Goal: Task Accomplishment & Management: Manage account settings

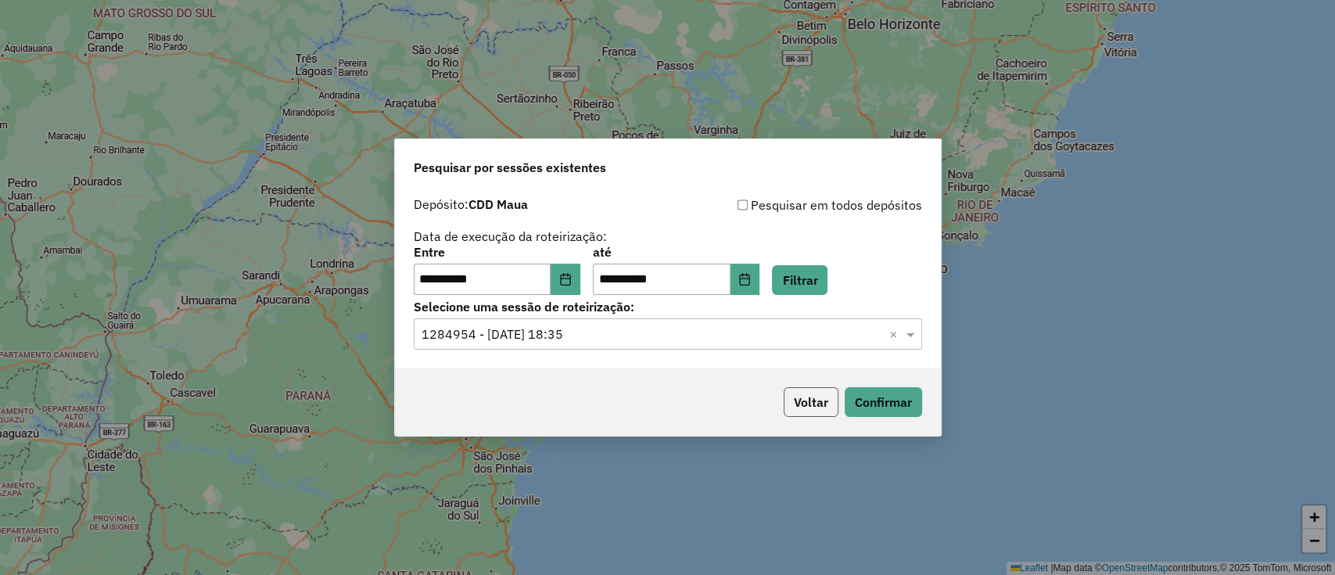
click at [812, 397] on button "Voltar" at bounding box center [811, 402] width 55 height 30
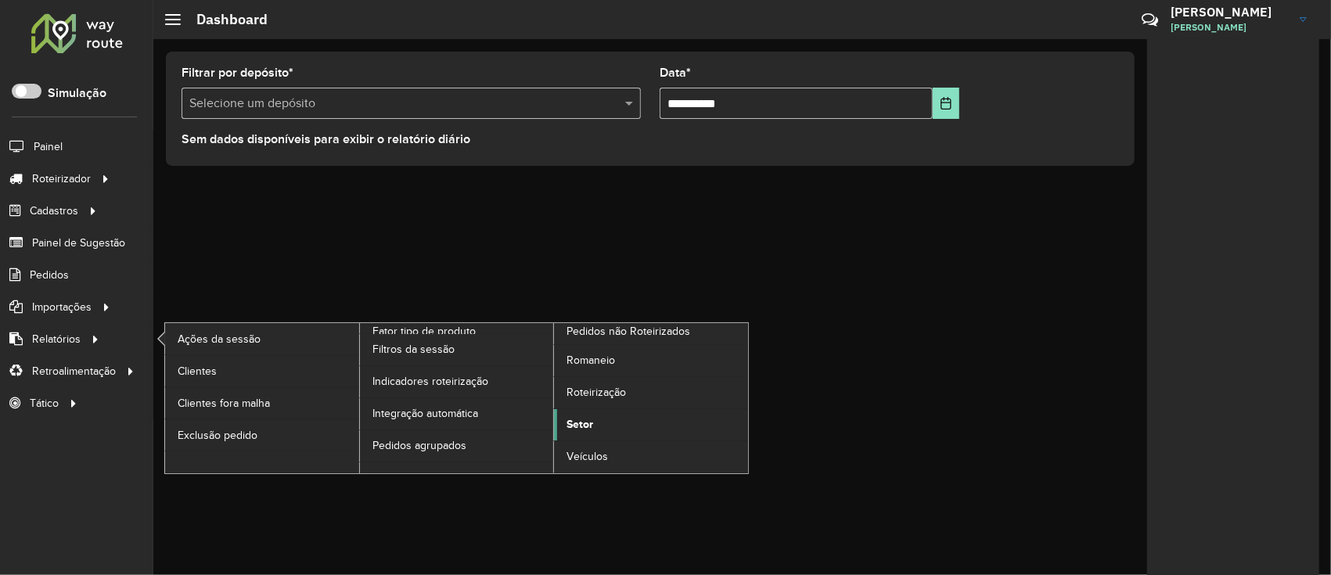
click at [573, 429] on span "Setor" at bounding box center [579, 424] width 27 height 16
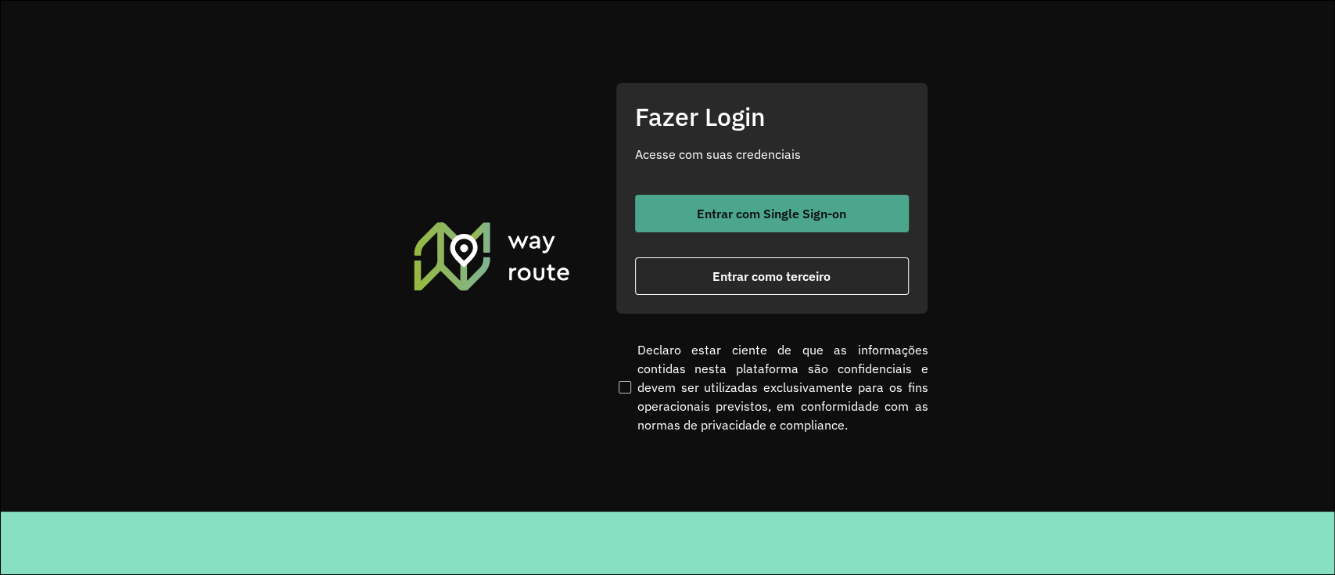
click at [640, 218] on button "Entrar com Single Sign-on" at bounding box center [772, 214] width 274 height 38
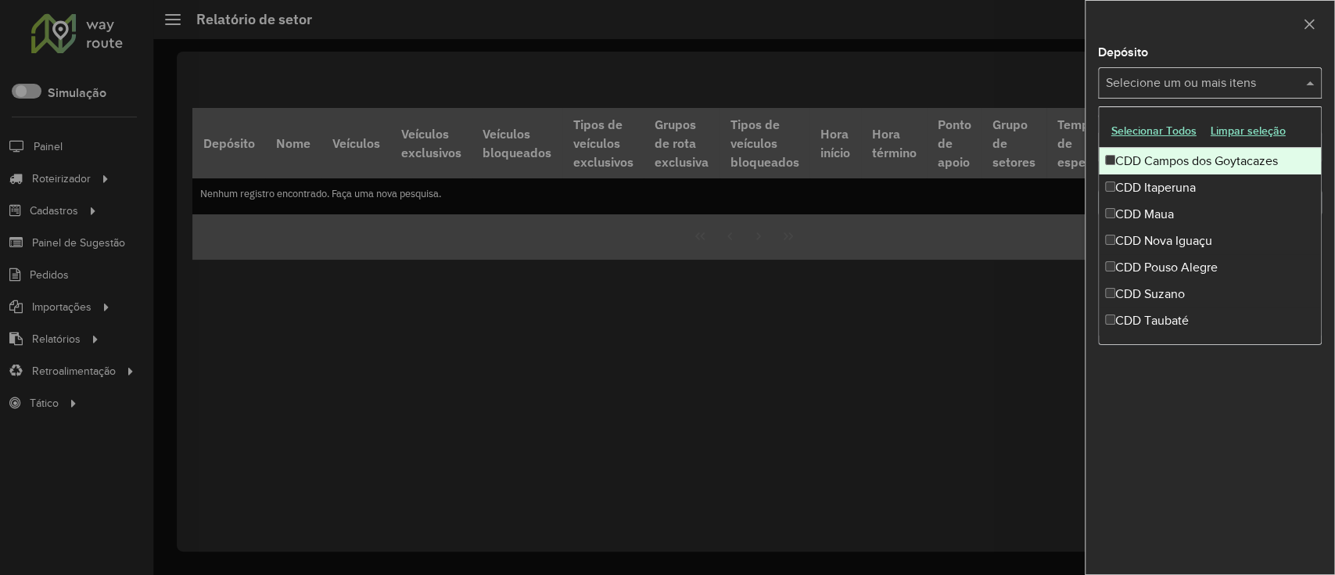
click at [1261, 89] on input "text" at bounding box center [1202, 83] width 200 height 19
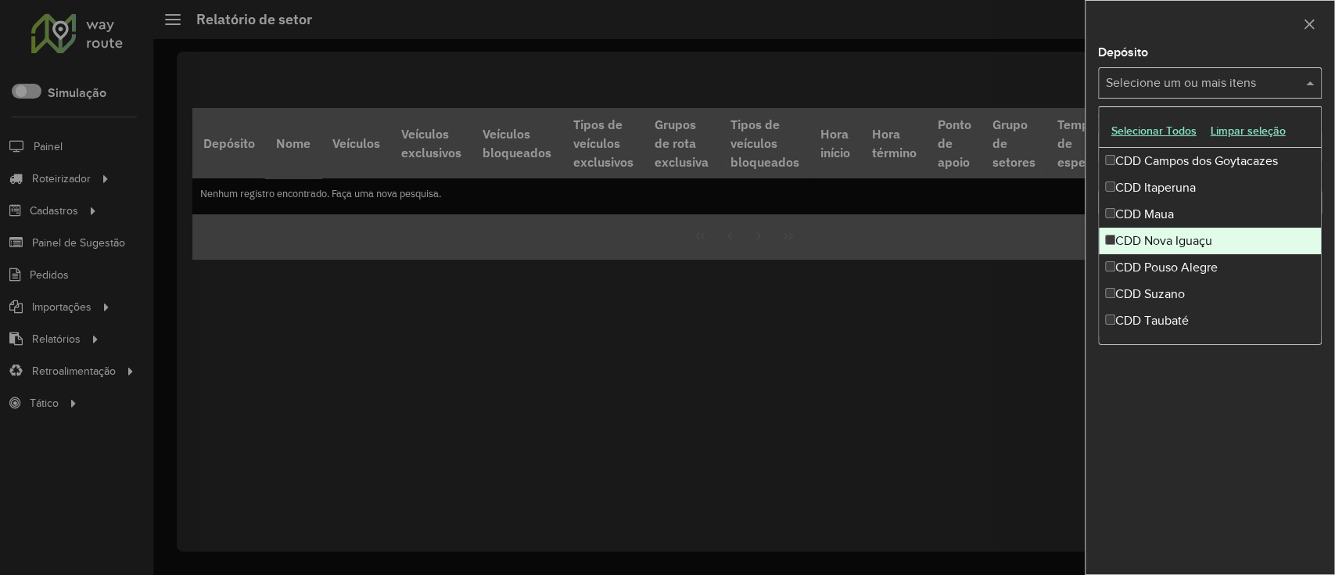
click at [1186, 228] on div "CDD Nova Iguaçu" at bounding box center [1210, 241] width 222 height 27
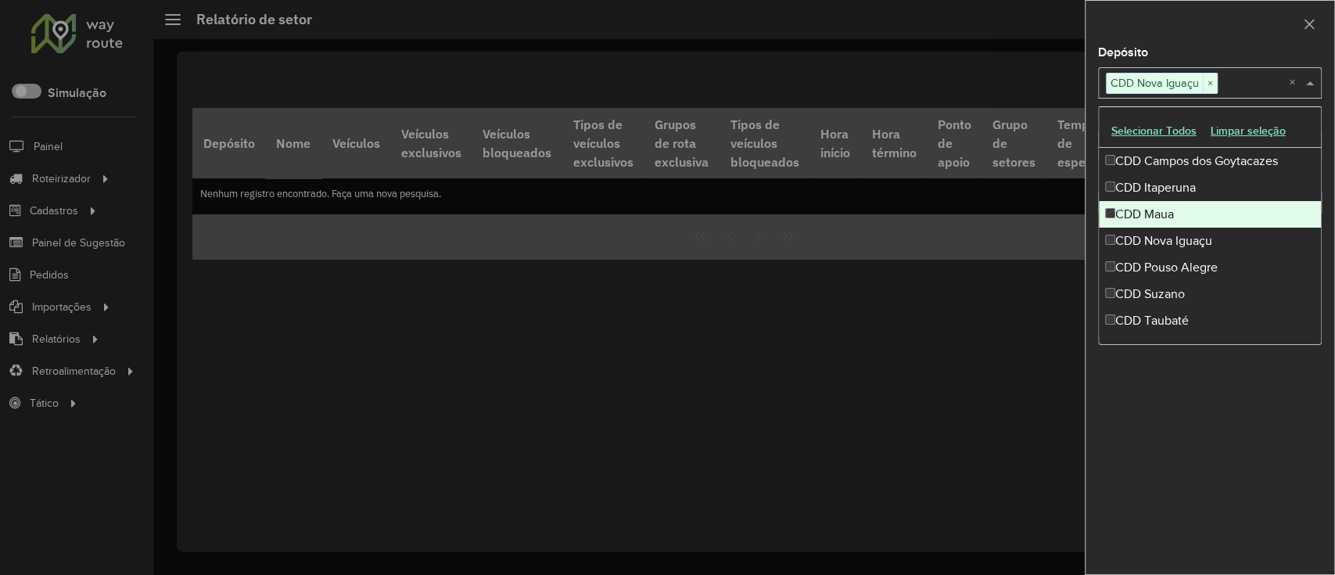
click at [1191, 214] on div "CDD Maua" at bounding box center [1210, 214] width 222 height 27
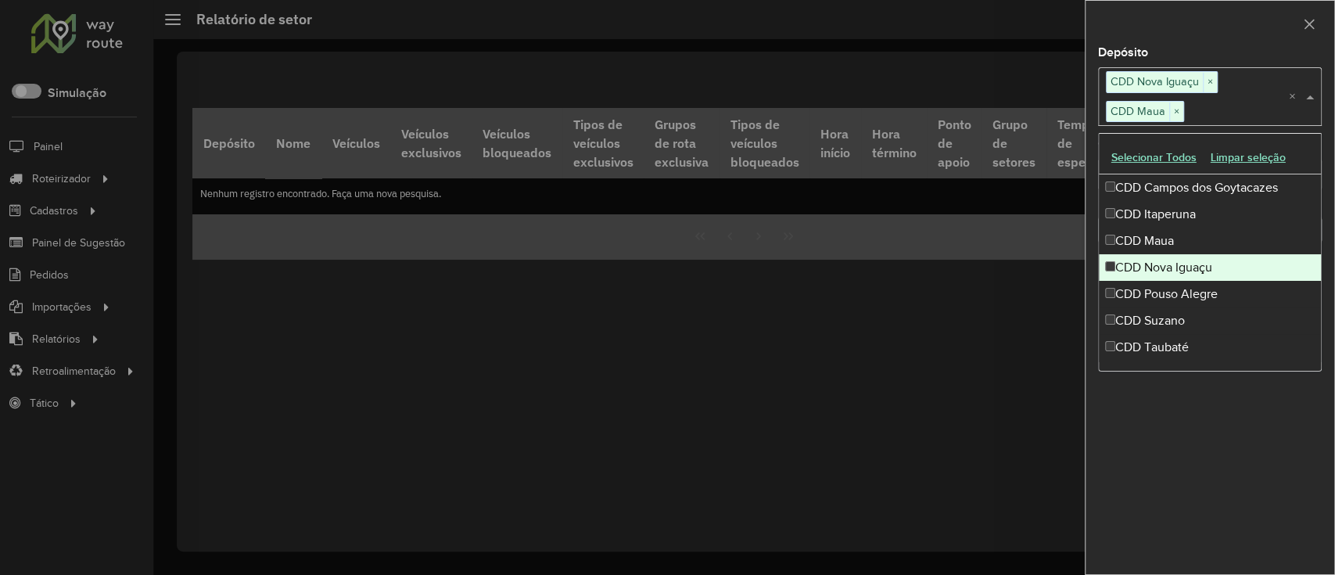
click at [1190, 271] on div "CDD Nova Iguaçu" at bounding box center [1210, 267] width 222 height 27
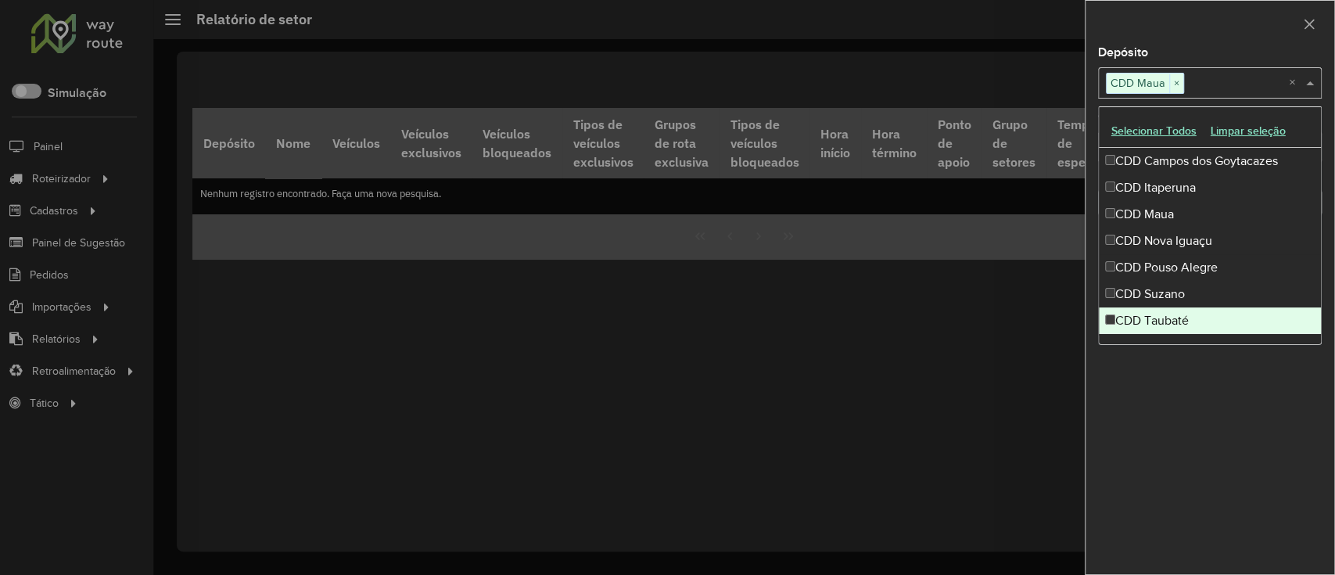
click at [1209, 408] on div "Depósito Selecione um ou mais itens CDD Maua × × Grupo de Depósito Selecione um…" at bounding box center [1210, 310] width 249 height 527
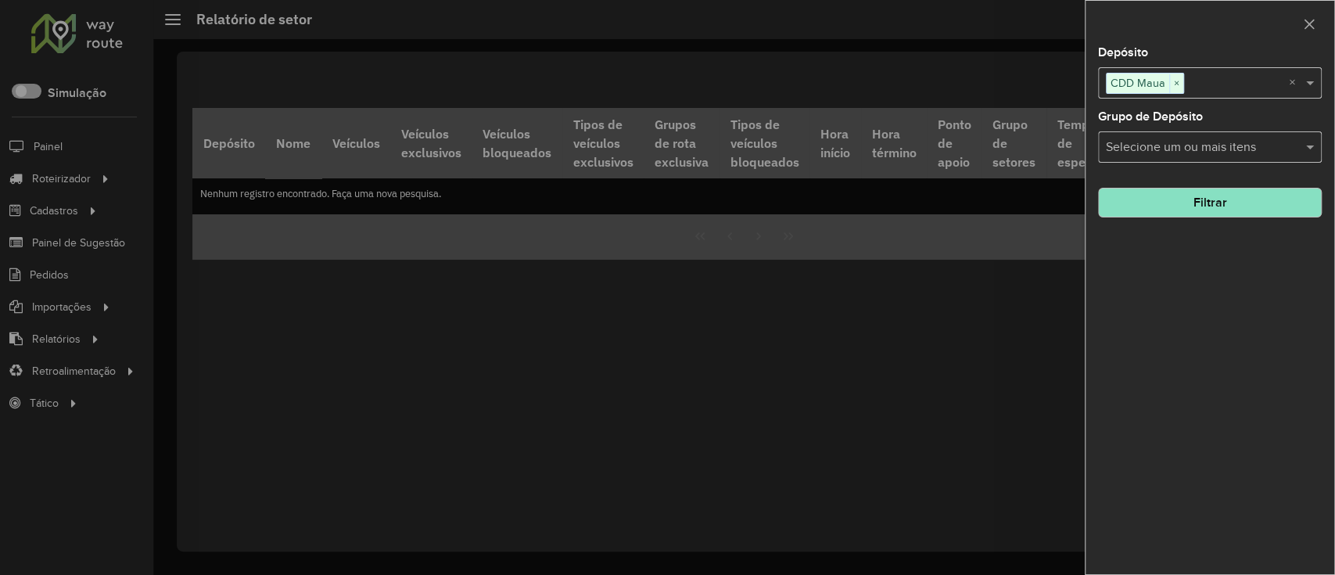
click at [1214, 160] on div "Selecione um ou mais itens" at bounding box center [1210, 146] width 224 height 31
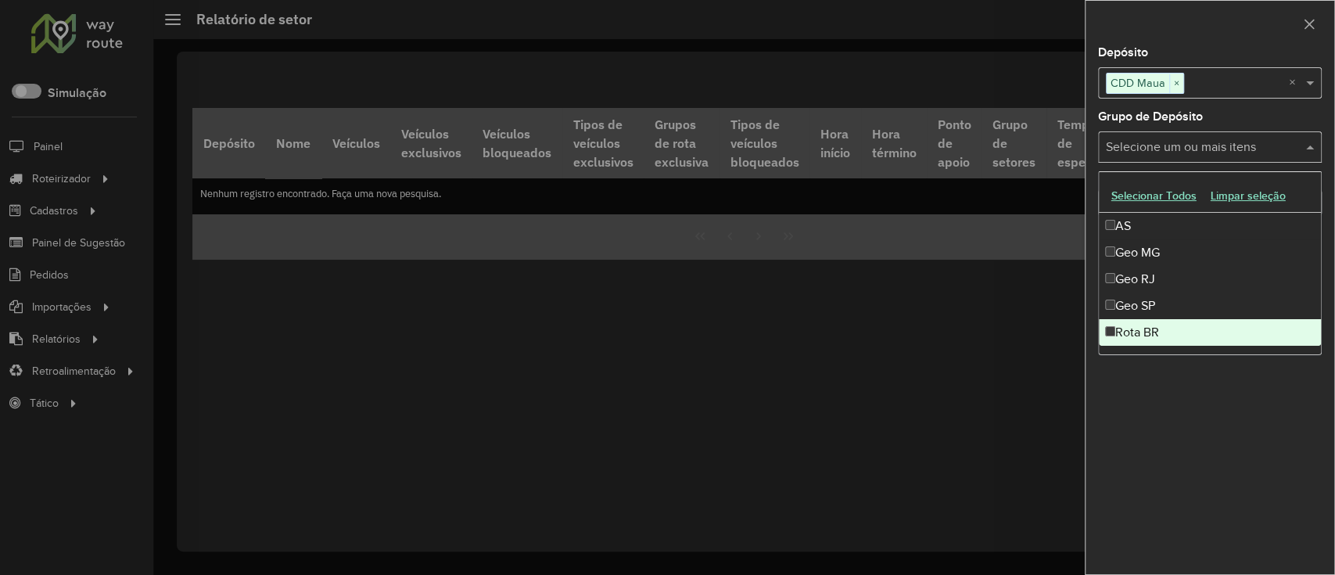
click at [1212, 458] on div "Depósito Selecione um ou mais itens CDD Maua × × Grupo de Depósito Selecione um…" at bounding box center [1210, 310] width 249 height 527
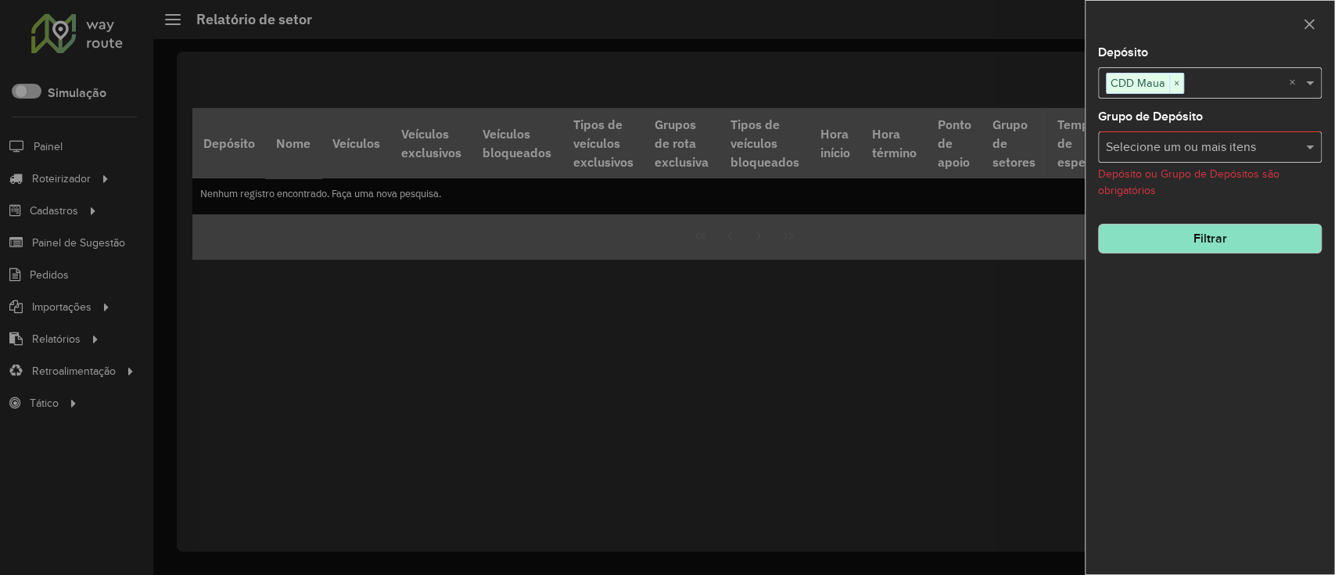
click at [1214, 146] on input "text" at bounding box center [1202, 147] width 200 height 19
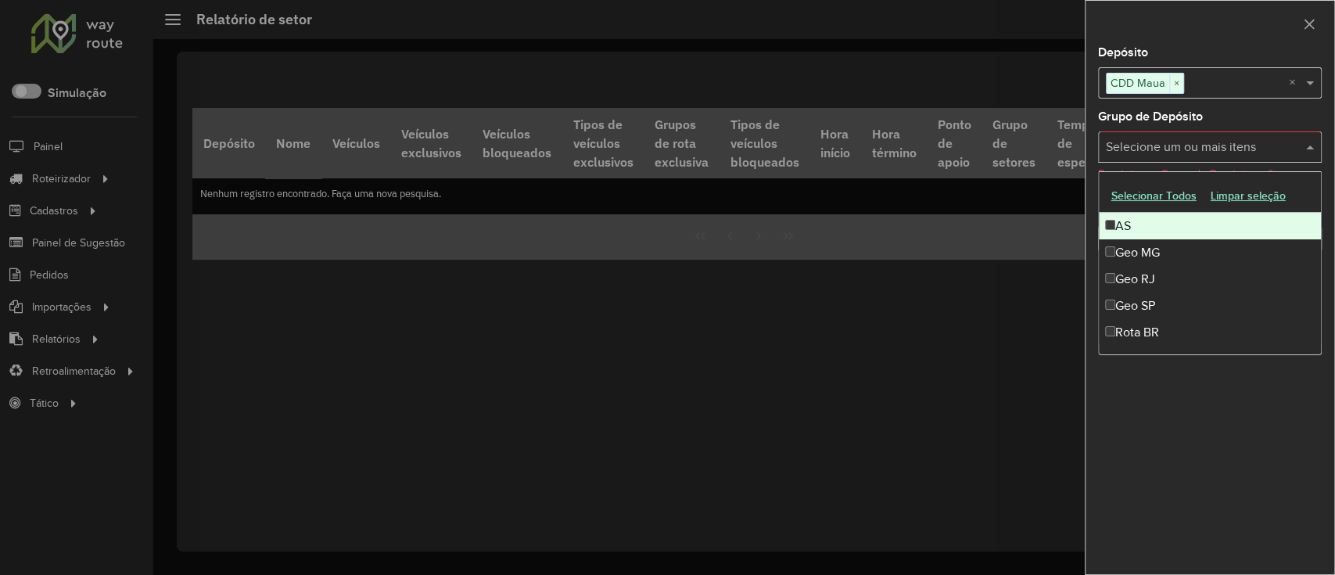
click at [1214, 145] on input "text" at bounding box center [1202, 147] width 200 height 19
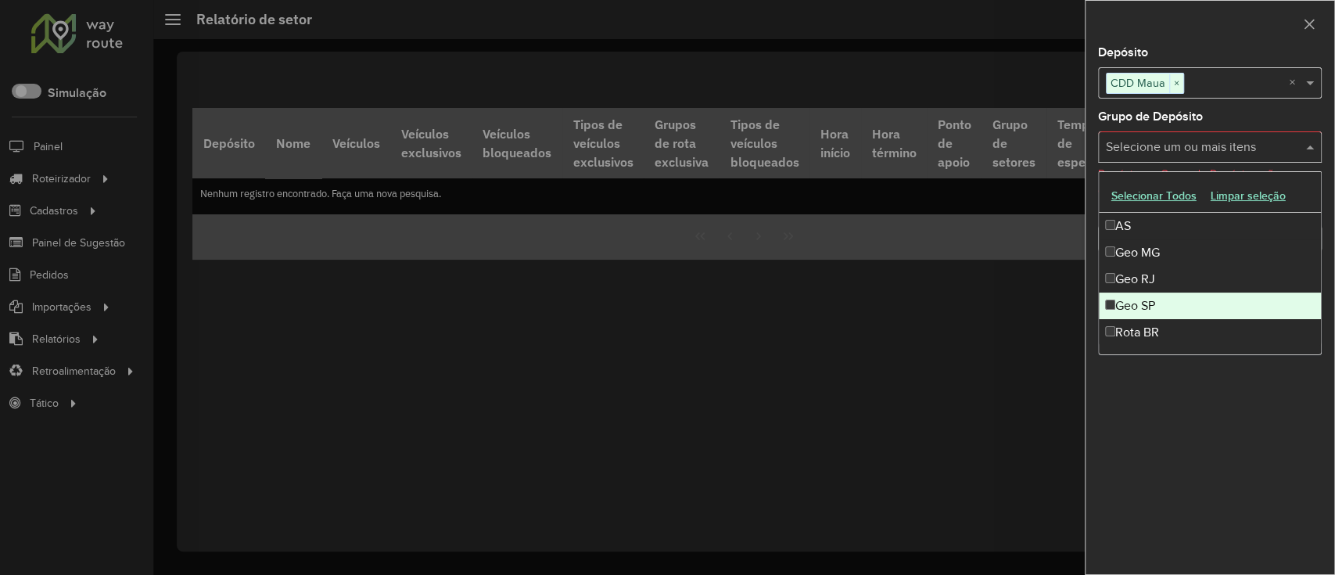
drag, startPoint x: 1178, startPoint y: 479, endPoint x: 1176, endPoint y: 466, distance: 12.6
click at [1178, 478] on div "Depósito Selecione um ou mais itens CDD Maua × × Grupo de Depósito Selecione um…" at bounding box center [1210, 310] width 249 height 527
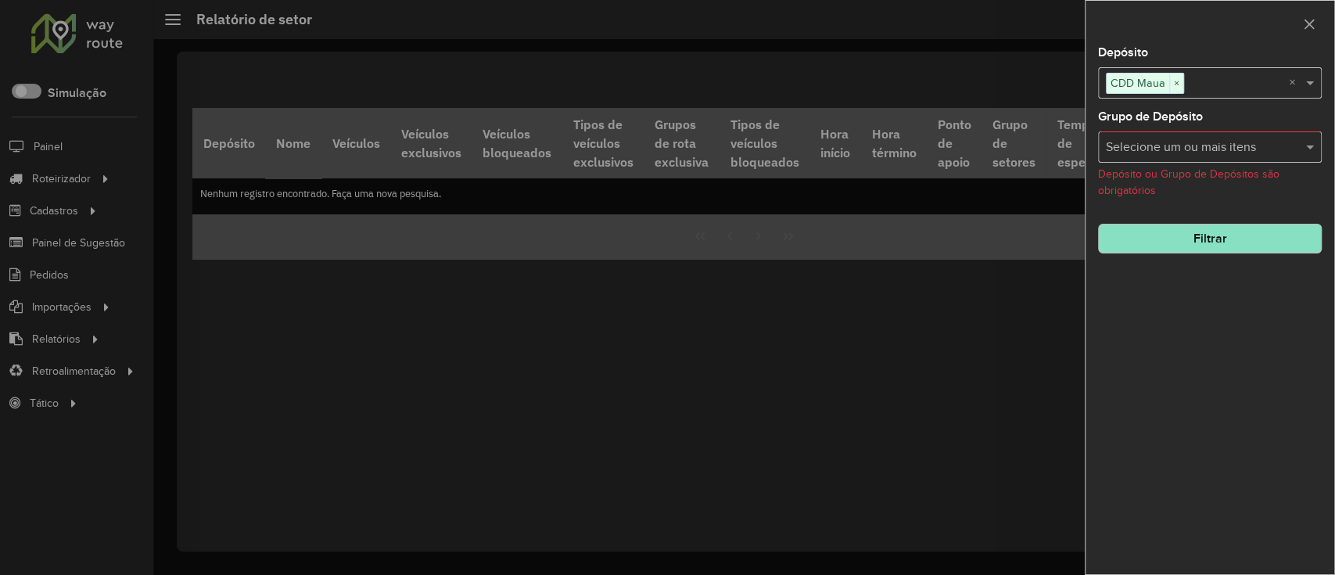
click at [1194, 253] on button "Filtrar" at bounding box center [1210, 239] width 224 height 30
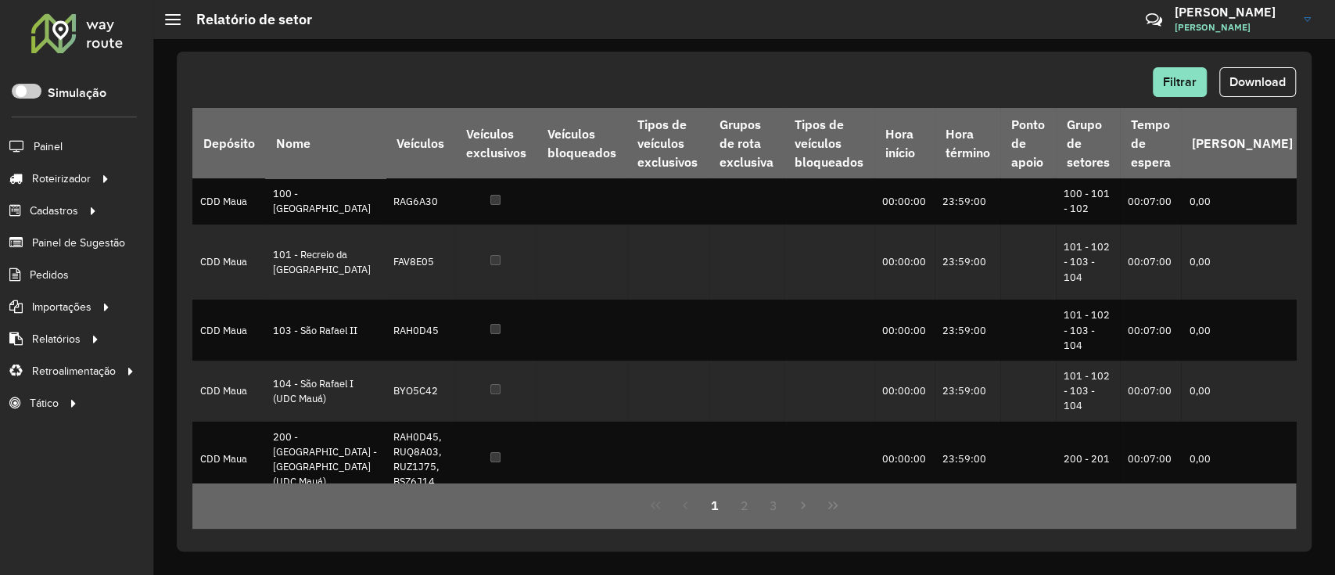
click at [1277, 75] on span "Download" at bounding box center [1258, 81] width 56 height 13
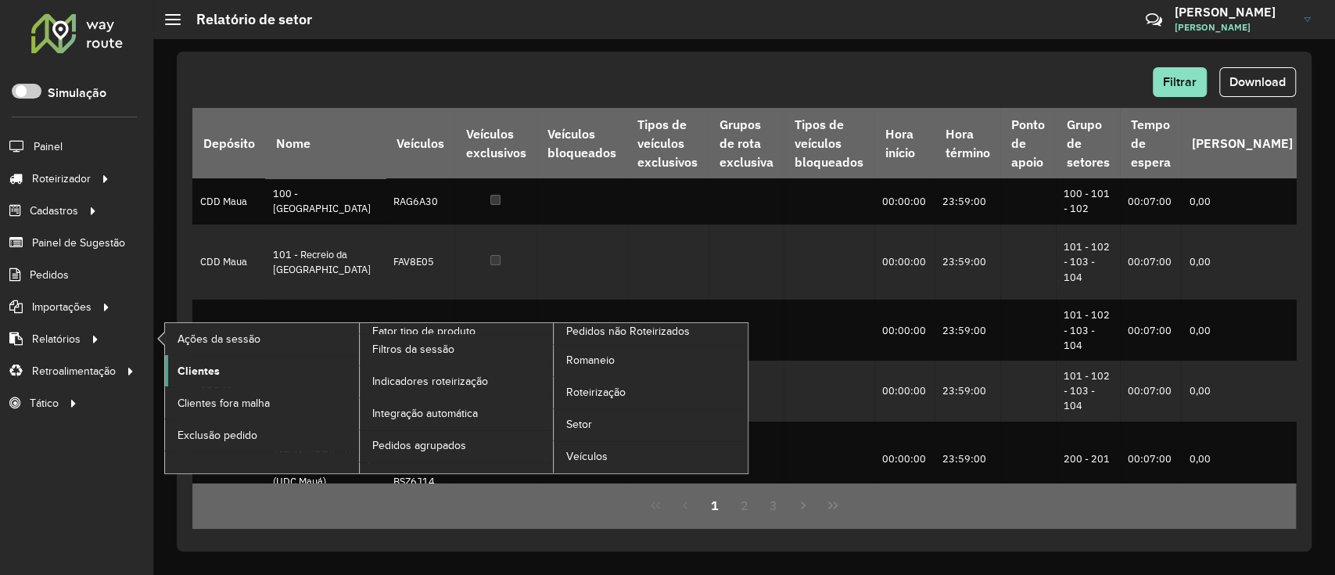
click at [222, 371] on link "Clientes" at bounding box center [262, 370] width 194 height 31
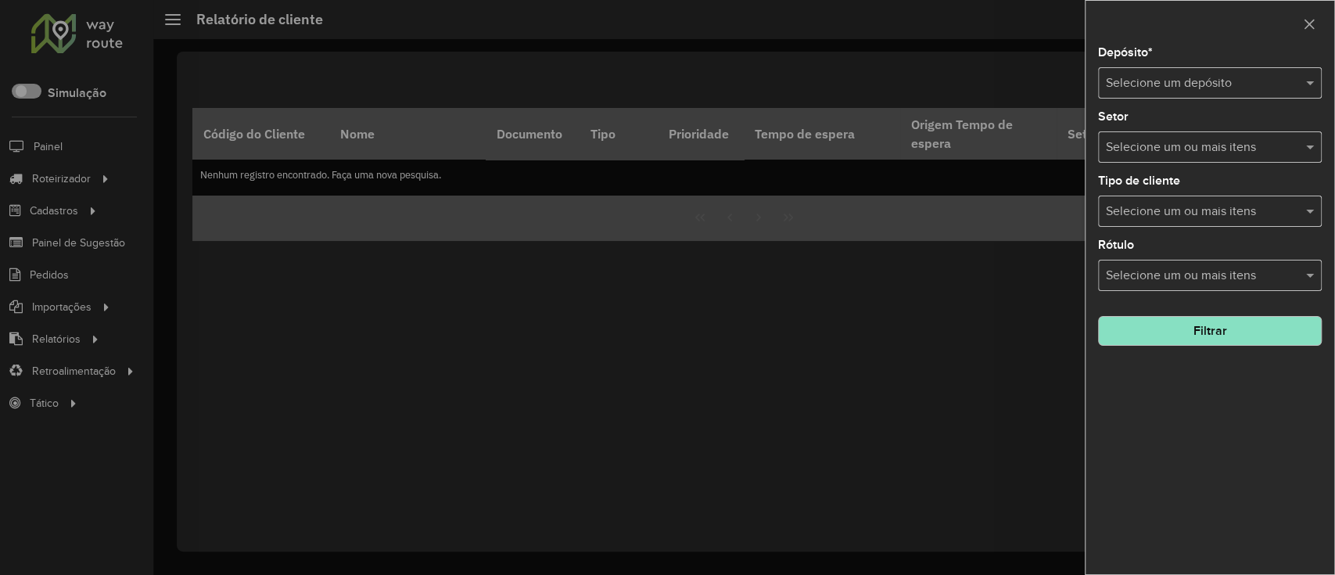
click at [1205, 74] on input "text" at bounding box center [1194, 83] width 177 height 19
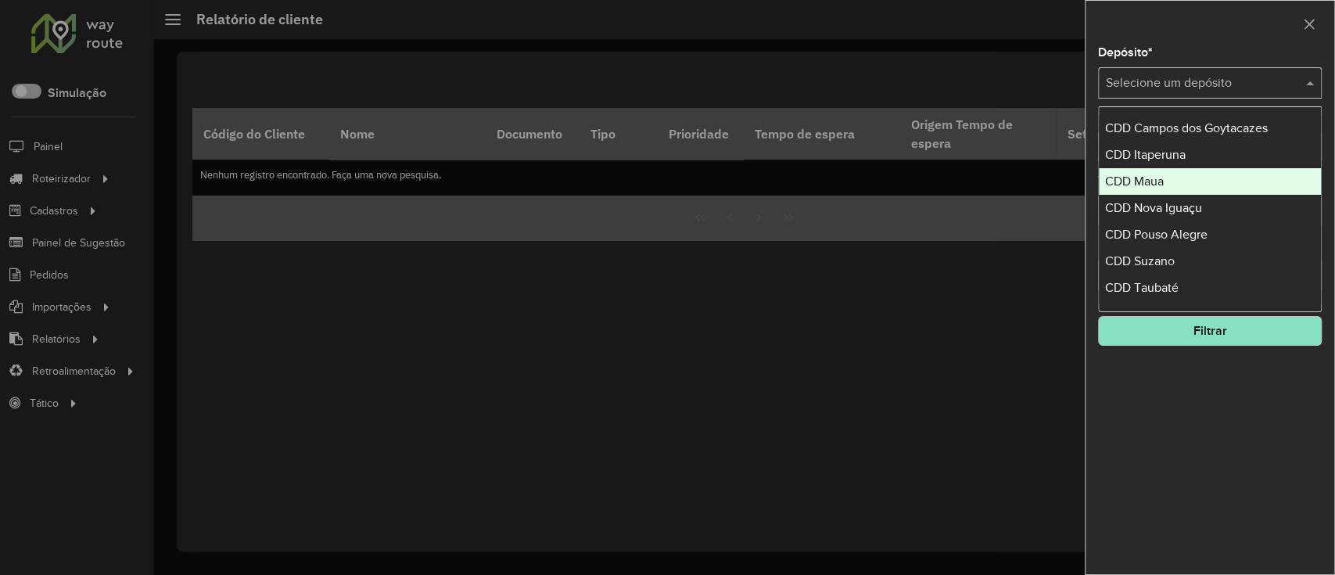
click at [1179, 181] on div "CDD Maua" at bounding box center [1210, 181] width 222 height 27
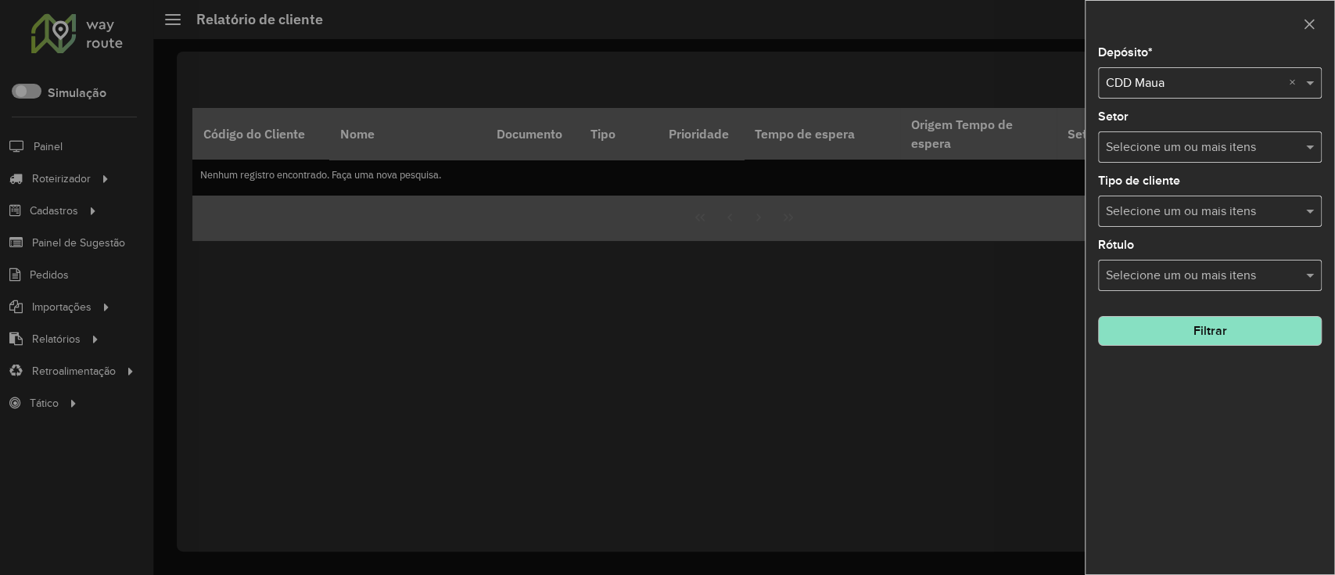
click at [1170, 150] on input "text" at bounding box center [1202, 147] width 200 height 19
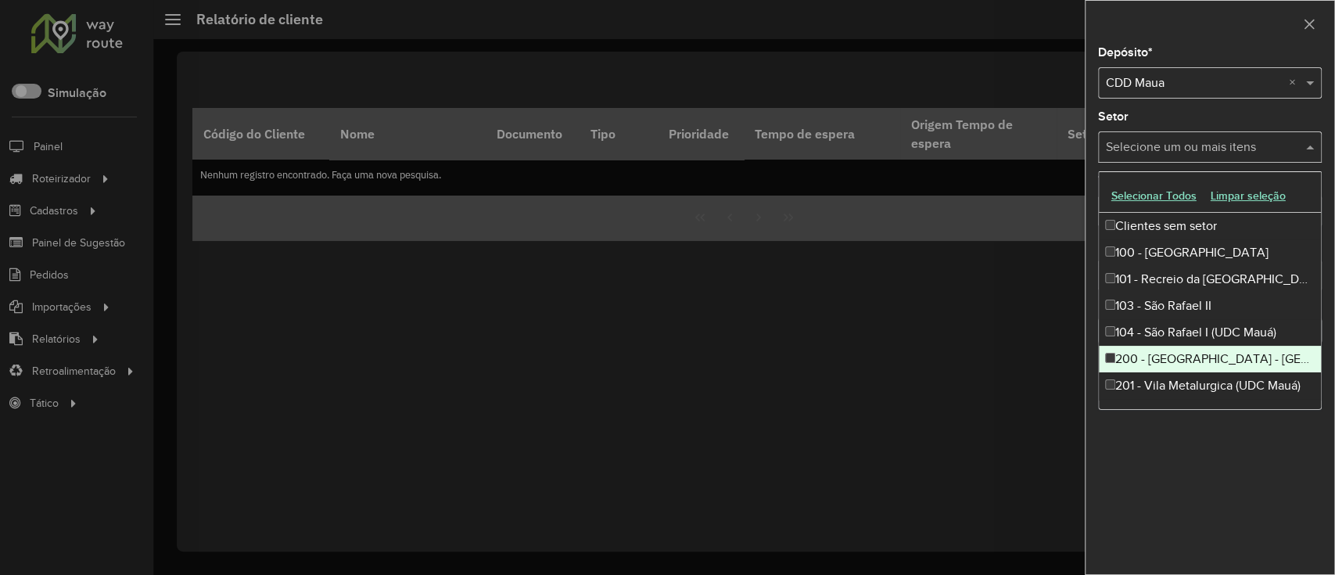
click at [1191, 350] on div "200 - Vila Prudente - Vila Alpina (UDC Mauá)" at bounding box center [1210, 359] width 222 height 27
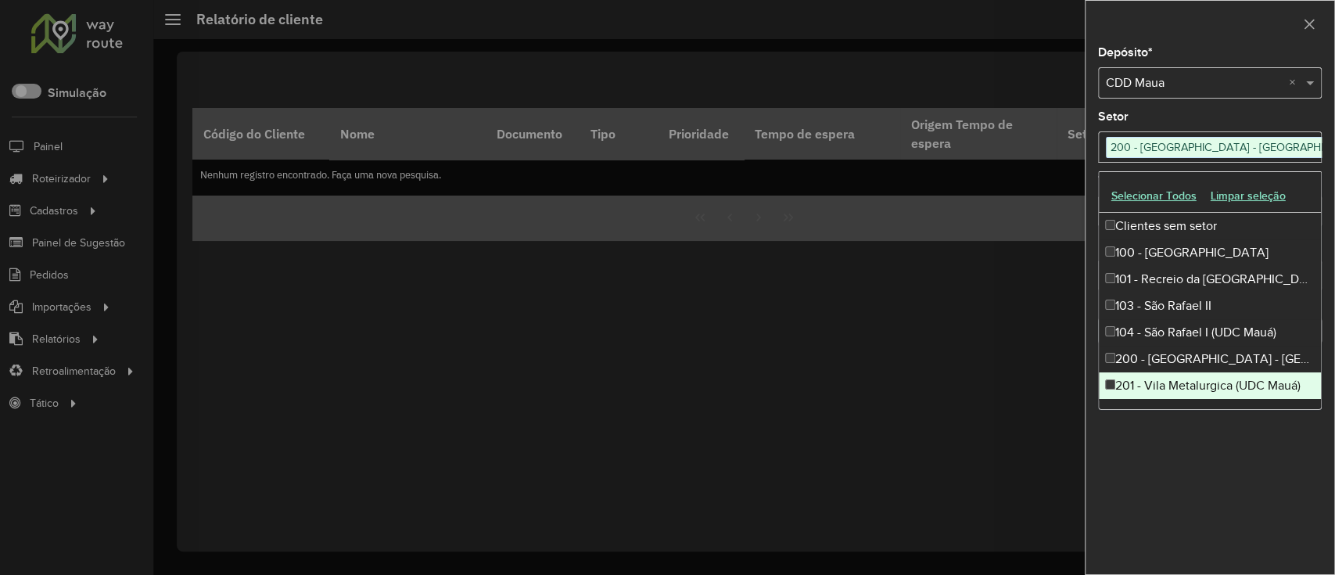
click at [1194, 384] on div "201 - Vila Metalurgica (UDC Mauá)" at bounding box center [1210, 385] width 222 height 27
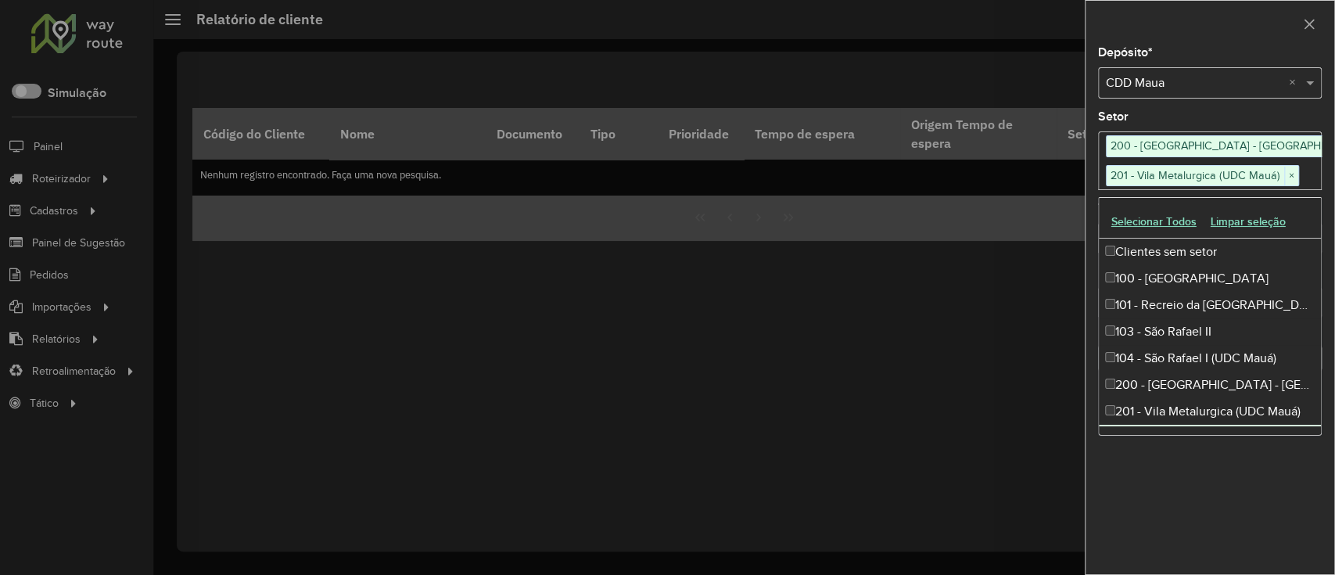
click at [1190, 487] on div "Depósito * Selecione um depósito × CDD Maua × Setor Selecione um ou mais itens …" at bounding box center [1210, 310] width 249 height 527
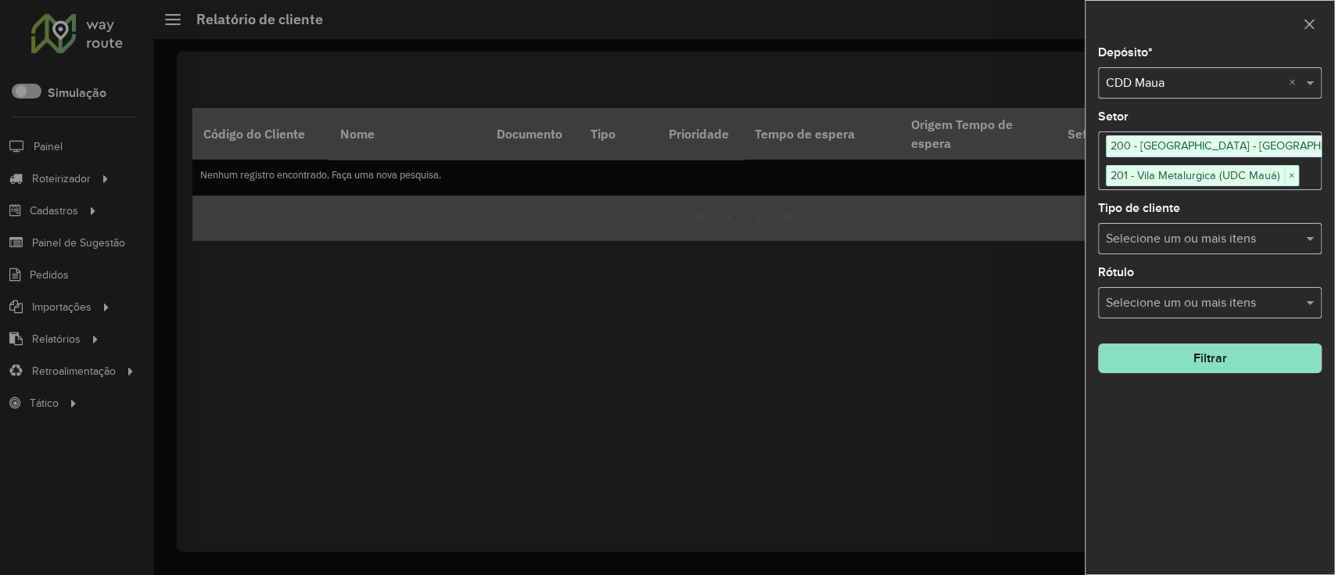
click at [1193, 229] on input "text" at bounding box center [1202, 238] width 200 height 19
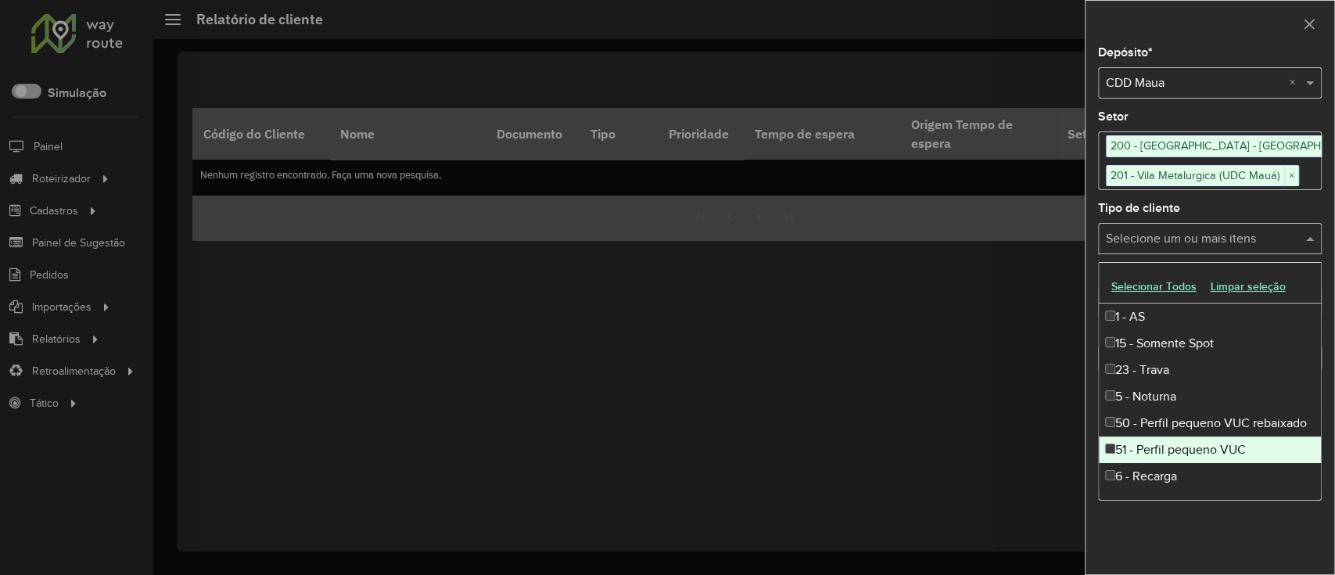
click at [1210, 451] on div "51 - Perfil pequeno VUC" at bounding box center [1210, 449] width 222 height 27
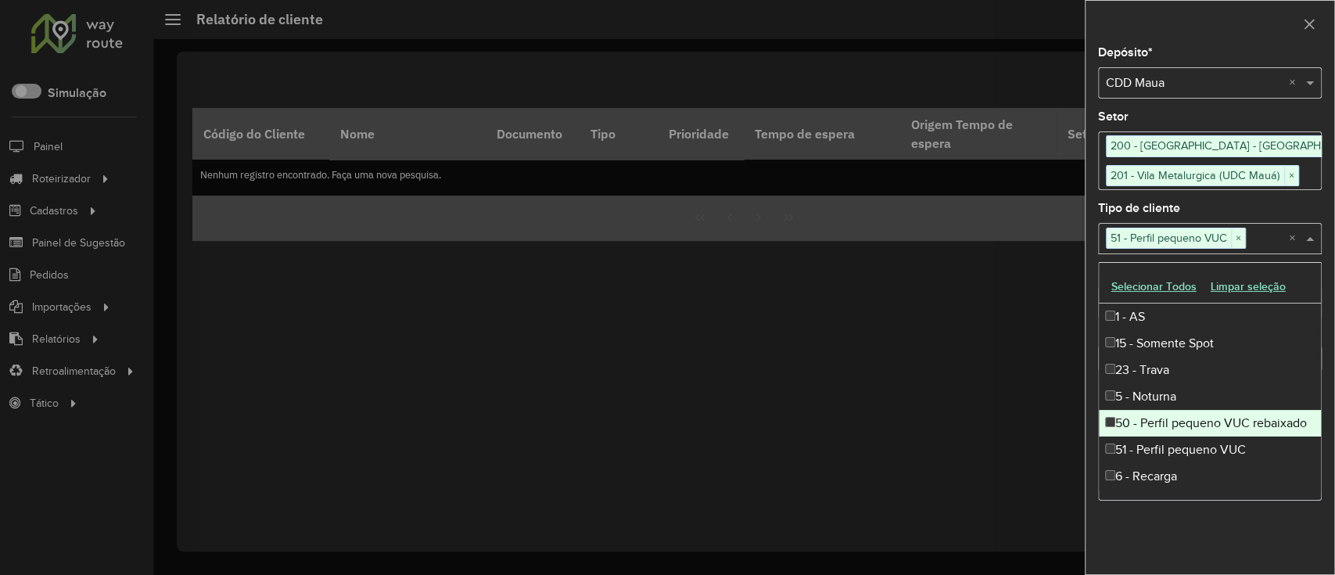
click at [1213, 423] on div "50 - Perfil pequeno VUC rebaixado" at bounding box center [1210, 423] width 222 height 27
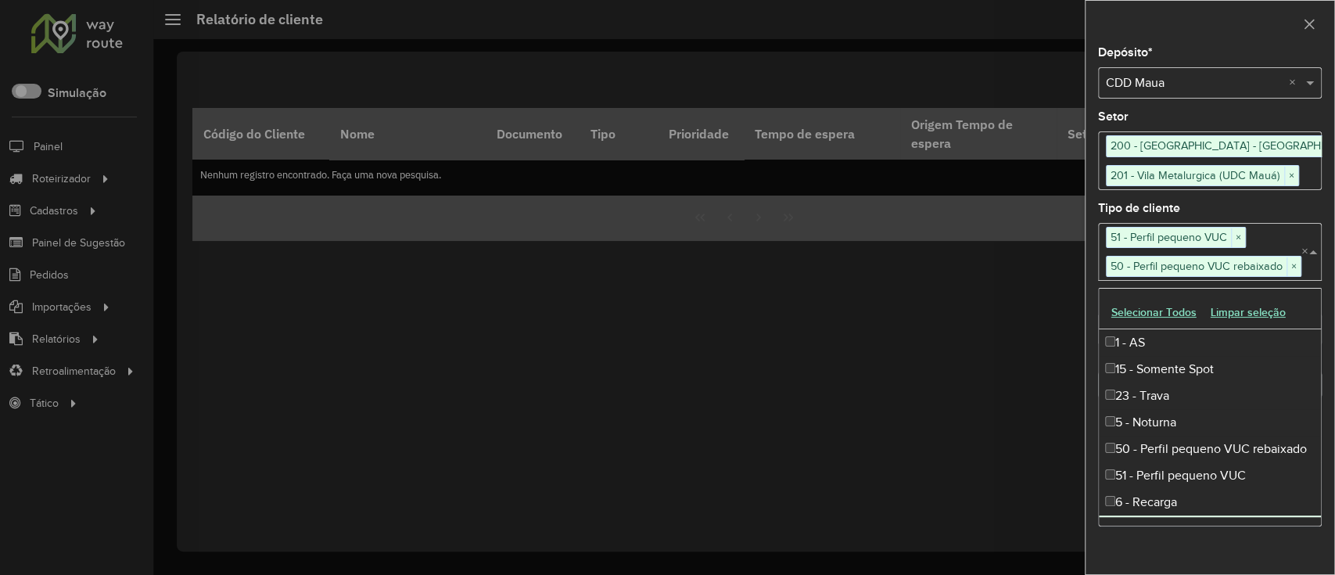
click at [1187, 542] on div "Depósito * Selecione um depósito × CDD Maua × Setor Selecione um ou mais itens …" at bounding box center [1210, 310] width 249 height 527
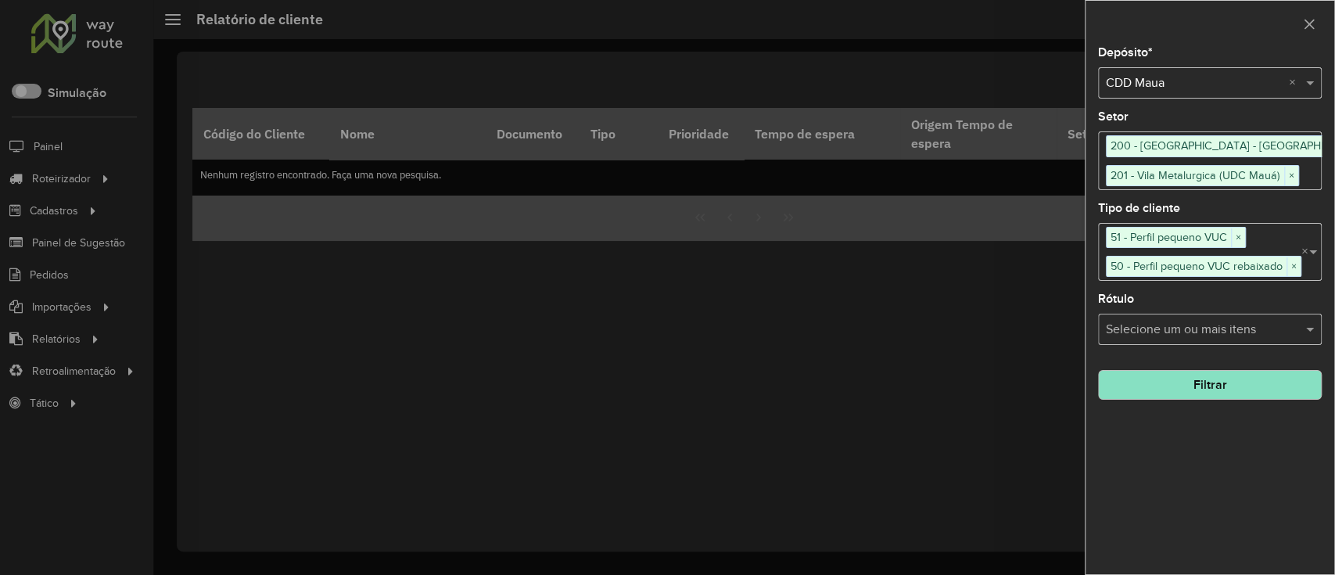
click at [1191, 321] on input "text" at bounding box center [1202, 330] width 200 height 19
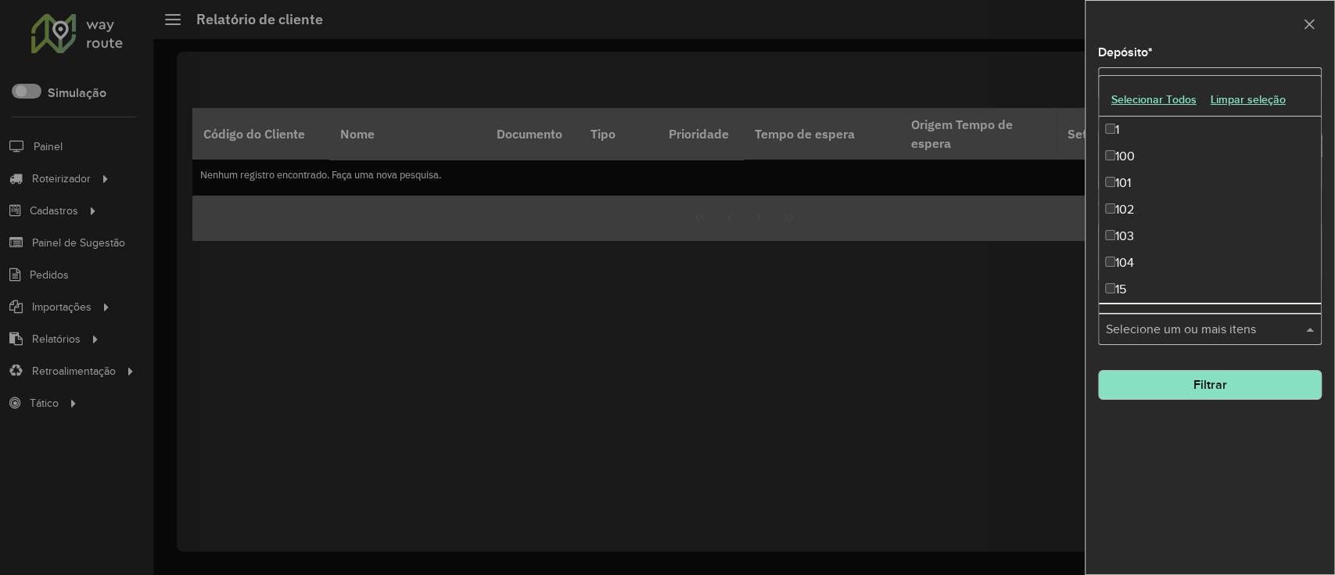
click at [1209, 529] on div "Depósito * Selecione um depósito × CDD Maua × Setor Selecione um ou mais itens …" at bounding box center [1210, 310] width 249 height 527
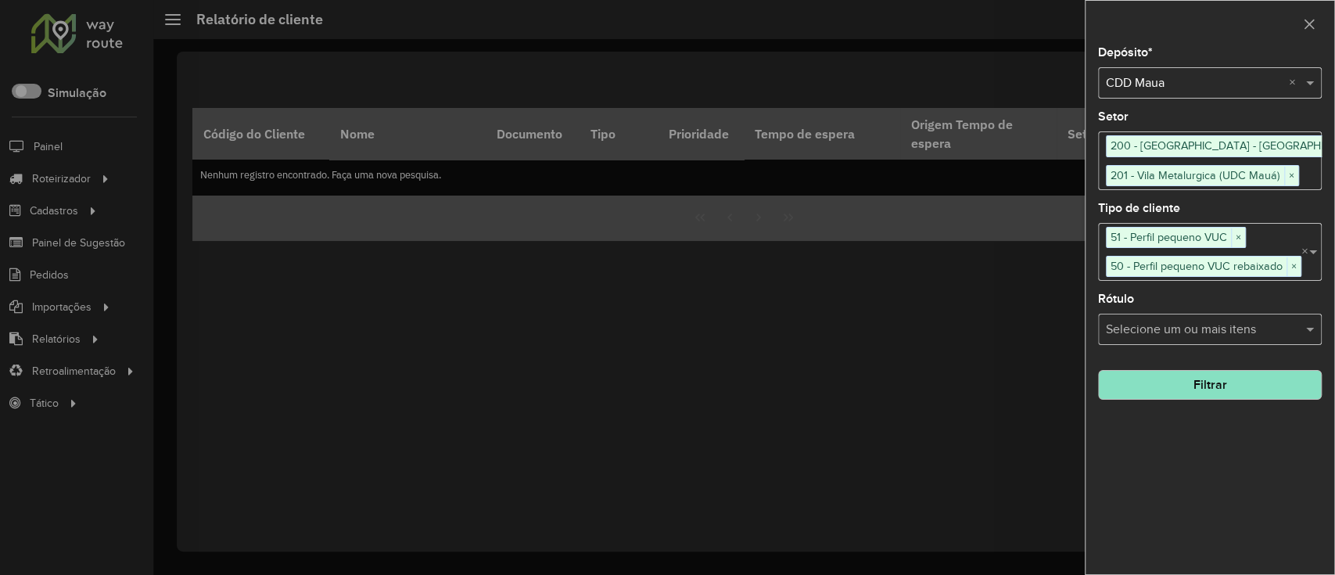
click at [1206, 381] on button "Filtrar" at bounding box center [1210, 385] width 224 height 30
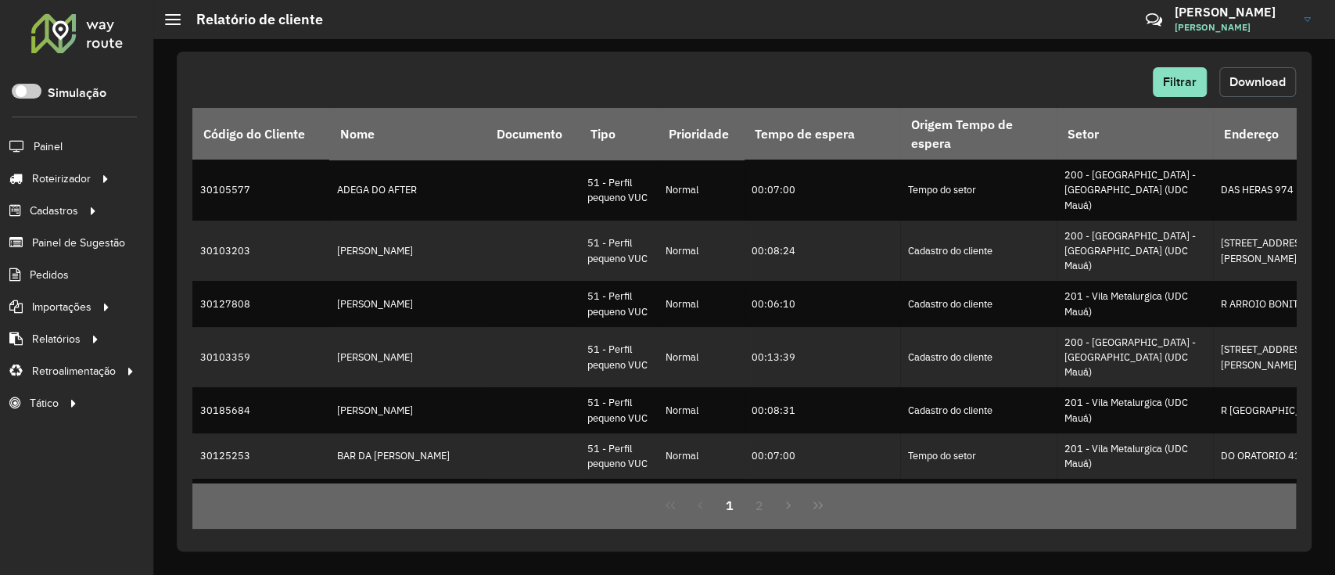
click at [1238, 72] on button "Download" at bounding box center [1257, 82] width 77 height 30
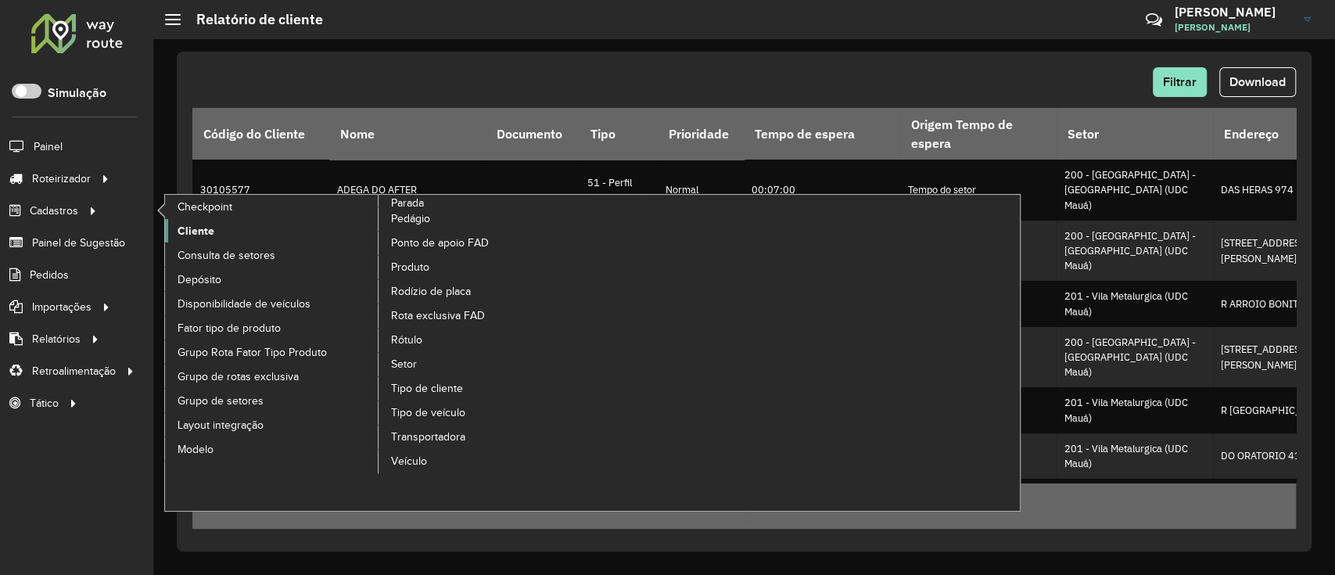
click at [189, 235] on span "Cliente" at bounding box center [196, 231] width 37 height 16
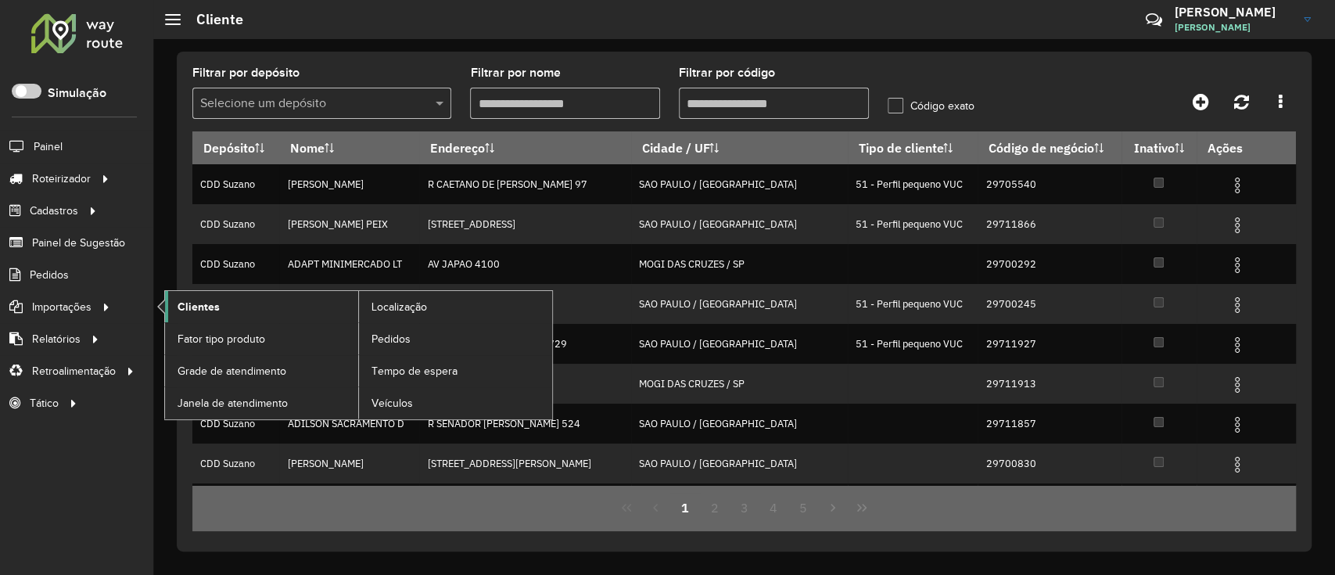
click at [224, 301] on link "Clientes" at bounding box center [261, 306] width 193 height 31
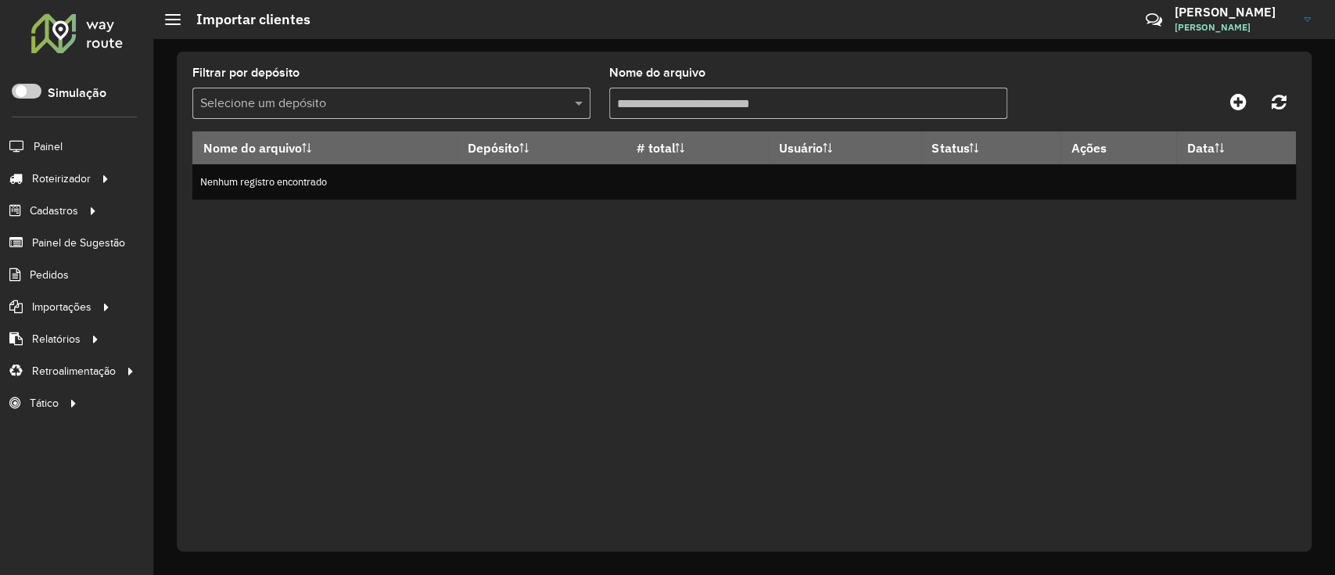
click at [530, 109] on input "text" at bounding box center [375, 104] width 351 height 19
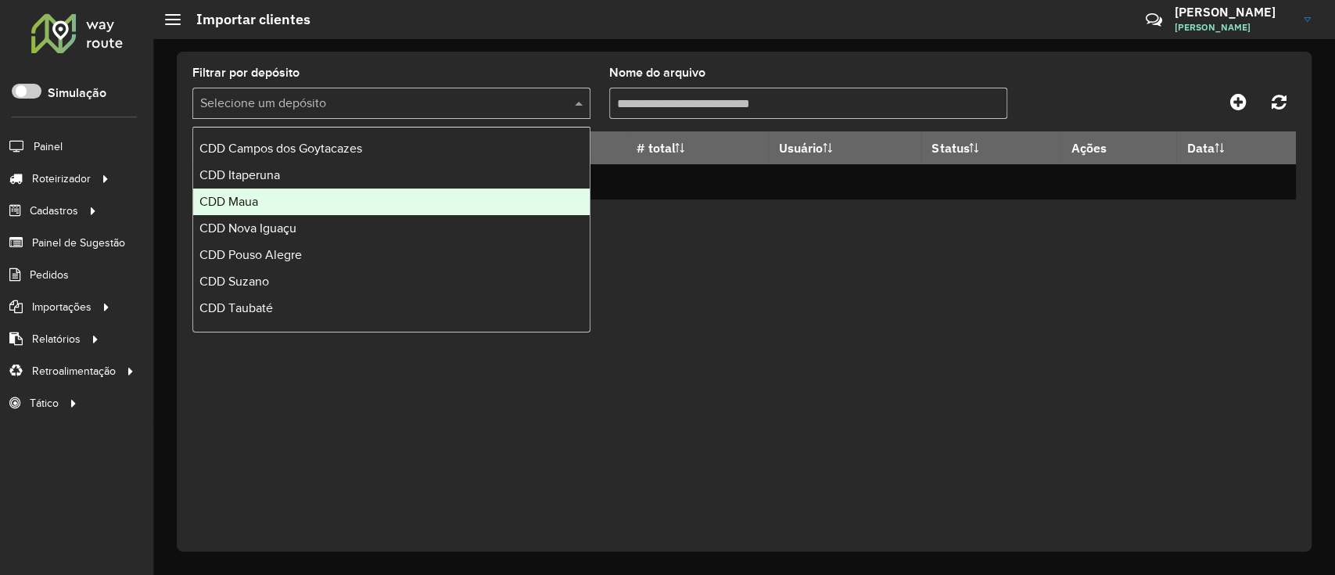
click at [288, 197] on div "CDD Maua" at bounding box center [391, 202] width 397 height 27
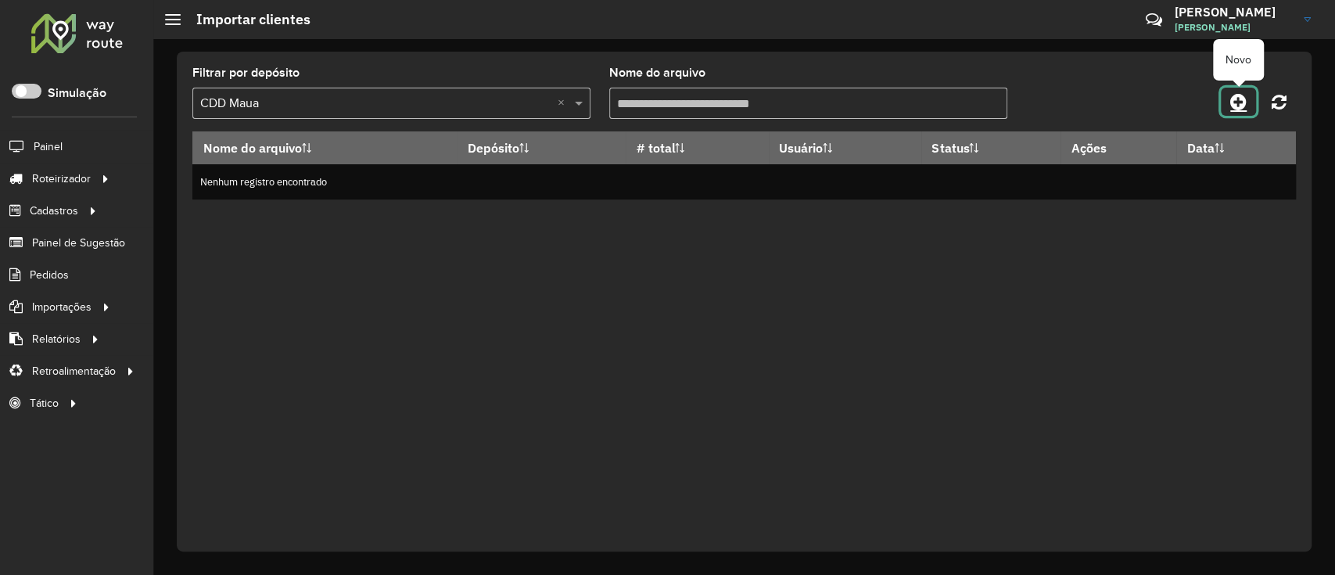
click at [1244, 101] on icon at bounding box center [1238, 101] width 16 height 19
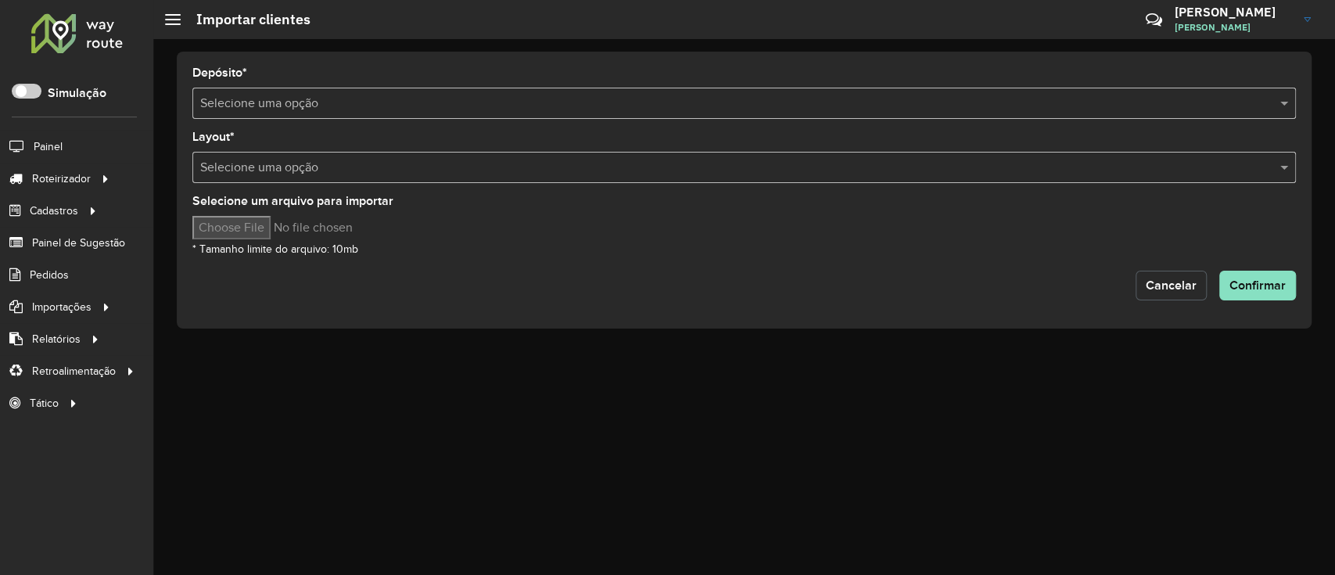
click at [1185, 272] on button "Cancelar" at bounding box center [1171, 286] width 71 height 30
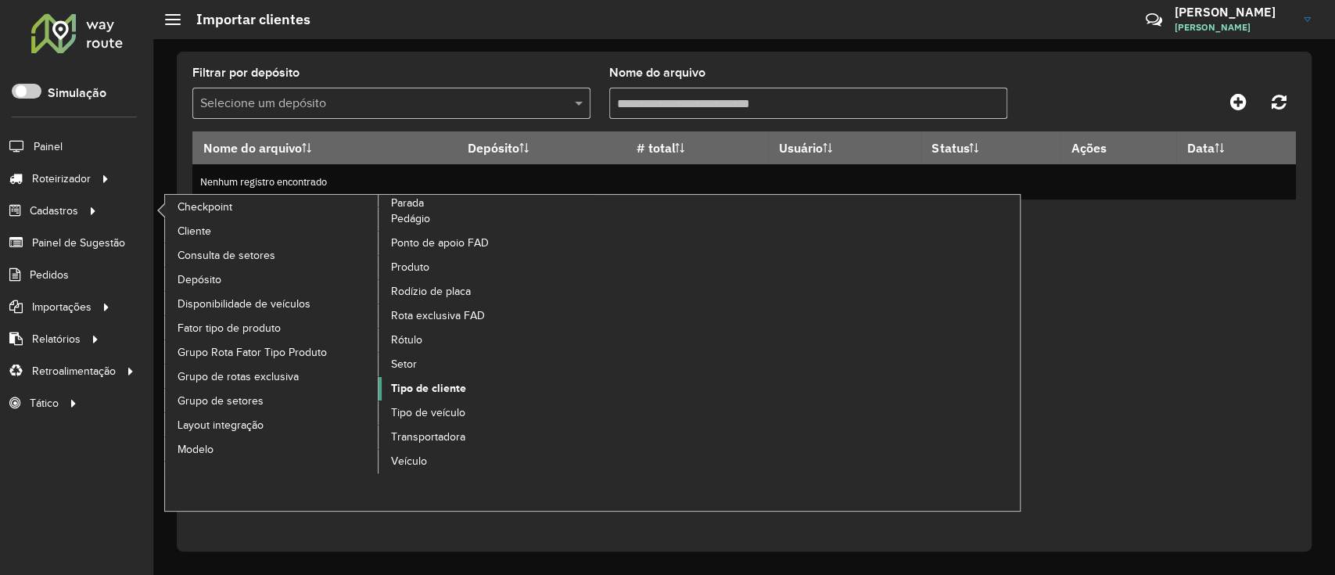
click at [443, 381] on span "Tipo de cliente" at bounding box center [428, 388] width 75 height 16
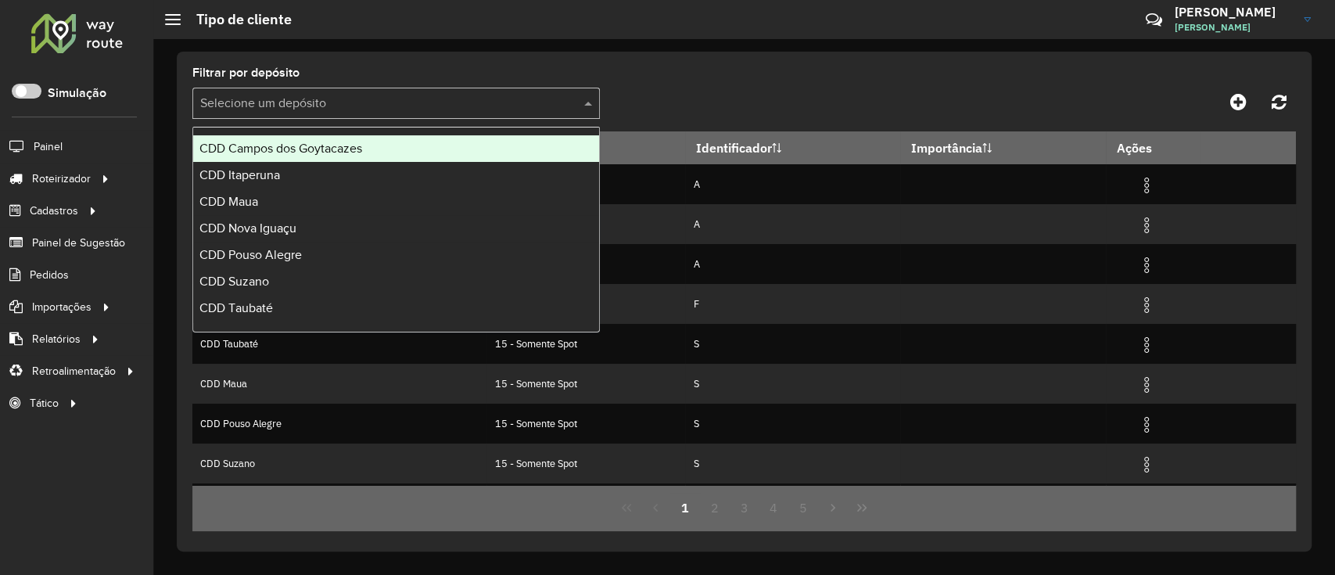
click at [438, 103] on input "text" at bounding box center [380, 104] width 361 height 19
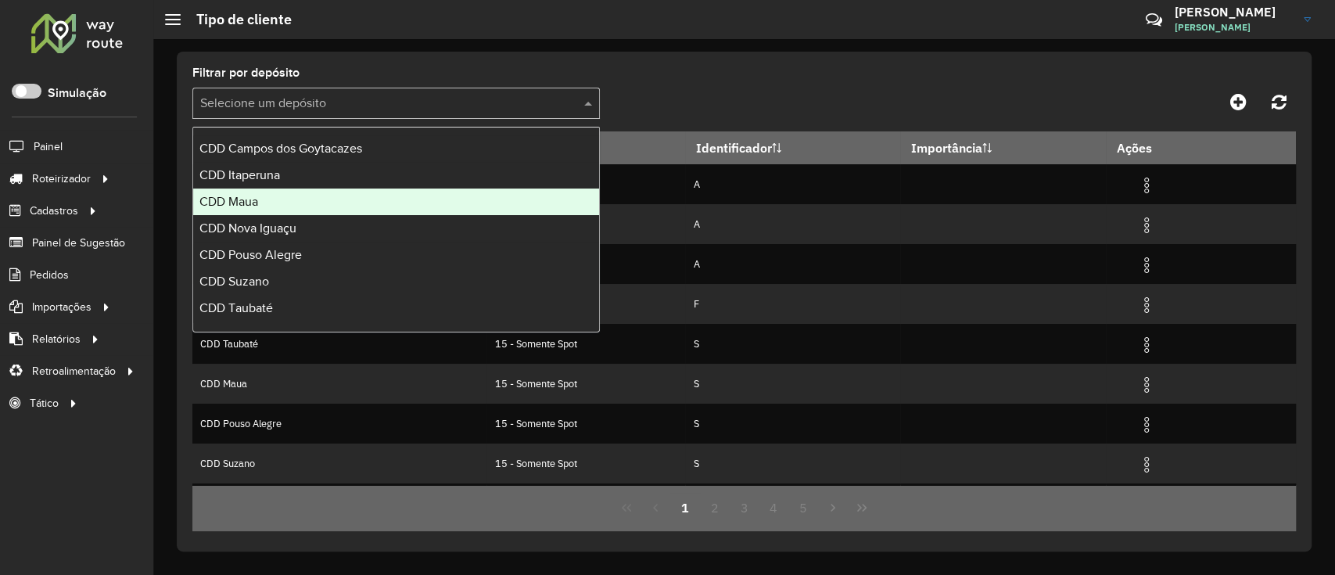
click at [318, 210] on div "CDD Maua" at bounding box center [396, 202] width 406 height 27
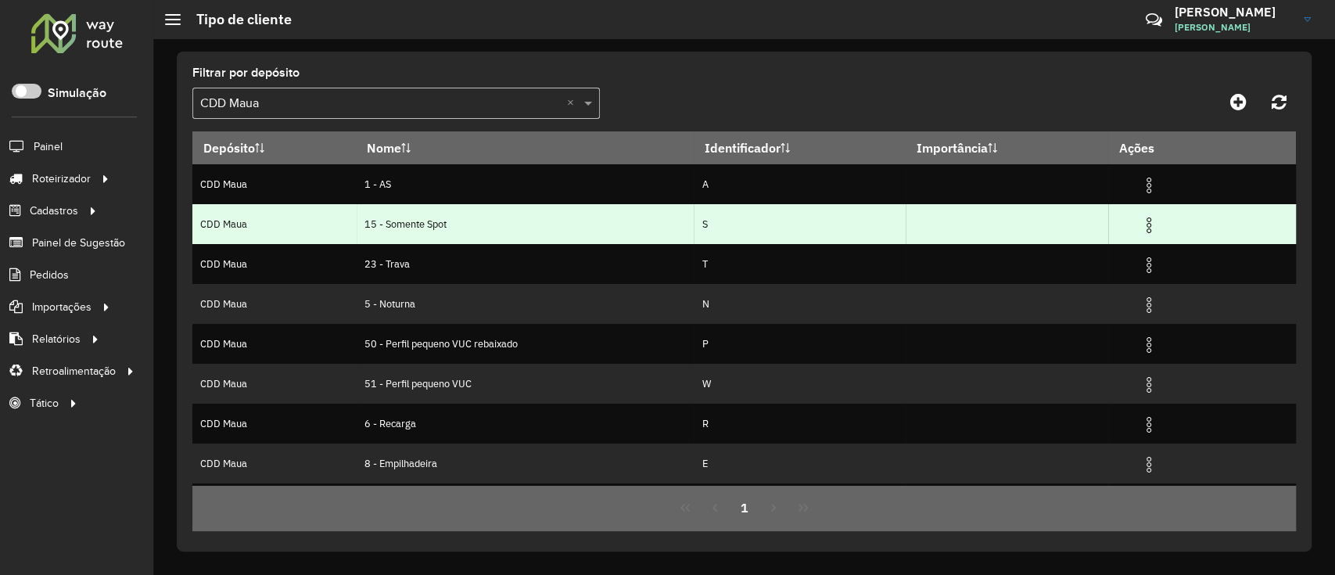
click at [1144, 222] on img at bounding box center [1149, 225] width 19 height 19
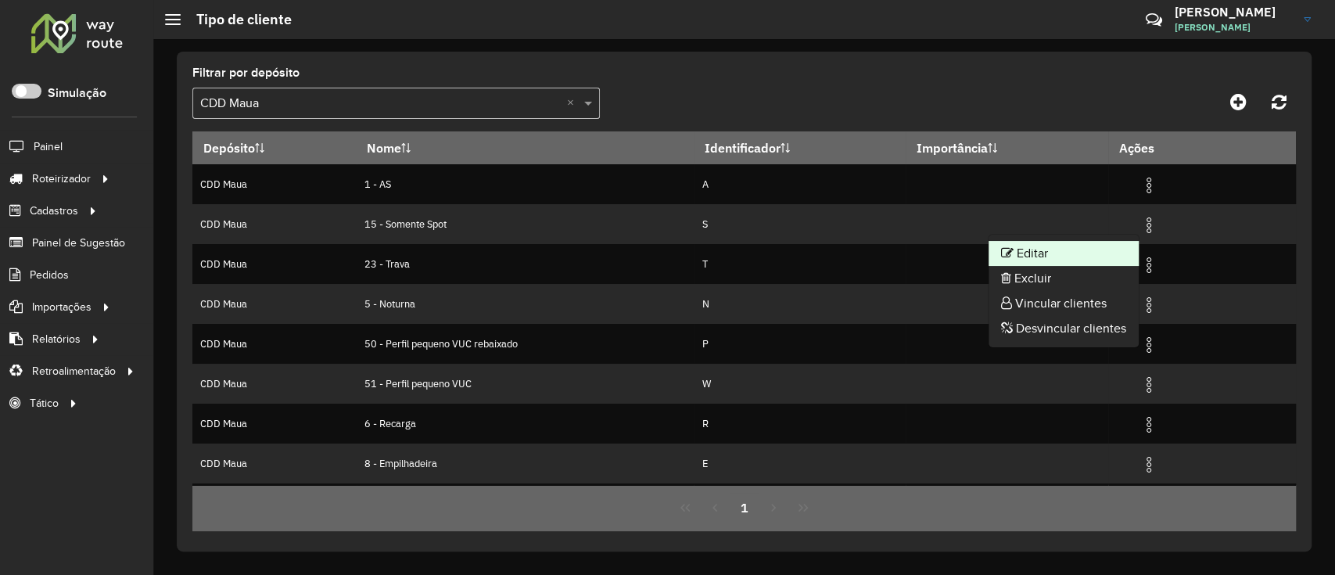
click at [1025, 258] on li "Editar" at bounding box center [1064, 253] width 150 height 25
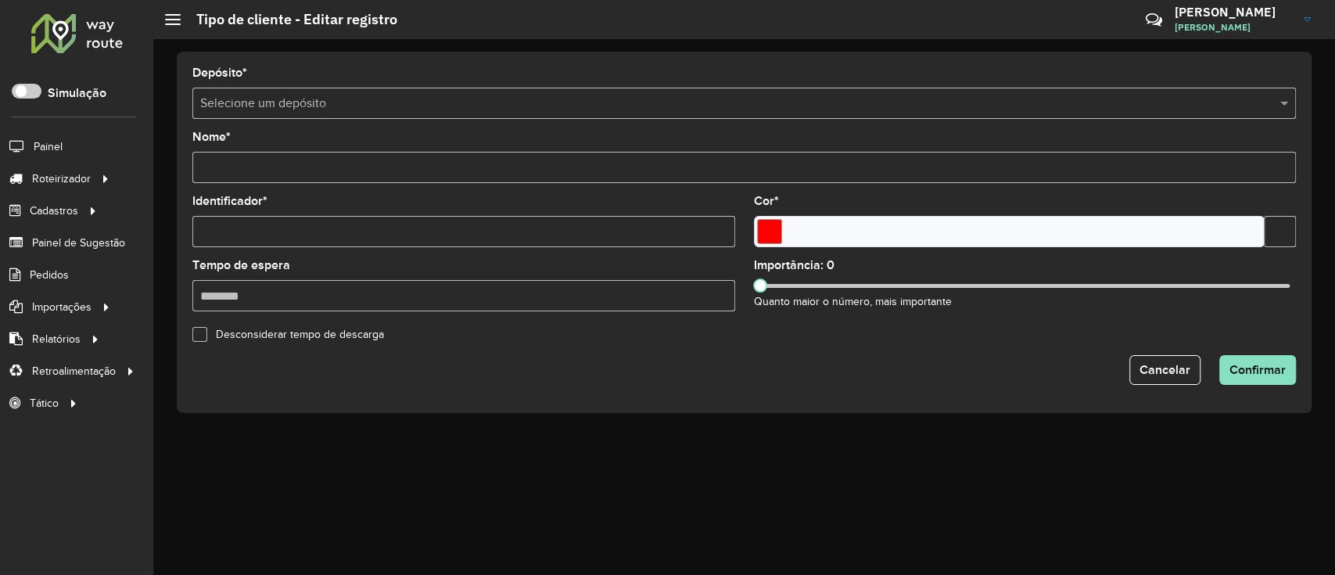
type input "**********"
type input "*"
type input "*******"
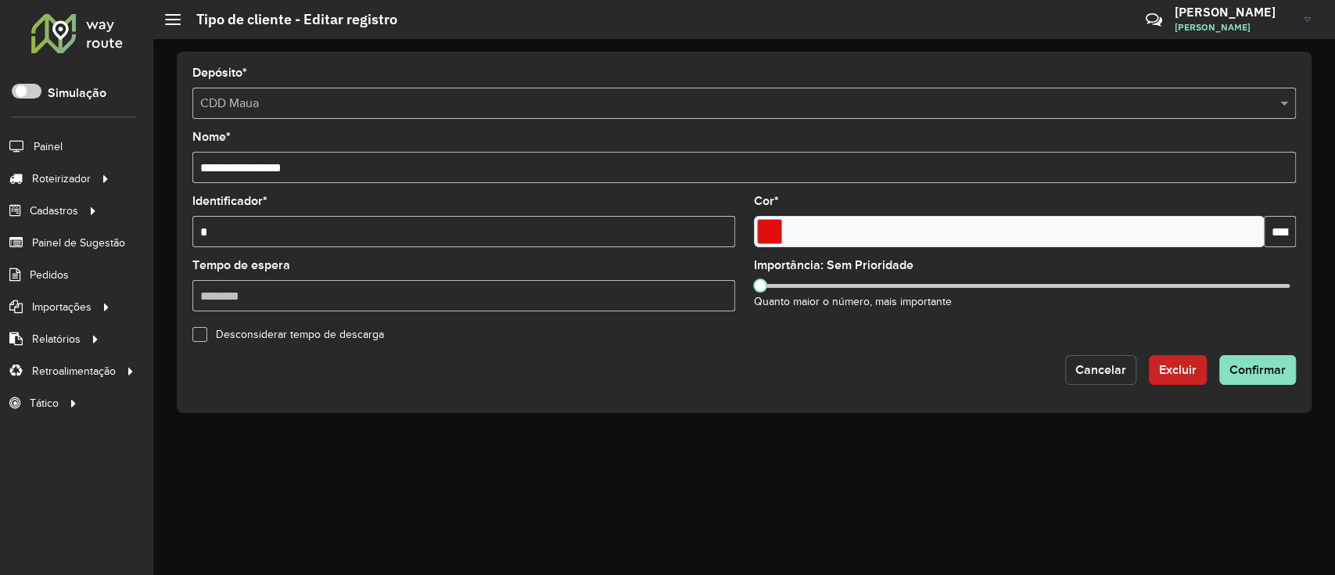
click at [1074, 366] on button "Cancelar" at bounding box center [1100, 370] width 71 height 30
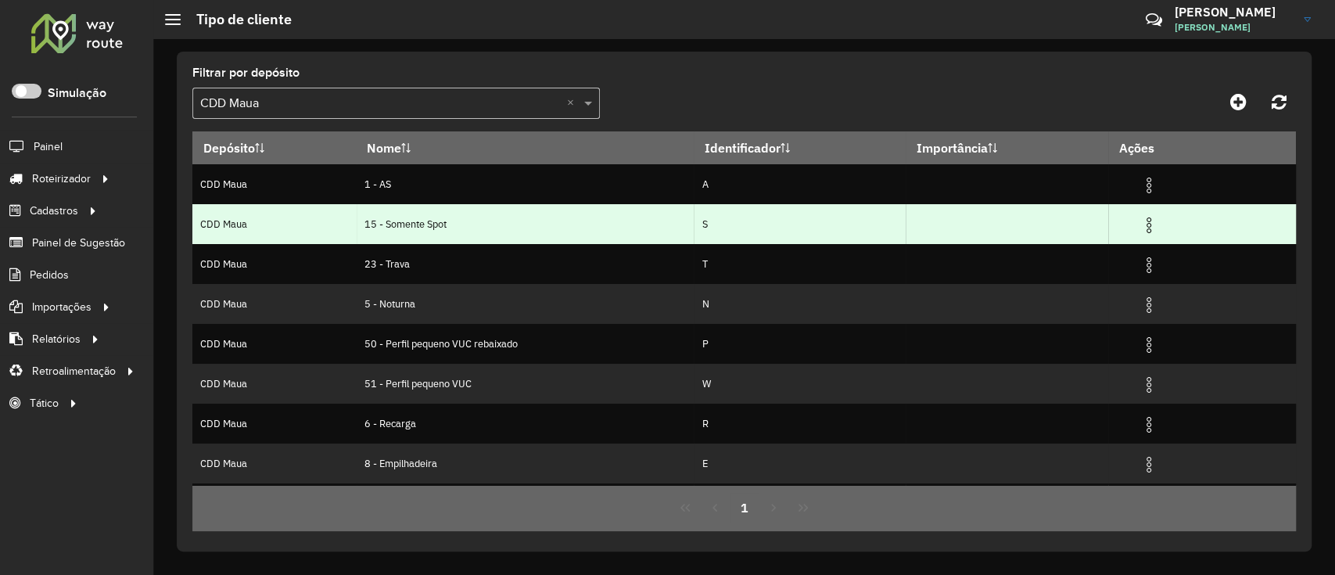
click at [1148, 222] on img at bounding box center [1149, 225] width 19 height 19
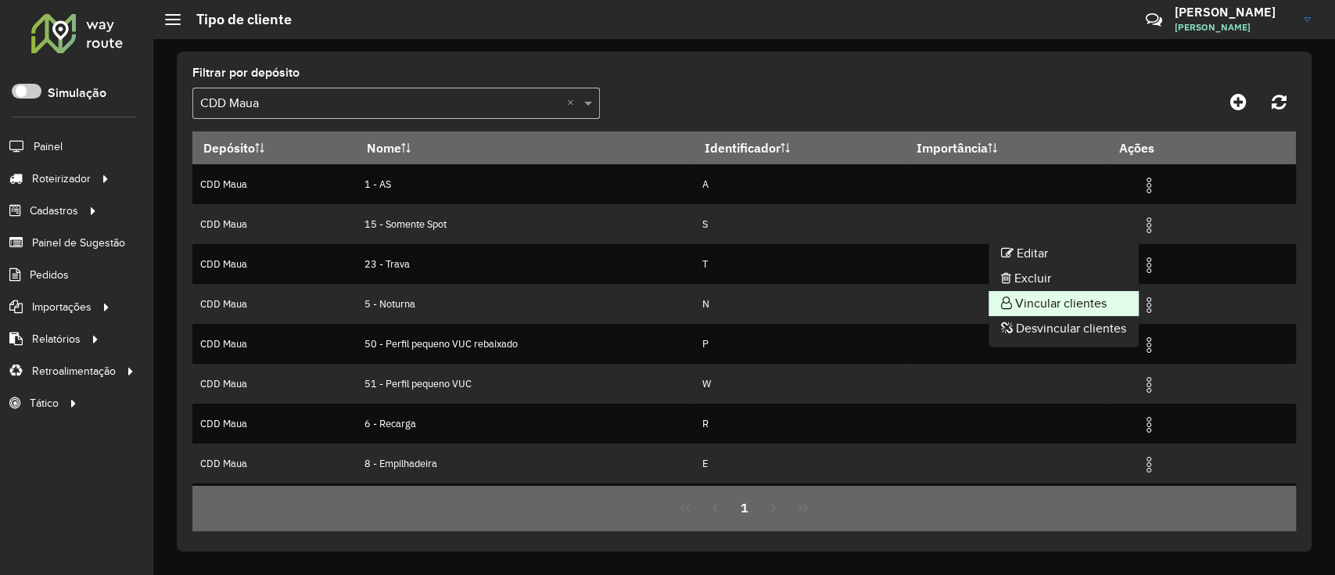
click at [1069, 292] on li "Vincular clientes" at bounding box center [1064, 303] width 150 height 25
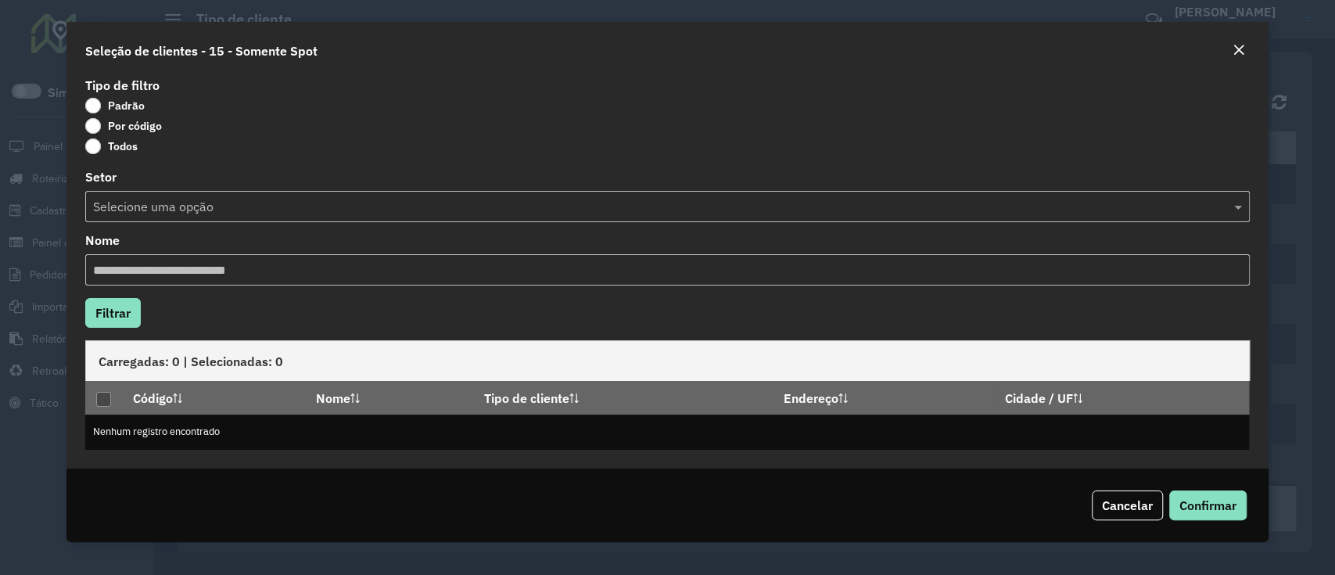
click at [137, 118] on label "Por código" at bounding box center [123, 126] width 77 height 16
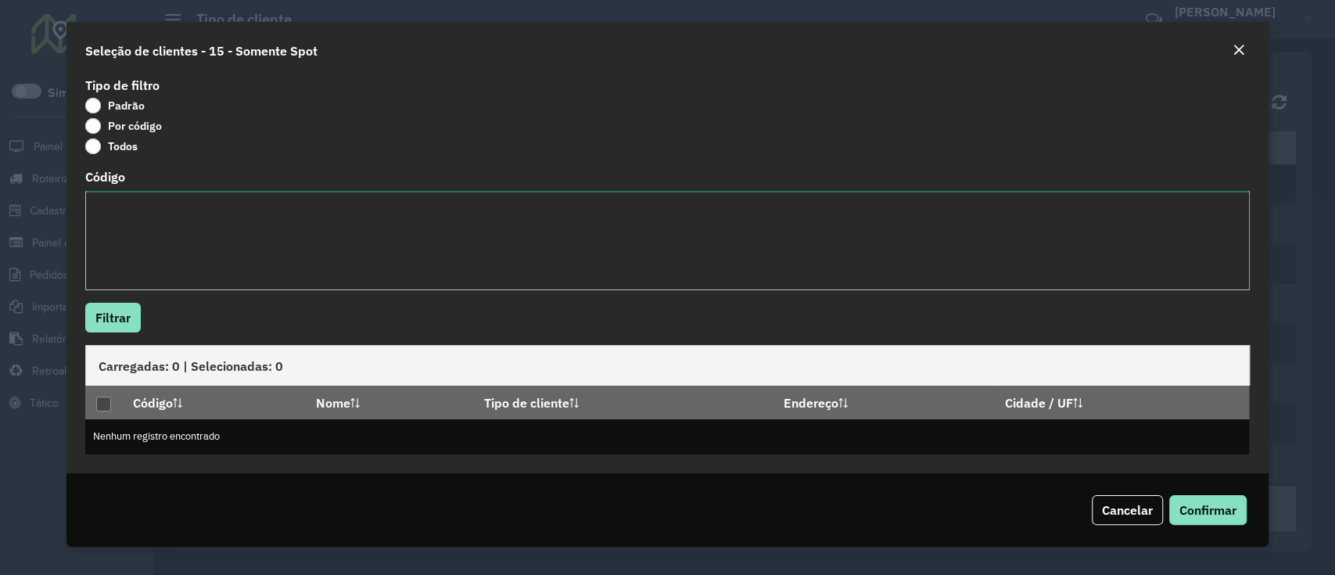
click at [238, 224] on textarea "Código" at bounding box center [667, 240] width 1164 height 99
paste textarea "***** ***** ***** ***** ***** ***** ***** ***** ***** ***** ***** ***** ***** *…"
type textarea "***** ***** ***** ***** ***** ***** ***** ***** ***** ***** ***** ***** ***** *…"
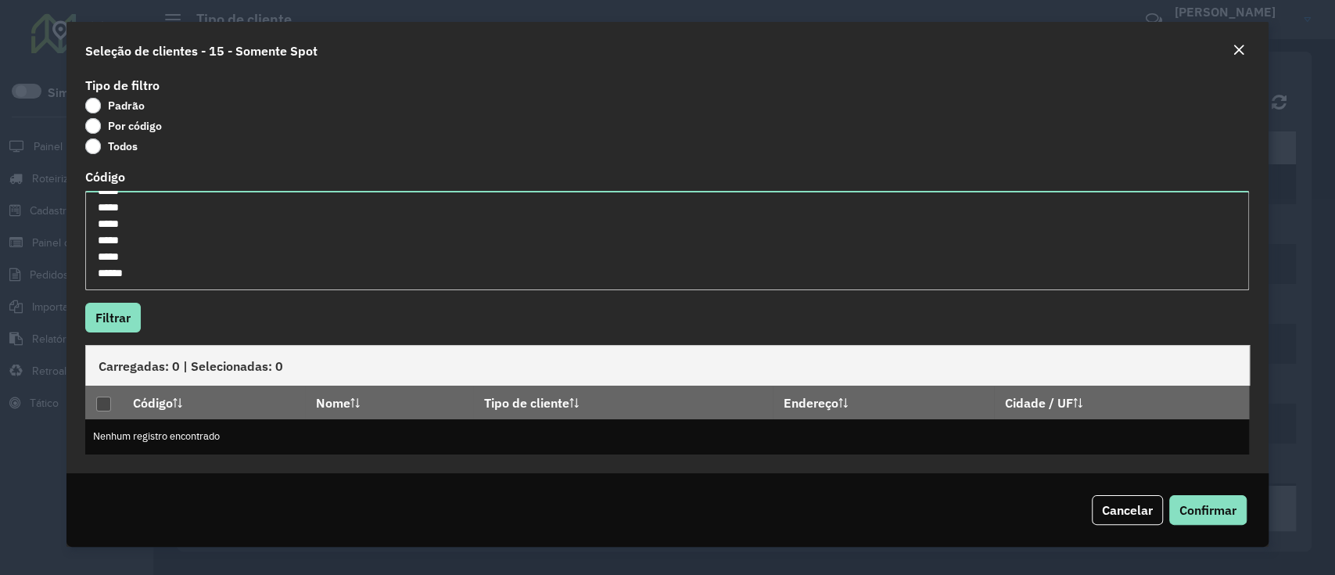
click at [121, 339] on div "Tipo de filtro Padrão Por código Todos Código ***** ***** ***** ***** ***** ***…" at bounding box center [666, 274] width 1201 height 400
click at [120, 320] on button "Filtrar" at bounding box center [113, 318] width 56 height 30
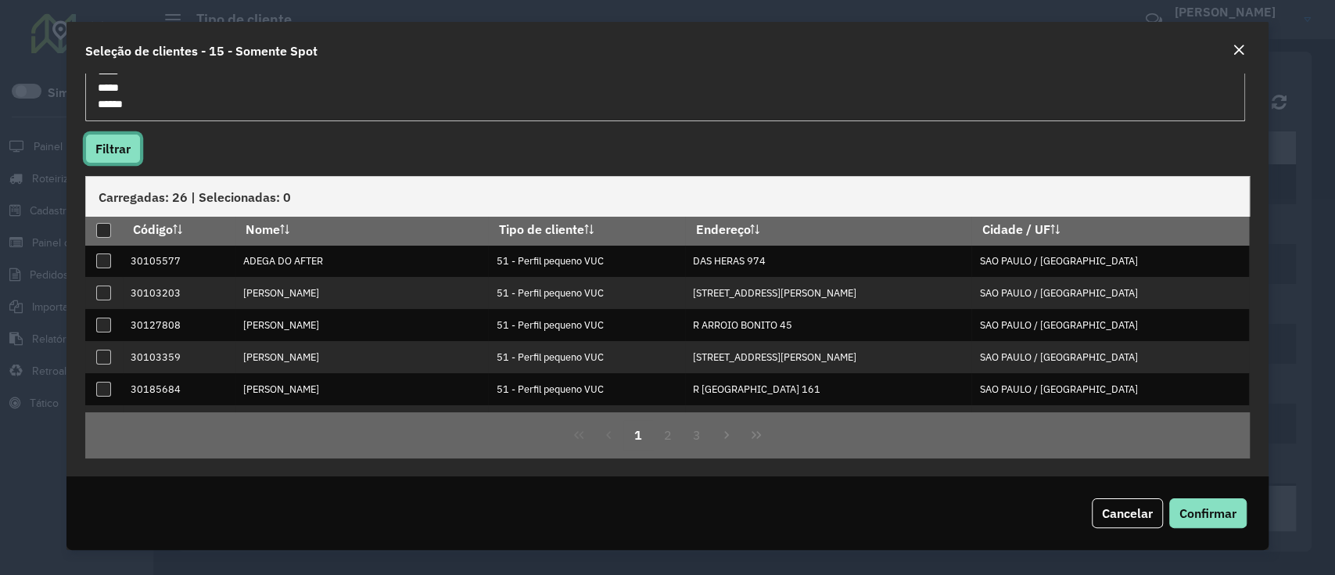
scroll to position [0, 0]
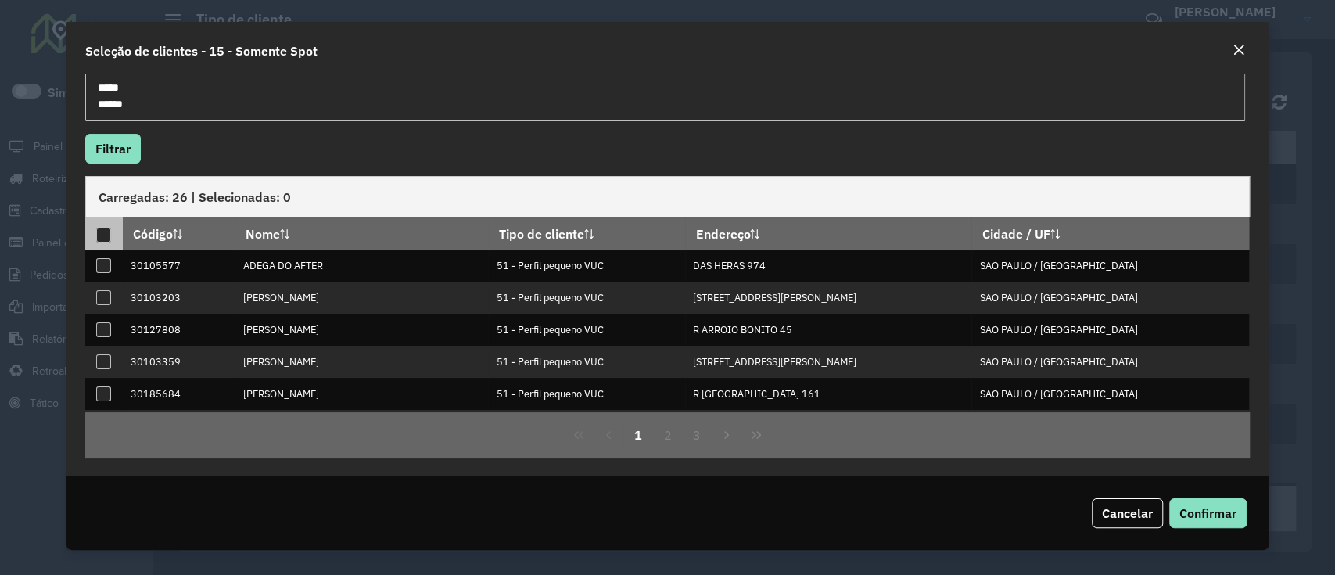
click at [106, 240] on div at bounding box center [104, 236] width 16 height 16
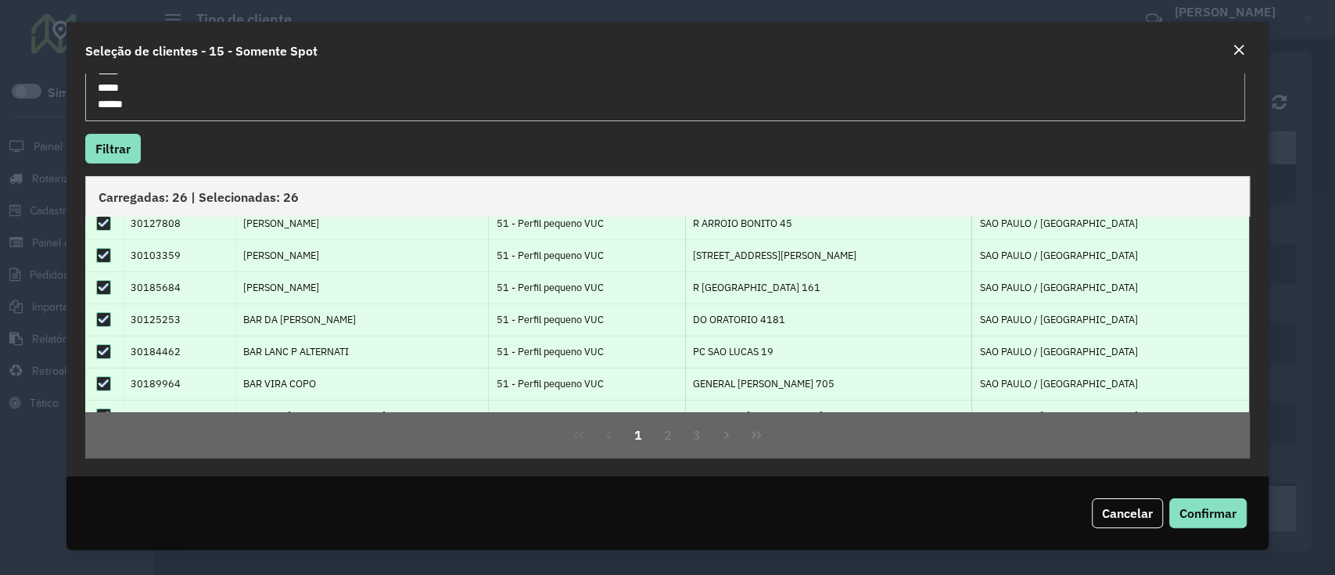
scroll to position [157, 0]
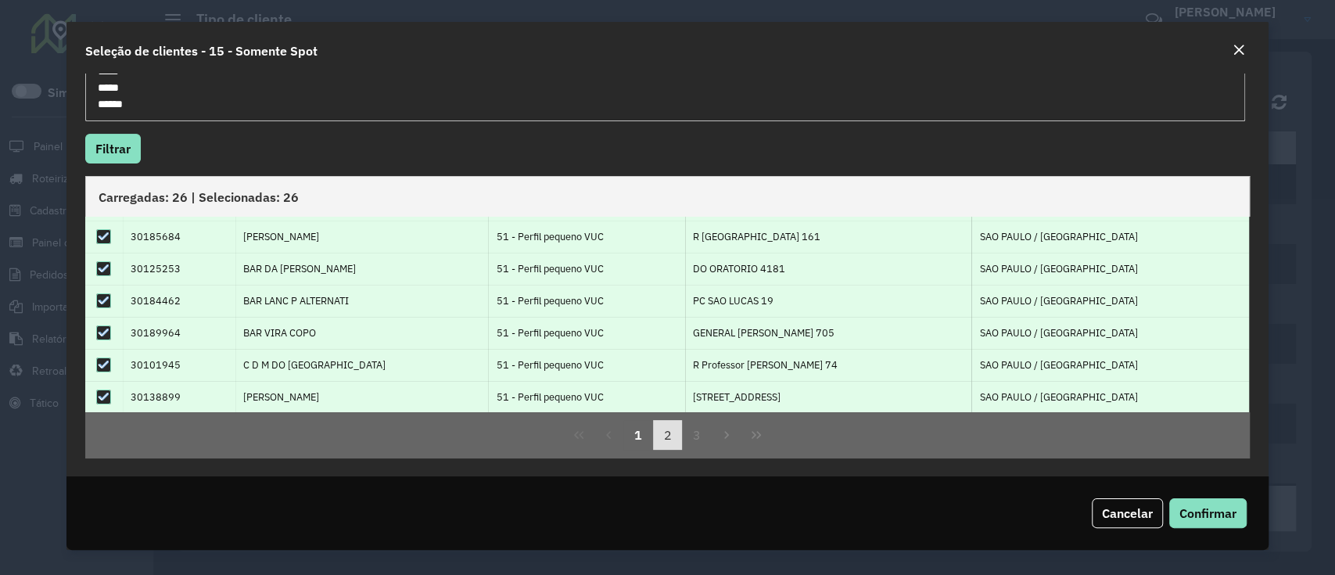
click at [660, 433] on button "2" at bounding box center [668, 435] width 30 height 30
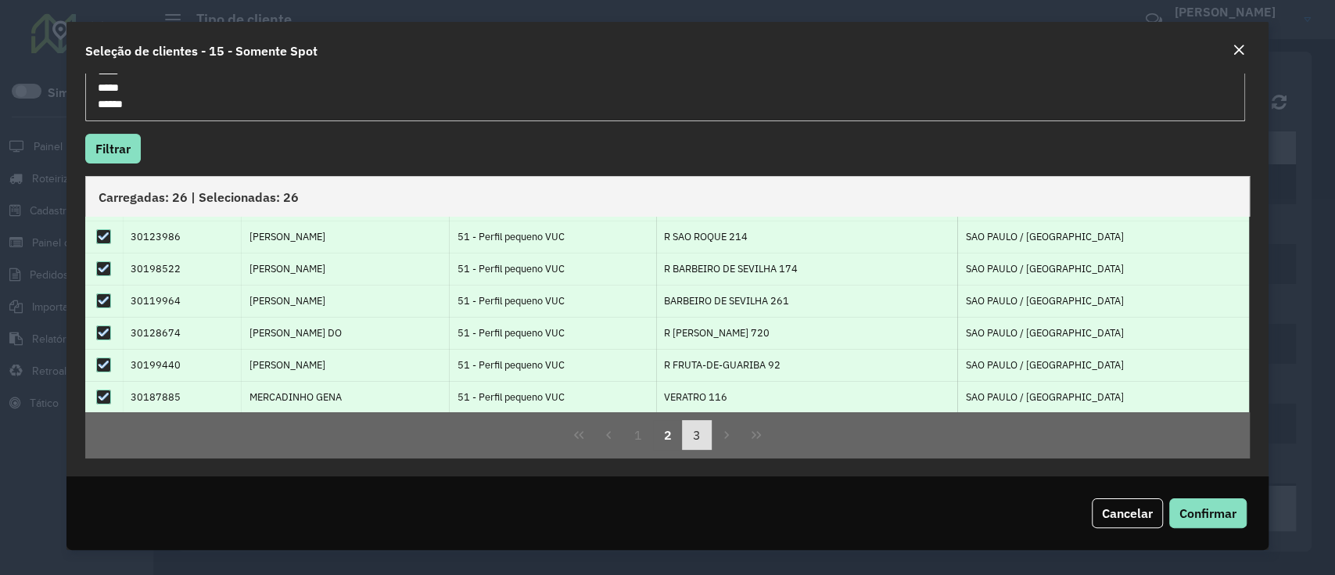
click at [685, 438] on button "3" at bounding box center [697, 435] width 30 height 30
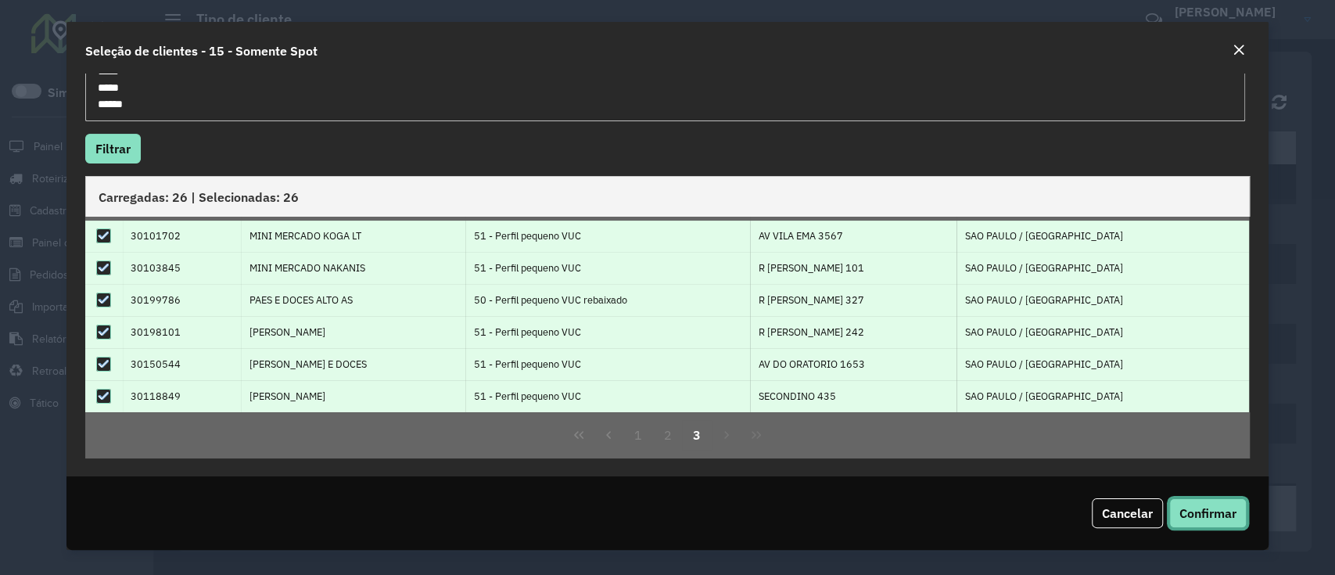
click at [1194, 509] on span "Confirmar" at bounding box center [1208, 513] width 57 height 16
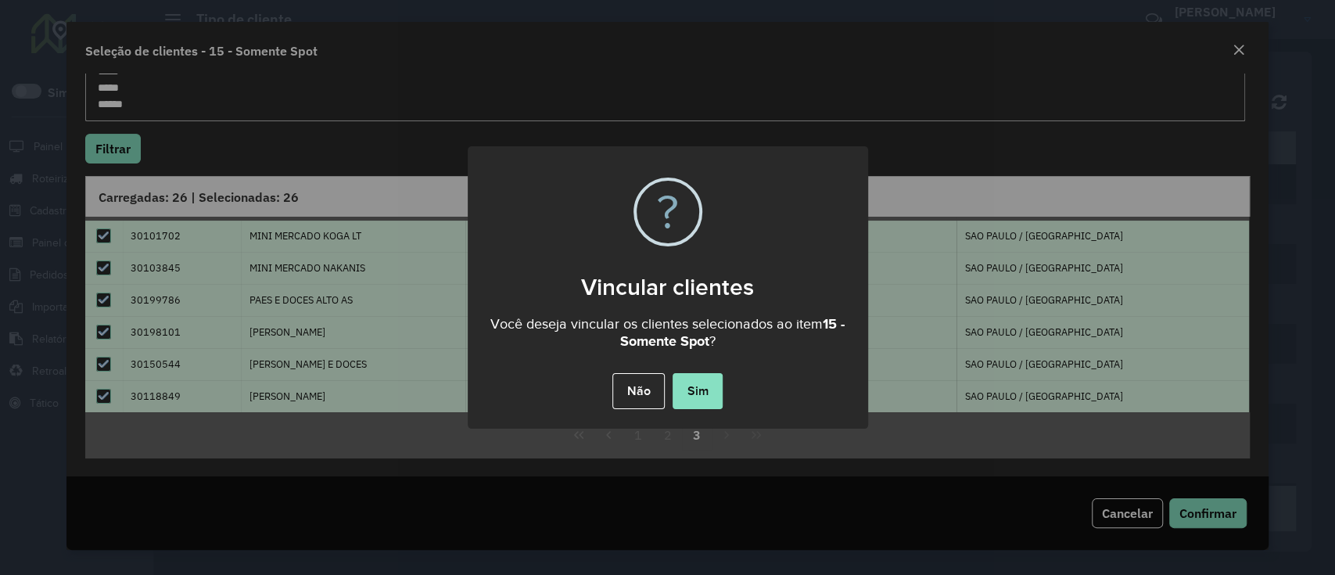
click at [695, 387] on button "Sim" at bounding box center [698, 391] width 50 height 36
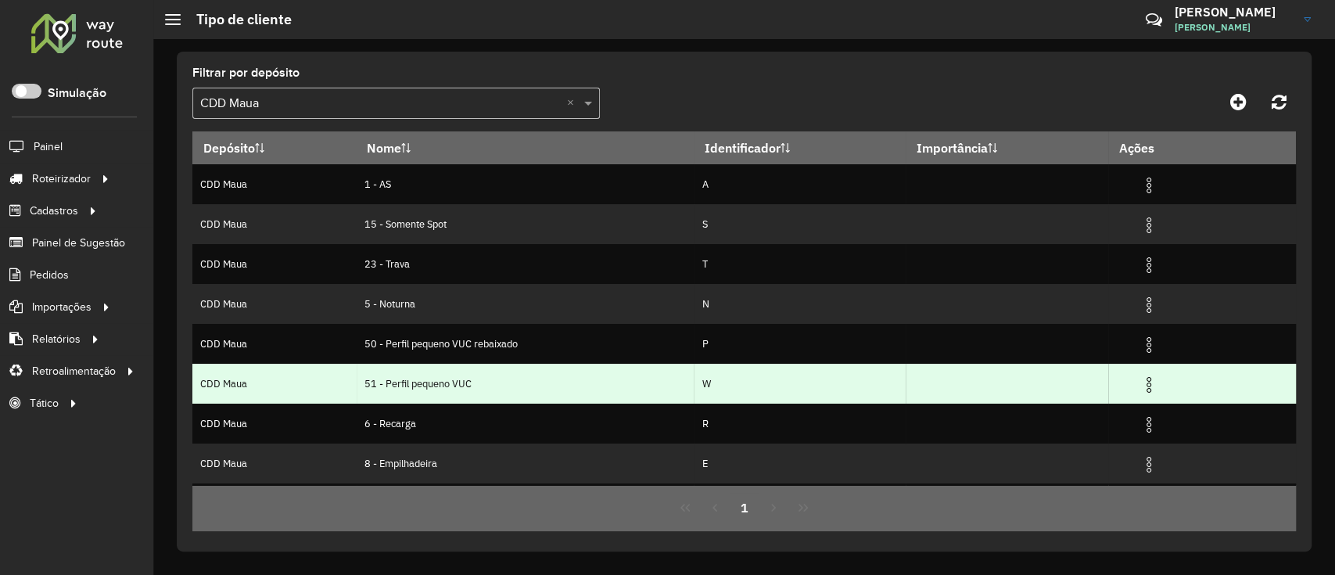
click at [1151, 377] on img at bounding box center [1149, 384] width 19 height 19
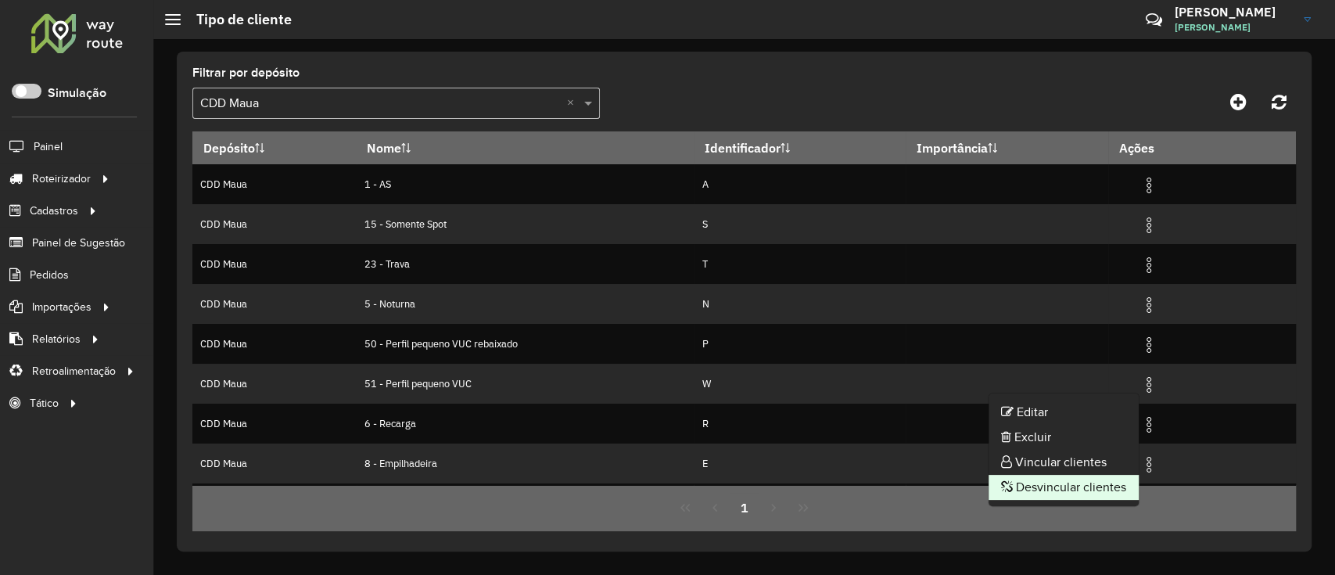
click at [1048, 493] on li "Desvincular clientes" at bounding box center [1064, 487] width 150 height 25
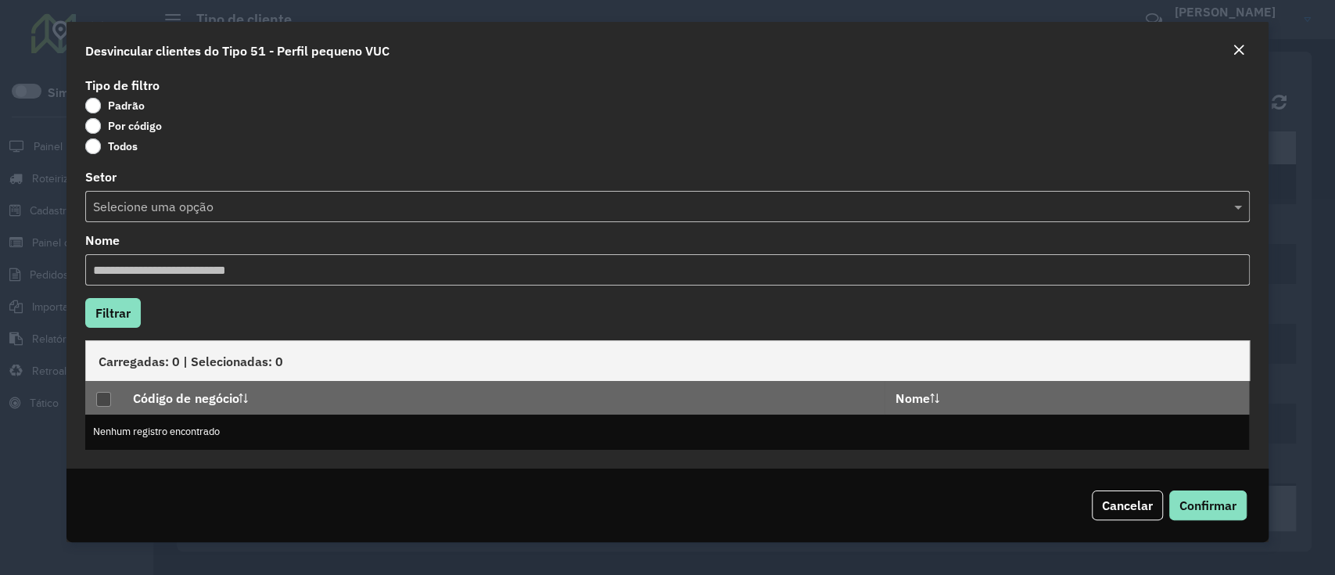
click at [135, 122] on label "Por código" at bounding box center [123, 126] width 77 height 16
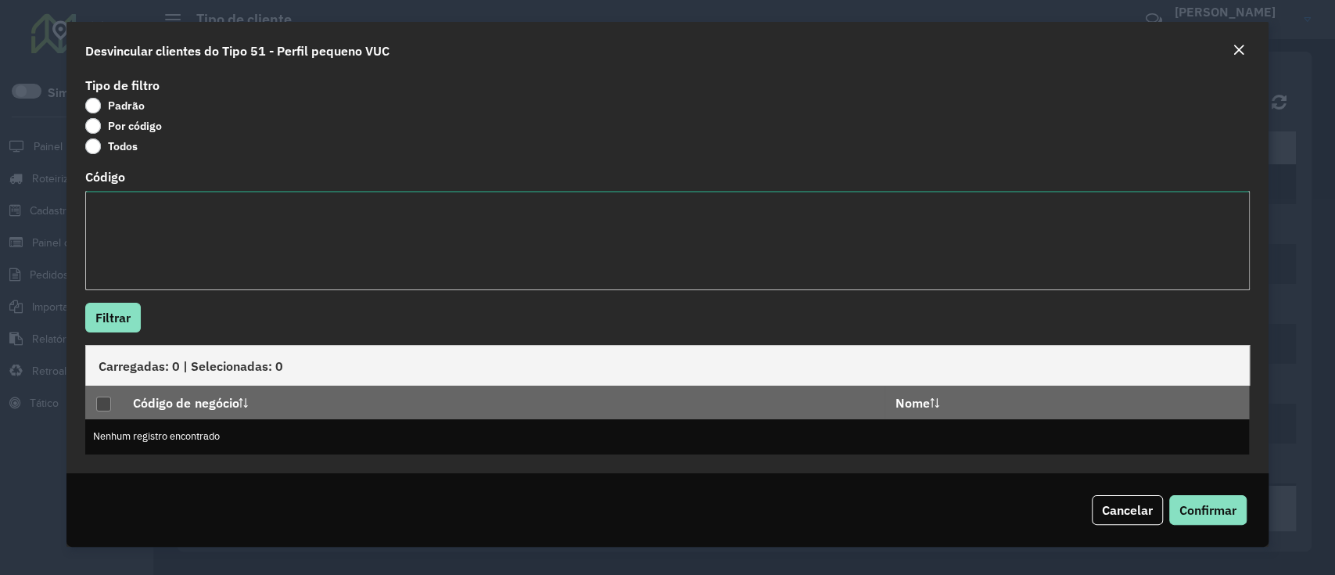
click at [177, 247] on textarea "Código" at bounding box center [667, 240] width 1164 height 99
paste textarea "***** ***** ***** ***** ***** ***** ***** ***** ***** ***** ***** ***** ***** *…"
type textarea "***** ***** ***** ***** ***** ***** ***** ***** ***** ***** ***** ***** ***** *…"
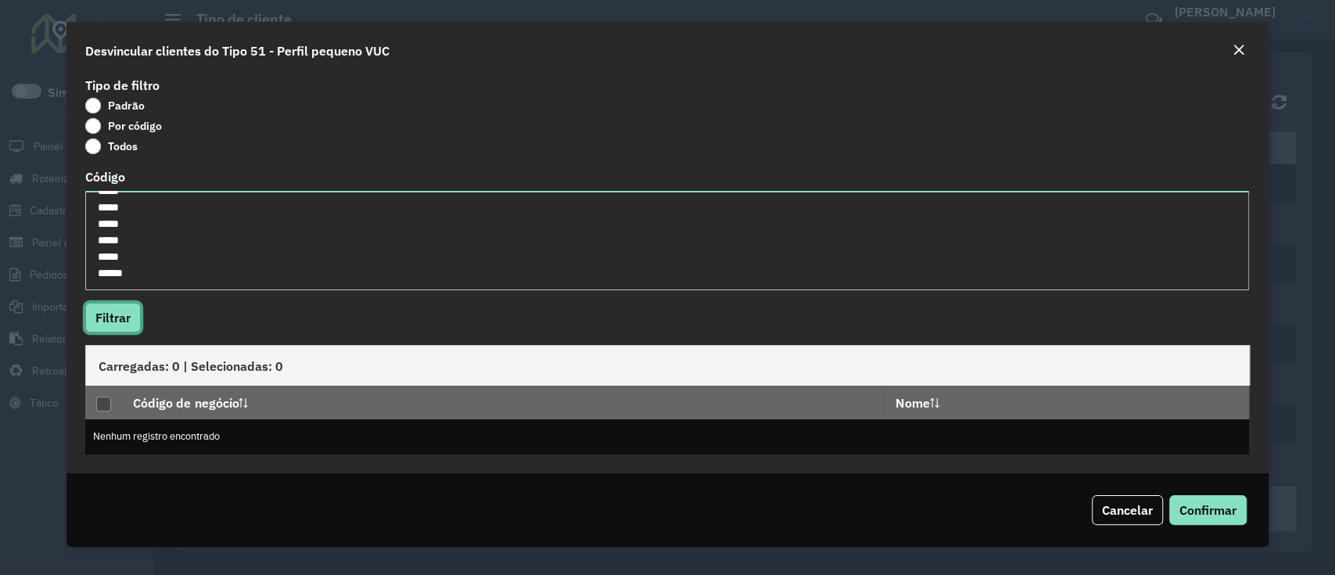
click at [112, 317] on button "Filtrar" at bounding box center [113, 318] width 56 height 30
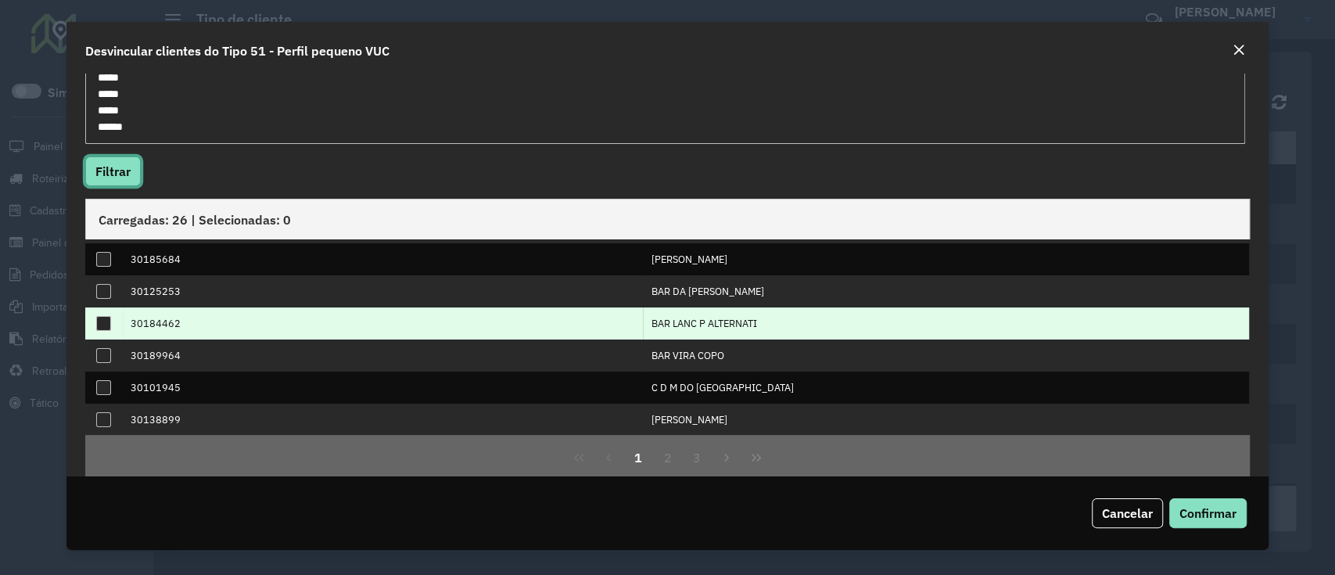
scroll to position [169, 0]
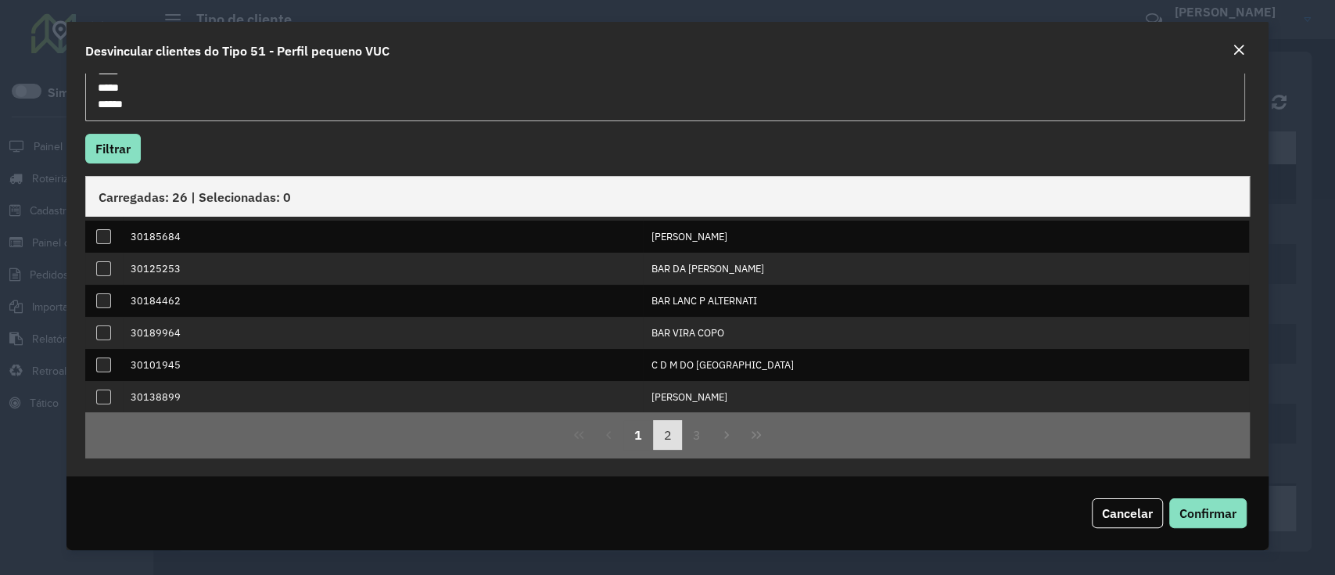
click at [664, 428] on button "2" at bounding box center [668, 435] width 30 height 30
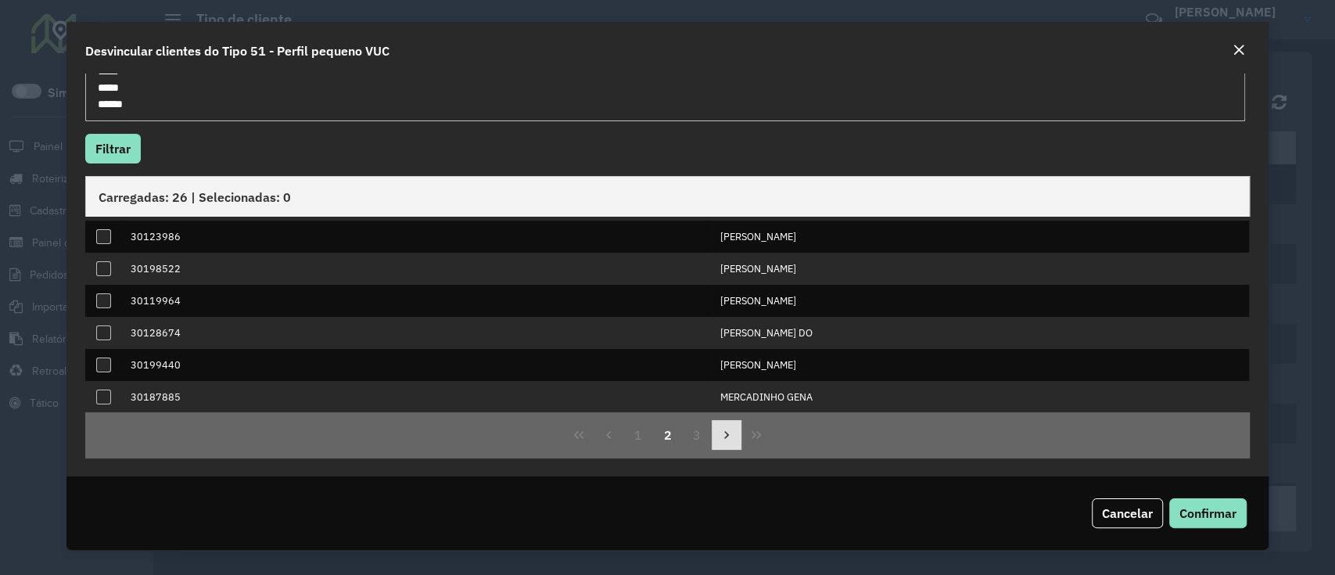
click at [712, 426] on button "Next Page" at bounding box center [727, 435] width 30 height 30
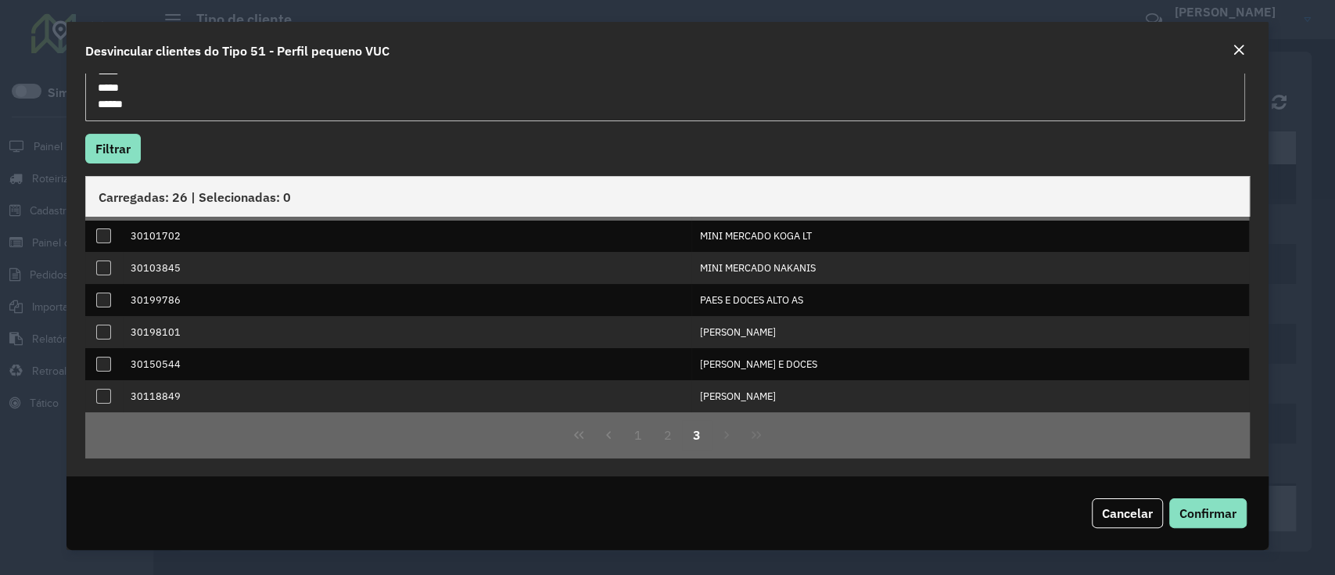
scroll to position [30, 0]
click at [653, 433] on button "2" at bounding box center [668, 435] width 30 height 30
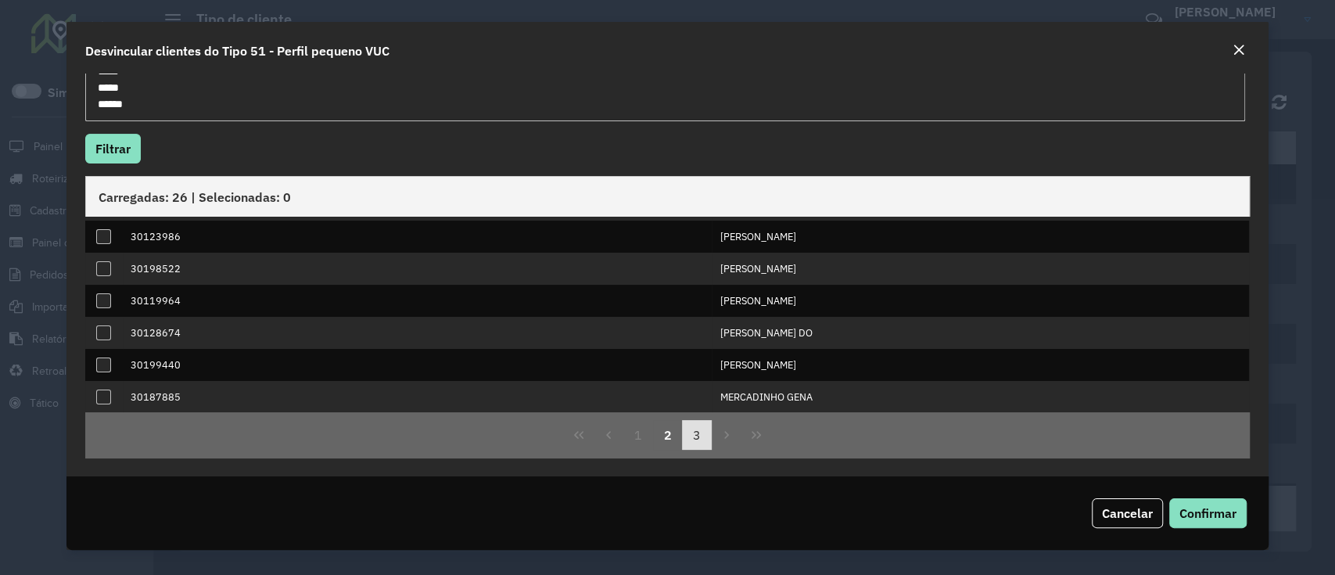
click at [699, 432] on button "3" at bounding box center [697, 435] width 30 height 30
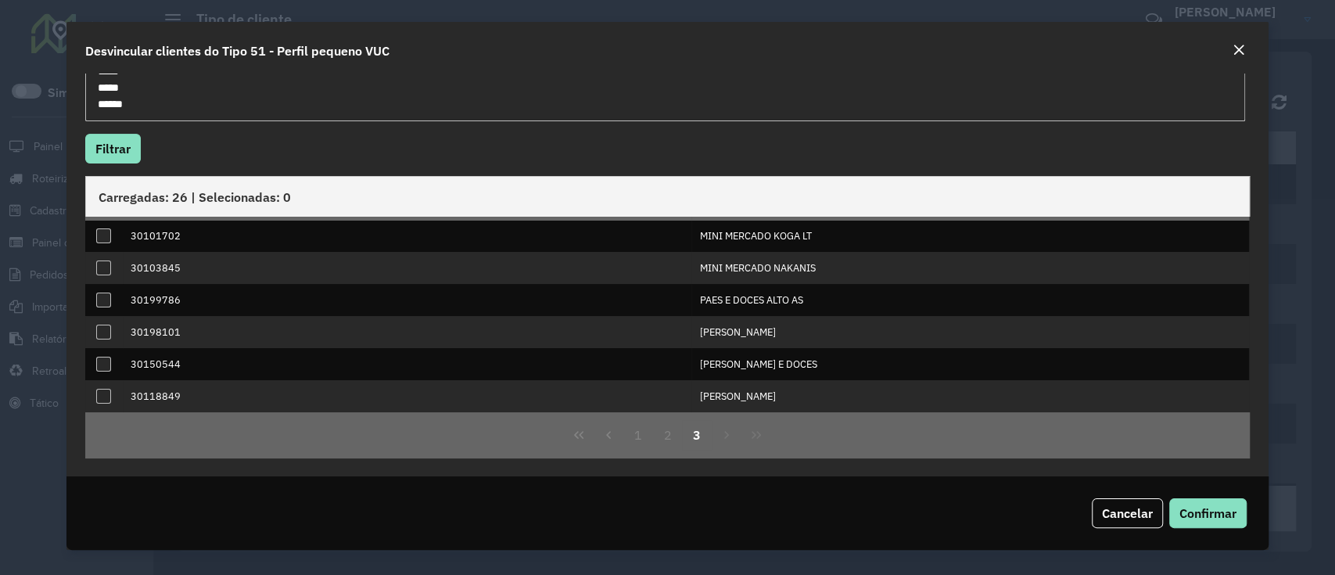
click at [720, 430] on div "1 2 3" at bounding box center [667, 435] width 1164 height 46
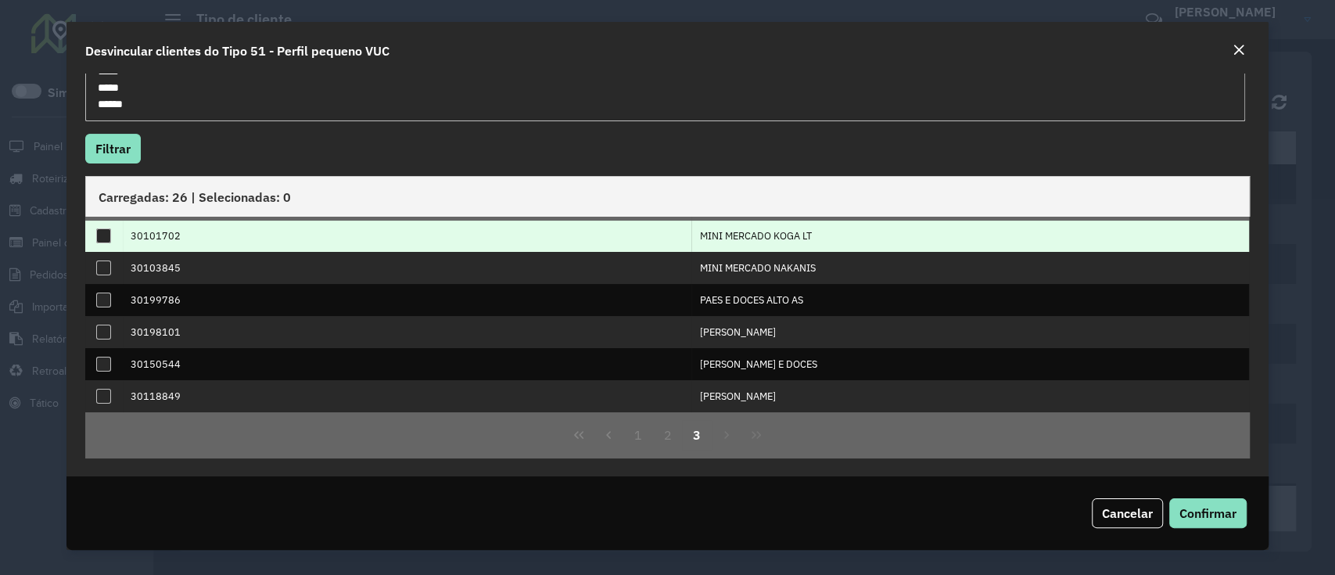
click at [100, 240] on div at bounding box center [103, 235] width 15 height 15
click at [1196, 521] on span "Confirmar" at bounding box center [1208, 513] width 57 height 16
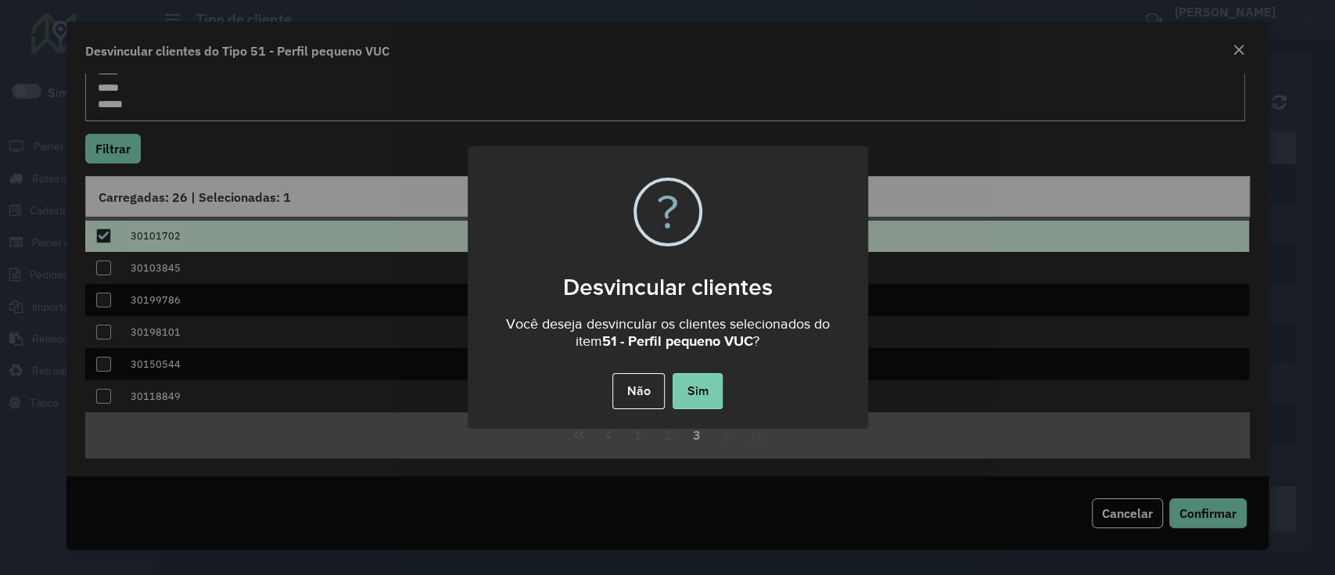
click at [693, 381] on button "Sim" at bounding box center [698, 391] width 50 height 36
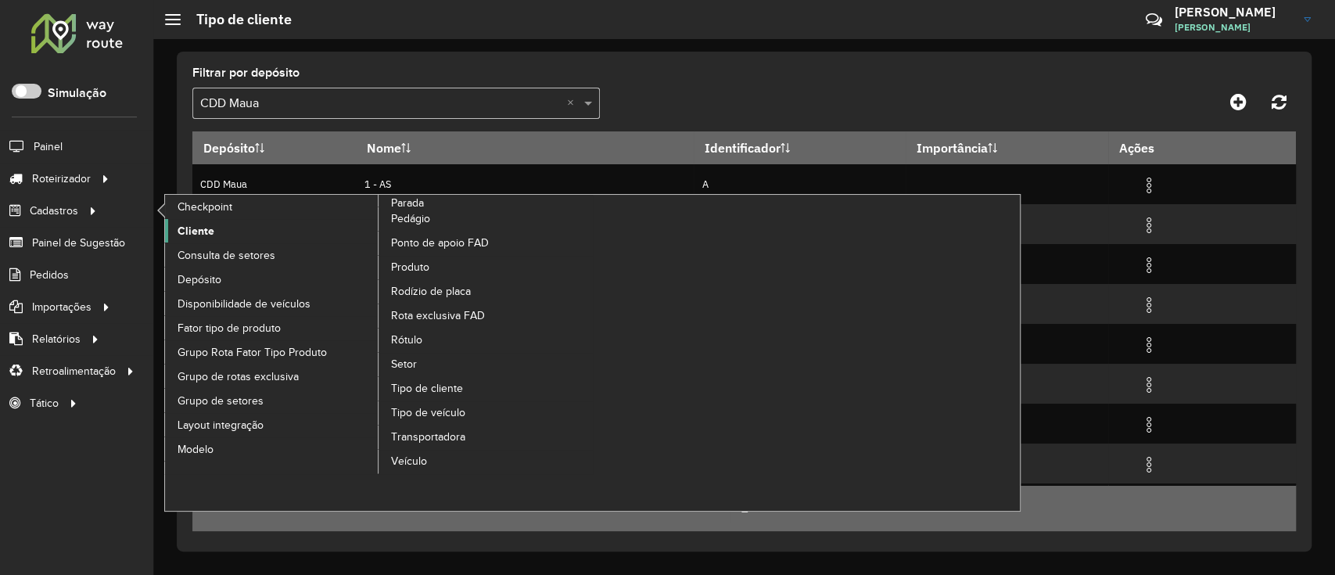
click at [207, 229] on span "Cliente" at bounding box center [196, 231] width 37 height 16
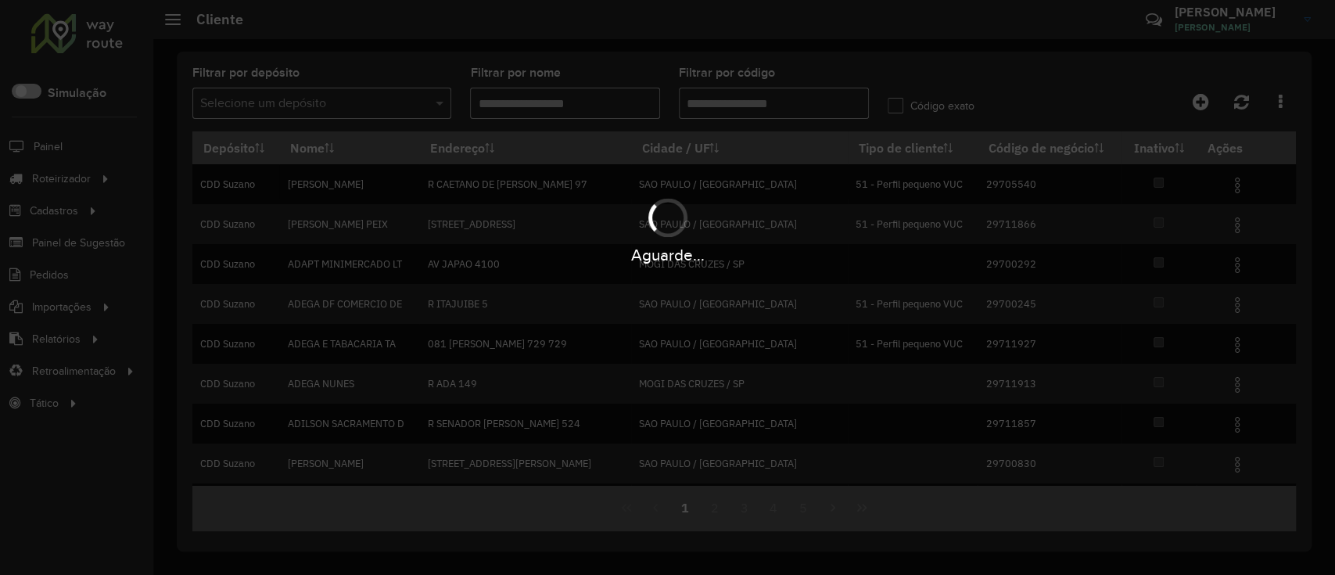
click at [374, 114] on hb-app "Aguarde... Pop-up bloqueado! Seu navegador bloqueou automáticamente a abertura …" at bounding box center [667, 287] width 1335 height 575
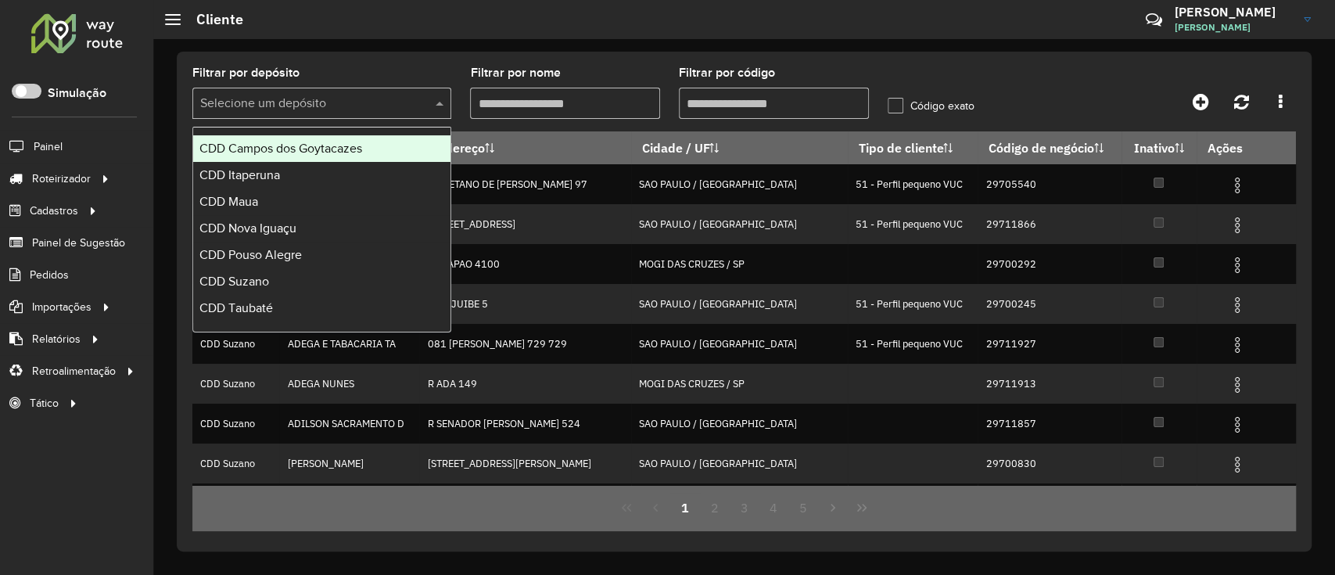
click at [374, 114] on div "Selecione um depósito" at bounding box center [321, 103] width 259 height 31
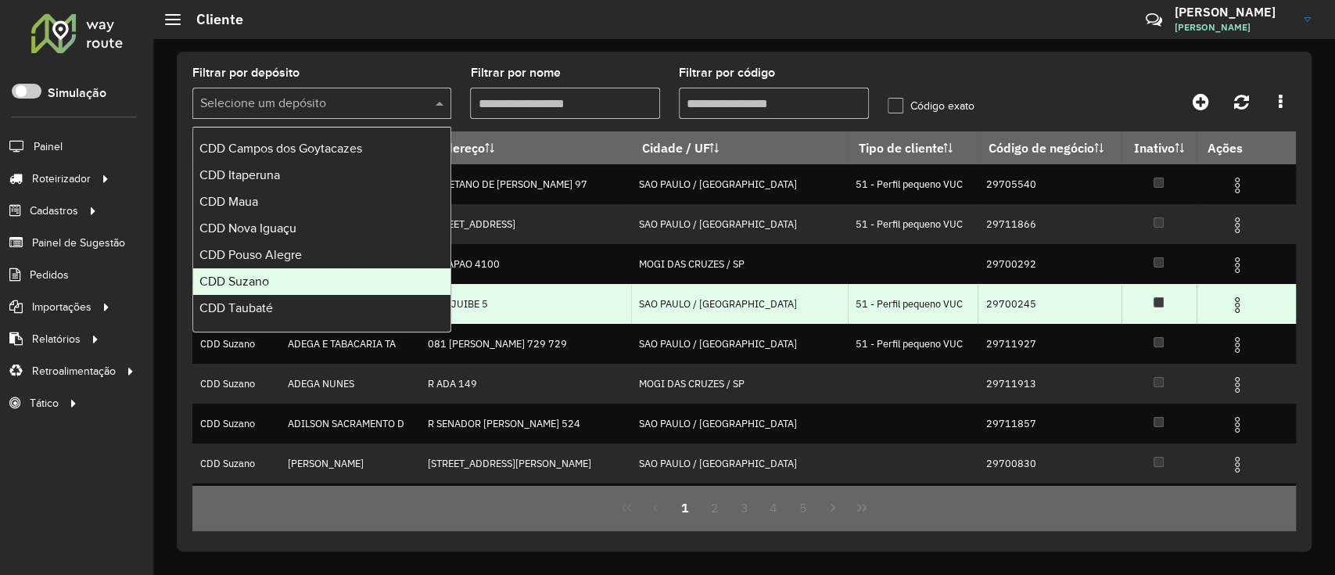
click at [296, 286] on div "CDD Suzano" at bounding box center [321, 281] width 257 height 27
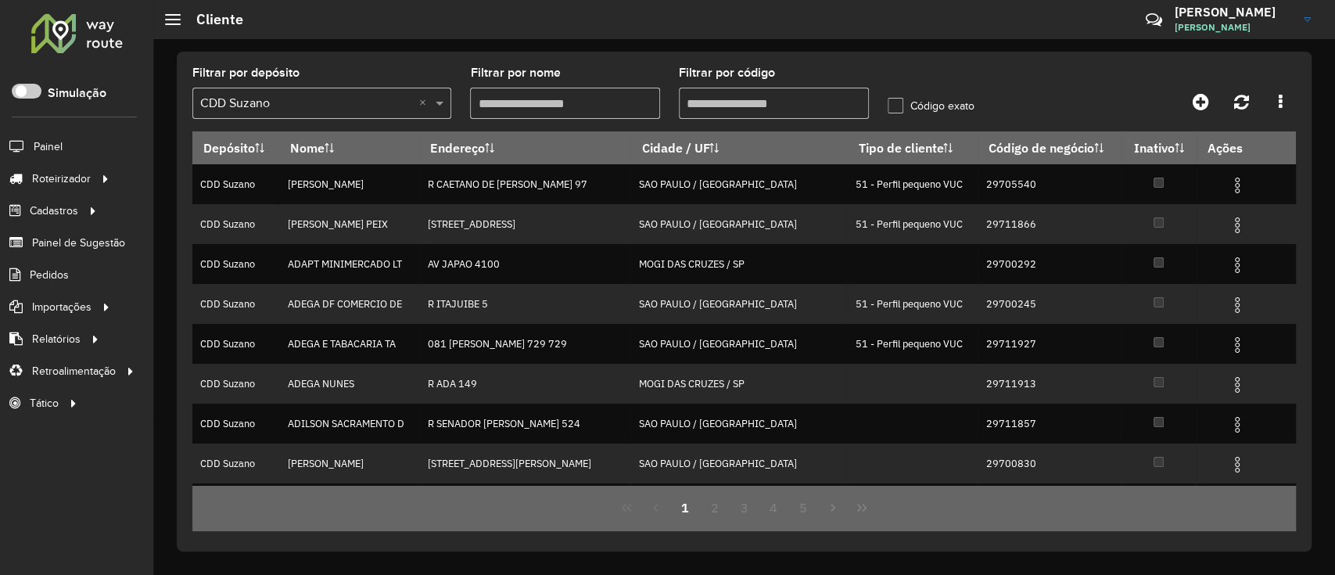
click at [757, 89] on input "Filtrar por código" at bounding box center [774, 103] width 190 height 31
paste input "*****"
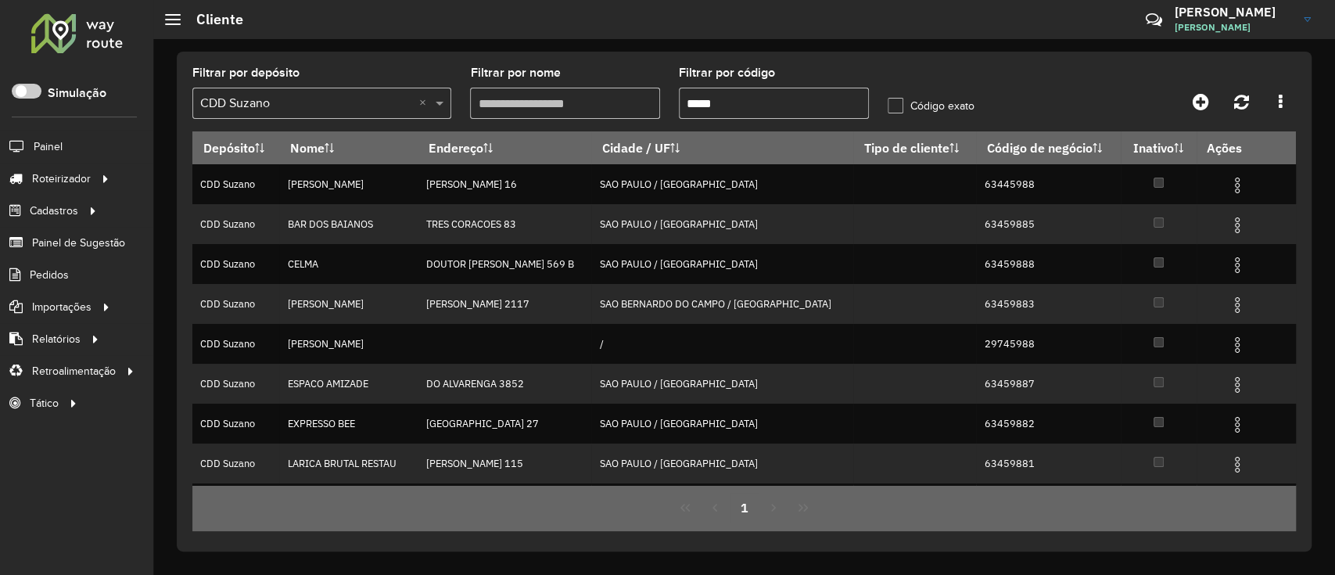
click at [677, 99] on formly-field "Filtrar por código *****" at bounding box center [774, 99] width 209 height 64
click at [682, 102] on input "*****" at bounding box center [774, 103] width 190 height 31
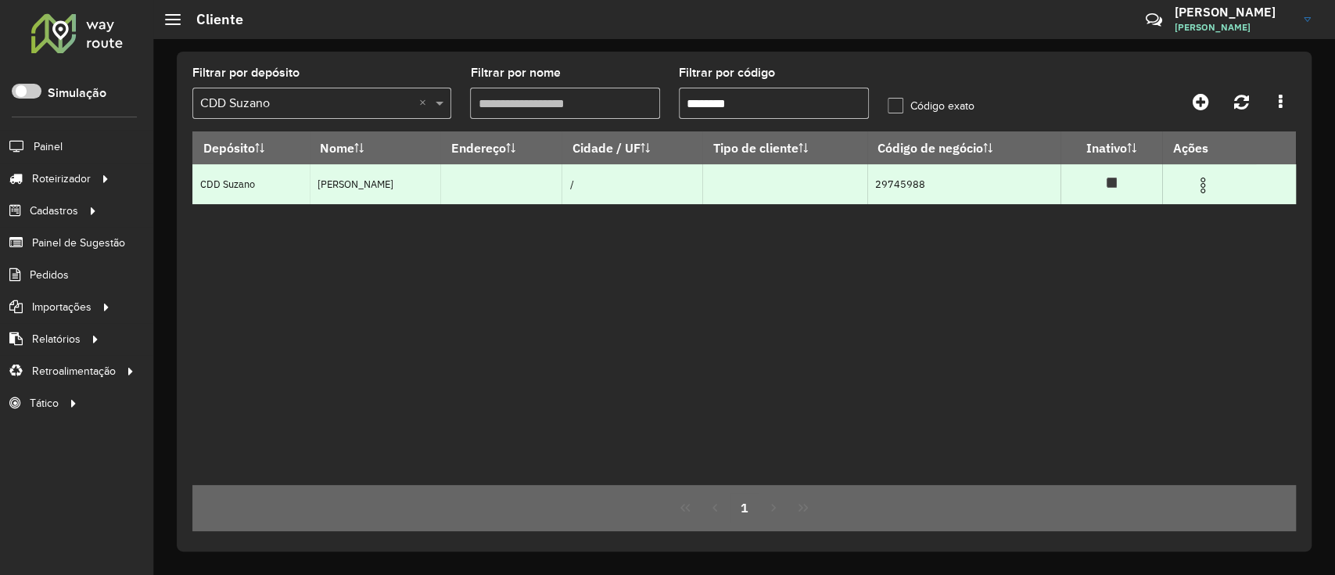
type input "********"
click at [1211, 183] on img at bounding box center [1203, 185] width 19 height 19
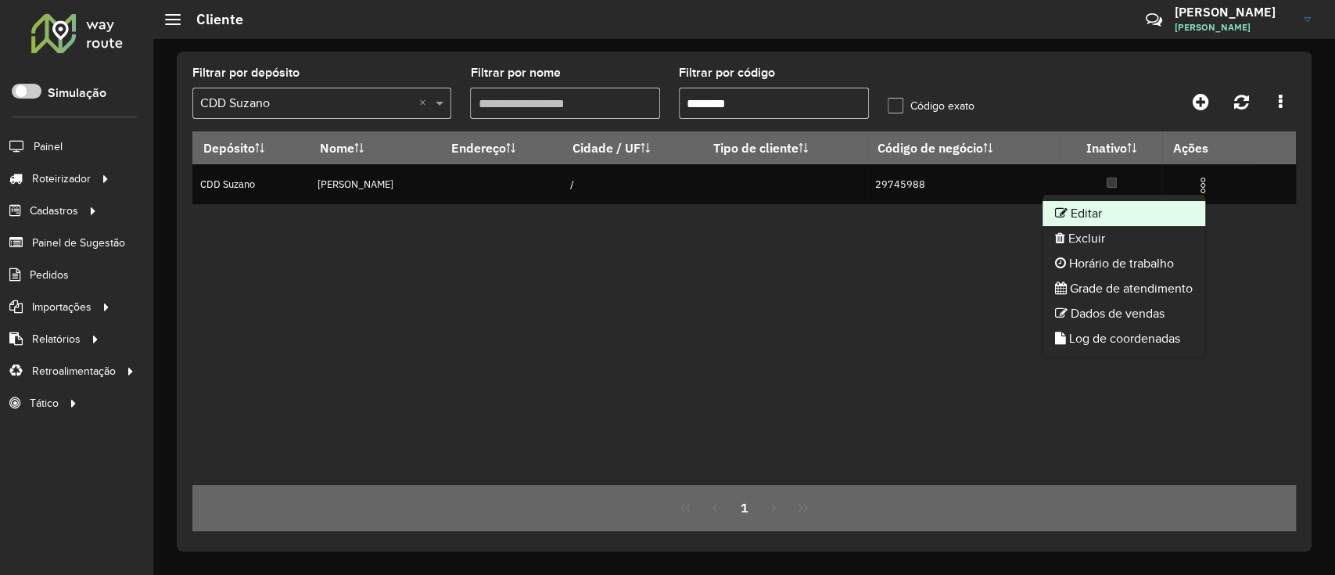
click at [1143, 203] on li "Editar" at bounding box center [1124, 213] width 163 height 25
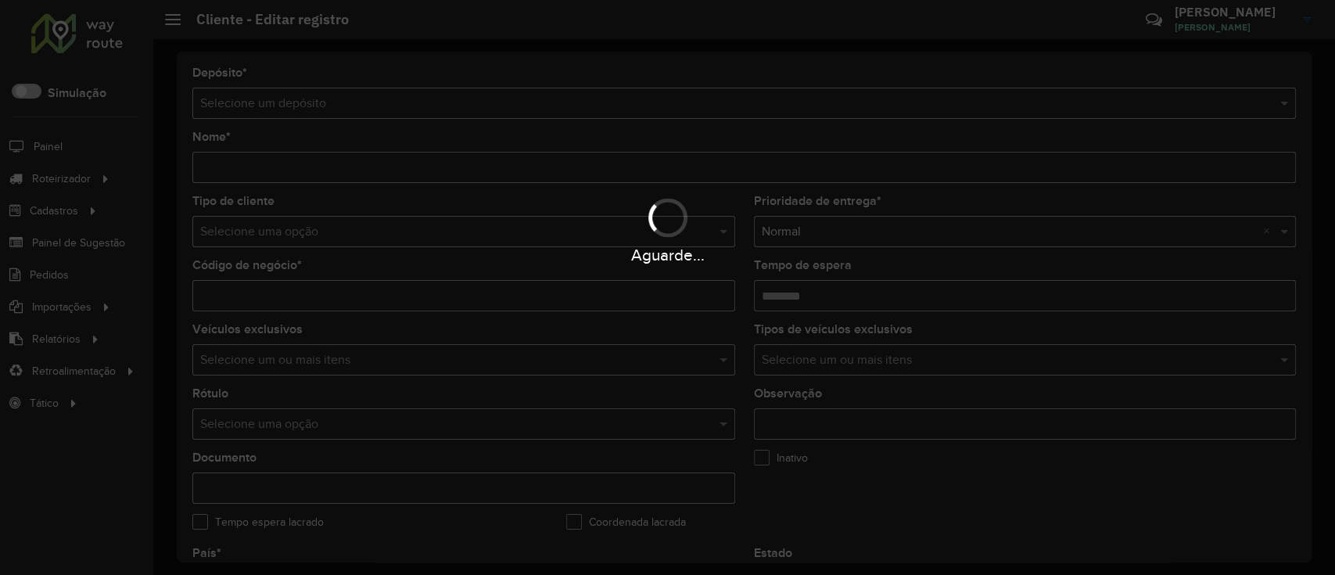
type input "**********"
type input "********"
type input "**********"
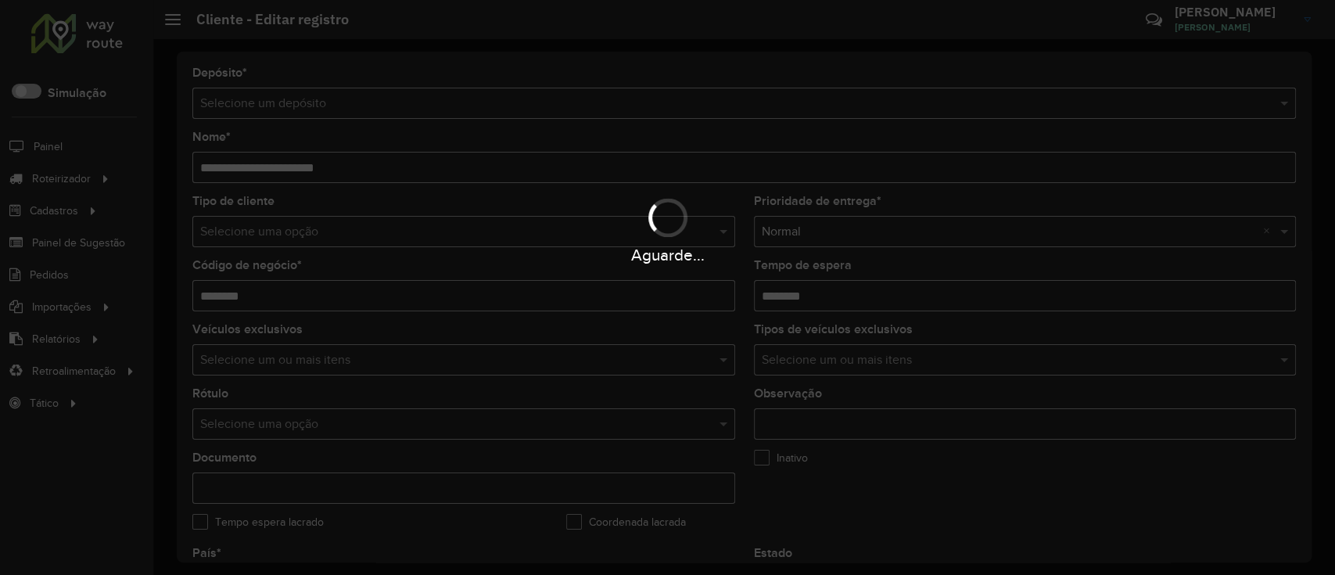
type input "**********"
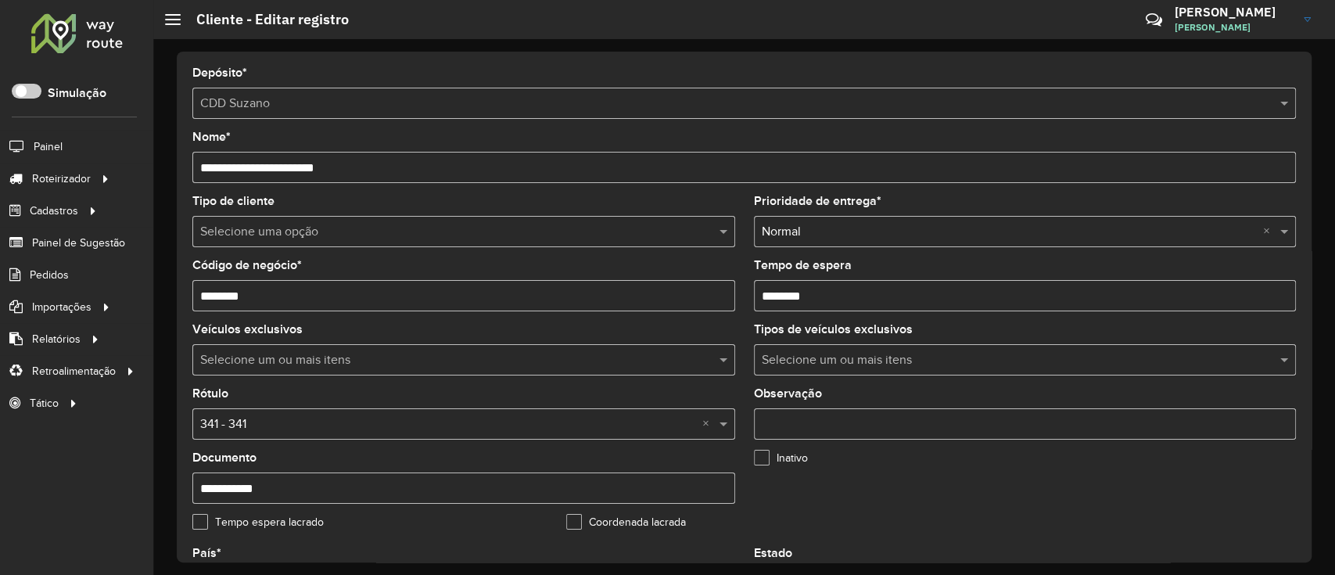
click at [336, 230] on input "text" at bounding box center [448, 232] width 496 height 19
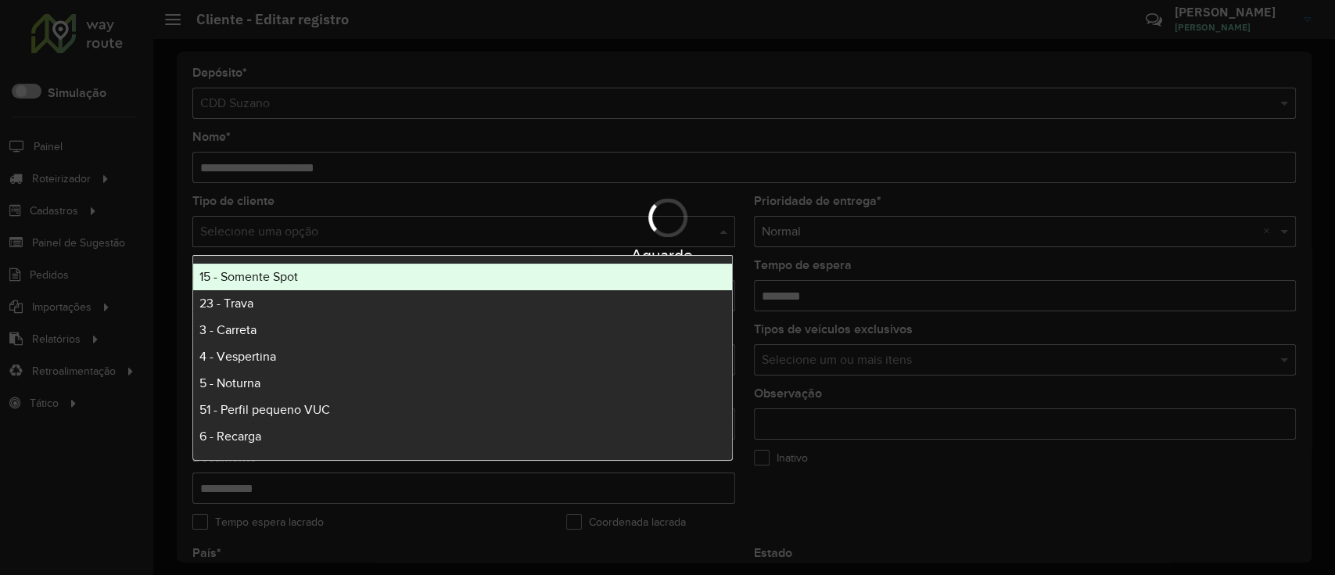
type input "*"
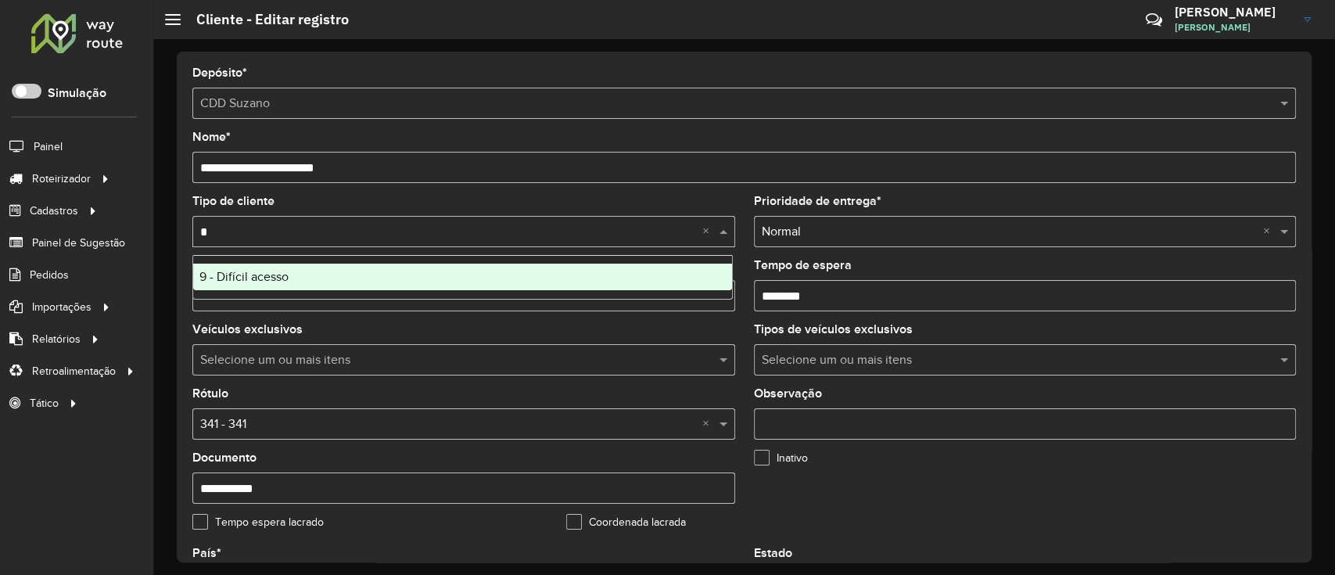
click at [284, 270] on span "9 - Difícil acesso" at bounding box center [243, 276] width 89 height 13
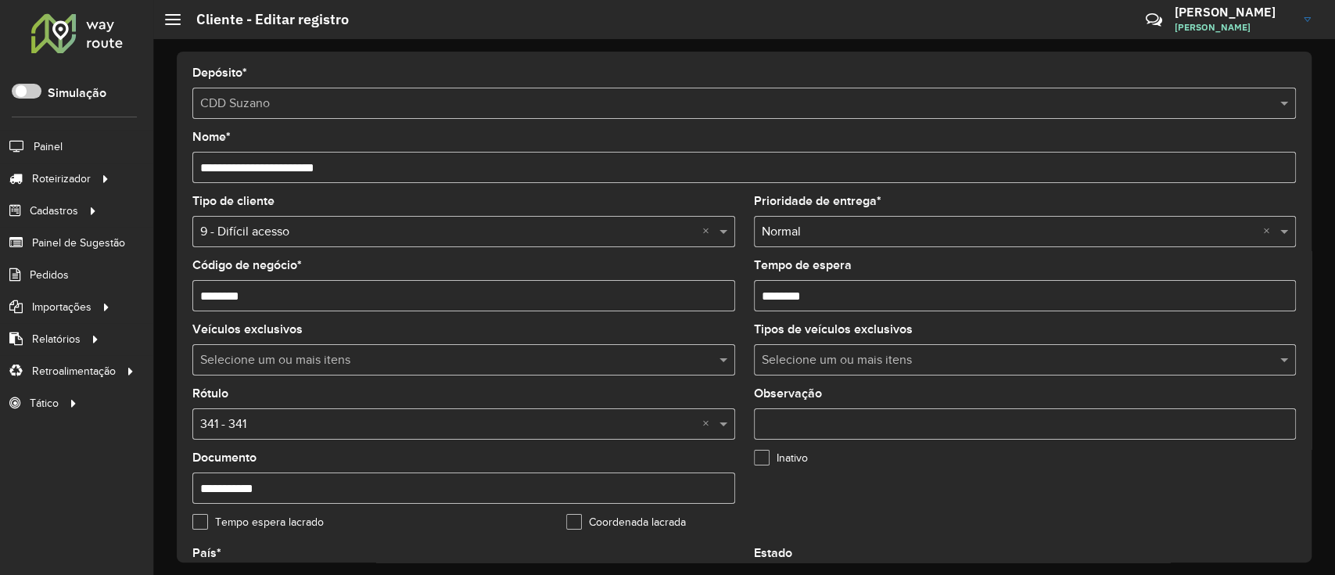
click at [217, 431] on input "text" at bounding box center [448, 424] width 496 height 19
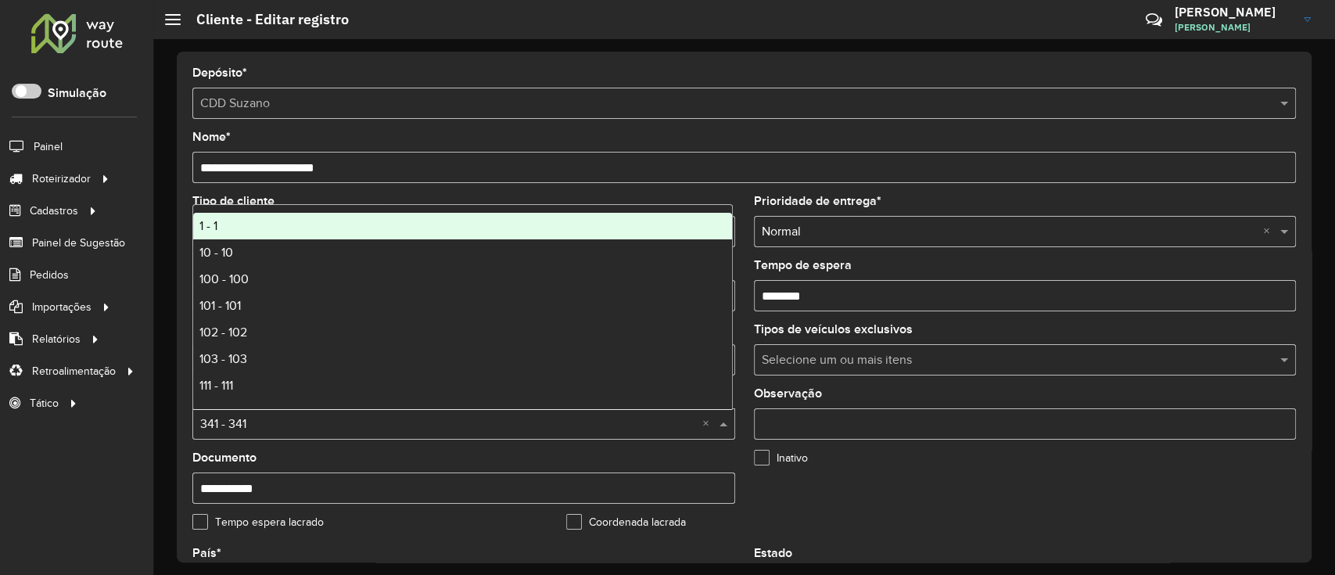
type input "*"
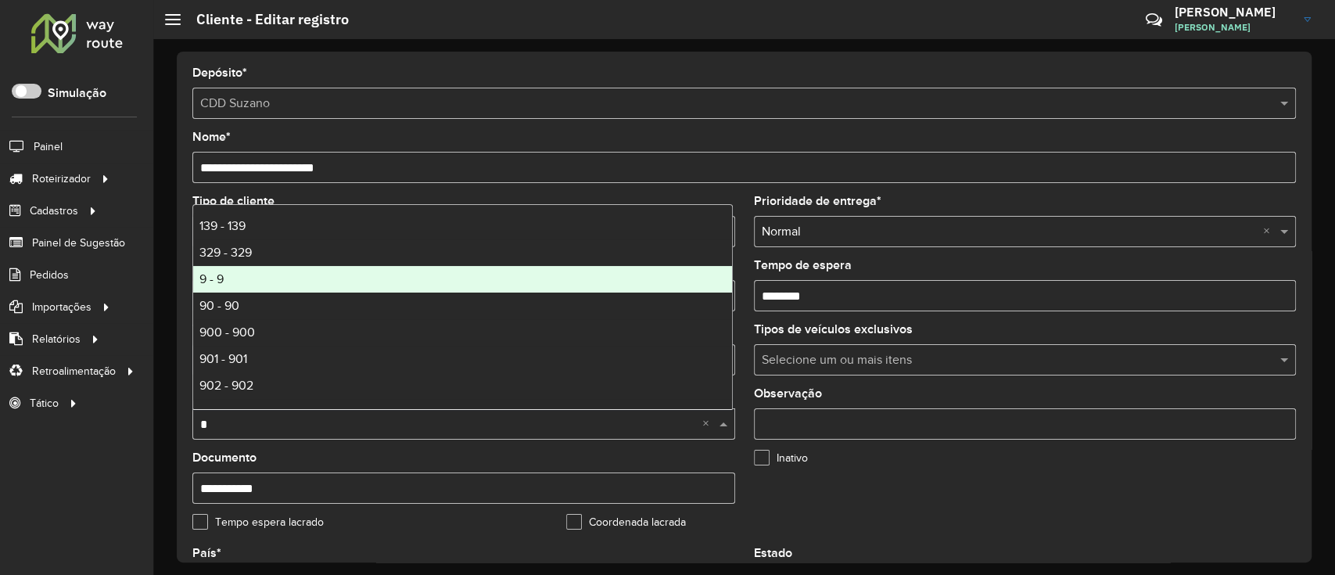
click at [245, 286] on div "9 - 9" at bounding box center [462, 279] width 539 height 27
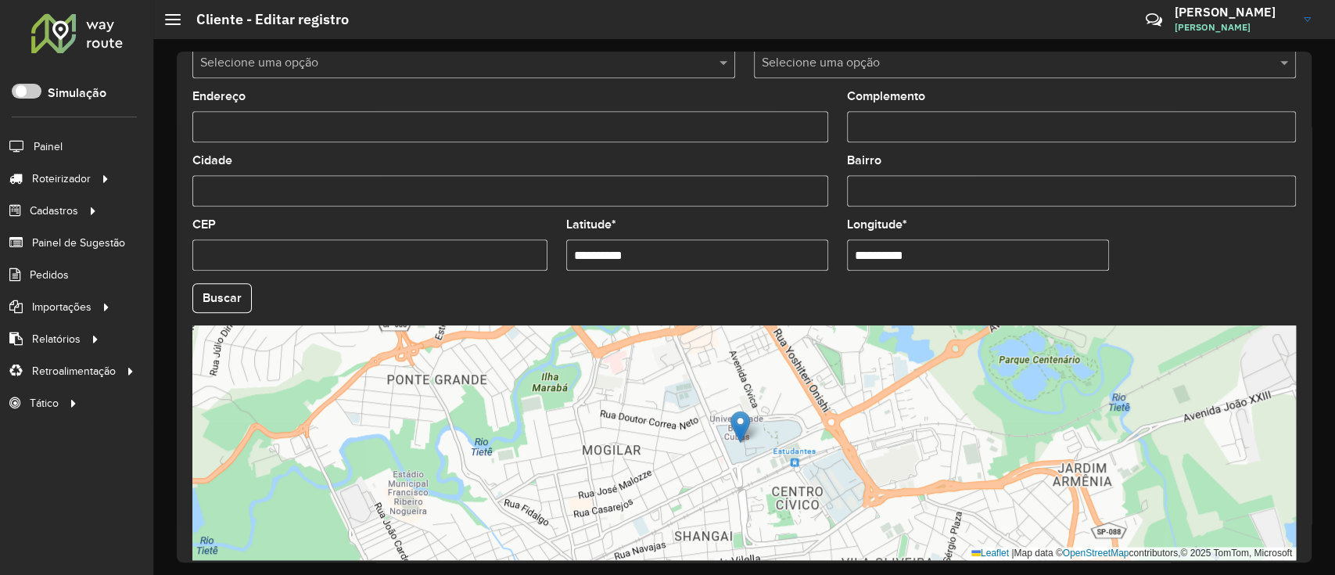
scroll to position [589, 0]
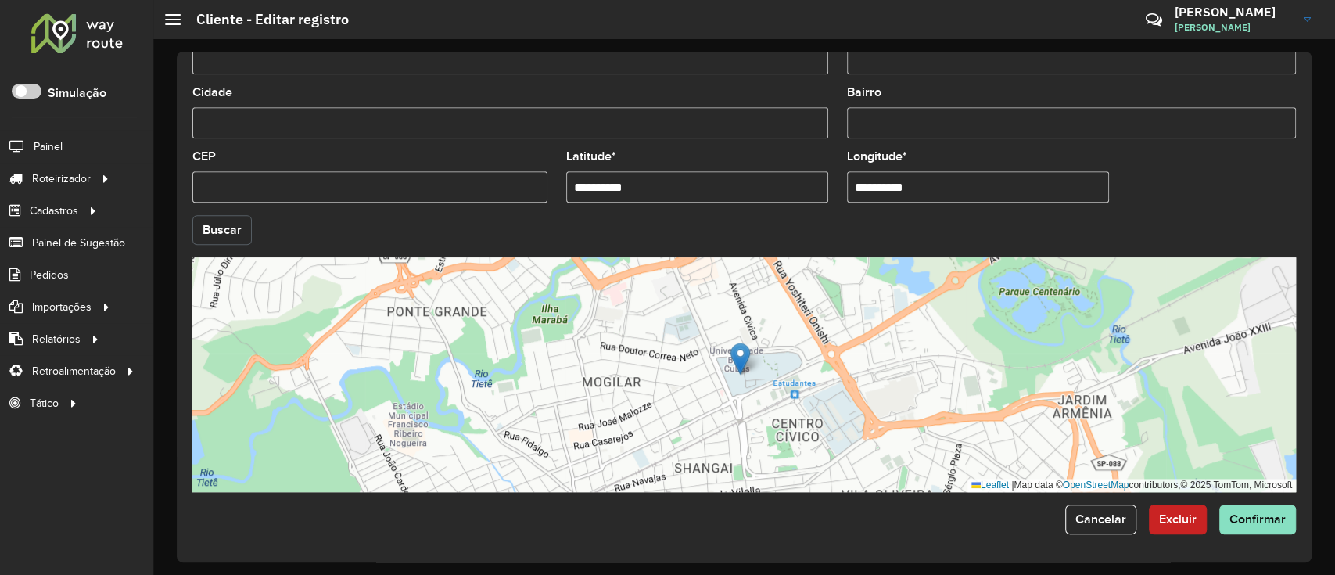
click at [235, 242] on button "Buscar" at bounding box center [221, 230] width 59 height 30
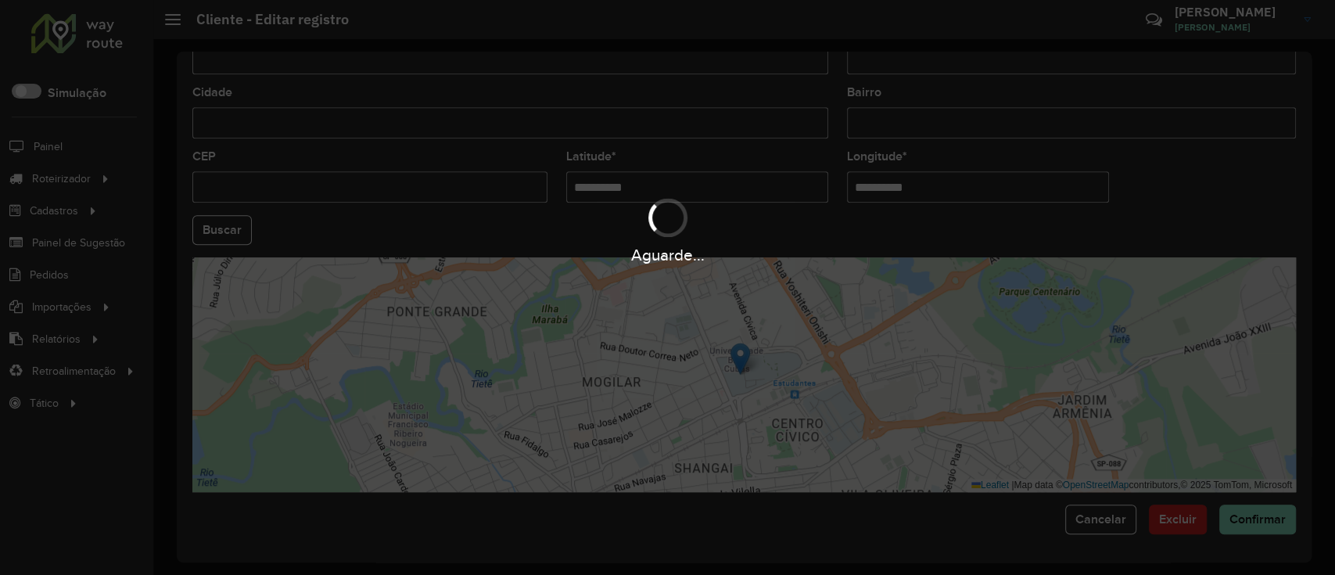
type input "**********"
type input "*********"
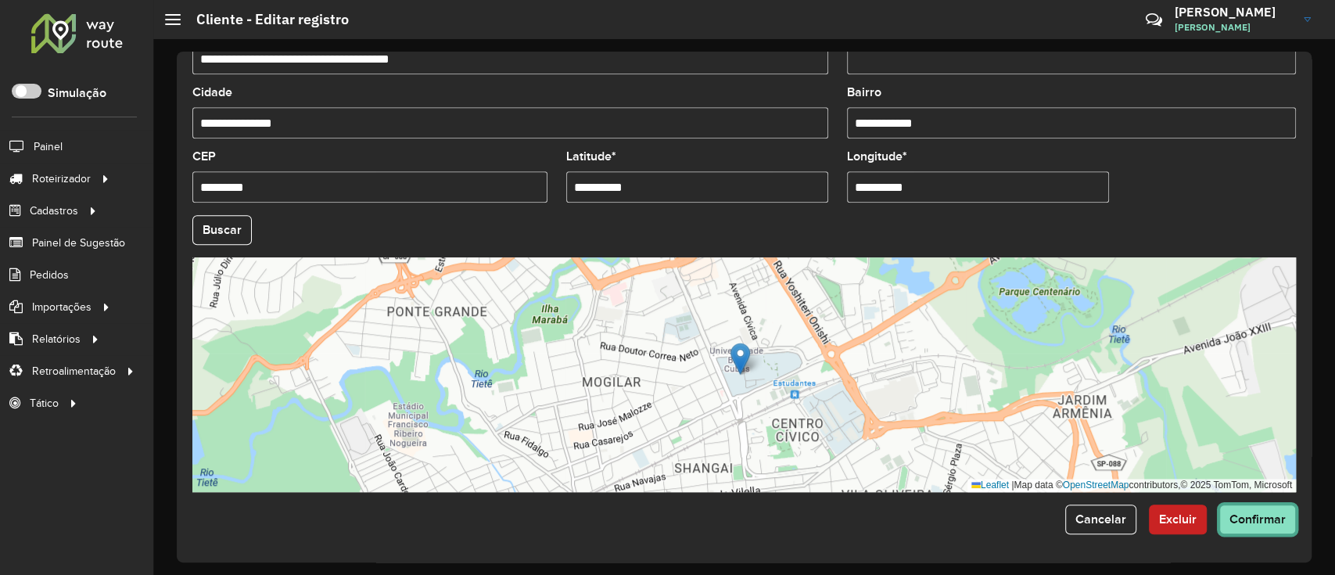
click at [1253, 510] on button "Confirmar" at bounding box center [1257, 520] width 77 height 30
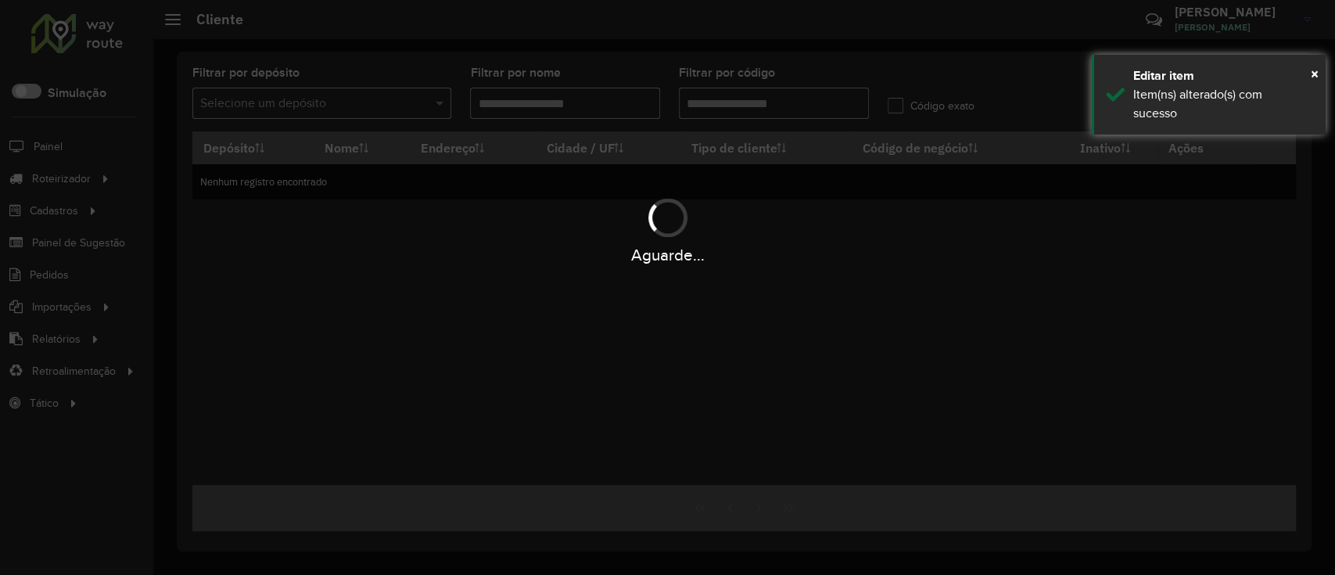
type input "********"
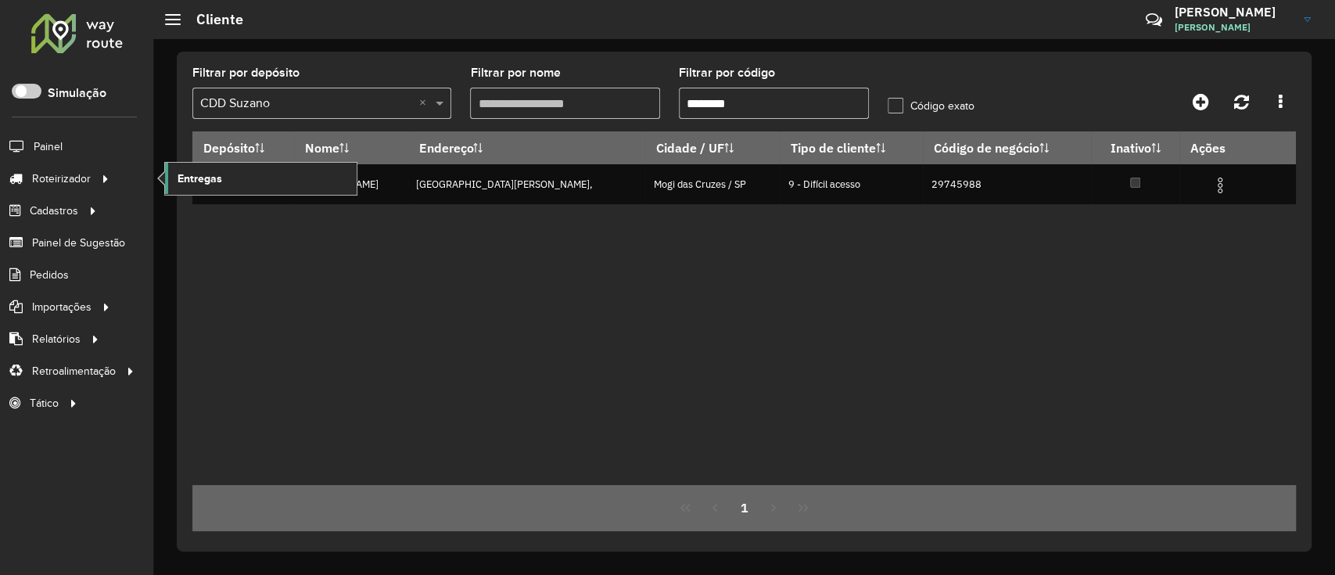
click at [220, 184] on span "Entregas" at bounding box center [200, 179] width 45 height 16
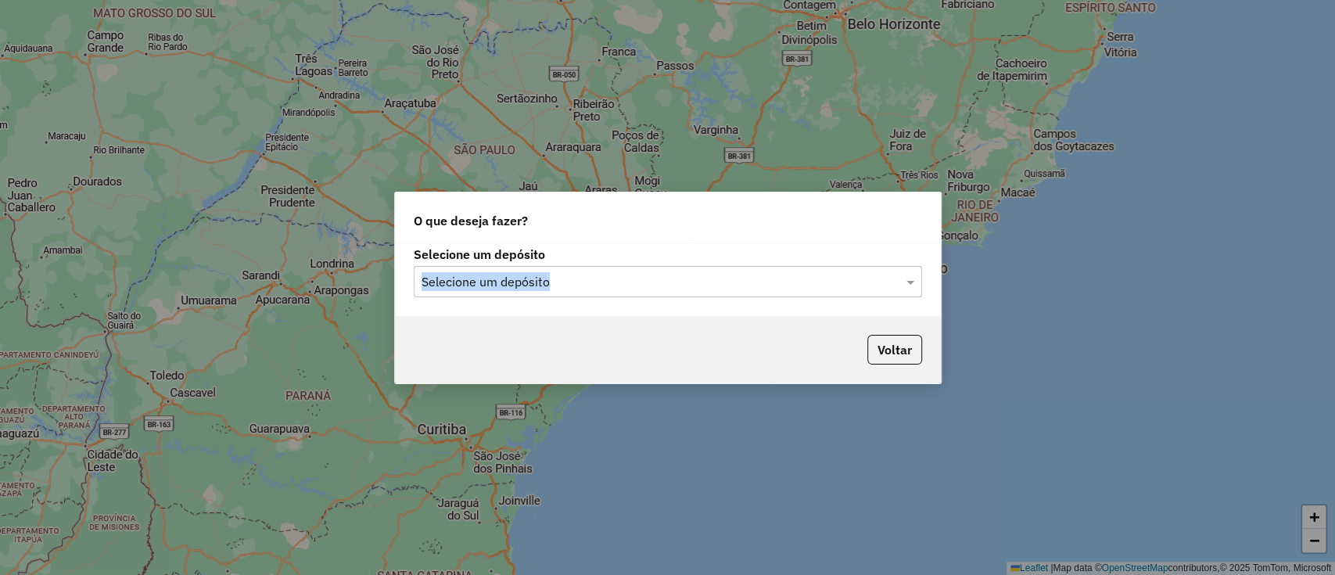
click at [669, 263] on div "Selecione um depósito Selecione um depósito" at bounding box center [668, 273] width 508 height 48
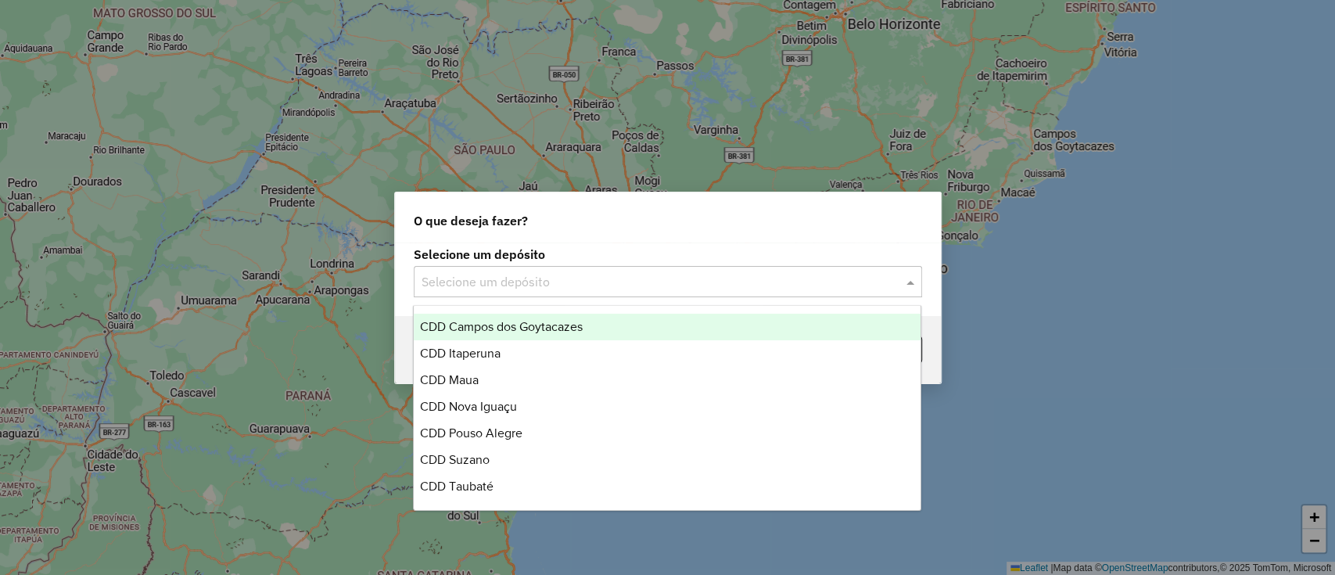
click at [627, 295] on div "Selecione um depósito" at bounding box center [668, 281] width 508 height 31
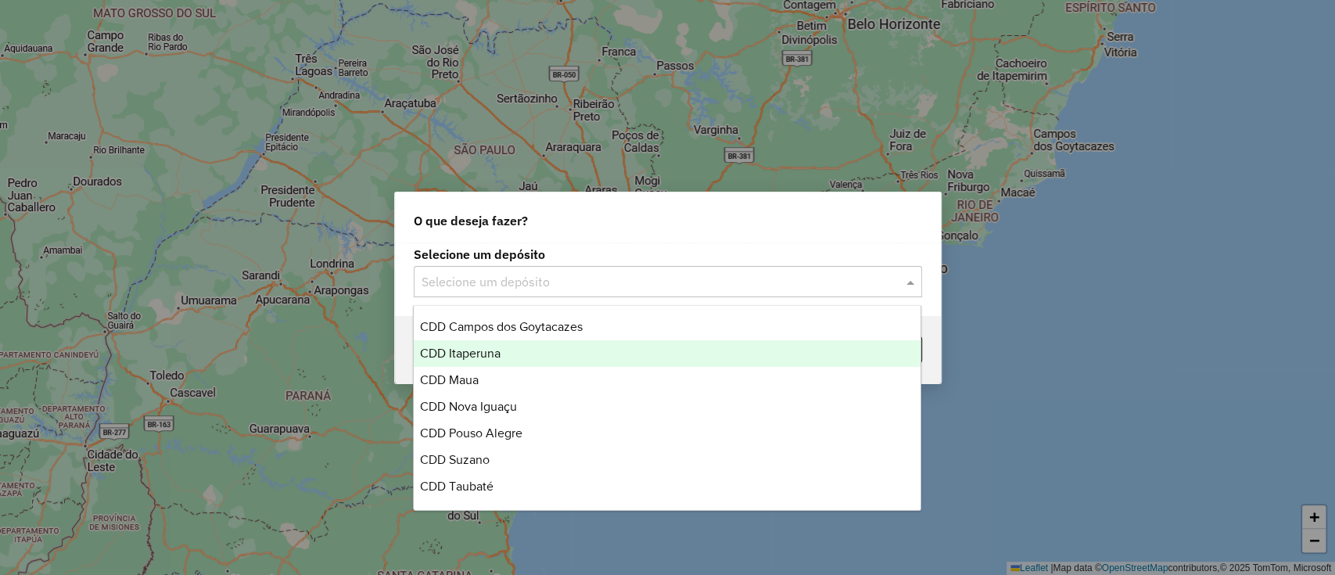
click at [515, 354] on div "CDD Itaperuna" at bounding box center [667, 353] width 507 height 27
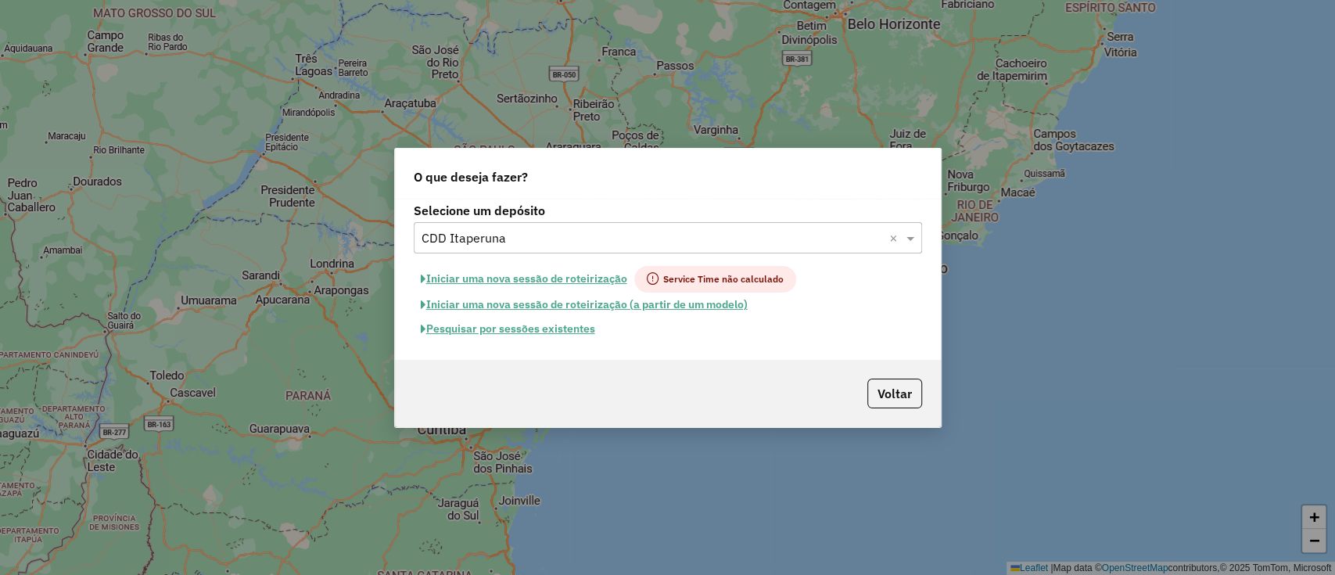
click at [492, 326] on button "Pesquisar por sessões existentes" at bounding box center [508, 329] width 189 height 24
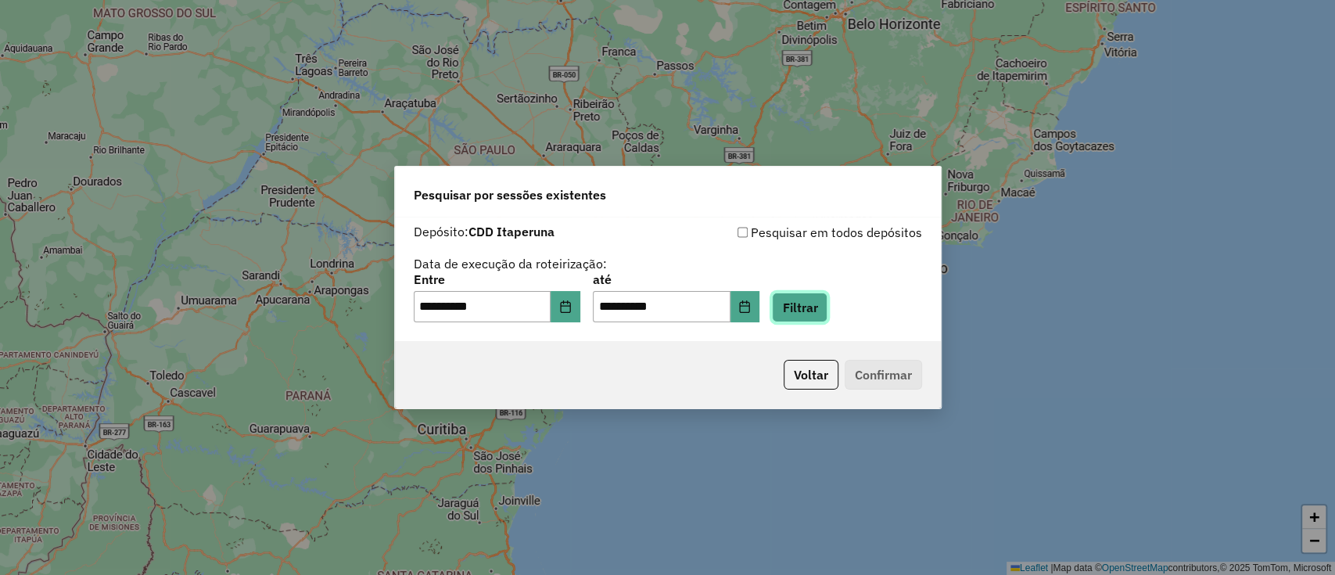
click at [805, 296] on button "Filtrar" at bounding box center [800, 308] width 56 height 30
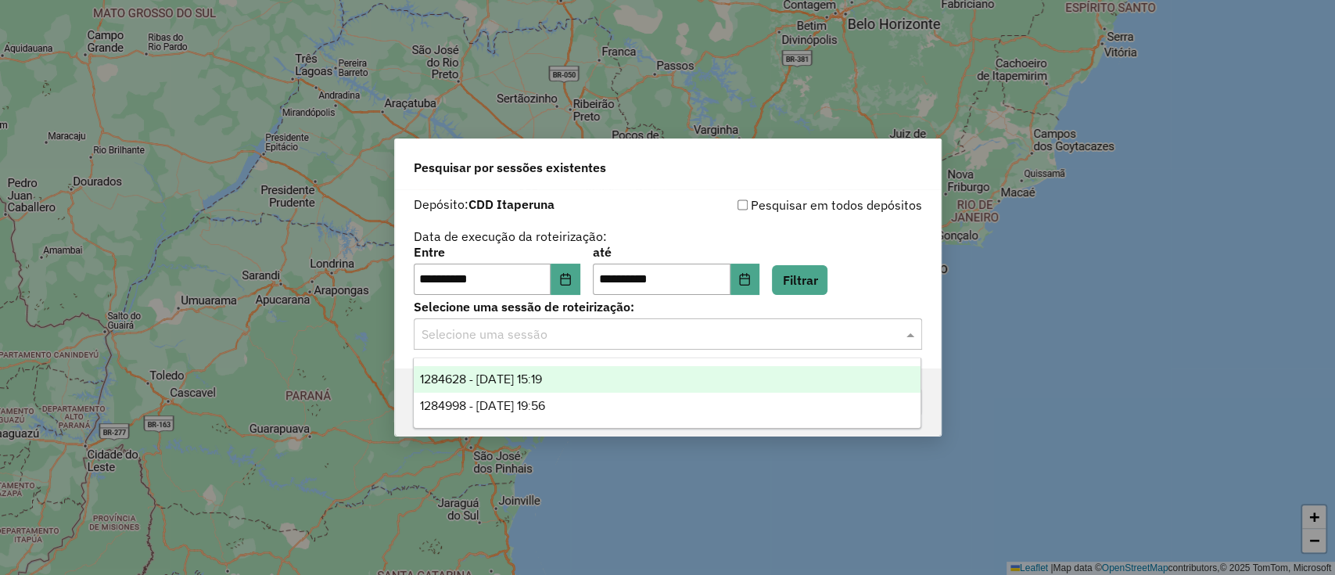
click at [527, 335] on input "text" at bounding box center [653, 334] width 462 height 19
click at [580, 385] on div "1284628 - 29/09/2025 15:19" at bounding box center [667, 379] width 507 height 27
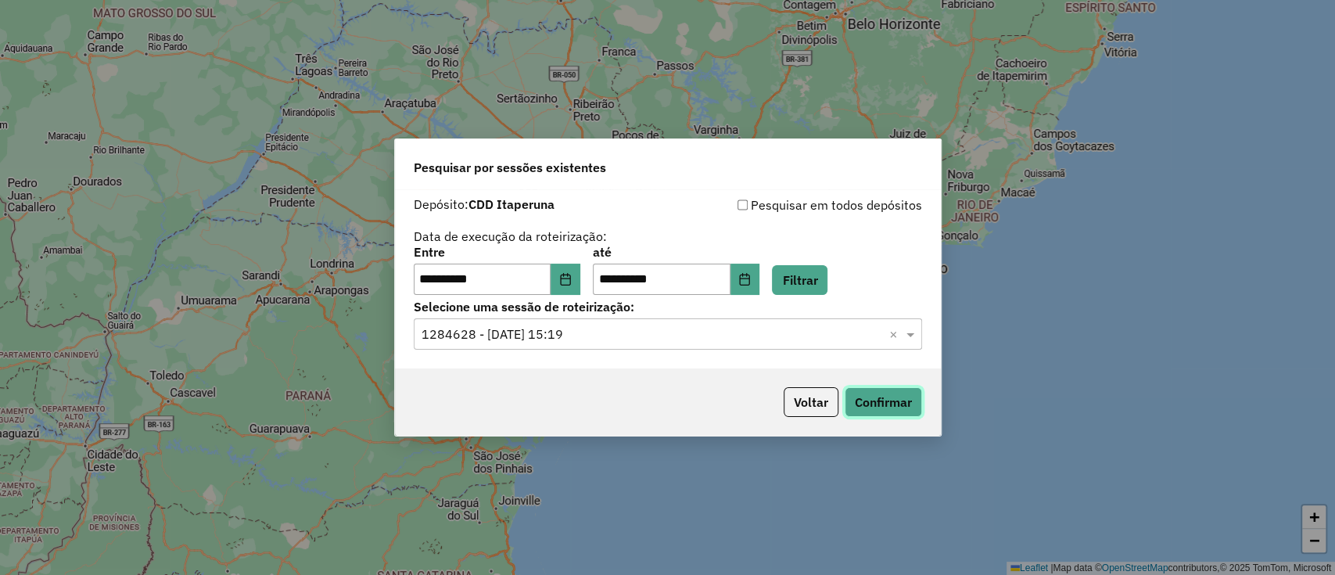
click at [896, 391] on button "Confirmar" at bounding box center [883, 402] width 77 height 30
click at [800, 408] on button "Voltar" at bounding box center [811, 402] width 55 height 30
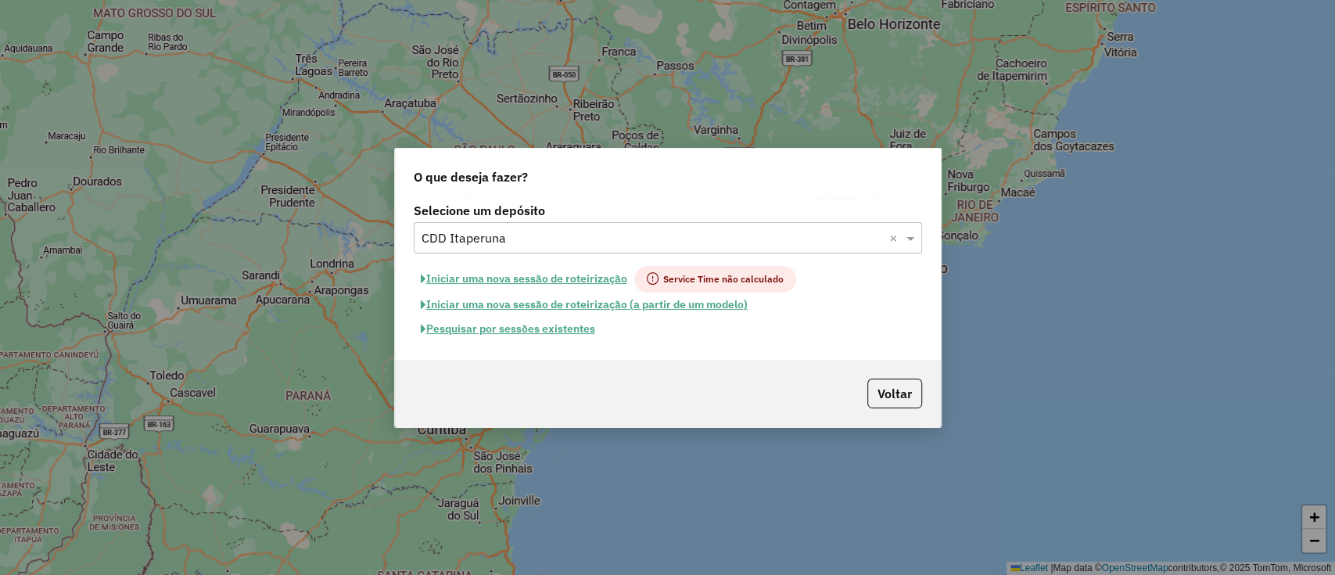
click at [643, 232] on input "text" at bounding box center [653, 238] width 462 height 19
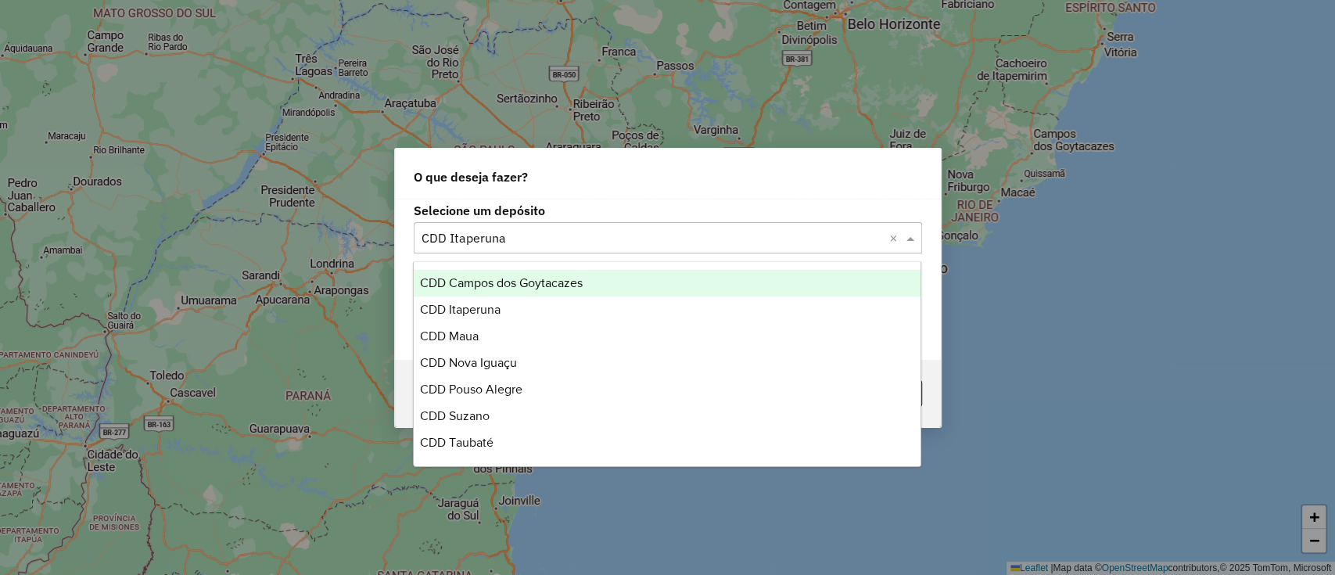
click at [555, 289] on span "CDD Campos dos Goytacazes" at bounding box center [501, 282] width 163 height 13
click at [682, 235] on input "text" at bounding box center [653, 238] width 462 height 19
click at [645, 282] on div "CDD Campos dos Goytacazes" at bounding box center [667, 283] width 507 height 27
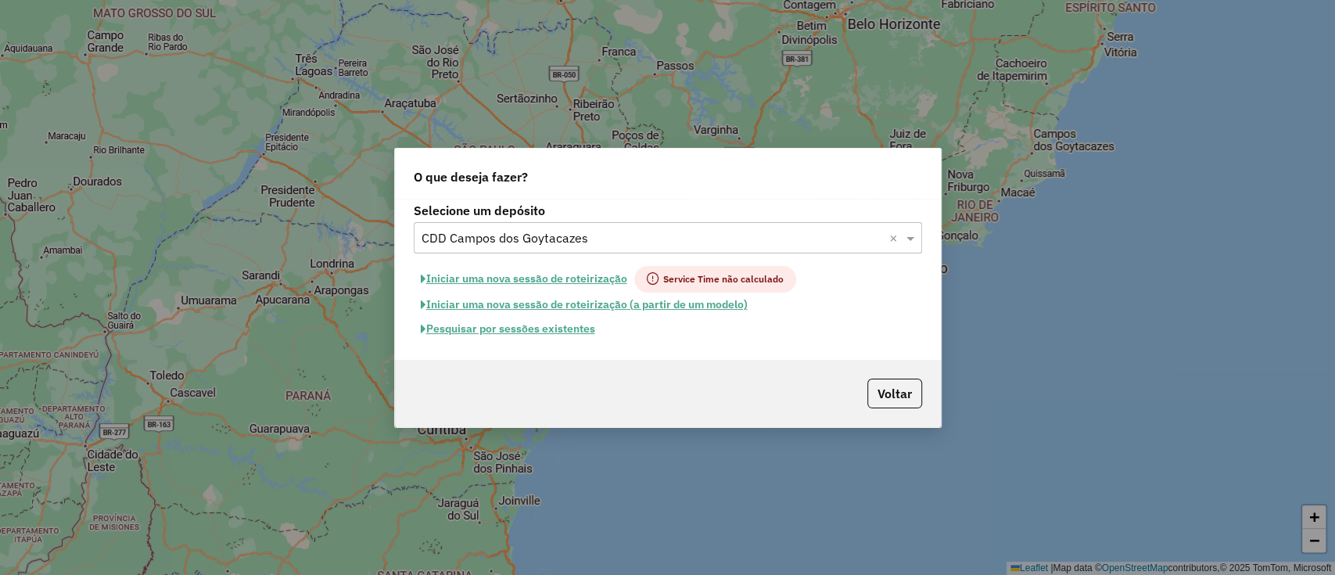
click at [542, 329] on button "Pesquisar por sessões existentes" at bounding box center [508, 329] width 189 height 24
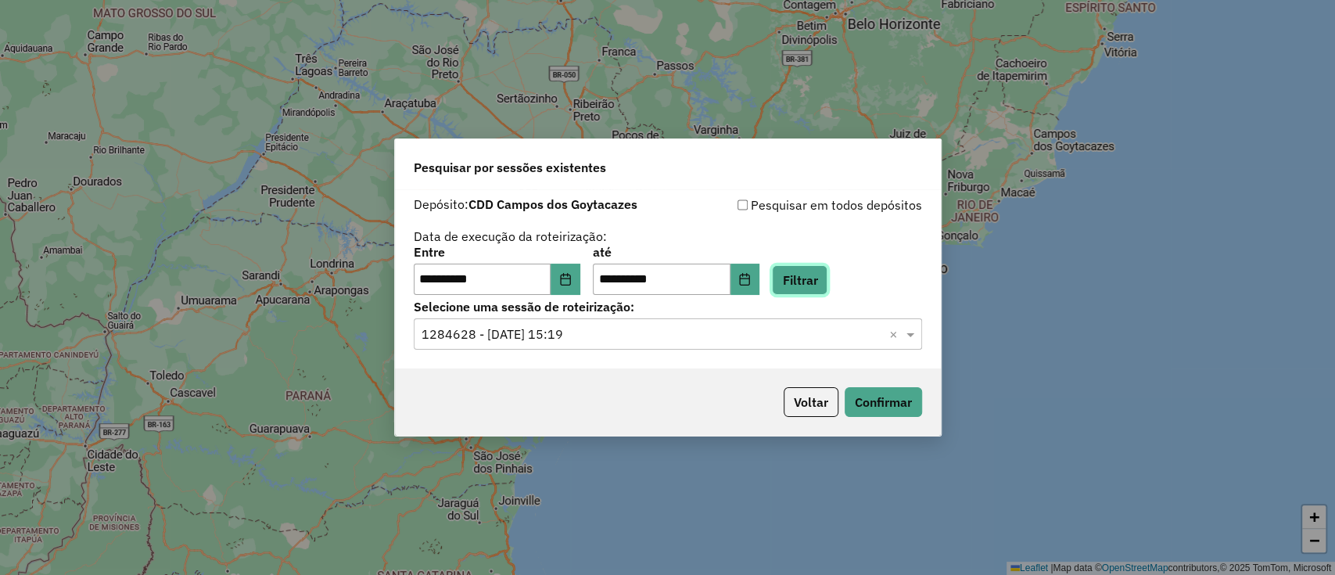
click at [819, 272] on button "Filtrar" at bounding box center [800, 280] width 56 height 30
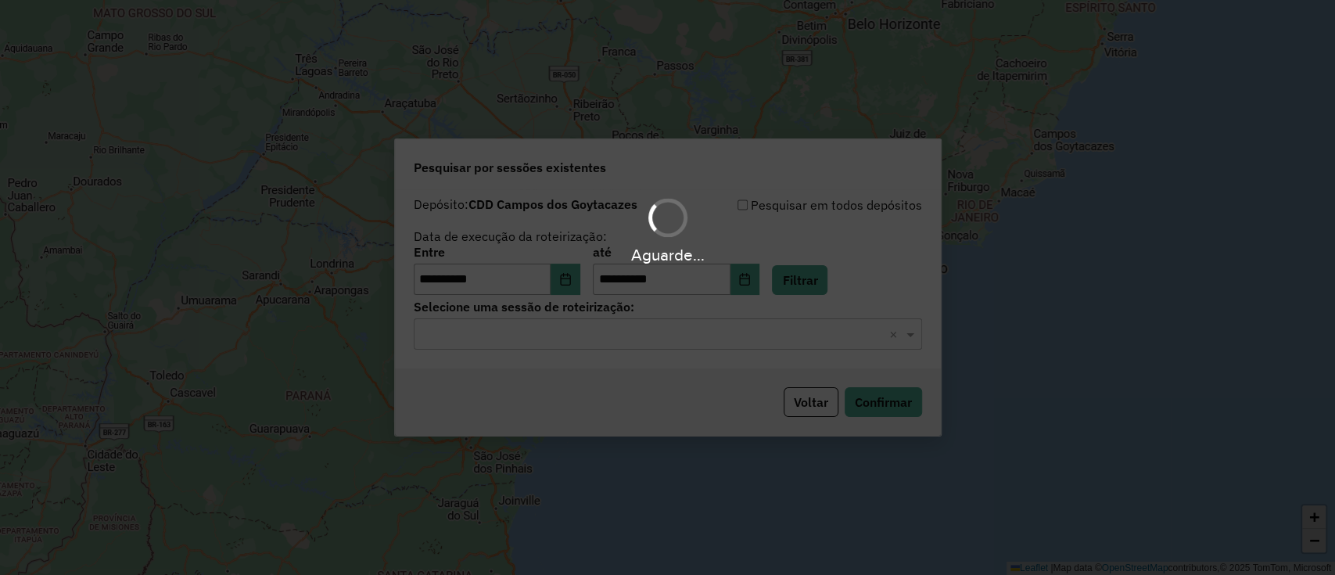
click at [756, 347] on div "Selecione uma sessão × ×" at bounding box center [668, 333] width 508 height 31
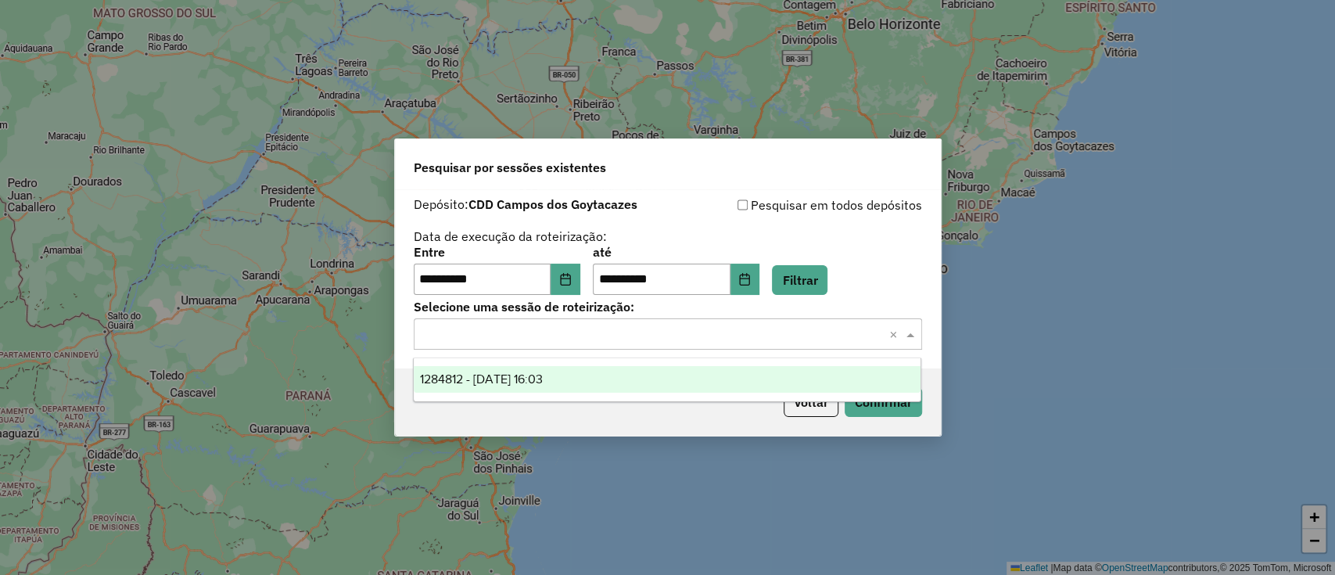
click at [746, 383] on div "1284812 - 29/09/2025 16:03" at bounding box center [667, 379] width 507 height 27
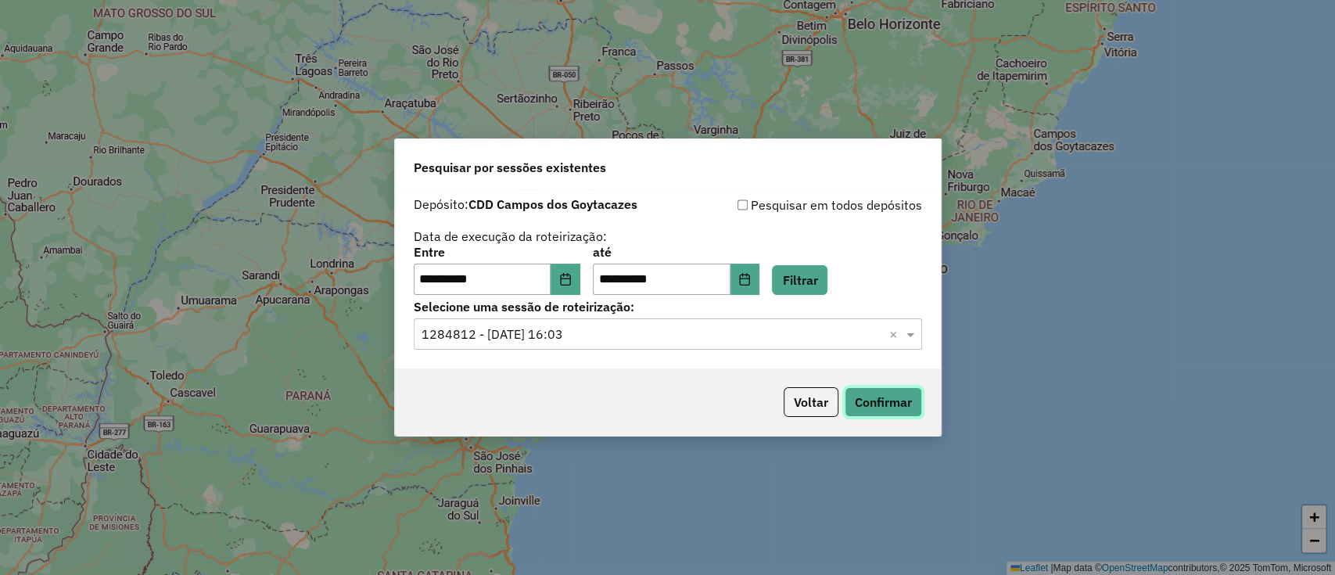
click at [896, 408] on button "Confirmar" at bounding box center [883, 402] width 77 height 30
click at [803, 390] on button "Voltar" at bounding box center [811, 402] width 55 height 30
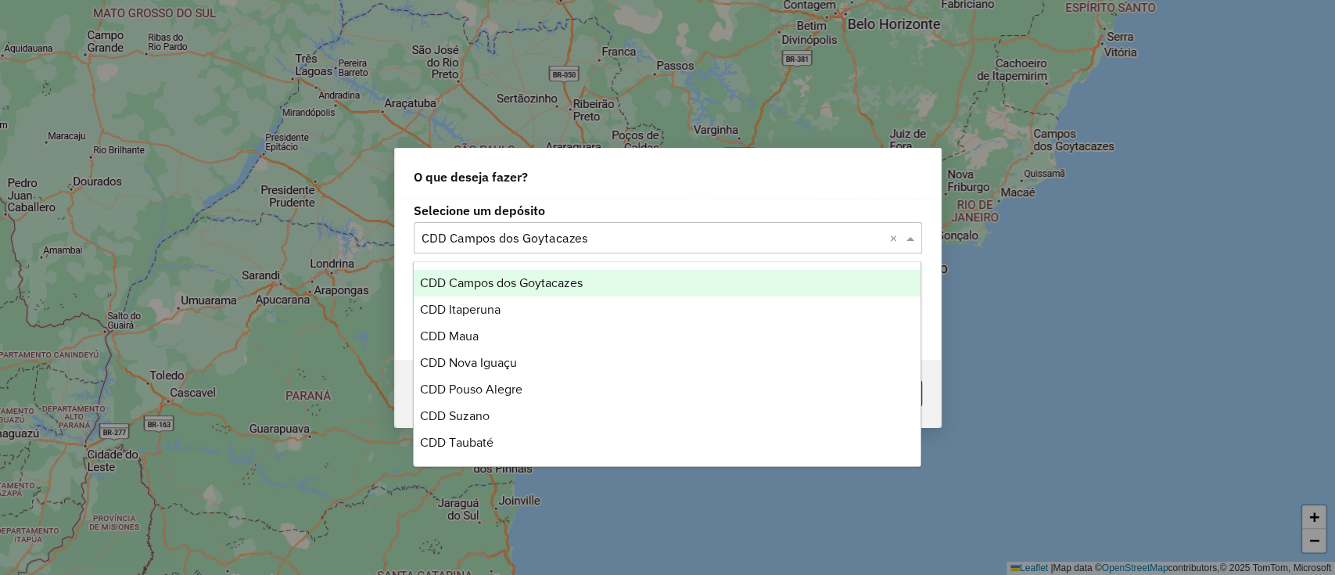
click at [606, 240] on input "text" at bounding box center [653, 238] width 462 height 19
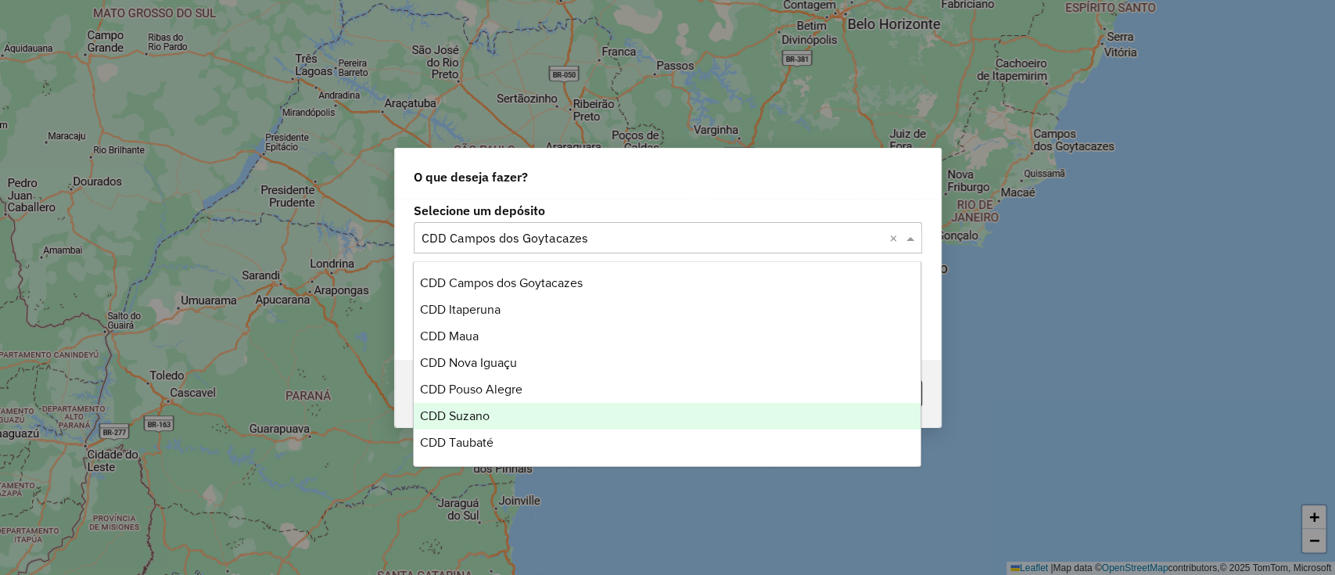
click at [526, 410] on div "CDD Suzano" at bounding box center [667, 416] width 507 height 27
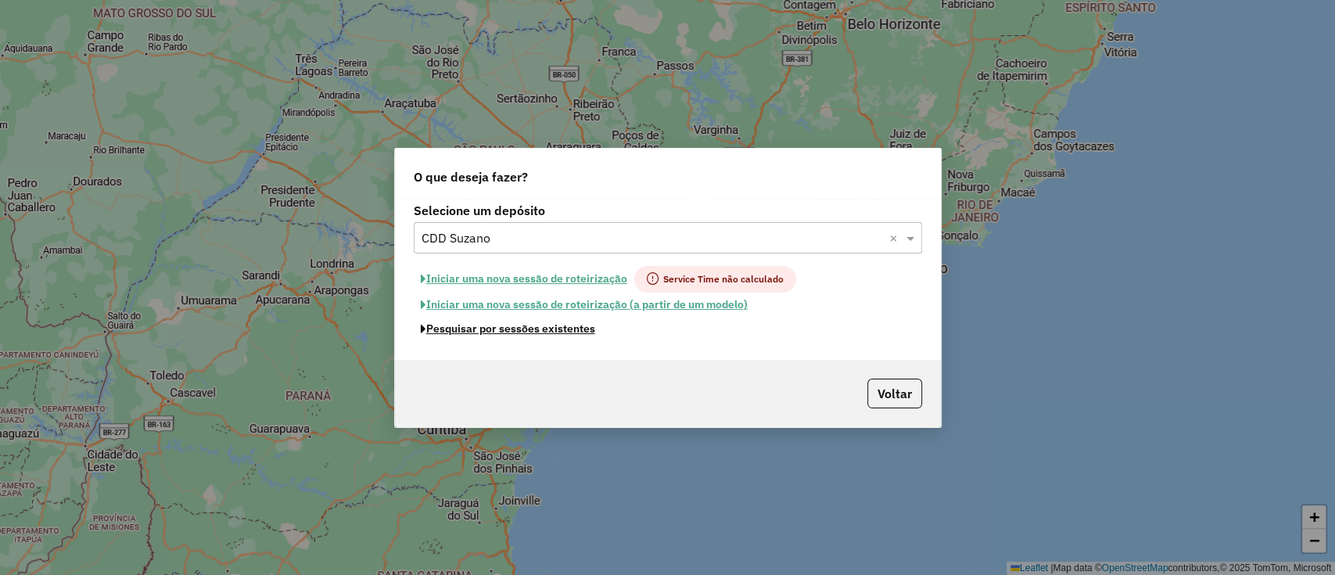
click at [576, 326] on button "Pesquisar por sessões existentes" at bounding box center [508, 329] width 189 height 24
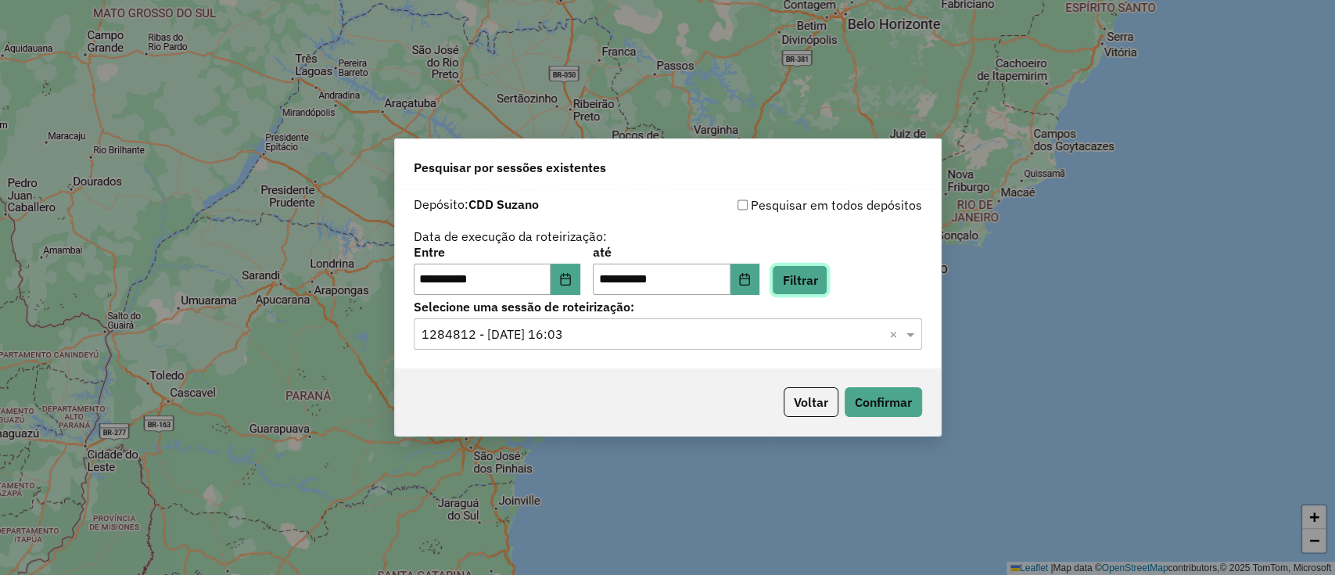
click at [828, 271] on button "Filtrar" at bounding box center [800, 280] width 56 height 30
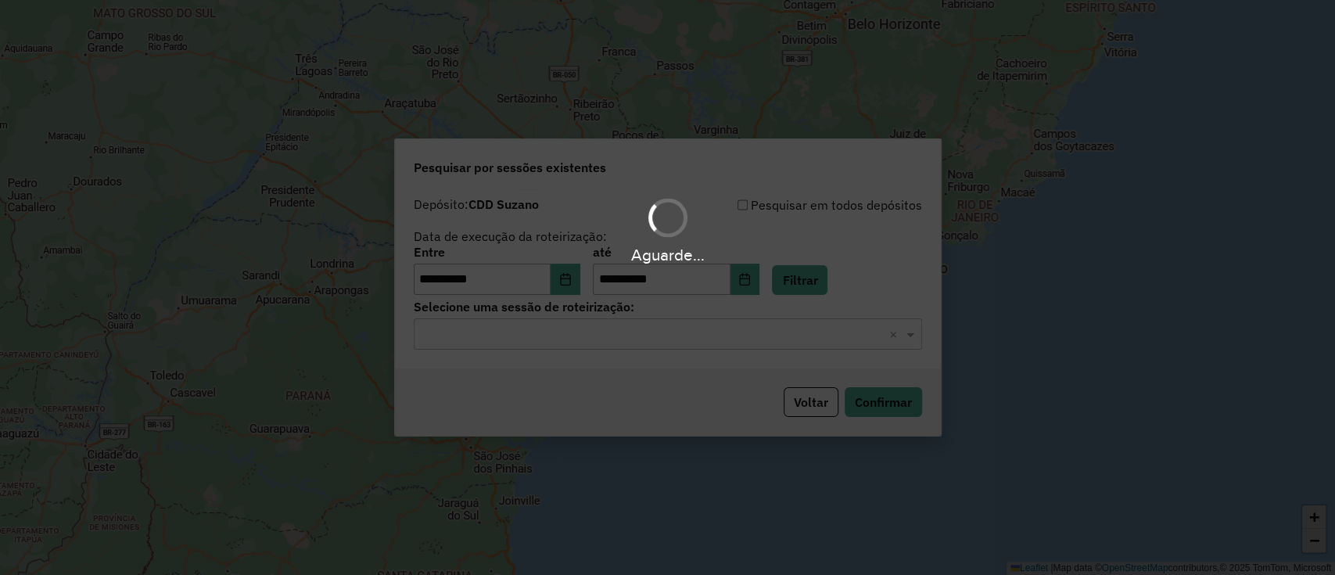
click at [673, 345] on div "Selecione uma sessão × ×" at bounding box center [668, 333] width 508 height 31
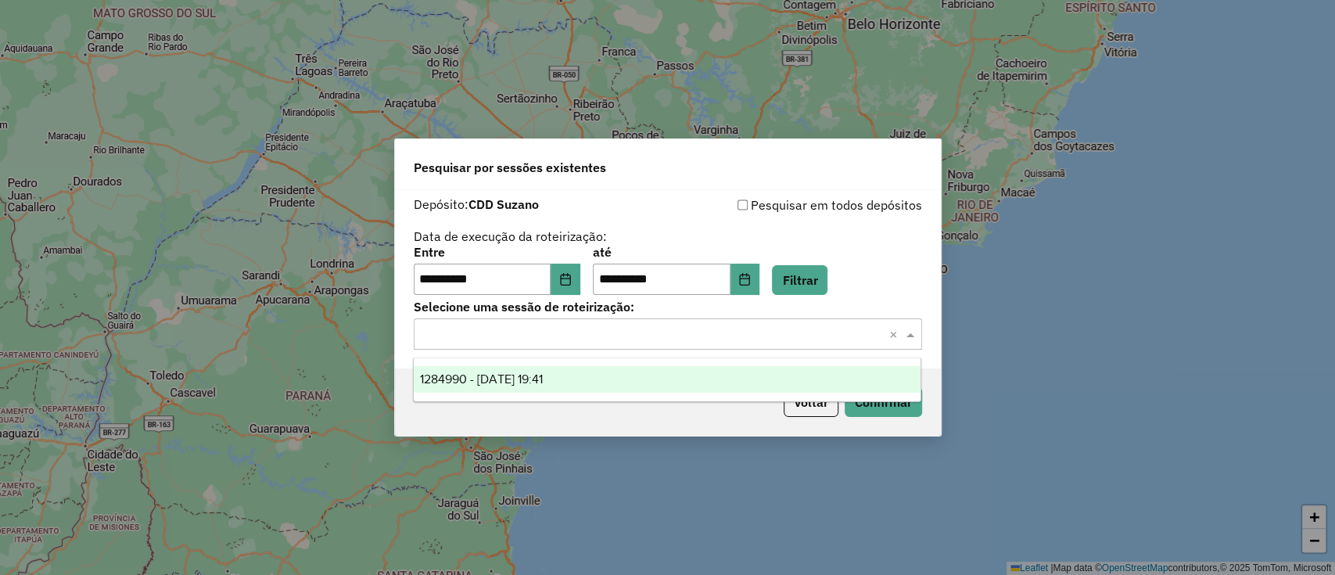
click at [663, 379] on div "1284990 - 29/09/2025 19:41" at bounding box center [667, 379] width 507 height 27
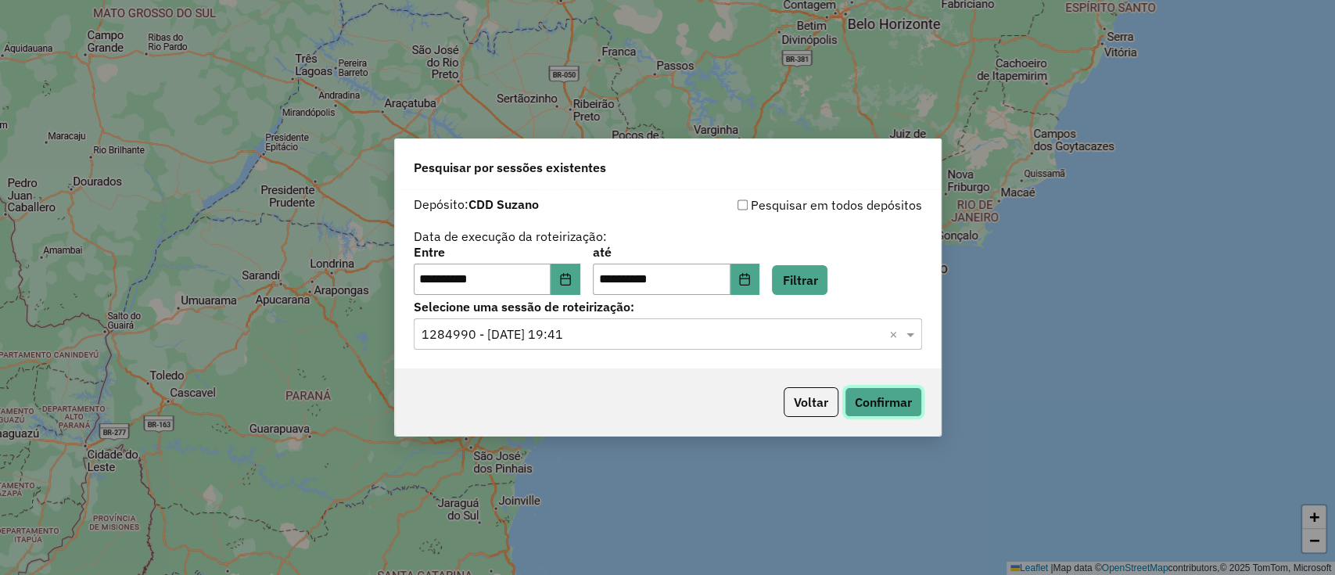
click at [908, 404] on button "Confirmar" at bounding box center [883, 402] width 77 height 30
click at [824, 405] on button "Voltar" at bounding box center [811, 402] width 55 height 30
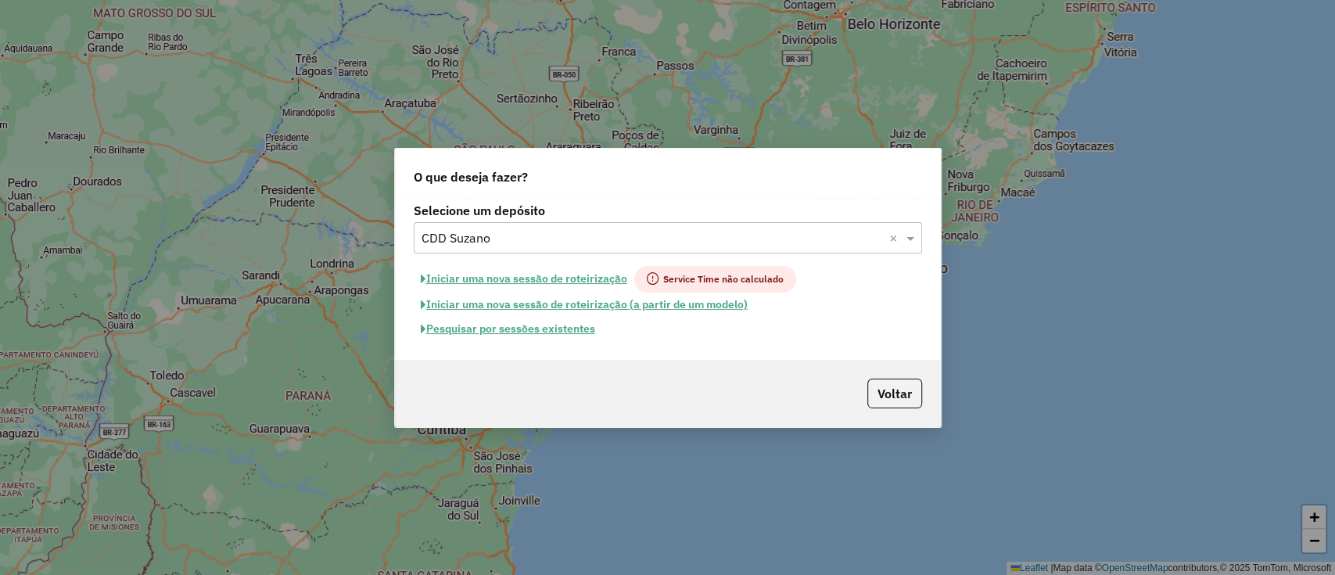
click at [560, 236] on input "text" at bounding box center [653, 238] width 462 height 19
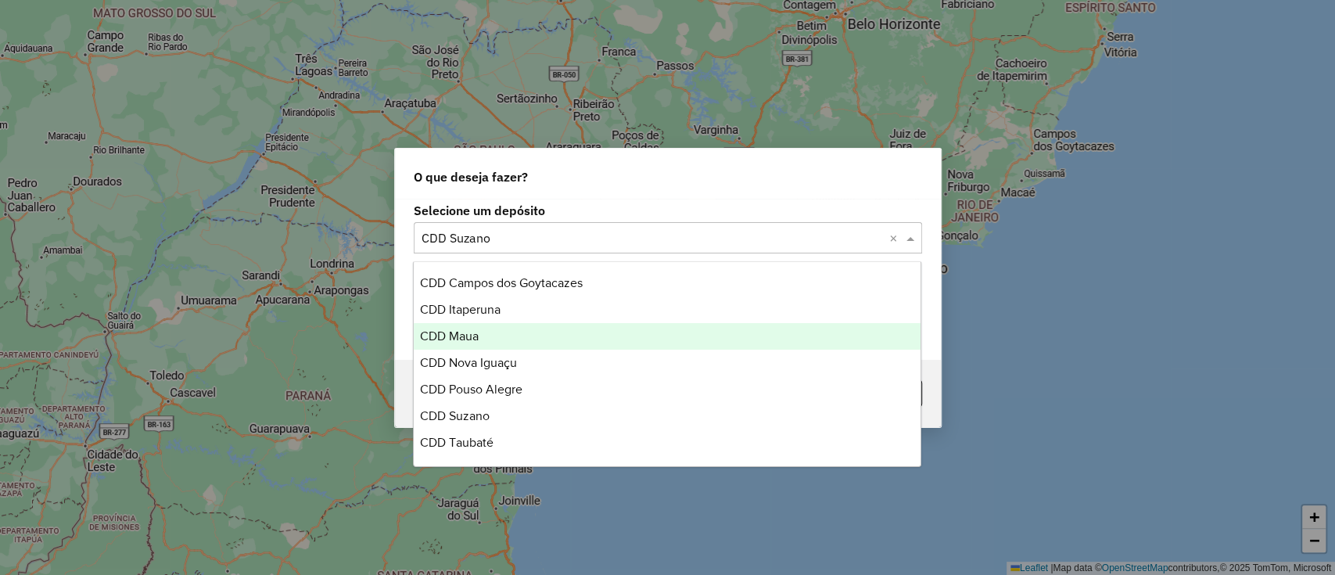
click at [487, 337] on div "CDD Maua" at bounding box center [667, 336] width 507 height 27
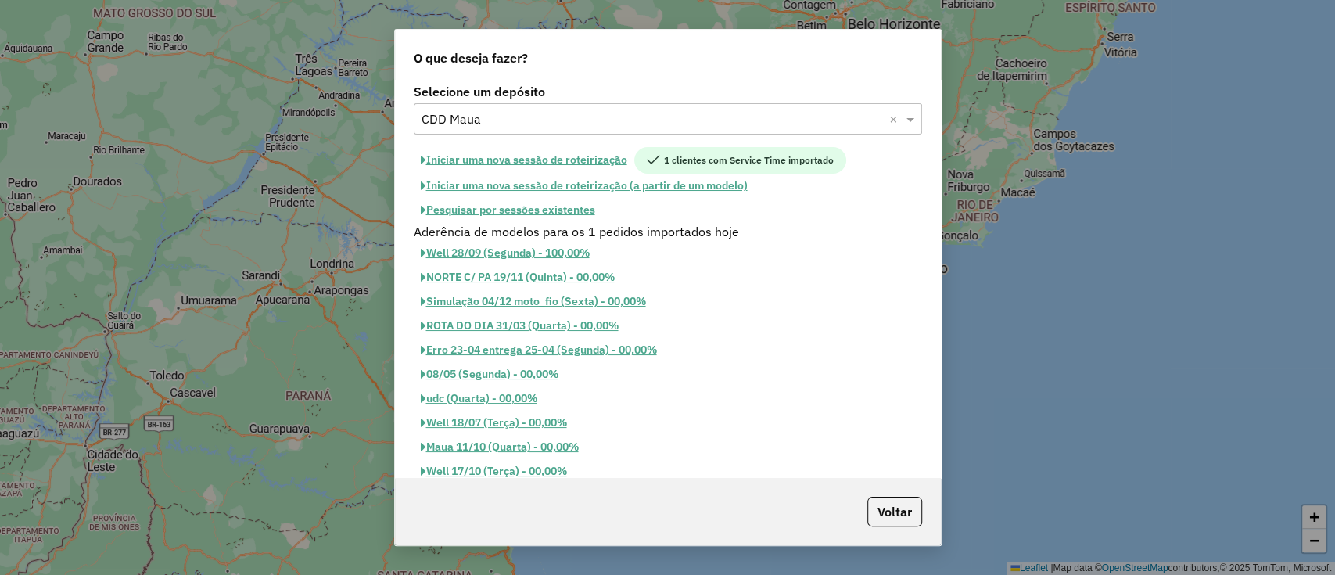
click at [559, 210] on button "Pesquisar por sessões existentes" at bounding box center [508, 210] width 189 height 24
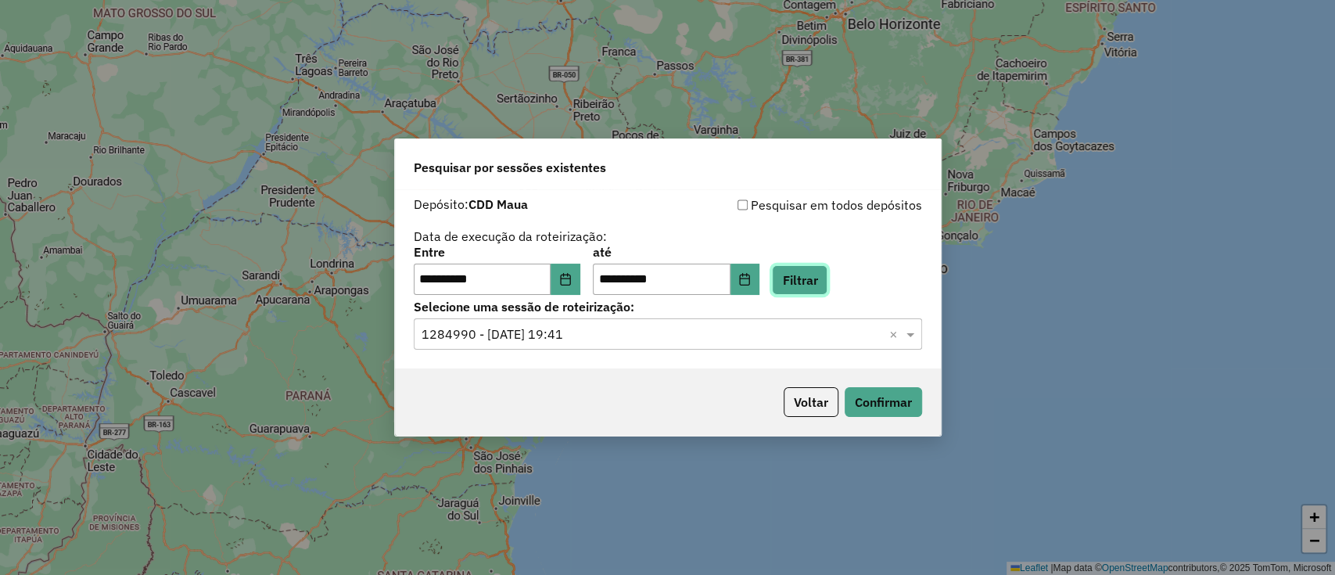
click at [824, 267] on button "Filtrar" at bounding box center [800, 280] width 56 height 30
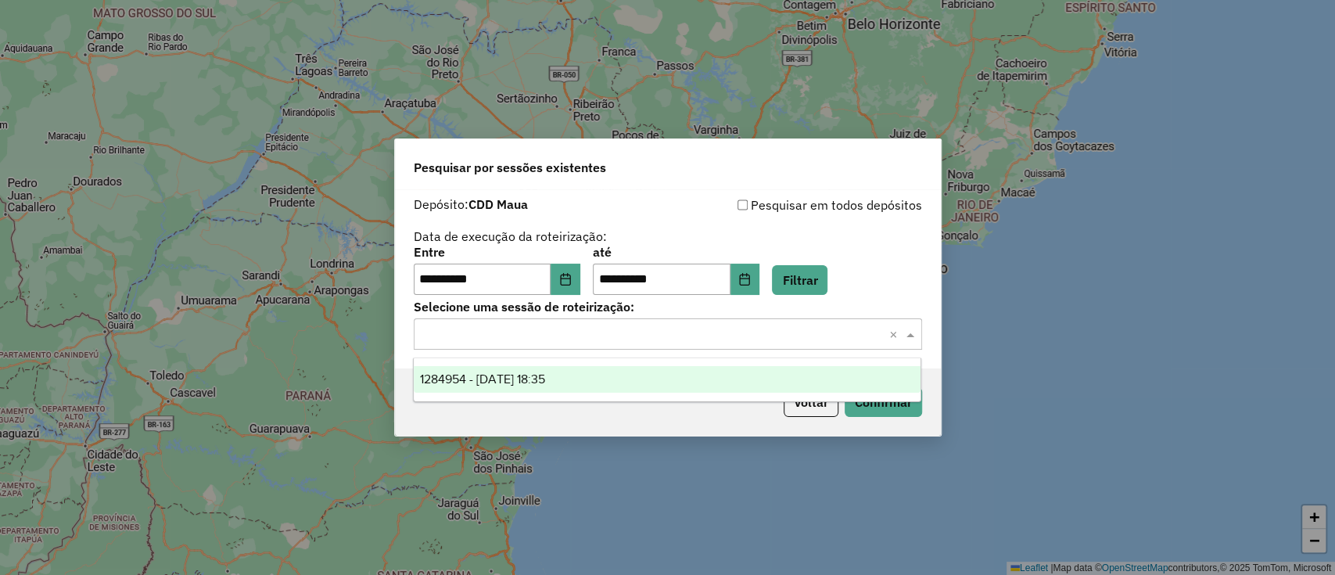
click at [710, 339] on input "text" at bounding box center [653, 334] width 462 height 19
click at [688, 384] on div "1284954 - 29/09/2025 18:35" at bounding box center [667, 379] width 507 height 27
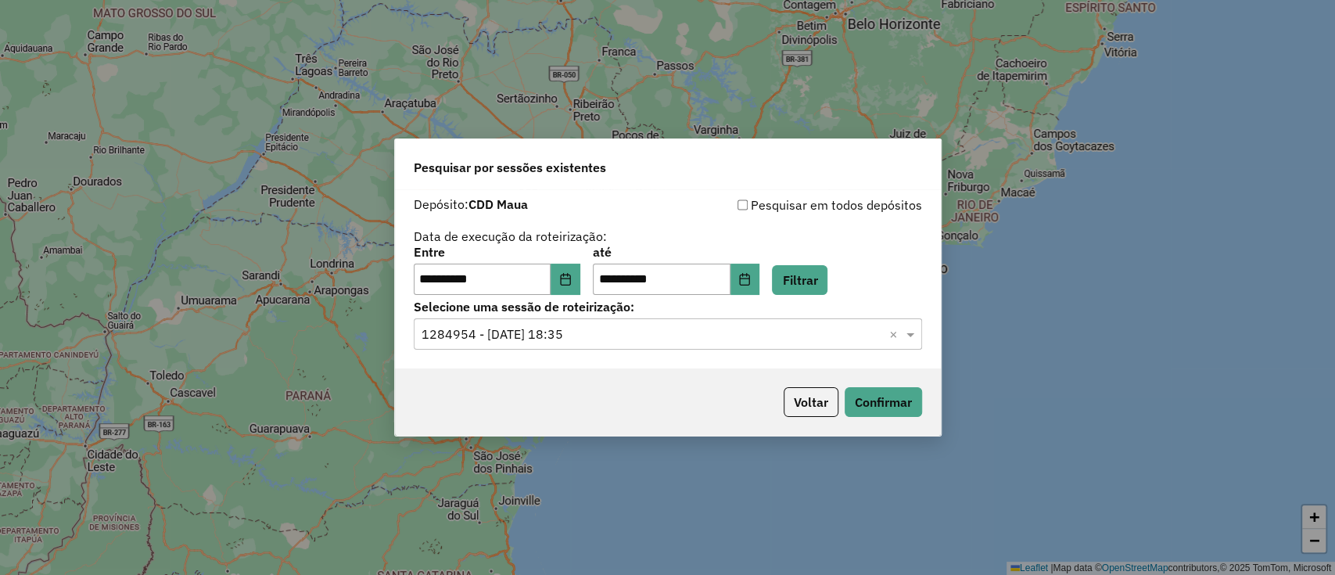
click at [925, 402] on div "Voltar Confirmar" at bounding box center [668, 401] width 546 height 67
click at [885, 394] on button "Confirmar" at bounding box center [883, 402] width 77 height 30
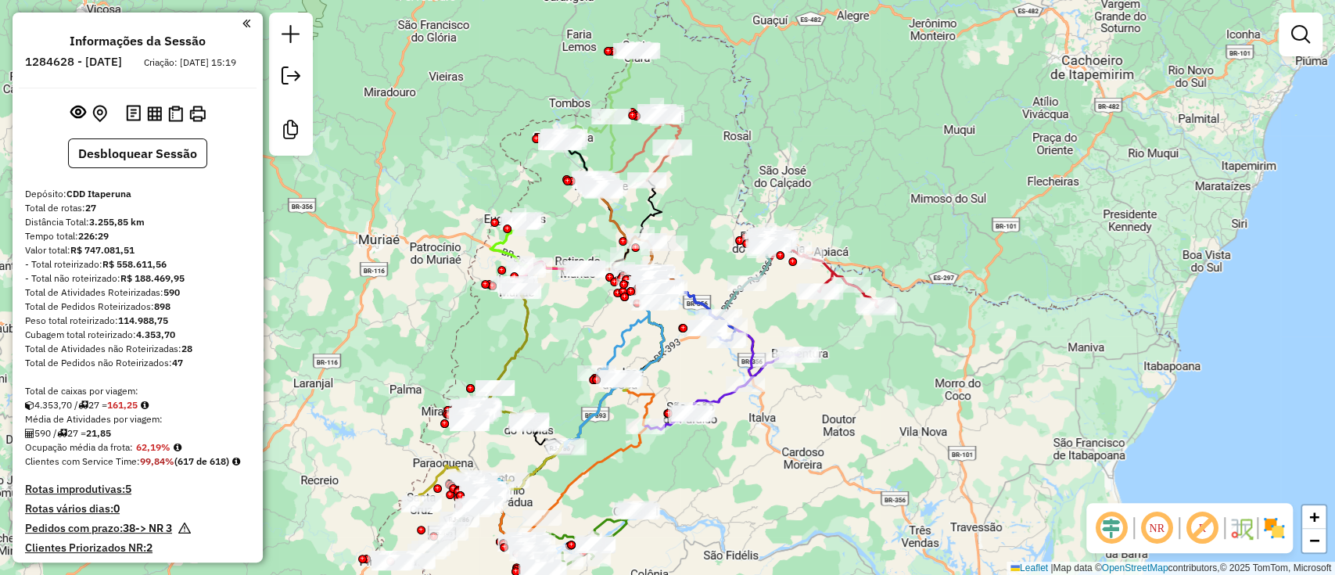
click at [1108, 516] on em at bounding box center [1112, 528] width 38 height 38
click at [1202, 524] on em at bounding box center [1202, 528] width 38 height 38
click at [1277, 526] on img at bounding box center [1274, 527] width 25 height 25
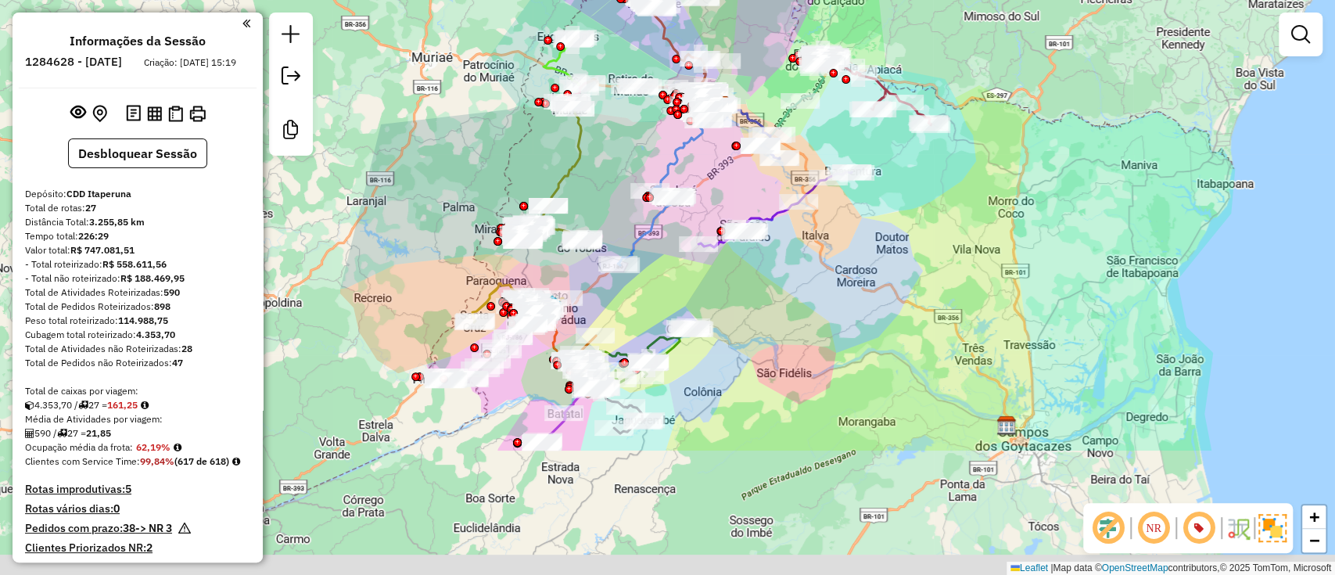
drag, startPoint x: 901, startPoint y: 422, endPoint x: 945, endPoint y: 220, distance: 207.3
click at [945, 220] on div "Janela de atendimento Grade de atendimento Capacidade Transportadoras Veículos …" at bounding box center [667, 287] width 1335 height 575
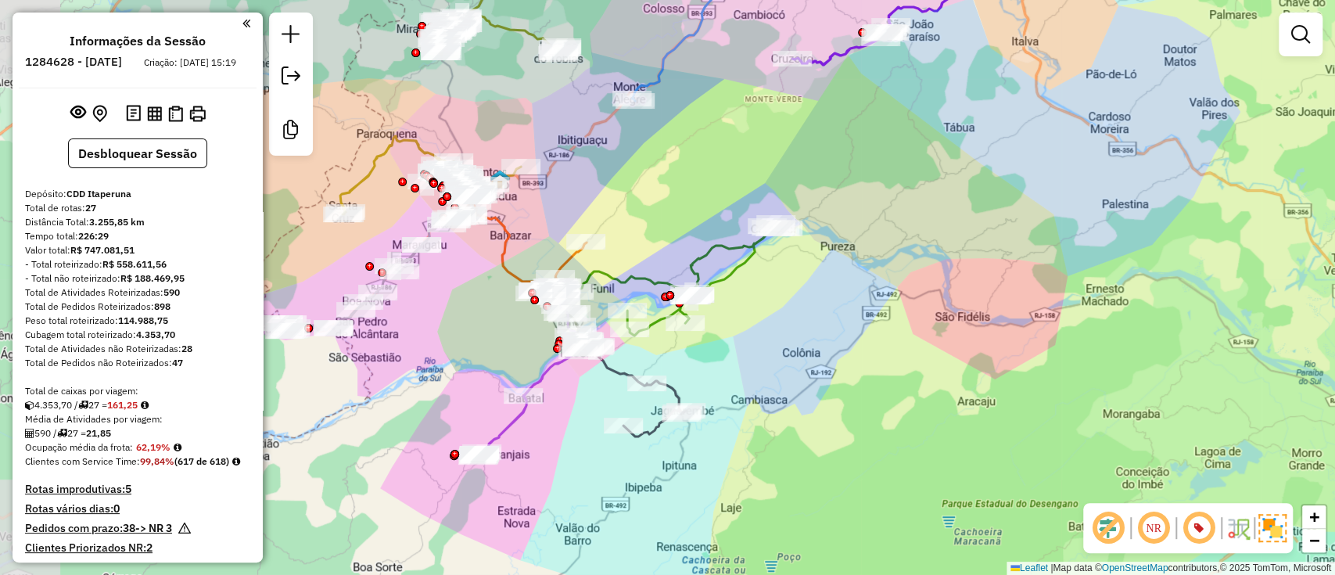
drag, startPoint x: 731, startPoint y: 406, endPoint x: 808, endPoint y: 422, distance: 79.2
click at [808, 422] on div "Janela de atendimento Grade de atendimento Capacidade Transportadoras Veículos …" at bounding box center [667, 287] width 1335 height 575
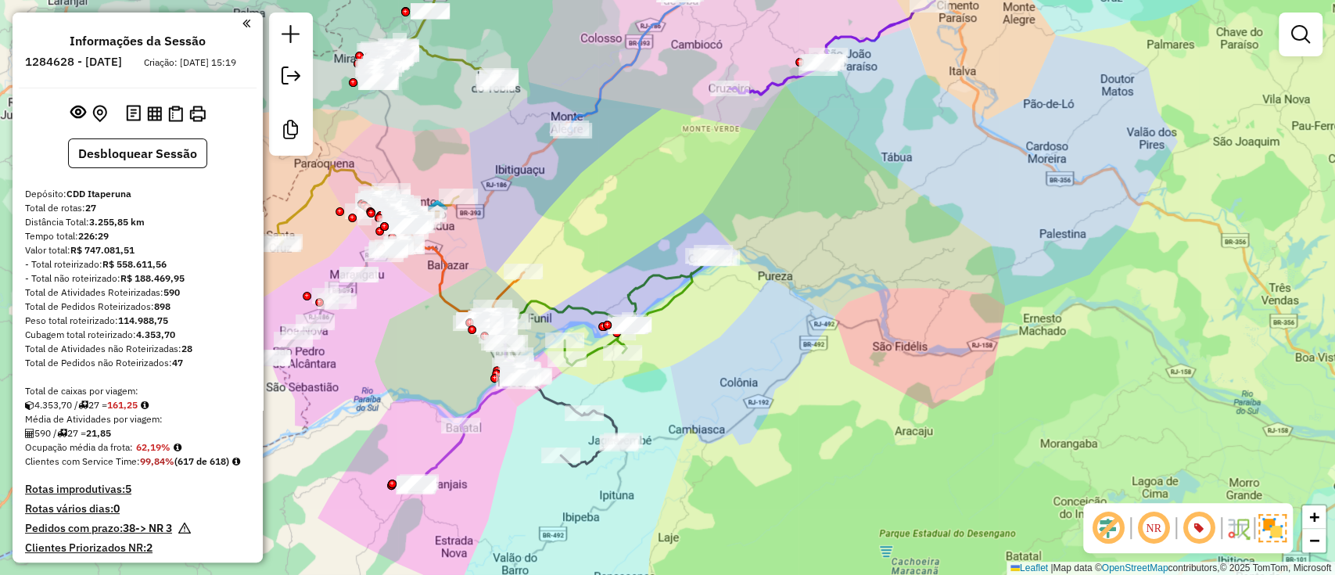
drag, startPoint x: 832, startPoint y: 329, endPoint x: 769, endPoint y: 360, distance: 70.7
click at [769, 360] on div "Janela de atendimento Grade de atendimento Capacidade Transportadoras Veículos …" at bounding box center [667, 287] width 1335 height 575
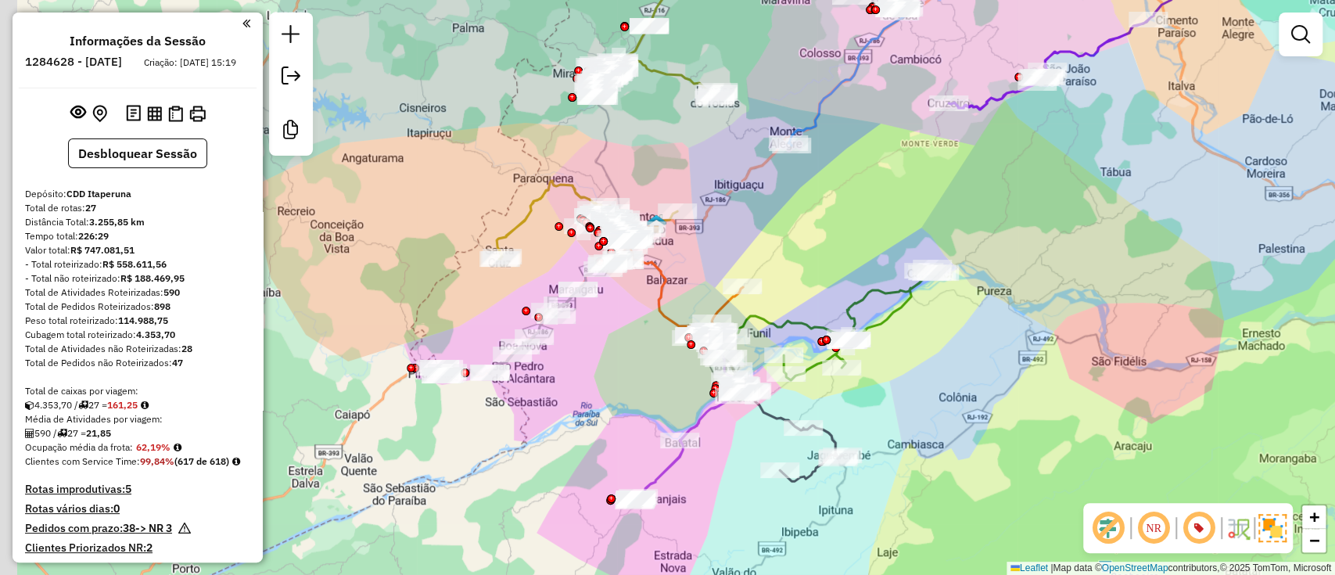
drag, startPoint x: 781, startPoint y: 429, endPoint x: 1015, endPoint y: 302, distance: 266.4
click at [1011, 310] on div "Janela de atendimento Grade de atendimento Capacidade Transportadoras Veículos …" at bounding box center [667, 287] width 1335 height 575
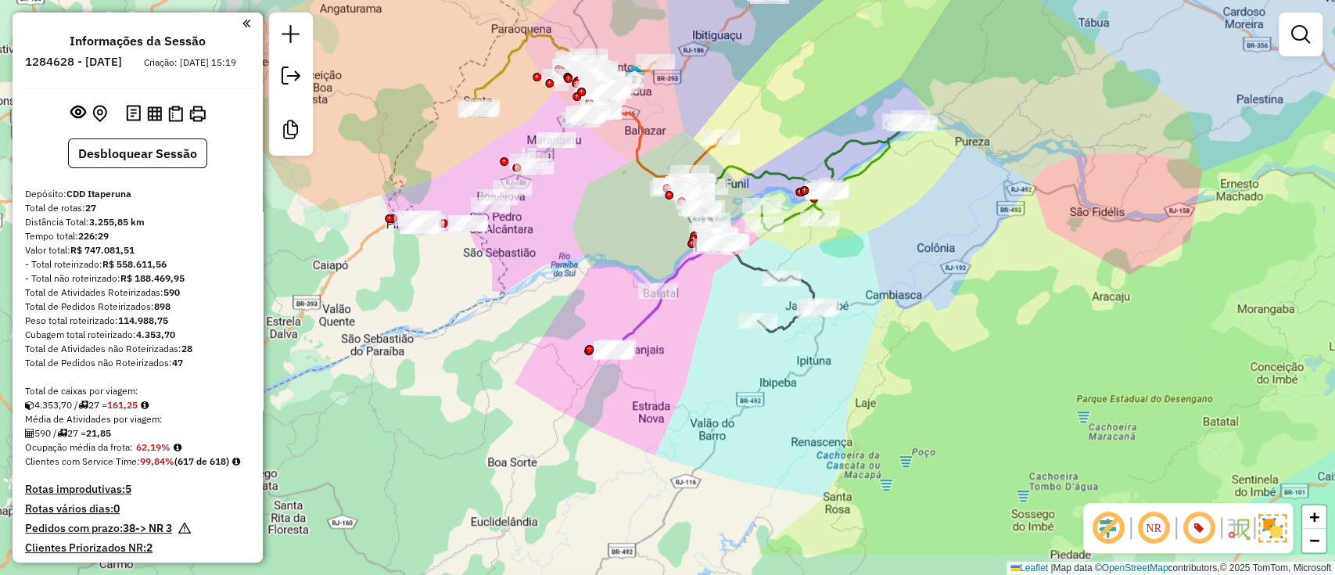
drag, startPoint x: 1016, startPoint y: 303, endPoint x: 947, endPoint y: 224, distance: 104.8
click at [947, 224] on div "Janela de atendimento Grade de atendimento Capacidade Transportadoras Veículos …" at bounding box center [667, 287] width 1335 height 575
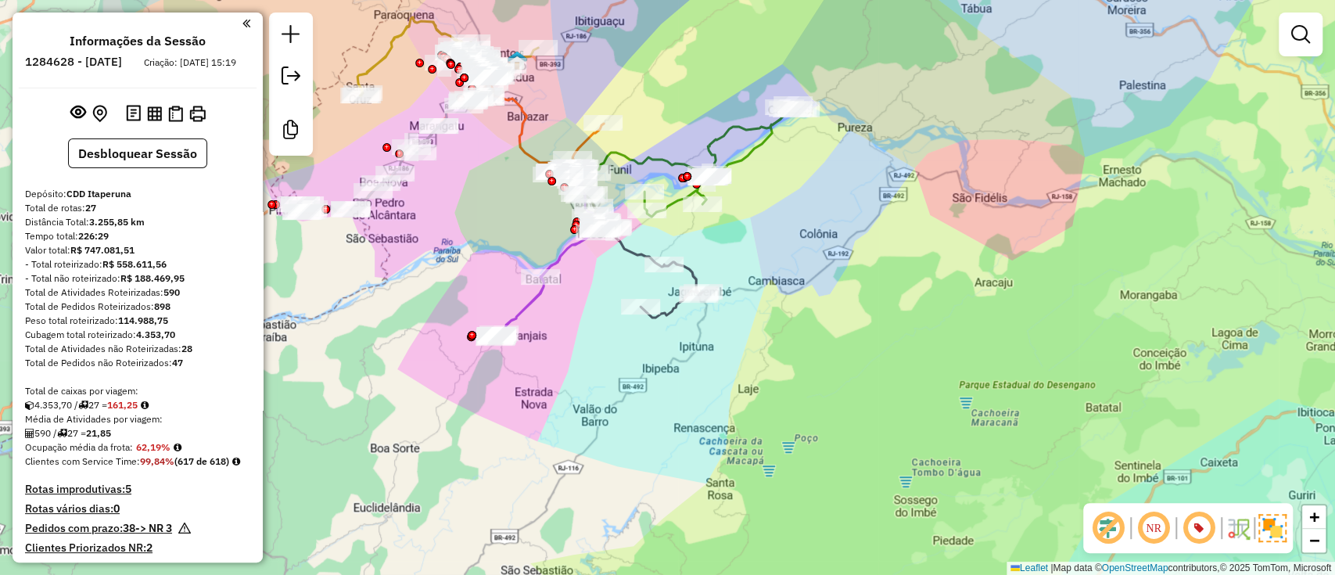
drag, startPoint x: 805, startPoint y: 334, endPoint x: 685, endPoint y: 321, distance: 120.3
click at [685, 321] on div "Janela de atendimento Grade de atendimento Capacidade Transportadoras Veículos …" at bounding box center [667, 287] width 1335 height 575
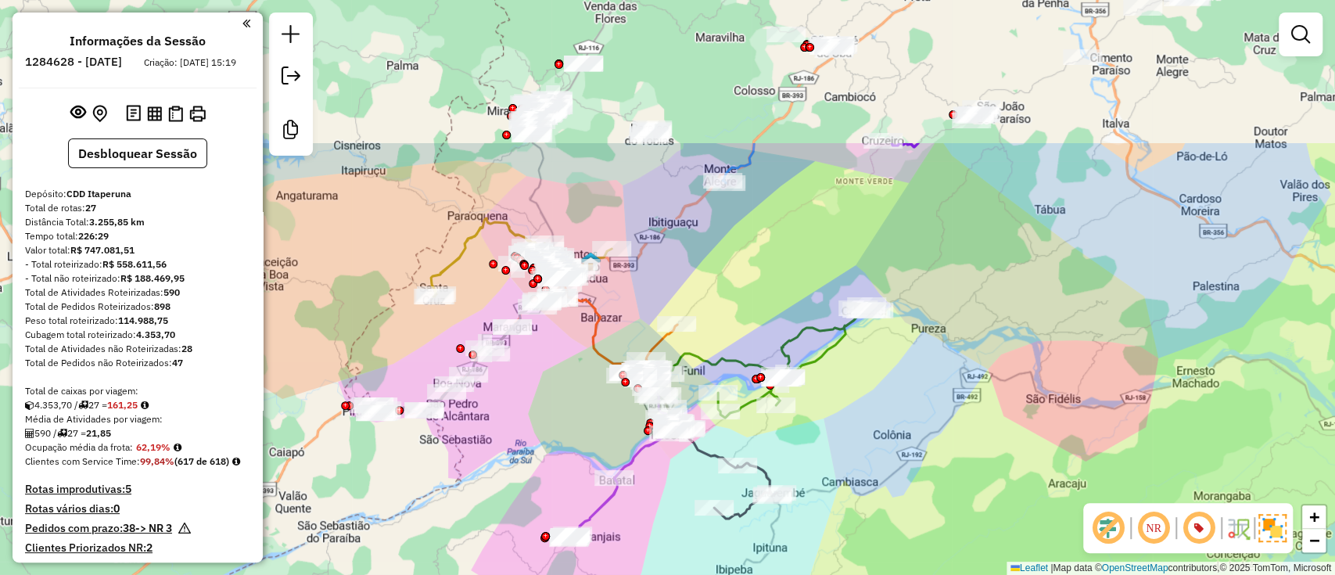
drag, startPoint x: 638, startPoint y: 393, endPoint x: 722, endPoint y: 482, distance: 122.8
click at [706, 574] on html "Aguarde... Pop-up bloqueado! Seu navegador bloqueou automáticamente a abertura …" at bounding box center [667, 287] width 1335 height 575
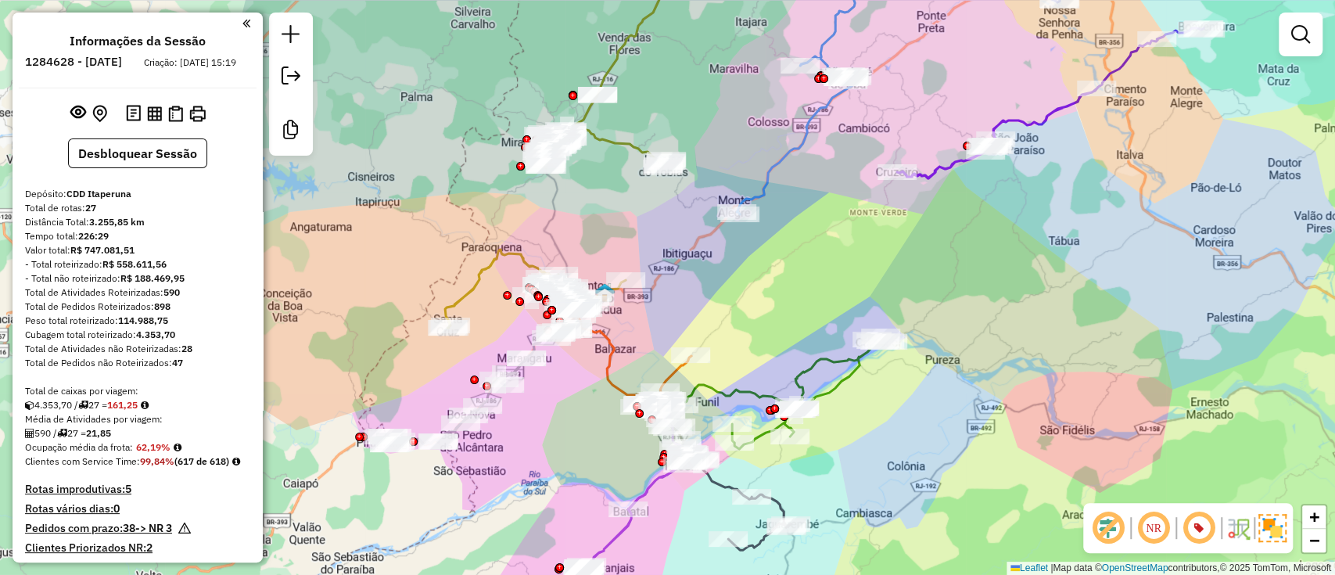
drag, startPoint x: 599, startPoint y: 206, endPoint x: 663, endPoint y: 311, distance: 123.6
click at [663, 311] on div "Janela de atendimento Grade de atendimento Capacidade Transportadoras Veículos …" at bounding box center [667, 287] width 1335 height 575
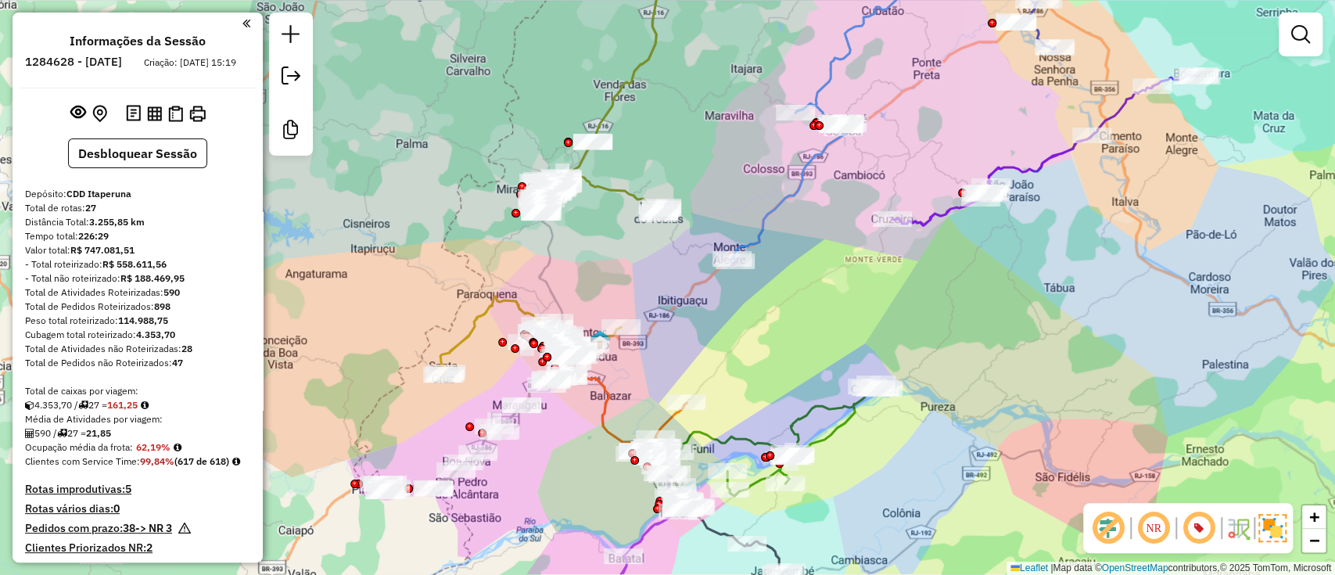
drag, startPoint x: 909, startPoint y: 364, endPoint x: 842, endPoint y: 299, distance: 93.5
click at [843, 300] on div "Janela de atendimento Grade de atendimento Capacidade Transportadoras Veículos …" at bounding box center [667, 287] width 1335 height 575
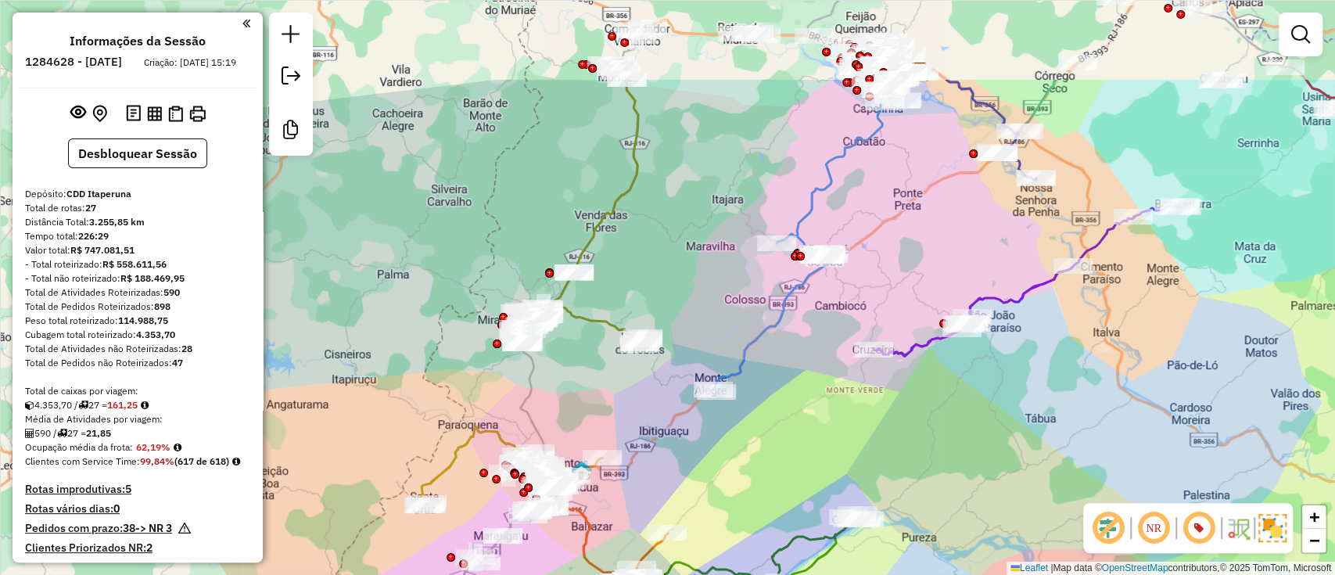
drag, startPoint x: 842, startPoint y: 299, endPoint x: 814, endPoint y: 461, distance: 164.3
click at [814, 460] on div "Janela de atendimento Grade de atendimento Capacidade Transportadoras Veículos …" at bounding box center [667, 287] width 1335 height 575
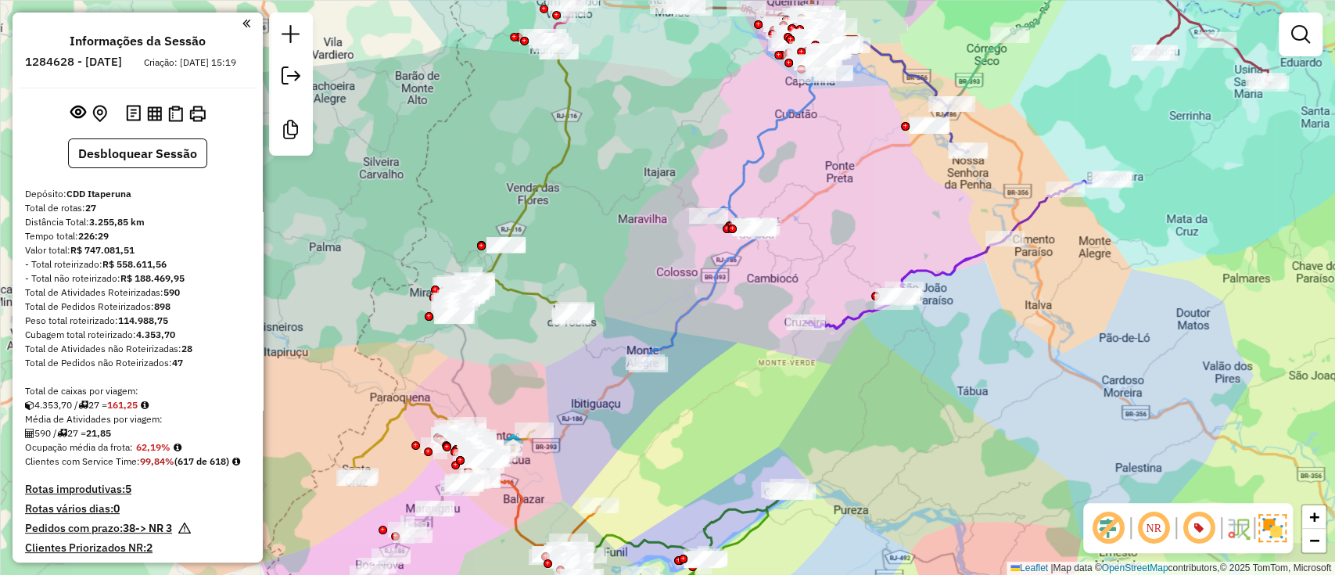
drag, startPoint x: 814, startPoint y: 458, endPoint x: 750, endPoint y: 379, distance: 101.3
click at [750, 379] on div "Janela de atendimento Grade de atendimento Capacidade Transportadoras Veículos …" at bounding box center [667, 287] width 1335 height 575
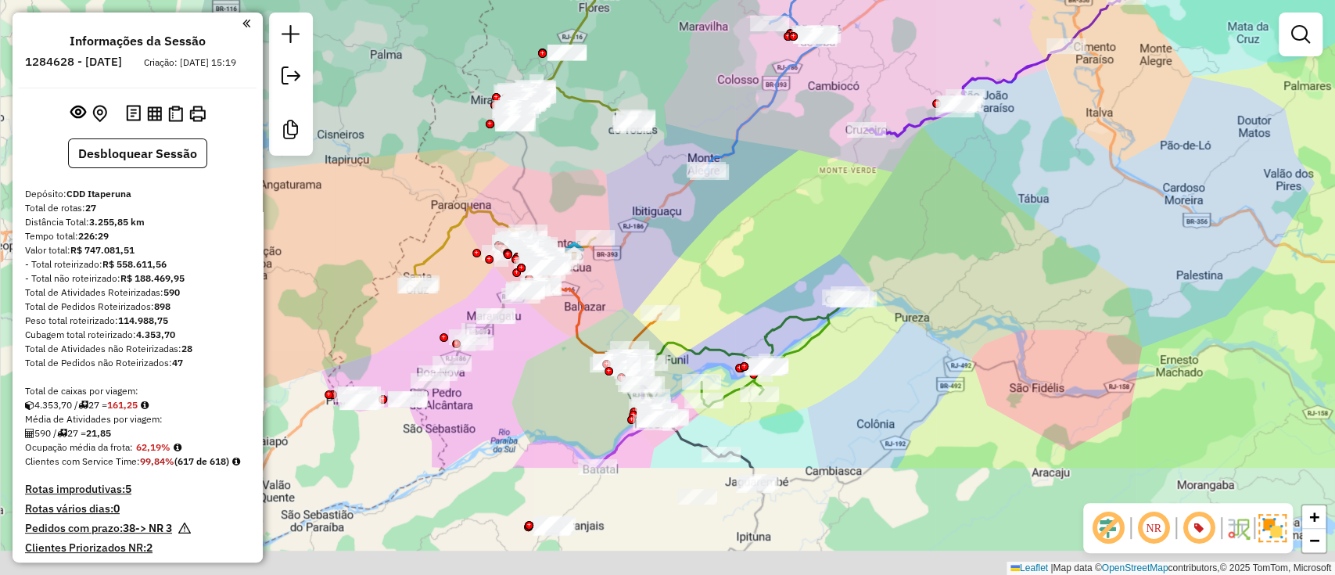
drag, startPoint x: 742, startPoint y: 376, endPoint x: 818, endPoint y: 192, distance: 199.2
click at [818, 192] on div "Janela de atendimento Grade de atendimento Capacidade Transportadoras Veículos …" at bounding box center [667, 287] width 1335 height 575
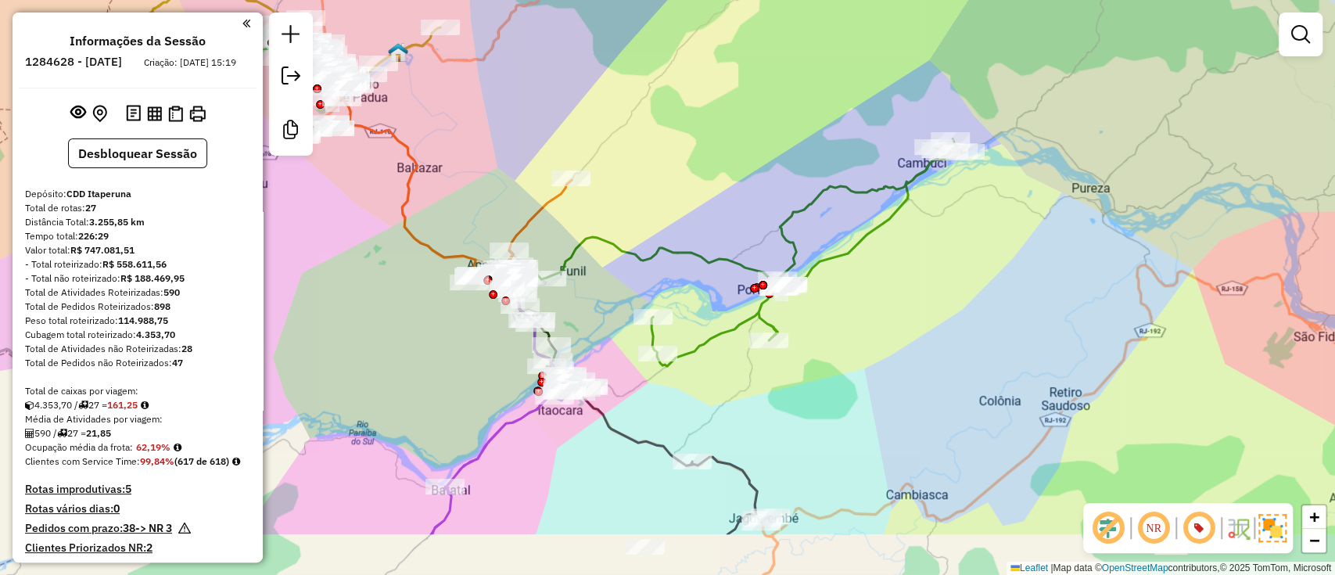
drag, startPoint x: 729, startPoint y: 293, endPoint x: 779, endPoint y: 90, distance: 209.4
click at [779, 90] on div "Janela de atendimento Grade de atendimento Capacidade Transportadoras Veículos …" at bounding box center [667, 287] width 1335 height 575
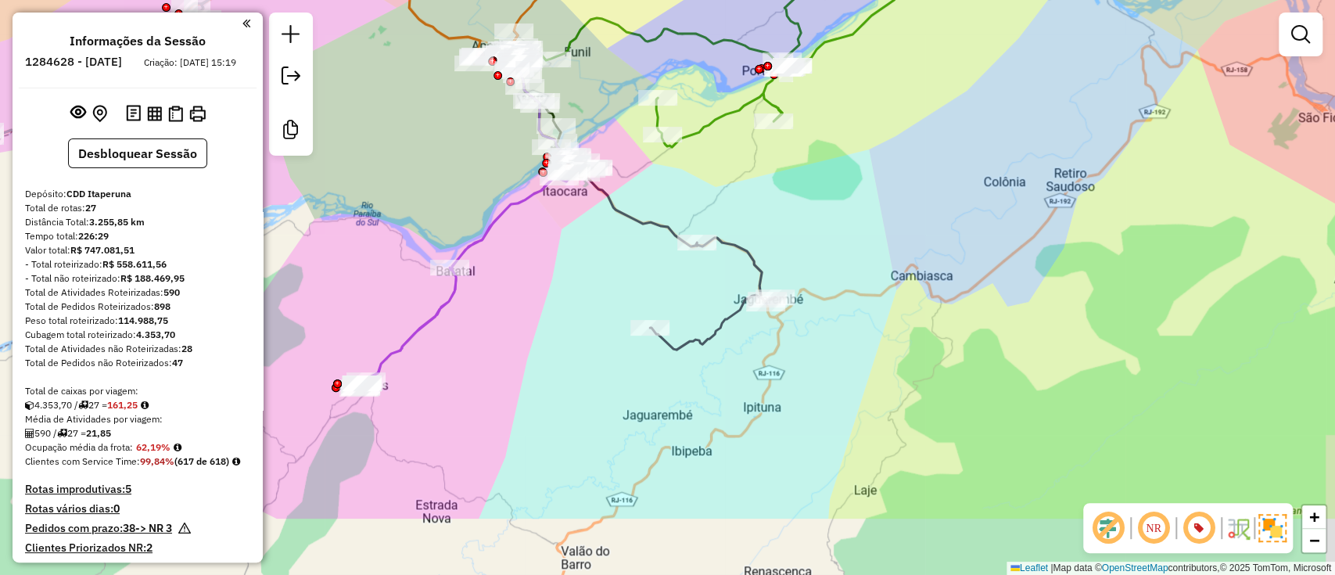
drag, startPoint x: 932, startPoint y: 411, endPoint x: 912, endPoint y: 283, distance: 129.1
click at [911, 285] on div "Janela de atendimento Grade de atendimento Capacidade Transportadoras Veículos …" at bounding box center [667, 287] width 1335 height 575
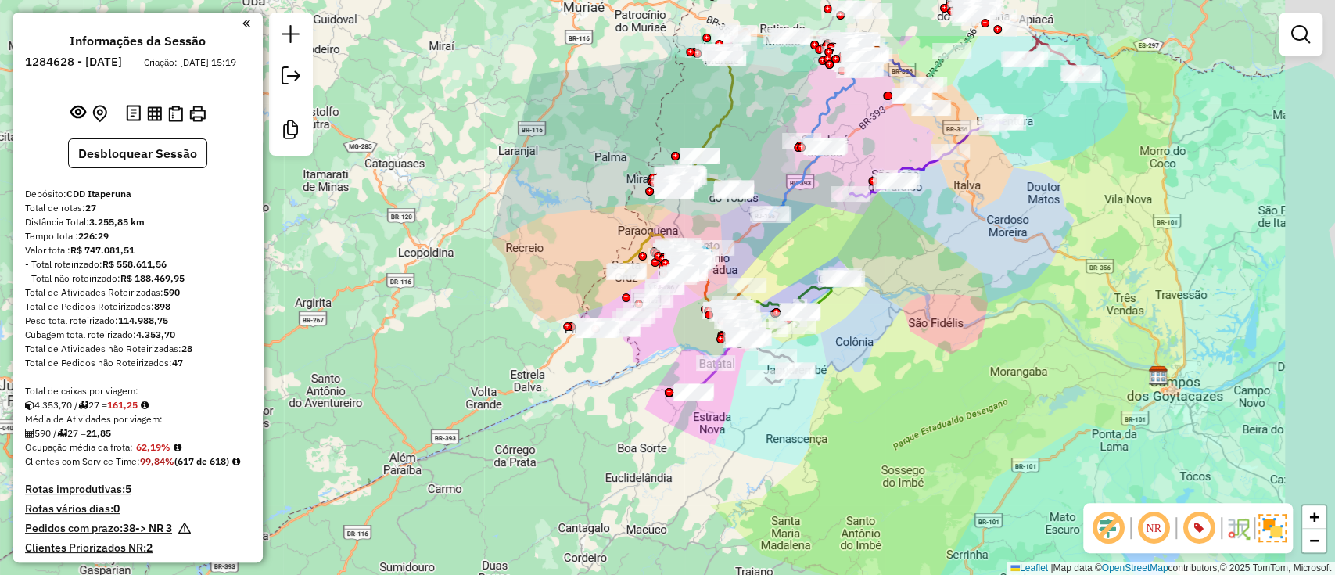
drag, startPoint x: 942, startPoint y: 297, endPoint x: 920, endPoint y: 344, distance: 51.8
click at [921, 344] on div "Janela de atendimento Grade de atendimento Capacidade Transportadoras Veículos …" at bounding box center [667, 287] width 1335 height 575
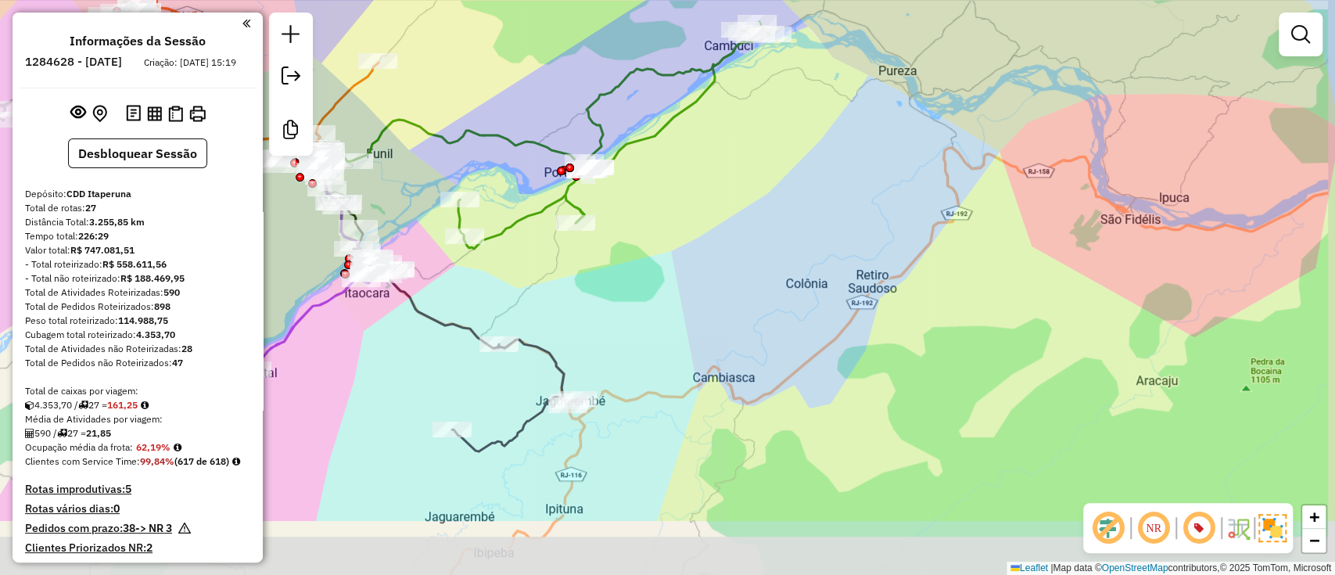
drag, startPoint x: 796, startPoint y: 478, endPoint x: 685, endPoint y: 329, distance: 186.2
click at [685, 343] on div "Janela de atendimento Grade de atendimento Capacidade Transportadoras Veículos …" at bounding box center [667, 287] width 1335 height 575
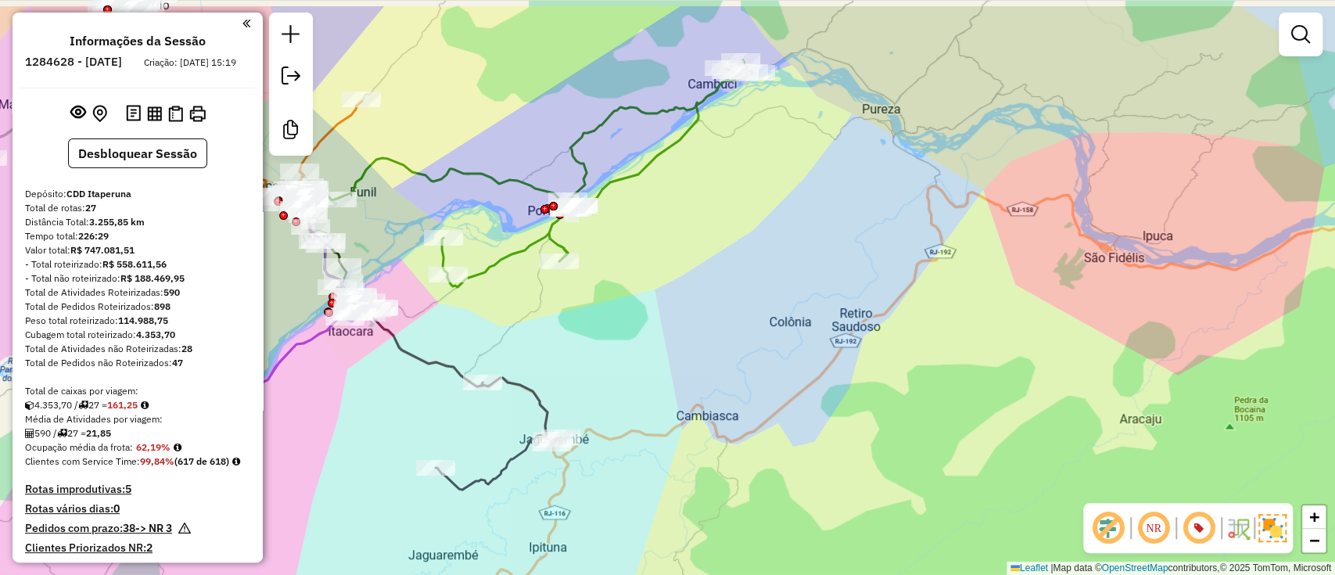
click at [696, 343] on div "Janela de atendimento Grade de atendimento Capacidade Transportadoras Veículos …" at bounding box center [667, 287] width 1335 height 575
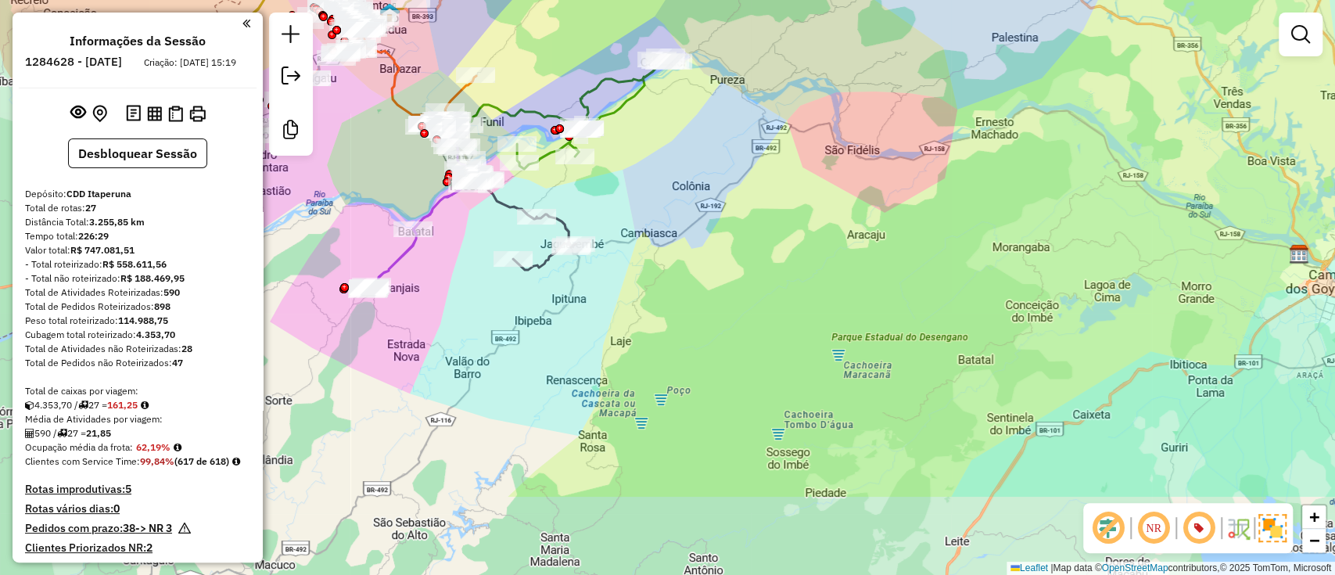
drag, startPoint x: 719, startPoint y: 341, endPoint x: 659, endPoint y: 201, distance: 152.4
click at [659, 201] on div "Janela de atendimento Grade de atendimento Capacidade Transportadoras Veículos …" at bounding box center [667, 287] width 1335 height 575
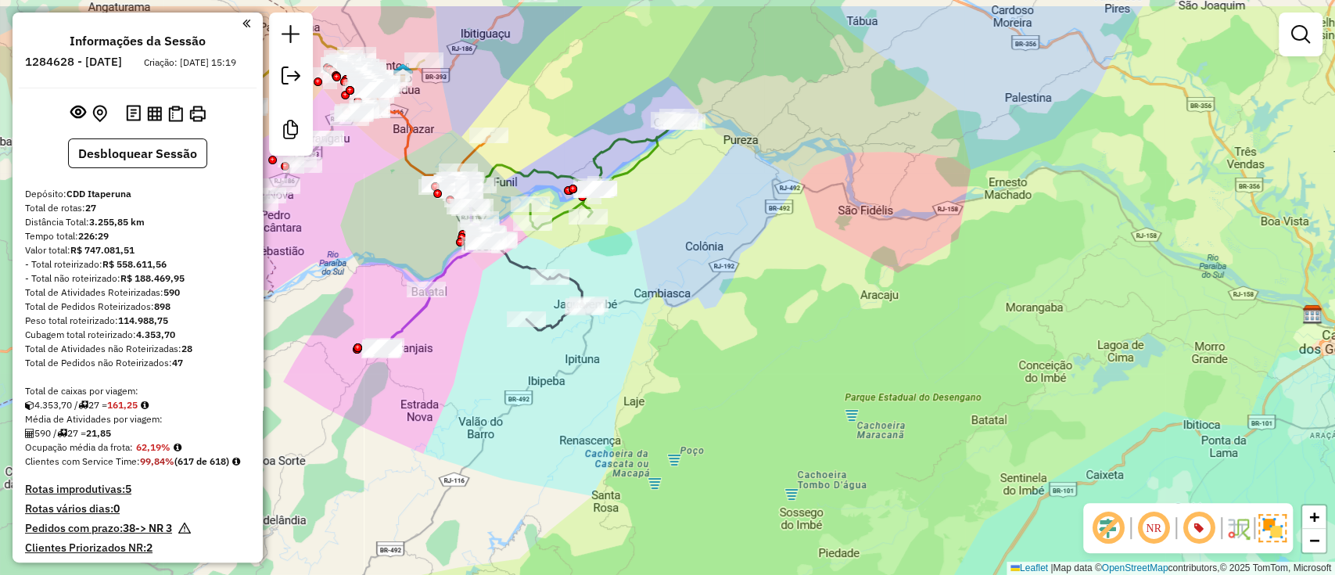
drag, startPoint x: 557, startPoint y: 341, endPoint x: 570, endPoint y: 405, distance: 65.5
click at [570, 405] on div "Janela de atendimento Grade de atendimento Capacidade Transportadoras Veículos …" at bounding box center [667, 287] width 1335 height 575
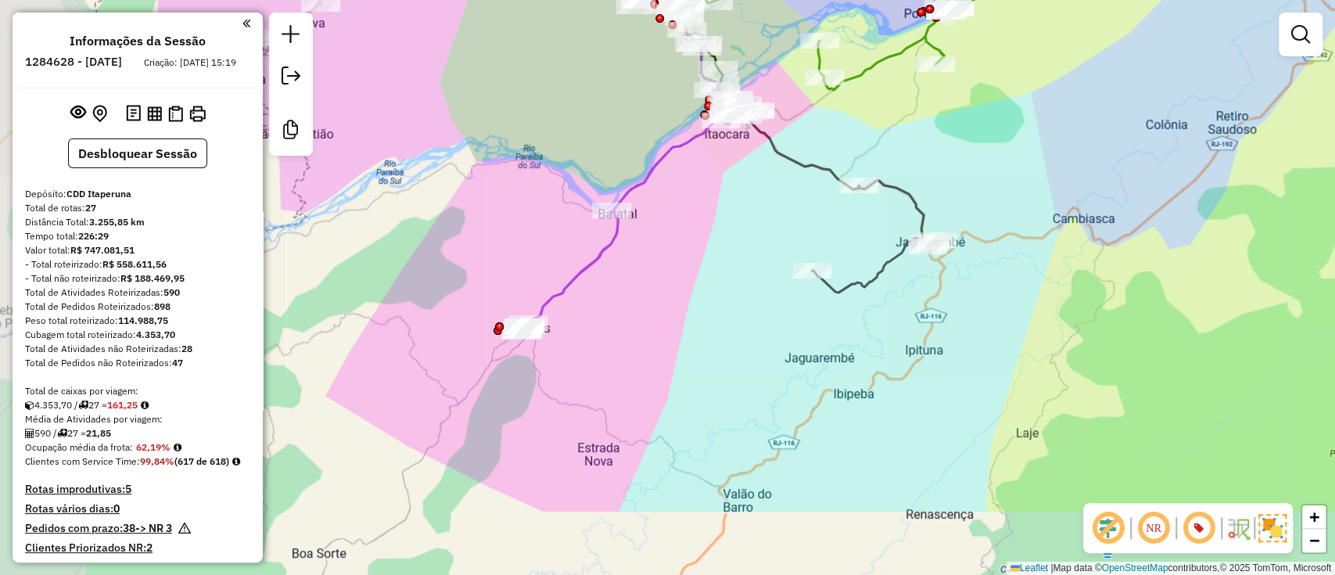
drag, startPoint x: 515, startPoint y: 254, endPoint x: 806, endPoint y: 134, distance: 315.7
click at [806, 134] on div "Janela de atendimento Grade de atendimento Capacidade Transportadoras Veículos …" at bounding box center [667, 287] width 1335 height 575
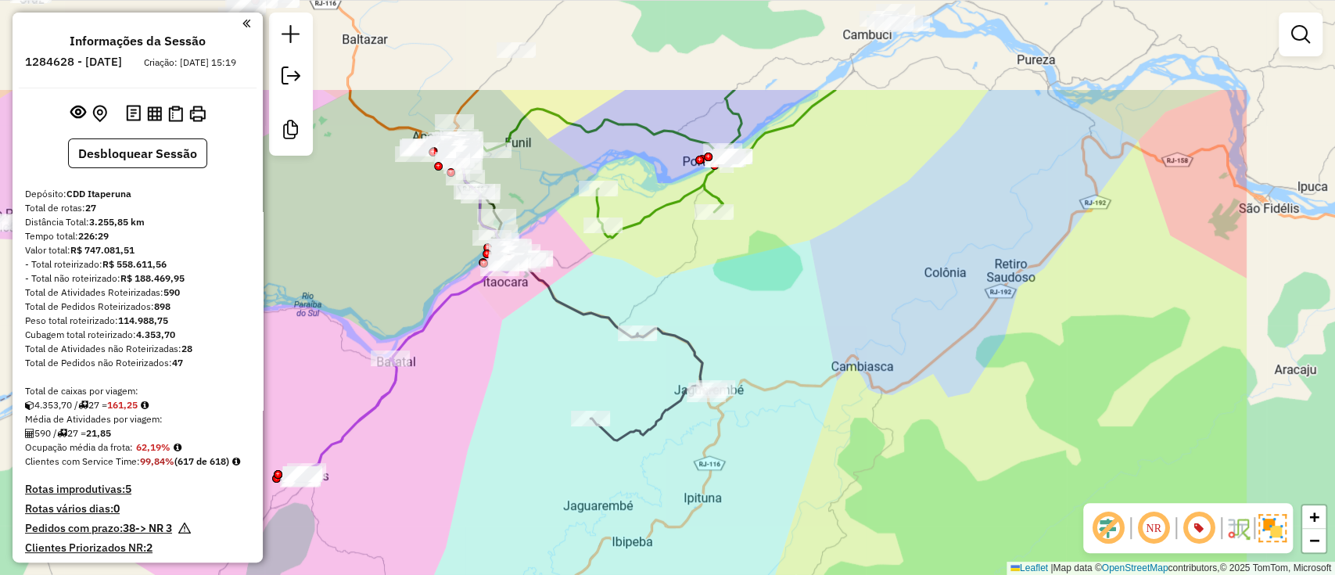
drag, startPoint x: 771, startPoint y: 343, endPoint x: 560, endPoint y: 498, distance: 261.9
click at [562, 497] on div "Janela de atendimento Grade de atendimento Capacidade Transportadoras Veículos …" at bounding box center [667, 287] width 1335 height 575
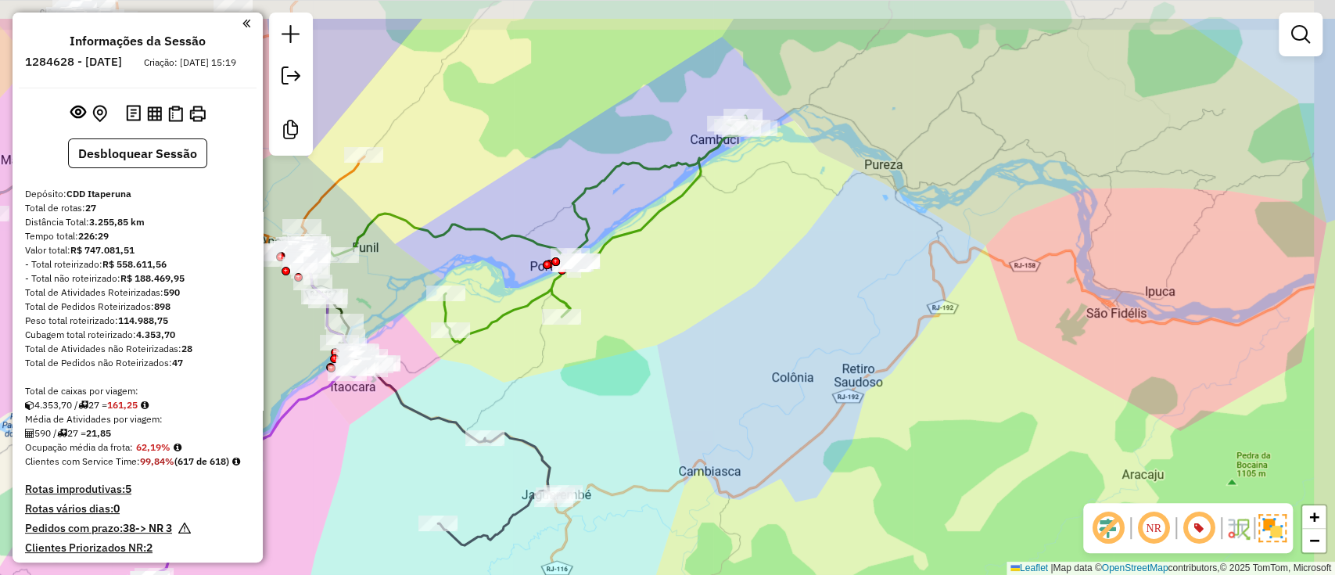
drag, startPoint x: 863, startPoint y: 262, endPoint x: 746, endPoint y: 337, distance: 138.6
click at [746, 337] on div "Janela de atendimento Grade de atendimento Capacidade Transportadoras Veículos …" at bounding box center [667, 287] width 1335 height 575
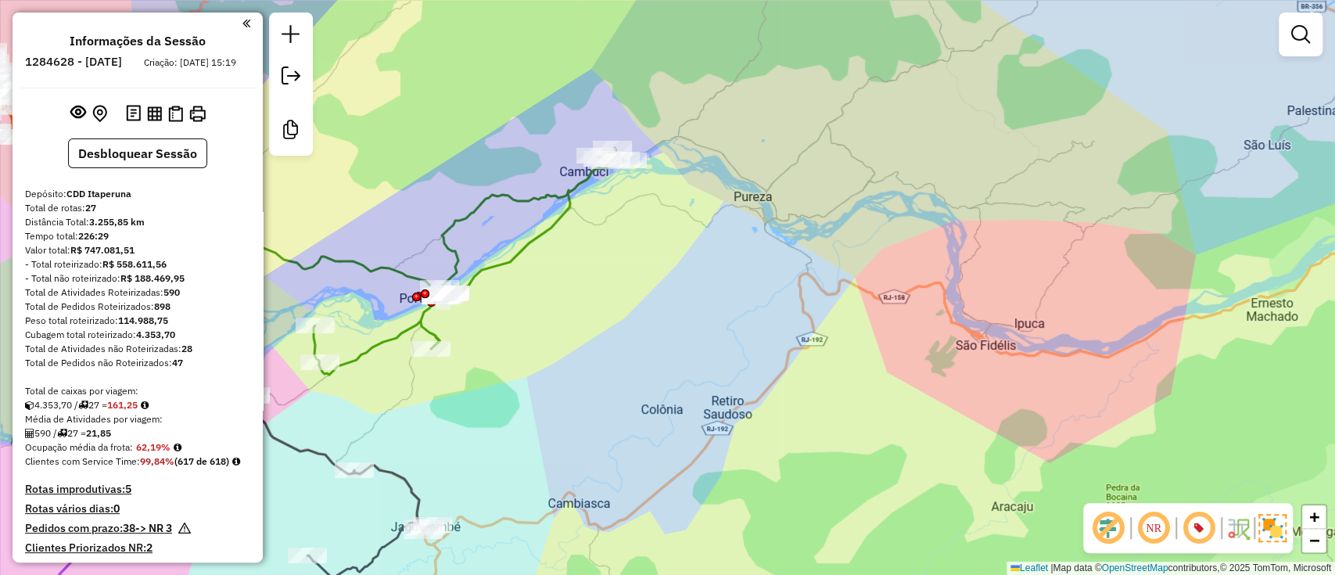
drag, startPoint x: 821, startPoint y: 289, endPoint x: 691, endPoint y: 321, distance: 134.5
click at [691, 321] on div "Janela de atendimento Grade de atendimento Capacidade Transportadoras Veículos …" at bounding box center [667, 287] width 1335 height 575
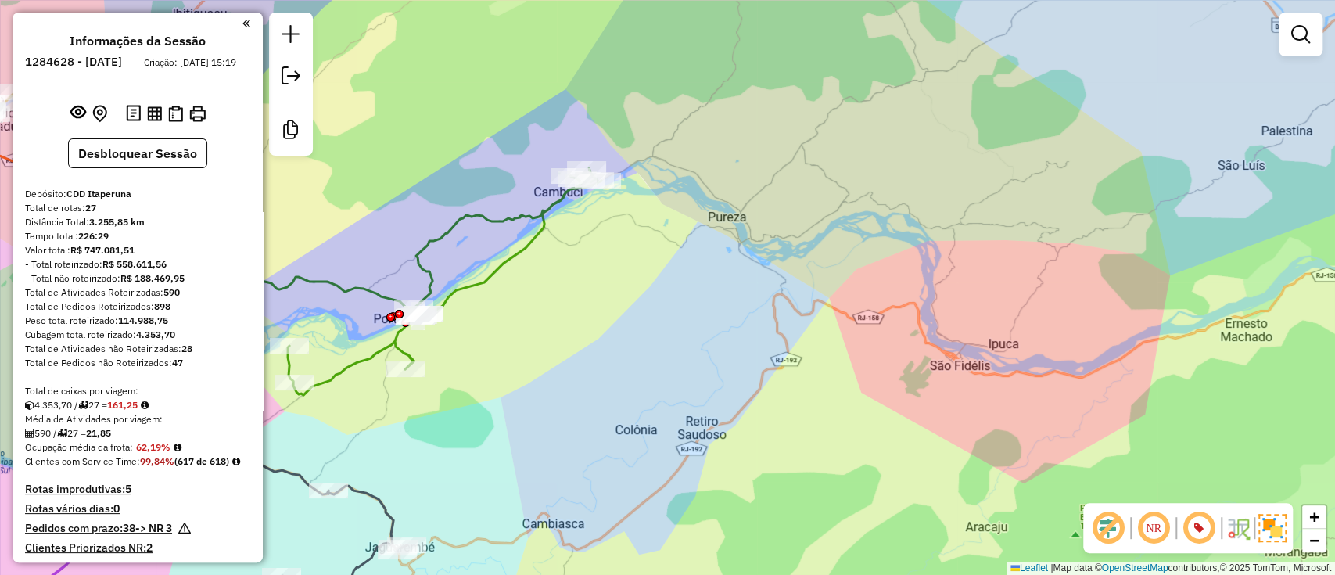
drag, startPoint x: 733, startPoint y: 302, endPoint x: 581, endPoint y: 357, distance: 161.6
click at [581, 357] on div "Janela de atendimento Grade de atendimento Capacidade Transportadoras Veículos …" at bounding box center [667, 287] width 1335 height 575
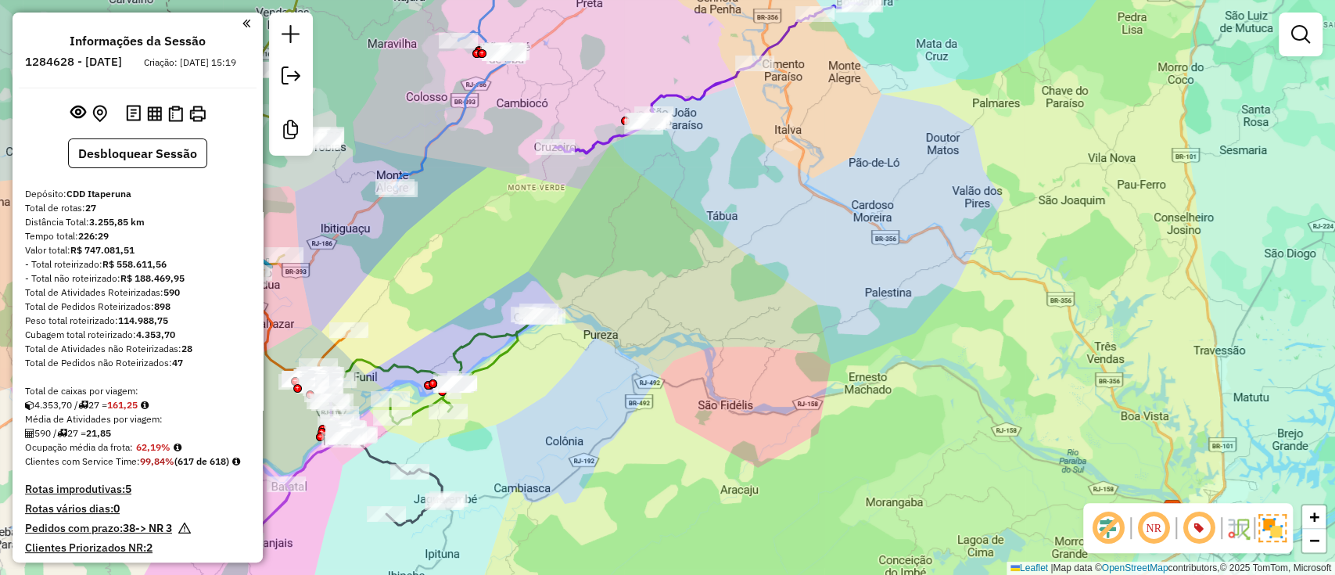
drag, startPoint x: 738, startPoint y: 265, endPoint x: 738, endPoint y: 301, distance: 36.0
click at [738, 301] on div "Janela de atendimento Grade de atendimento Capacidade Transportadoras Veículos …" at bounding box center [667, 287] width 1335 height 575
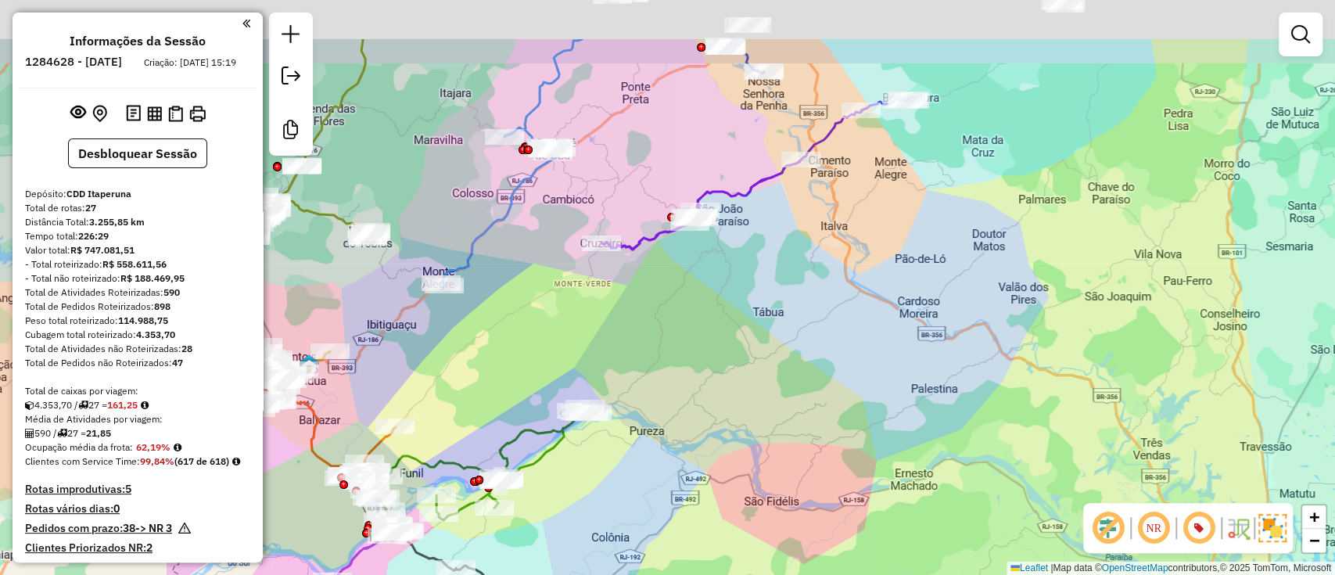
drag, startPoint x: 660, startPoint y: 266, endPoint x: 731, endPoint y: 462, distance: 208.6
click at [732, 464] on div "Janela de atendimento Grade de atendimento Capacidade Transportadoras Veículos …" at bounding box center [667, 287] width 1335 height 575
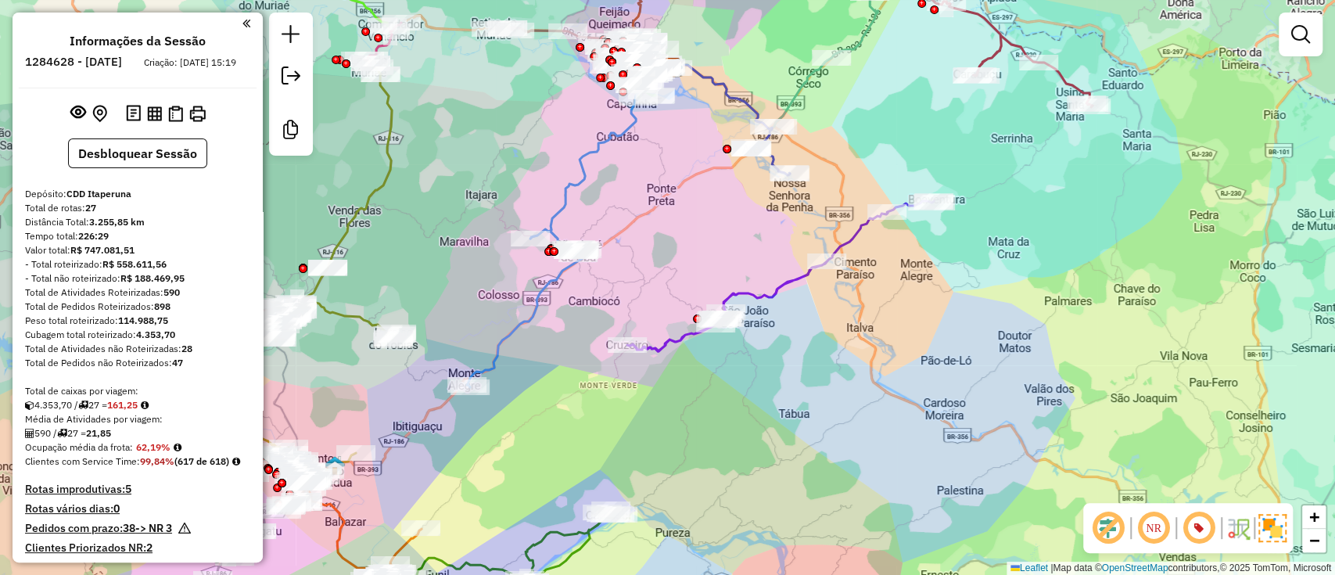
drag, startPoint x: 720, startPoint y: 433, endPoint x: 735, endPoint y: 530, distance: 98.2
click at [735, 530] on div "Janela de atendimento Grade de atendimento Capacidade Transportadoras Veículos …" at bounding box center [667, 287] width 1335 height 575
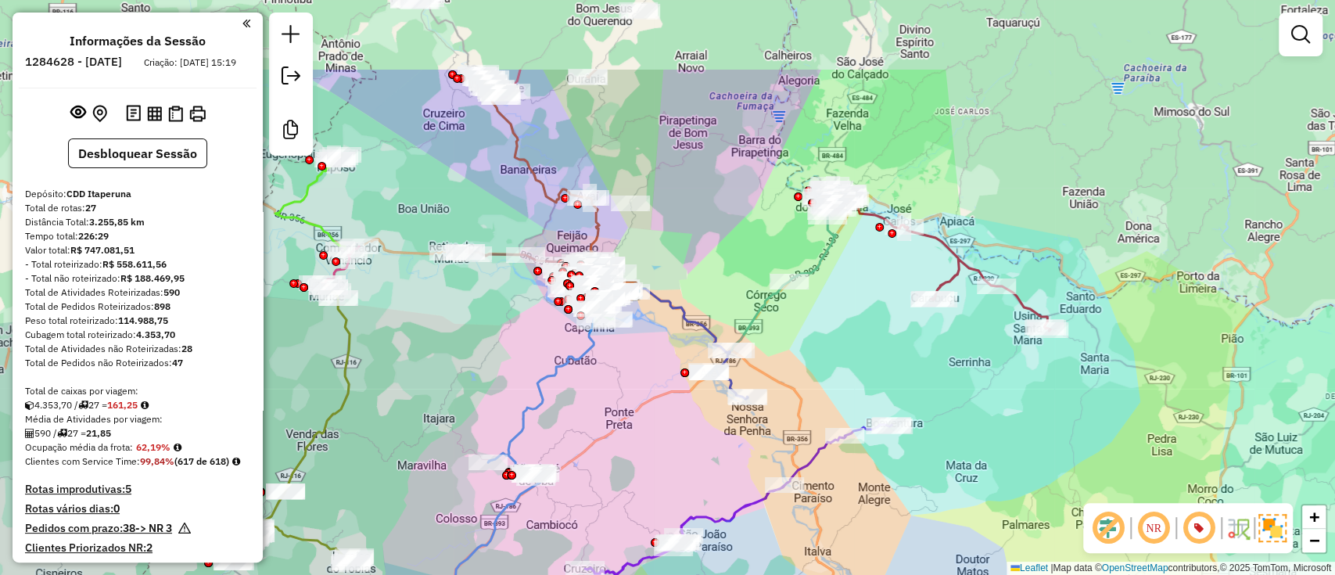
drag, startPoint x: 690, startPoint y: 364, endPoint x: 630, endPoint y: 495, distance: 144.6
click at [630, 495] on div "Janela de atendimento Grade de atendimento Capacidade Transportadoras Veículos …" at bounding box center [667, 287] width 1335 height 575
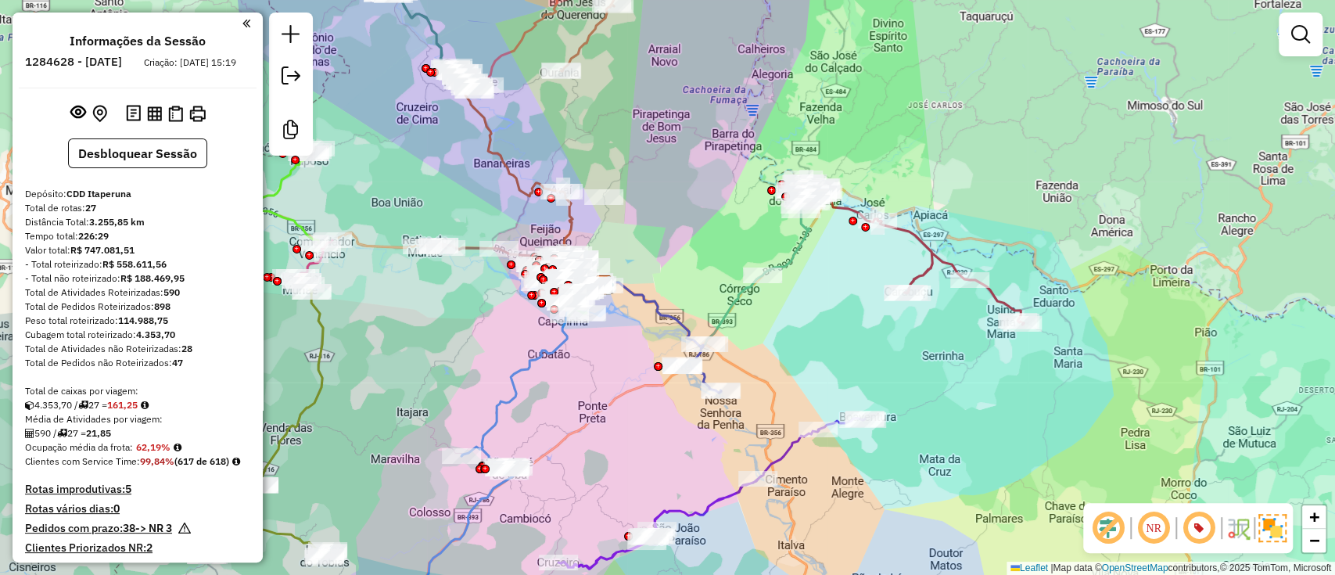
drag, startPoint x: 650, startPoint y: 476, endPoint x: 580, endPoint y: 426, distance: 86.2
click at [580, 433] on div "Janela de atendimento Grade de atendimento Capacidade Transportadoras Veículos …" at bounding box center [667, 287] width 1335 height 575
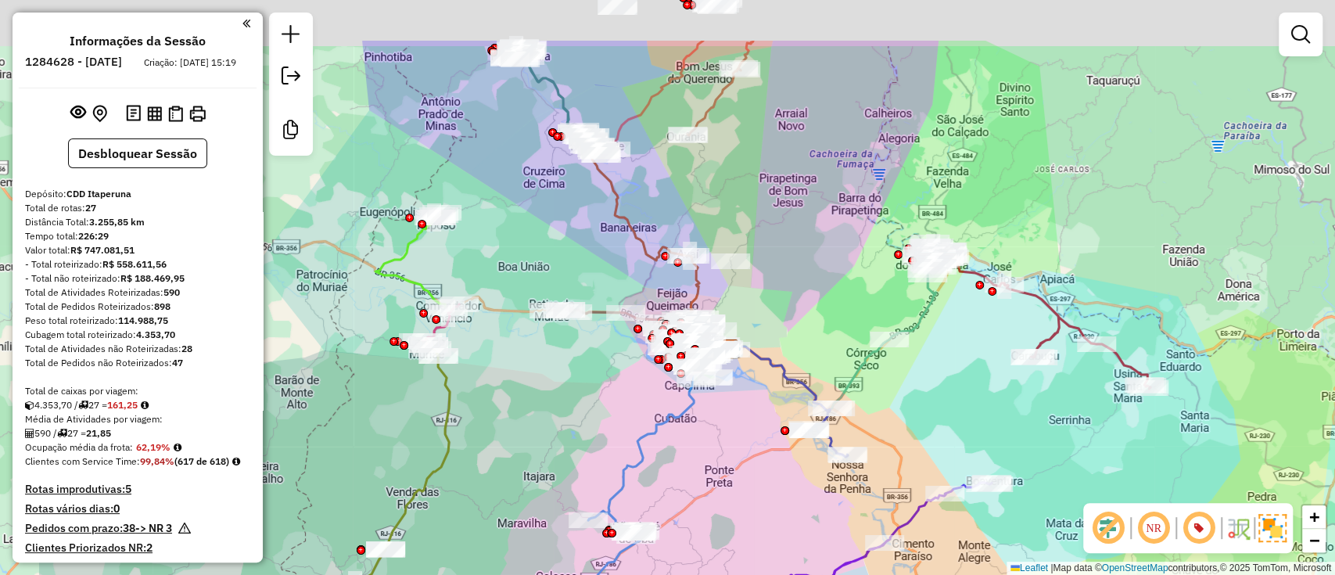
drag, startPoint x: 502, startPoint y: 365, endPoint x: 659, endPoint y: 448, distance: 177.1
click at [656, 445] on icon at bounding box center [610, 515] width 171 height 308
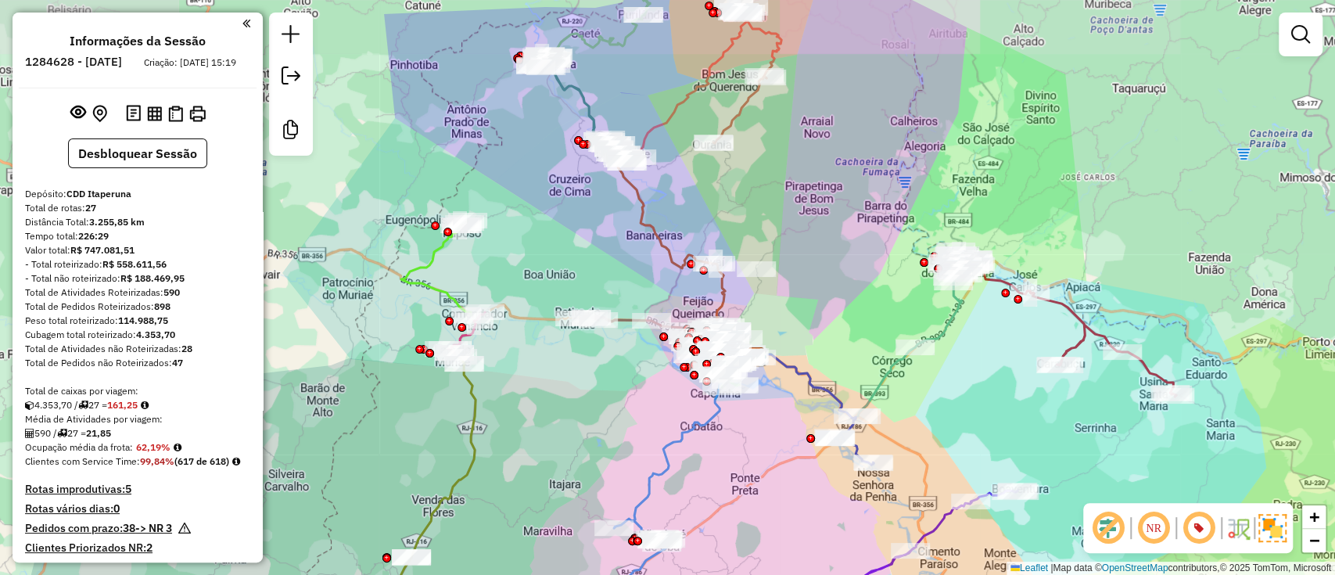
drag, startPoint x: 619, startPoint y: 469, endPoint x: 730, endPoint y: 489, distance: 112.9
click at [727, 488] on div "Janela de atendimento Grade de atendimento Capacidade Transportadoras Veículos …" at bounding box center [667, 287] width 1335 height 575
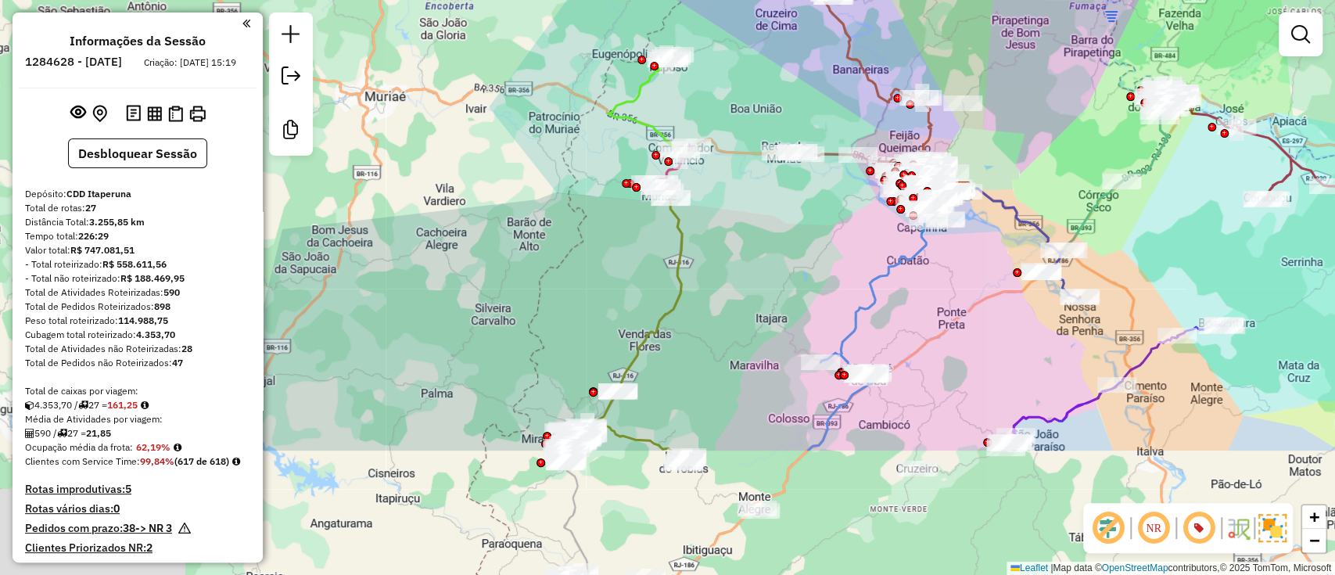
drag, startPoint x: 796, startPoint y: 315, endPoint x: 861, endPoint y: 155, distance: 173.3
click at [872, 143] on div "Janela de atendimento Grade de atendimento Capacidade Transportadoras Veículos …" at bounding box center [667, 287] width 1335 height 575
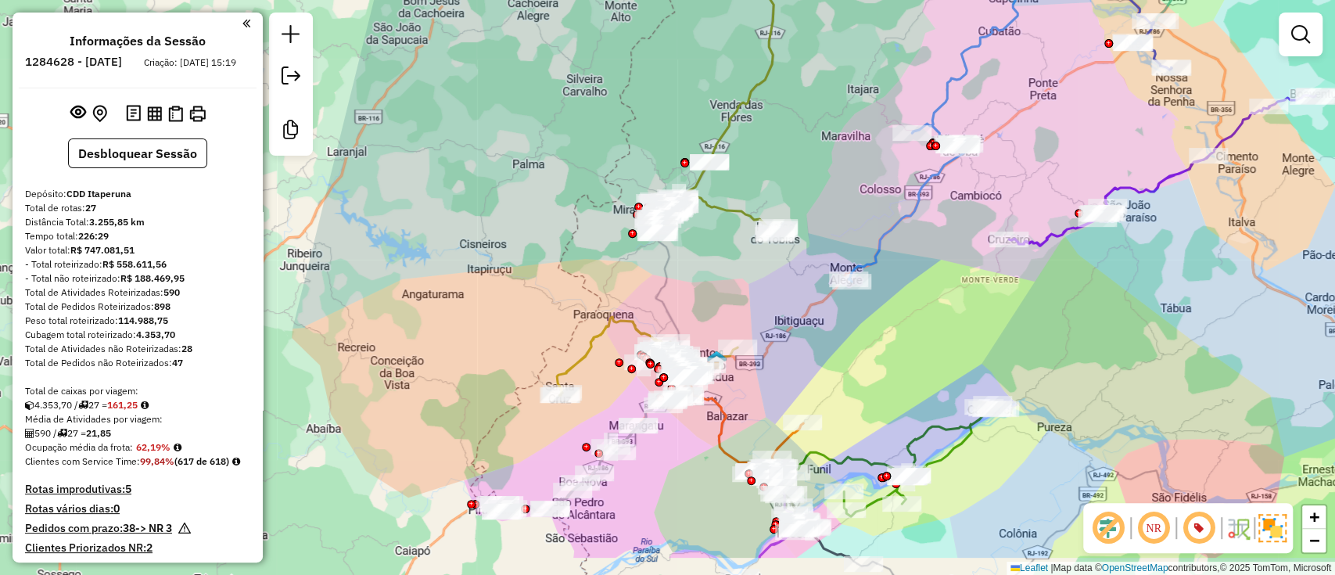
drag, startPoint x: 719, startPoint y: 377, endPoint x: 733, endPoint y: 273, distance: 105.0
click at [733, 281] on div "Janela de atendimento Grade de atendimento Capacidade Transportadoras Veículos …" at bounding box center [667, 287] width 1335 height 575
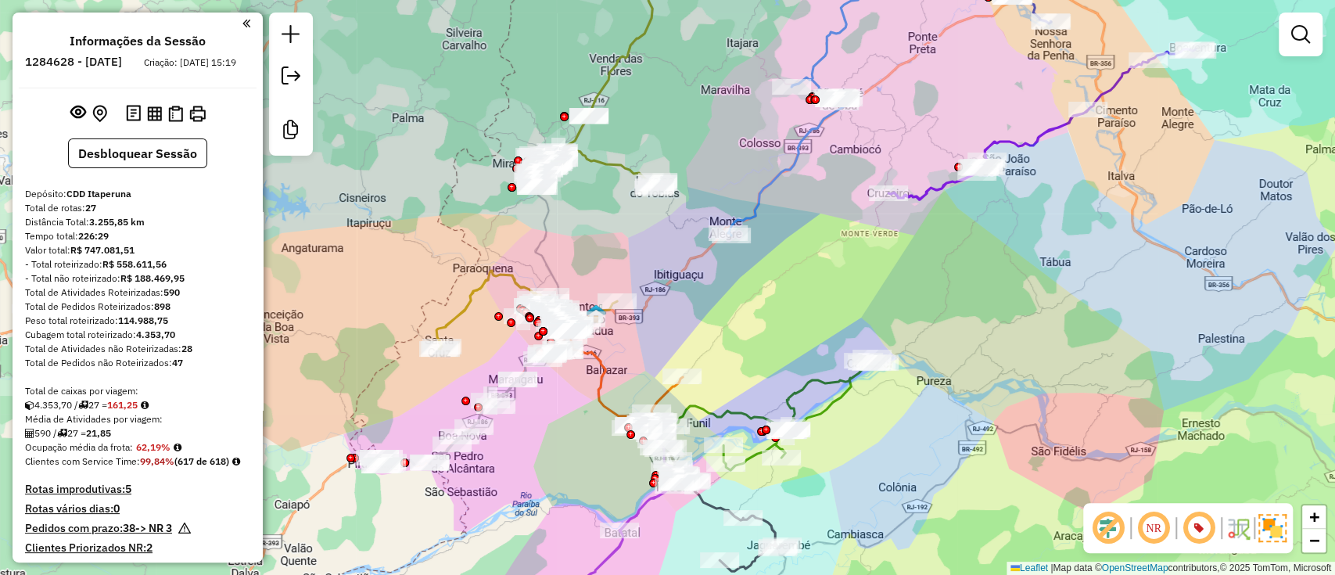
drag, startPoint x: 806, startPoint y: 316, endPoint x: 670, endPoint y: 311, distance: 135.4
click at [672, 311] on div "Janela de atendimento Grade de atendimento Capacidade Transportadoras Veículos …" at bounding box center [667, 287] width 1335 height 575
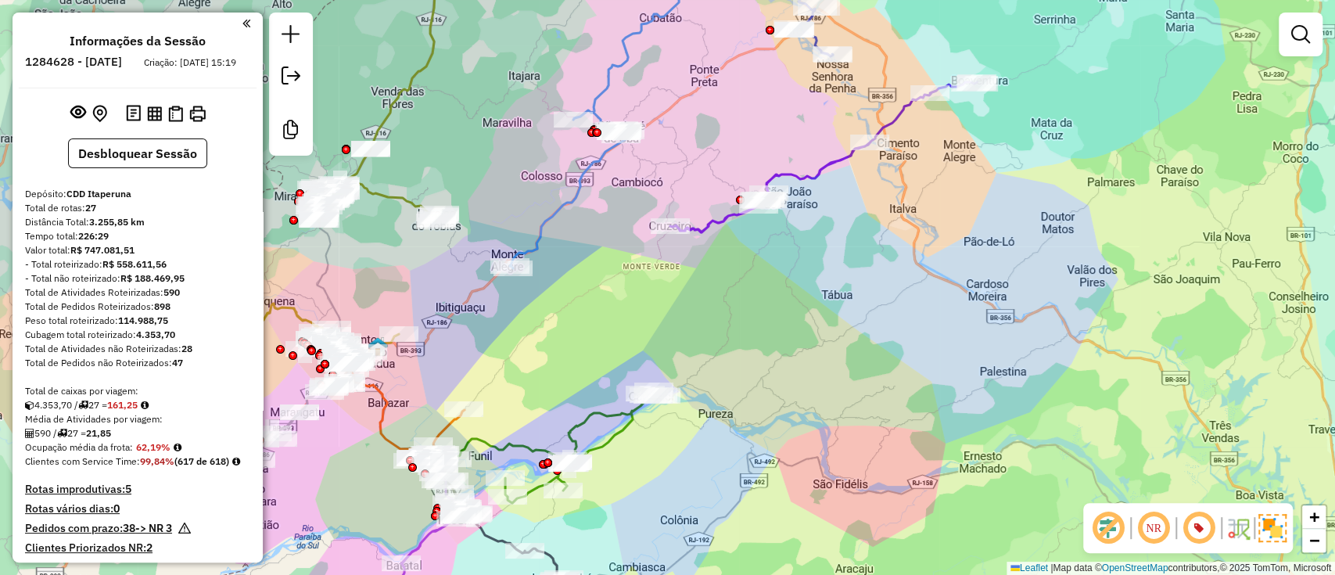
drag, startPoint x: 826, startPoint y: 302, endPoint x: 663, endPoint y: 353, distance: 171.2
click at [663, 353] on div "Janela de atendimento Grade de atendimento Capacidade Transportadoras Veículos …" at bounding box center [667, 287] width 1335 height 575
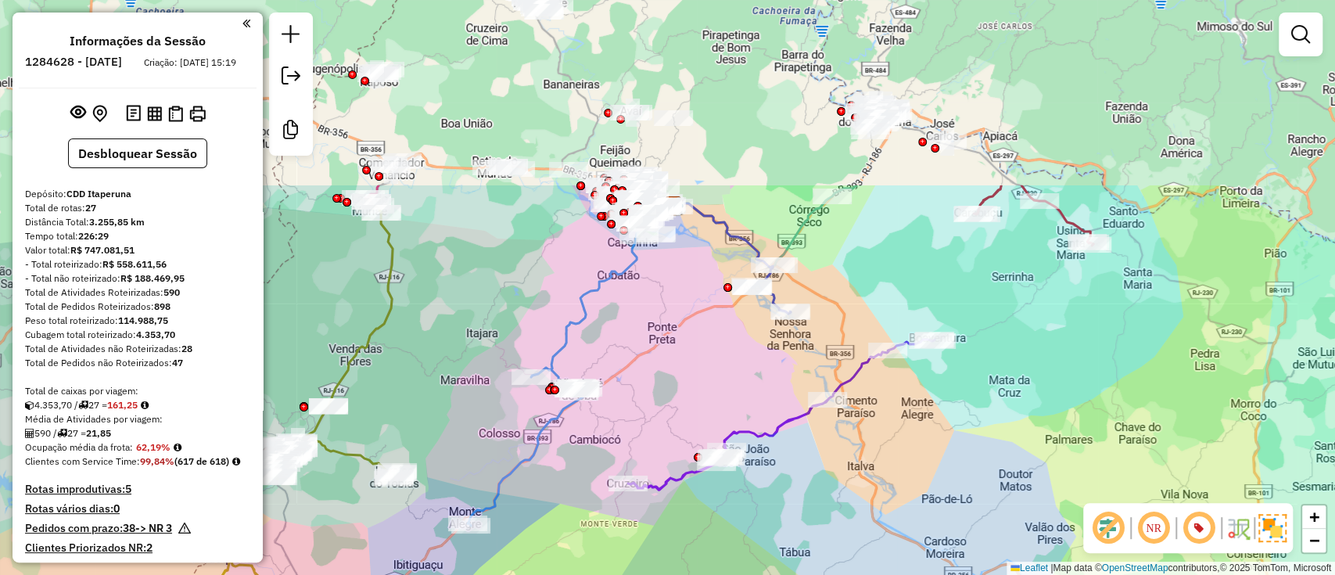
drag, startPoint x: 764, startPoint y: 383, endPoint x: 751, endPoint y: 584, distance: 200.7
click at [751, 574] on html "Aguarde... Pop-up bloqueado! Seu navegador bloqueou automáticamente a abertura …" at bounding box center [667, 287] width 1335 height 575
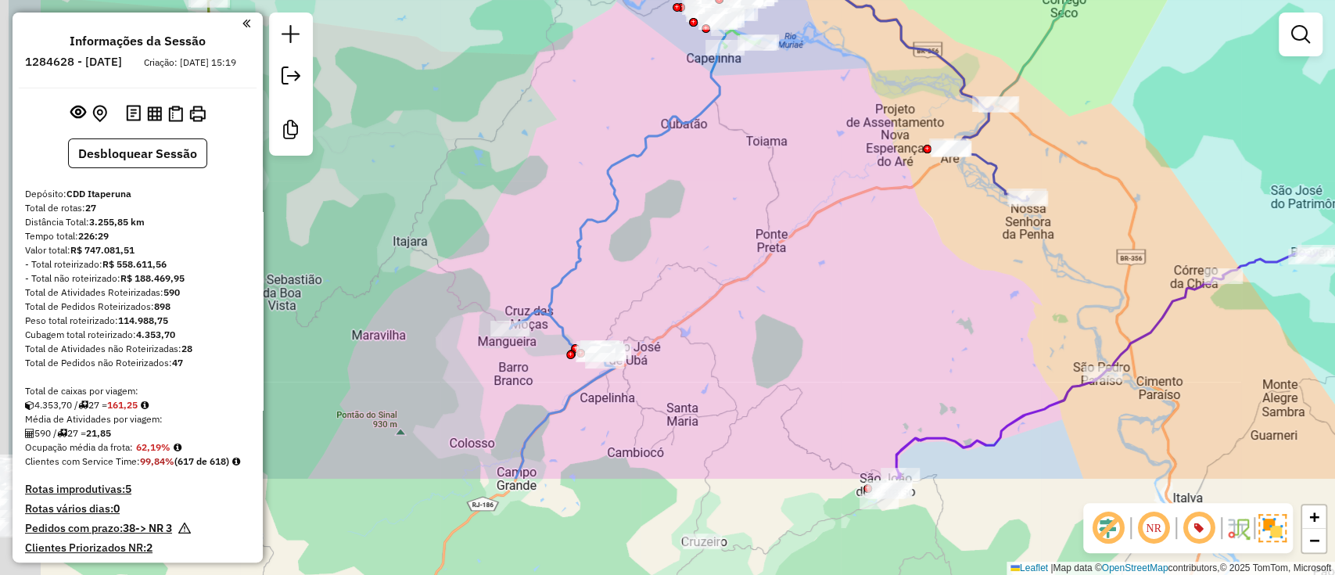
drag, startPoint x: 576, startPoint y: 358, endPoint x: 880, endPoint y: 66, distance: 422.1
click at [880, 66] on div "Janela de atendimento Grade de atendimento Capacidade Transportadoras Veículos …" at bounding box center [667, 287] width 1335 height 575
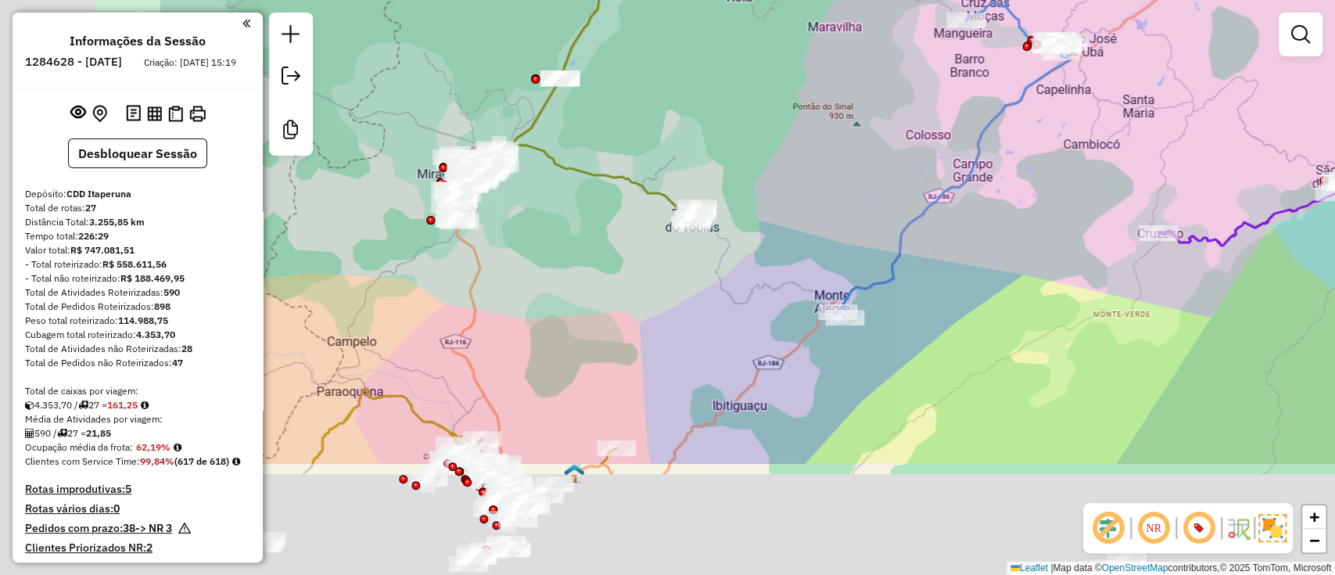
drag, startPoint x: 538, startPoint y: 347, endPoint x: 844, endPoint y: 174, distance: 351.3
click at [842, 174] on div "Janela de atendimento Grade de atendimento Capacidade Transportadoras Veículos …" at bounding box center [667, 287] width 1335 height 575
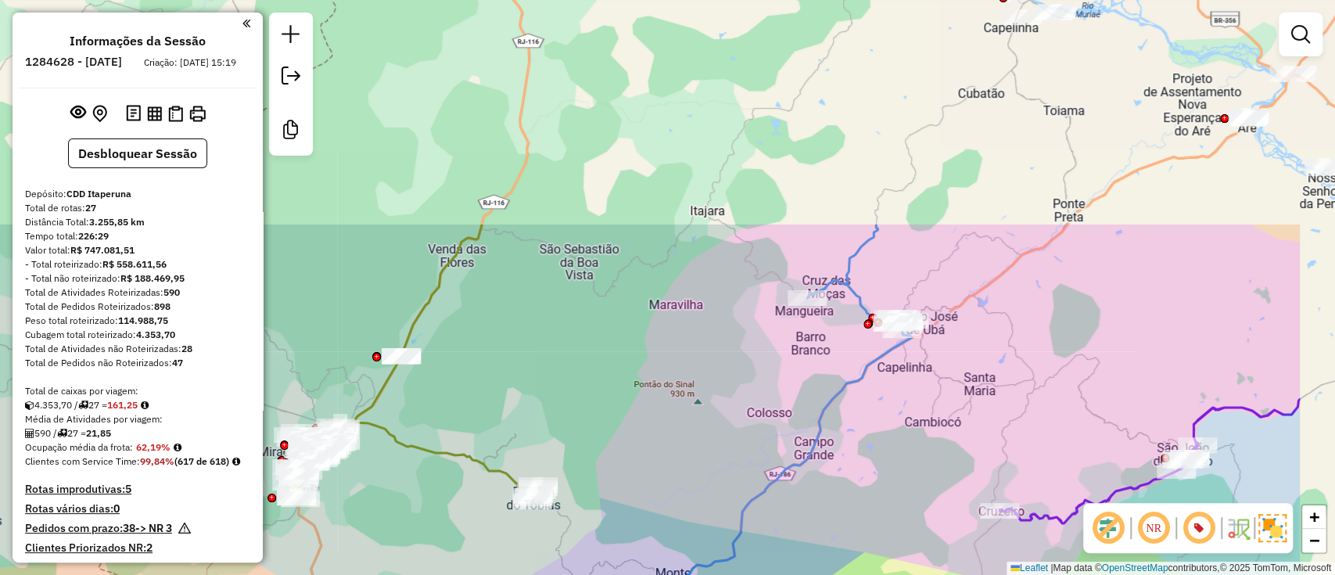
drag, startPoint x: 838, startPoint y: 187, endPoint x: 476, endPoint y: 534, distance: 501.8
click at [433, 573] on div "Janela de atendimento Grade de atendimento Capacidade Transportadoras Veículos …" at bounding box center [667, 287] width 1335 height 575
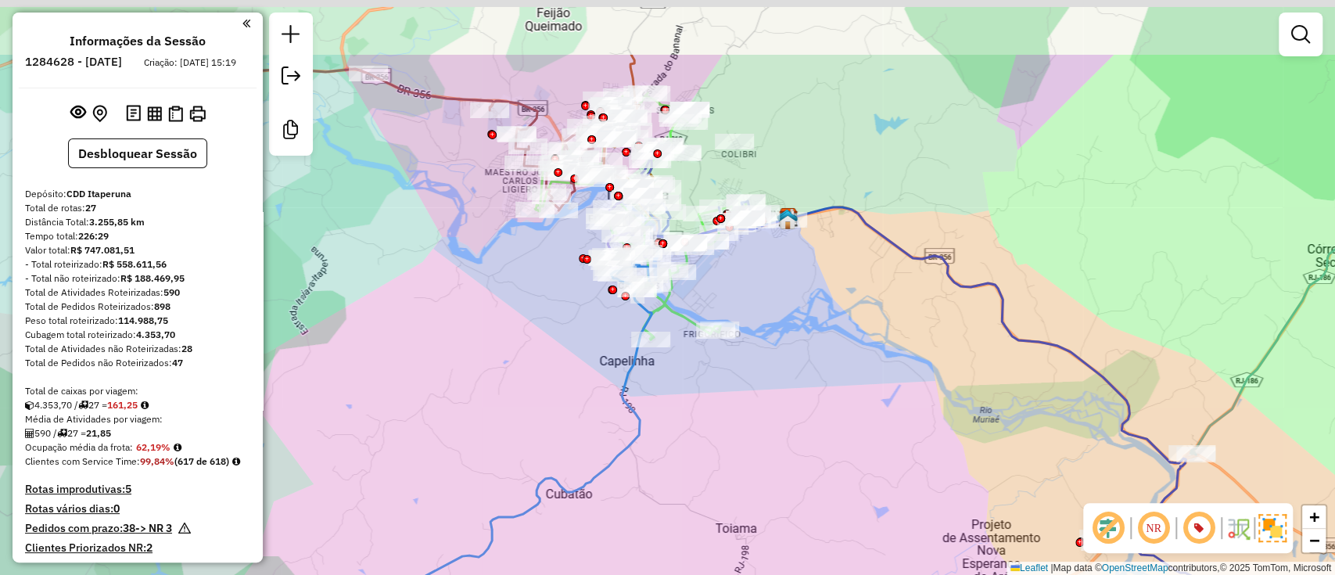
drag, startPoint x: 792, startPoint y: 169, endPoint x: 759, endPoint y: 297, distance: 132.4
click at [759, 297] on div "Janela de atendimento Grade de atendimento Capacidade Transportadoras Veículos …" at bounding box center [667, 287] width 1335 height 575
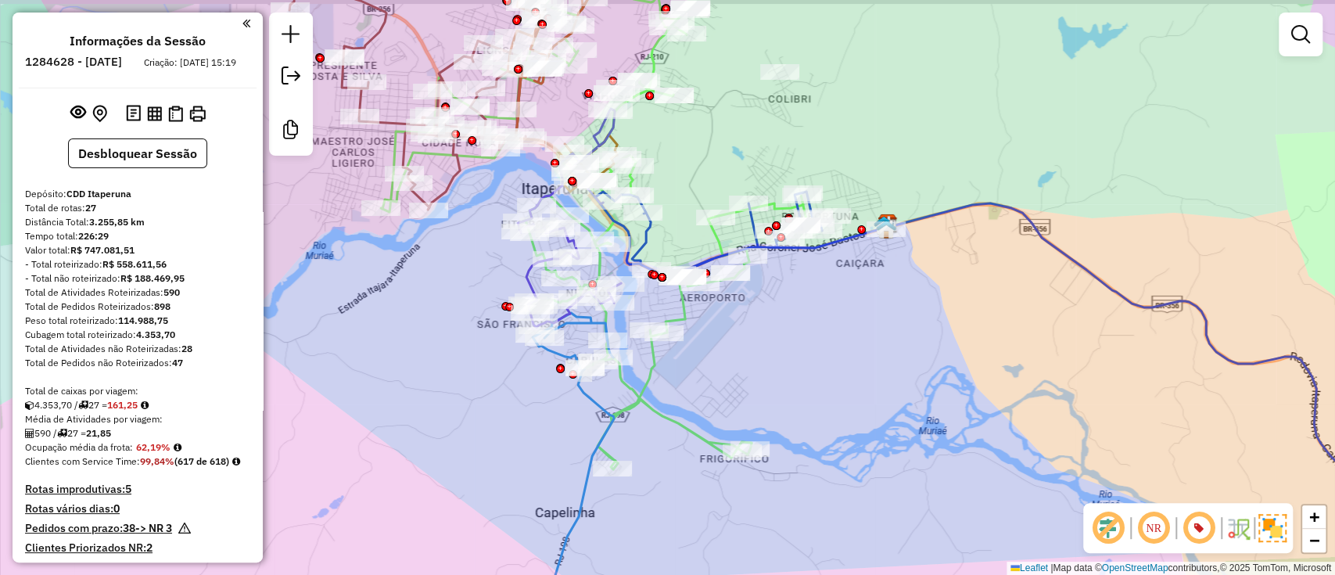
drag, startPoint x: 763, startPoint y: 290, endPoint x: 736, endPoint y: 385, distance: 98.3
click at [736, 385] on div "Janela de atendimento Grade de atendimento Capacidade Transportadoras Veículos …" at bounding box center [667, 287] width 1335 height 575
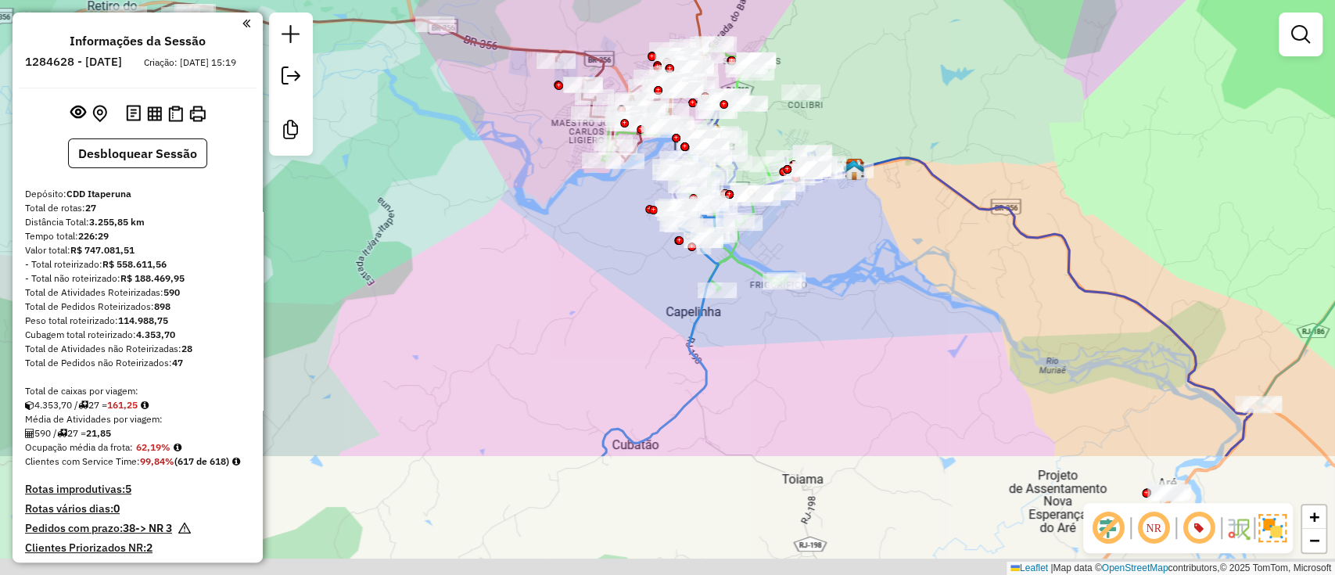
drag, startPoint x: 864, startPoint y: 424, endPoint x: 884, endPoint y: 243, distance: 181.7
click at [884, 243] on div "Janela de atendimento Grade de atendimento Capacidade Transportadoras Veículos …" at bounding box center [667, 287] width 1335 height 575
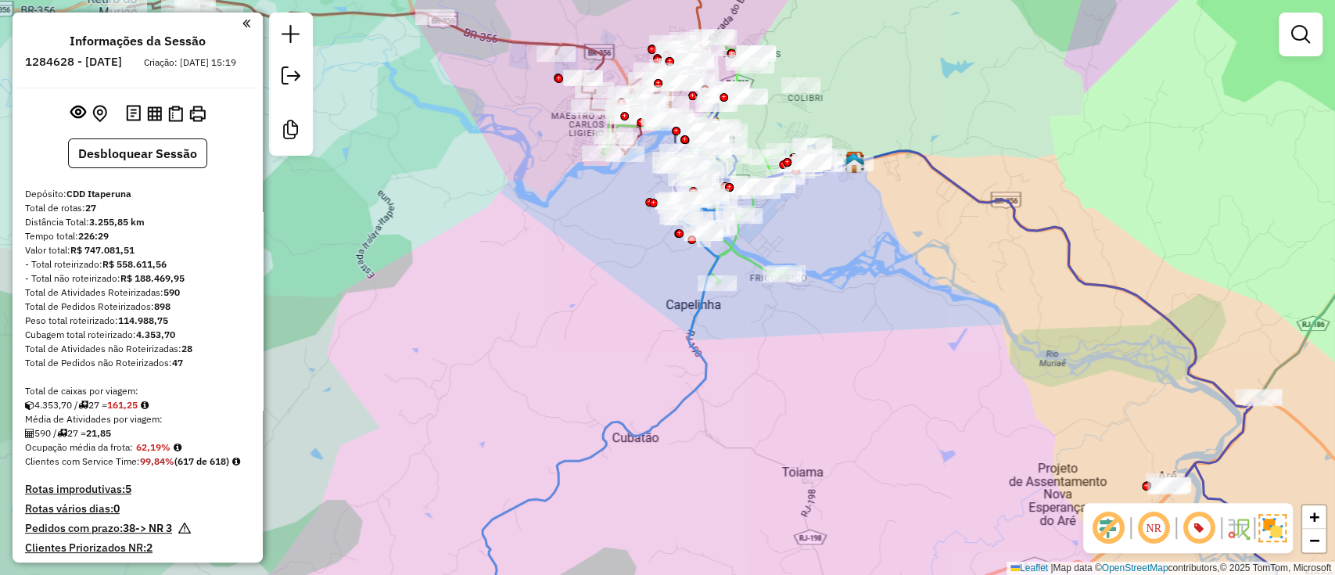
drag, startPoint x: 900, startPoint y: 318, endPoint x: 870, endPoint y: 347, distance: 42.6
click at [870, 347] on div "Janela de atendimento Grade de atendimento Capacidade Transportadoras Veículos …" at bounding box center [667, 287] width 1335 height 575
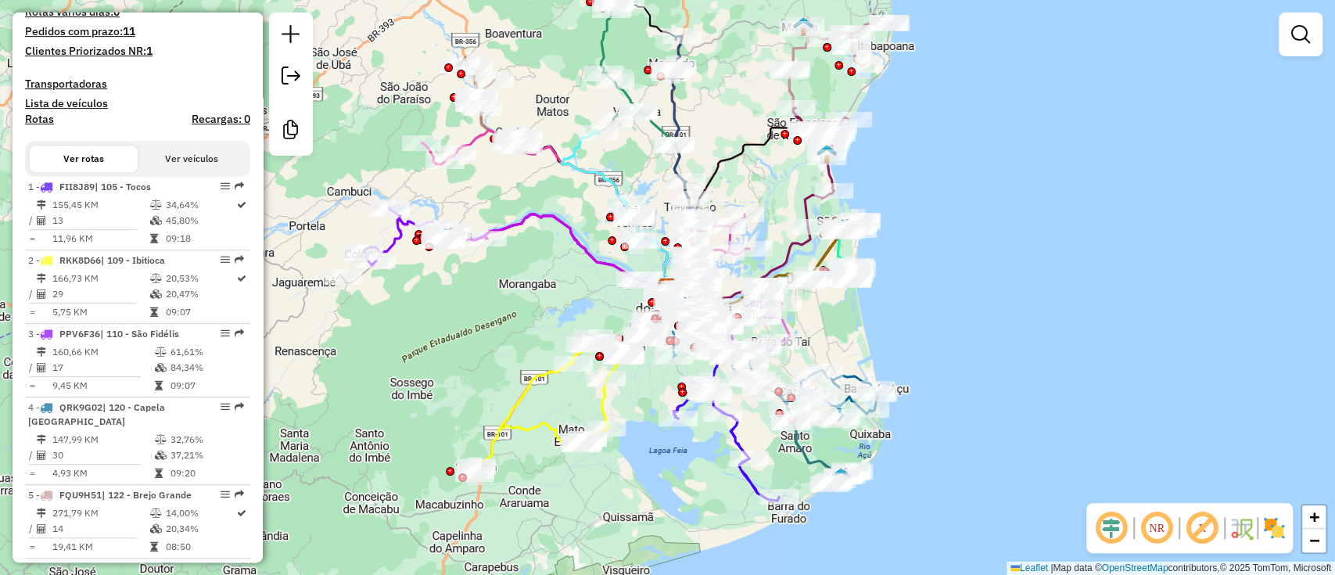
scroll to position [521, 0]
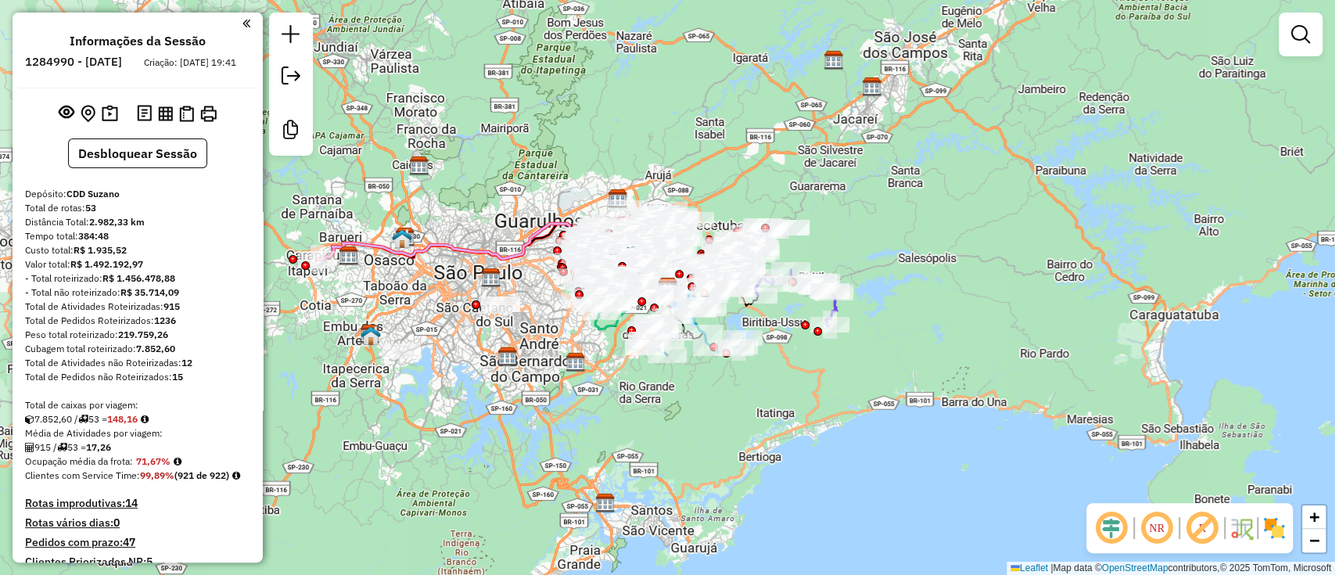
click at [1116, 520] on em at bounding box center [1112, 528] width 38 height 38
click at [1209, 523] on em at bounding box center [1202, 528] width 38 height 38
click at [1282, 526] on img at bounding box center [1274, 527] width 25 height 25
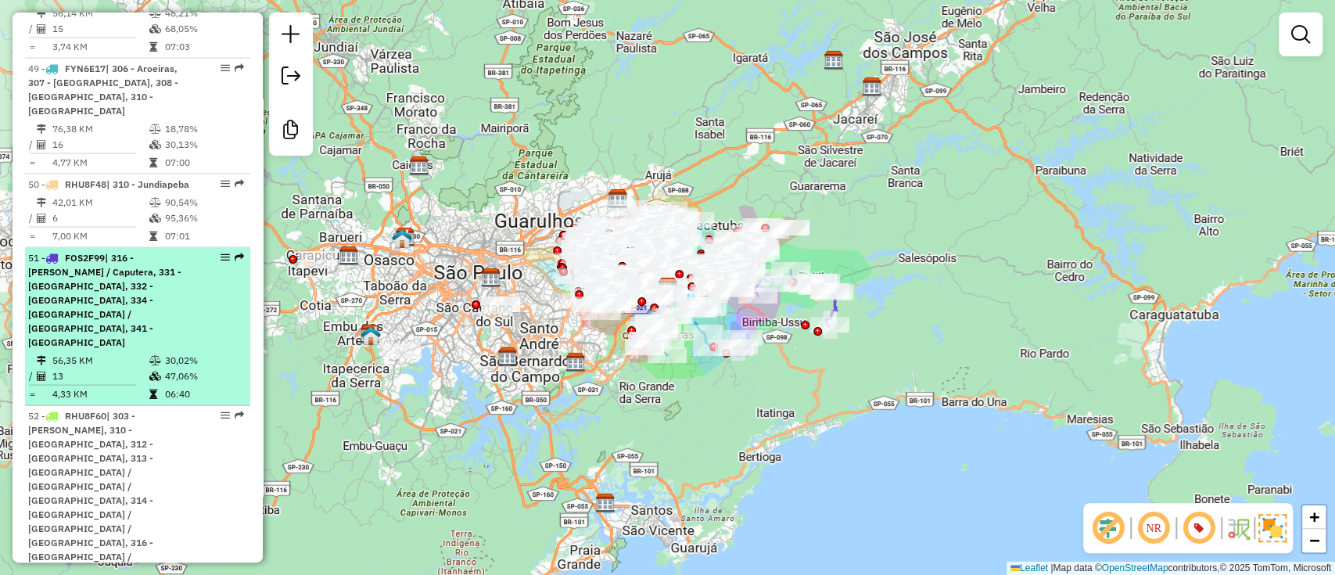
scroll to position [6273, 0]
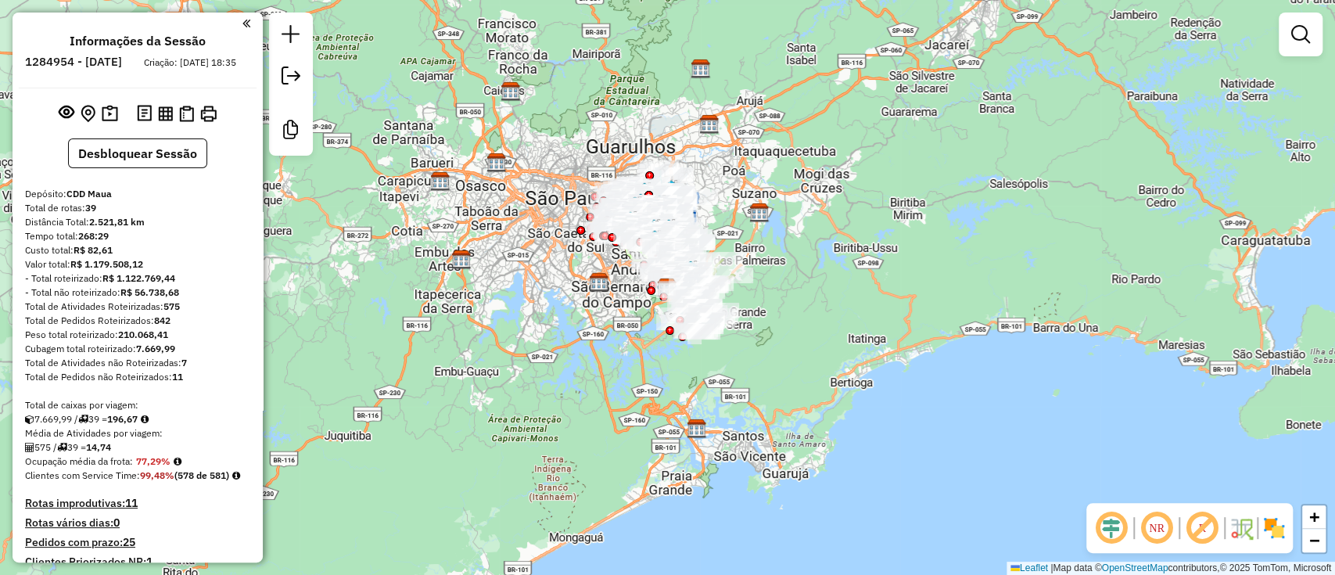
click at [1106, 535] on em at bounding box center [1112, 528] width 38 height 38
click at [1210, 534] on em at bounding box center [1202, 528] width 38 height 38
click at [1274, 529] on img at bounding box center [1274, 527] width 25 height 25
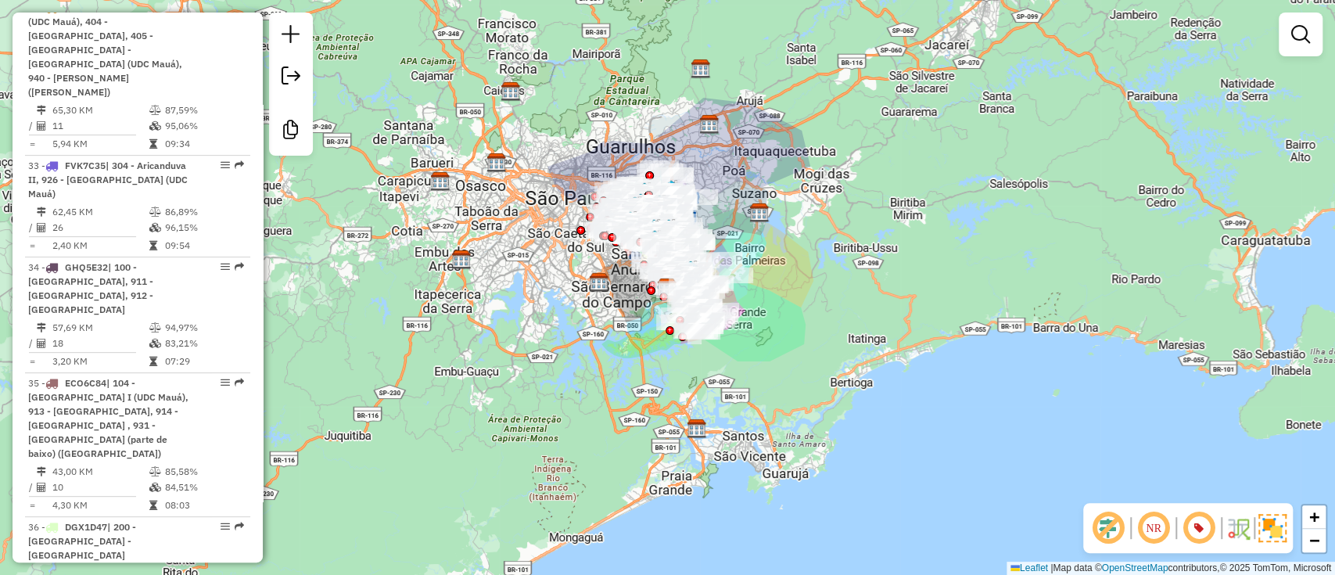
scroll to position [4470, 0]
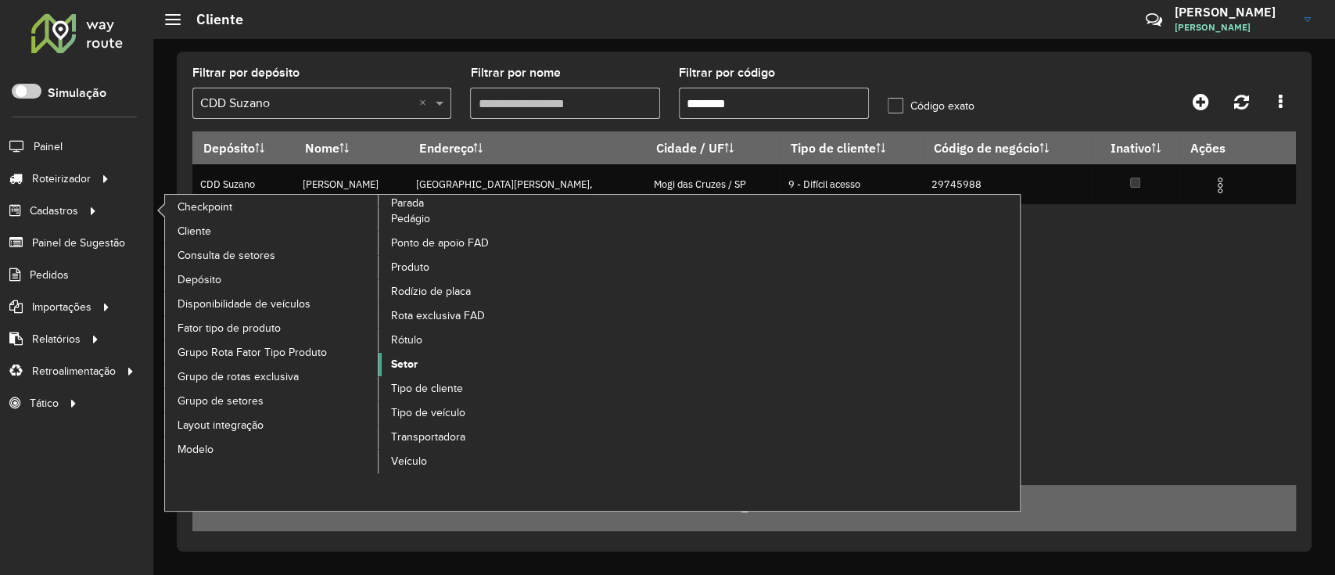
click at [407, 361] on span "Setor" at bounding box center [404, 364] width 27 height 16
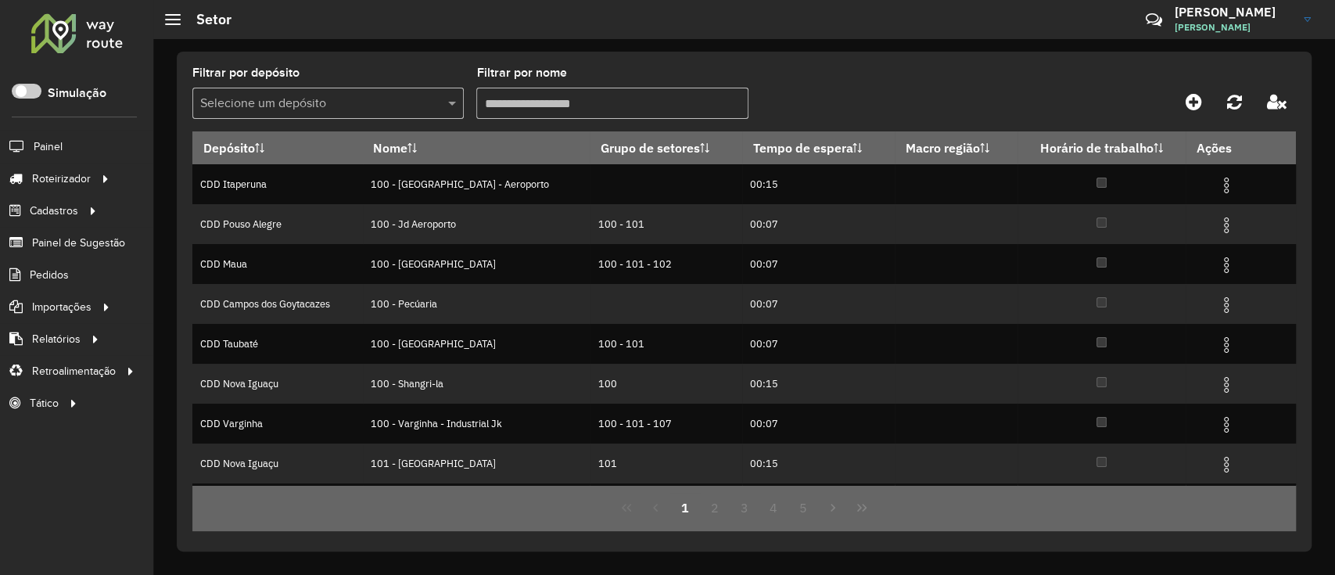
click at [366, 95] on input "text" at bounding box center [312, 104] width 224 height 19
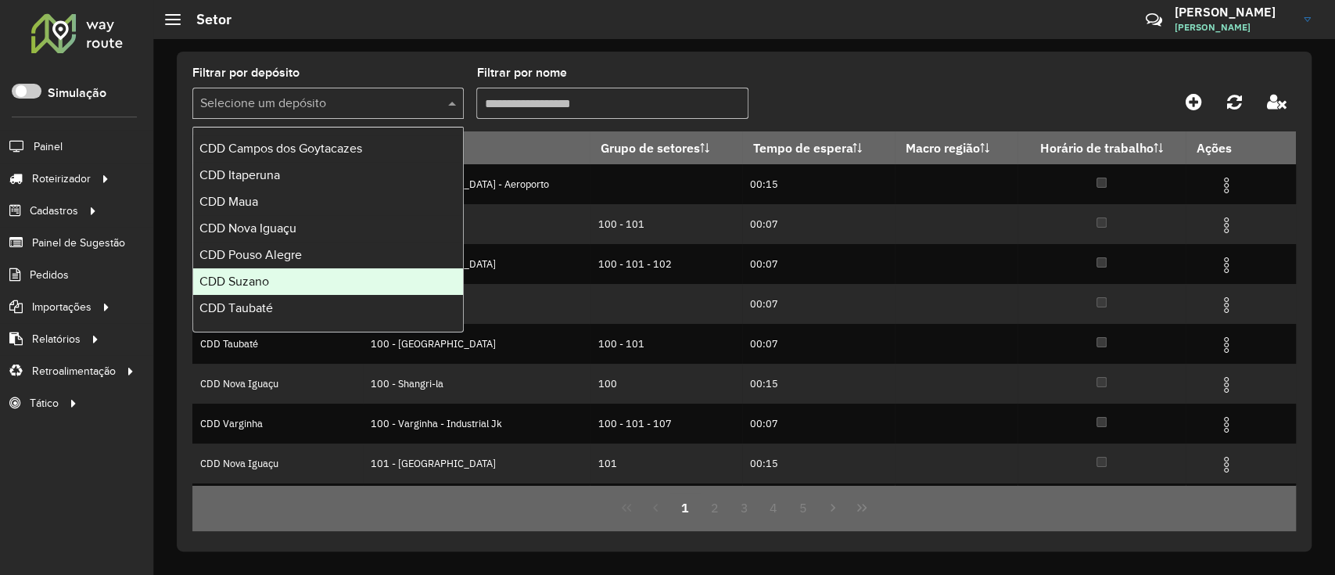
click at [263, 285] on span "CDD Suzano" at bounding box center [234, 281] width 70 height 13
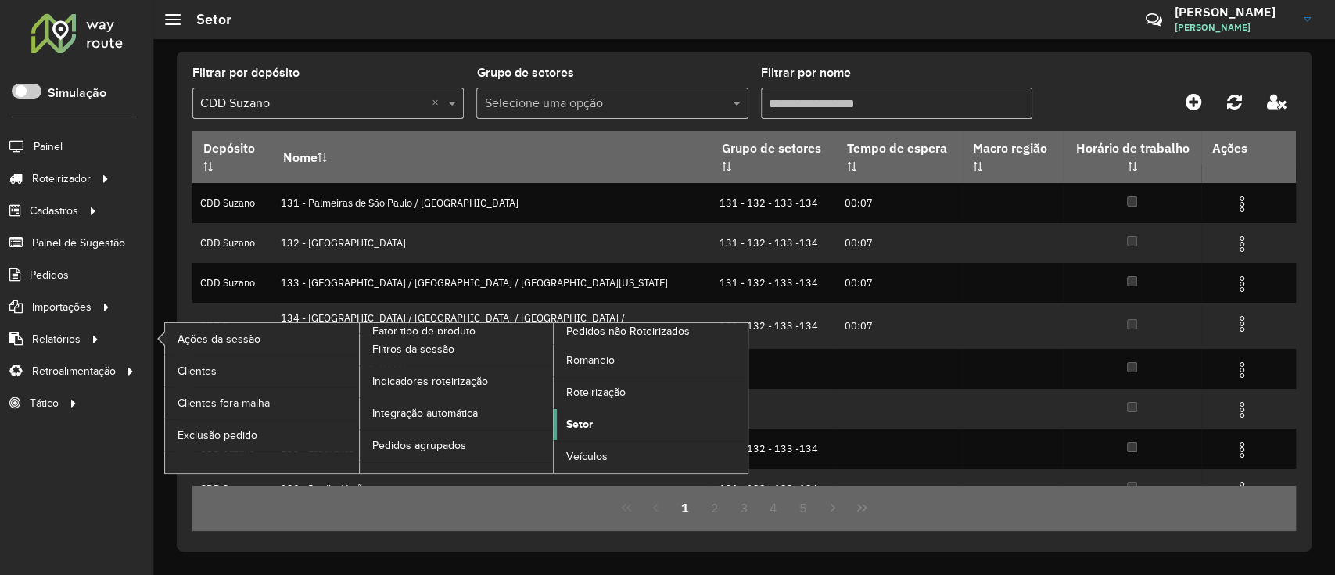
click at [588, 416] on span "Setor" at bounding box center [579, 424] width 27 height 16
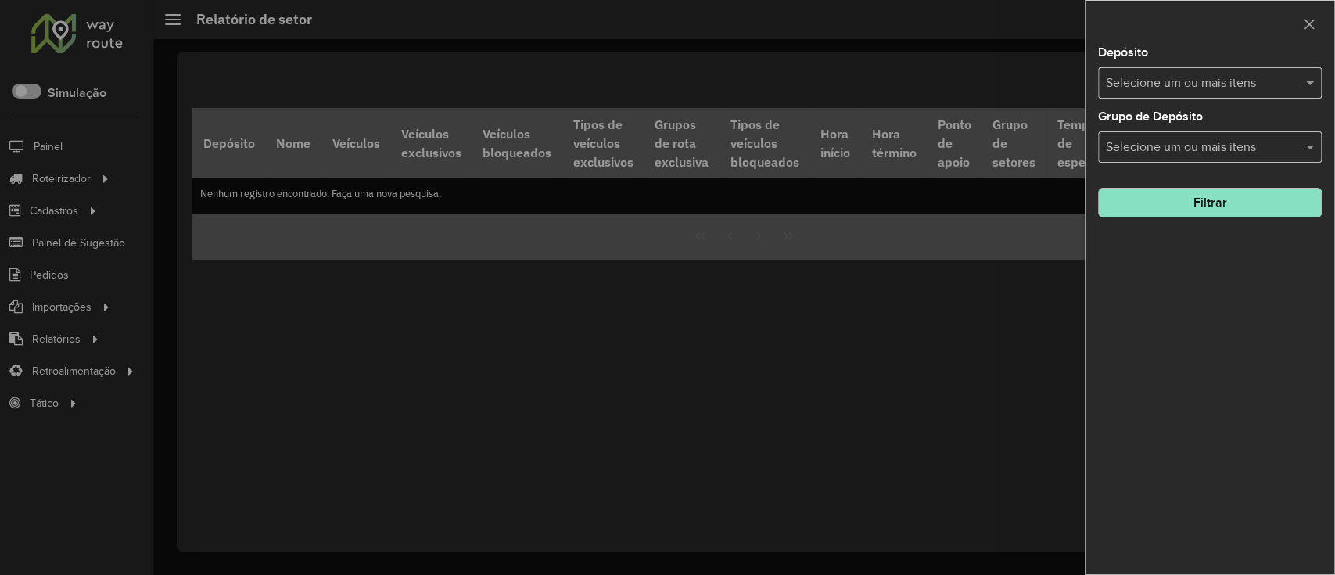
click at [1129, 81] on input "text" at bounding box center [1202, 83] width 200 height 19
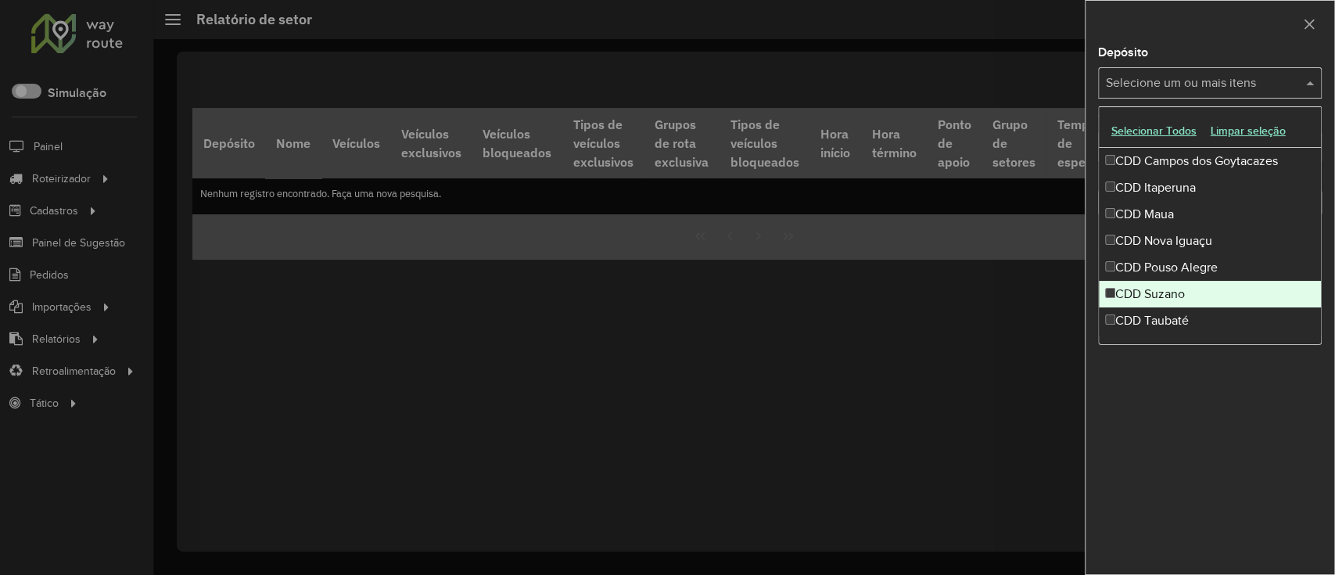
click at [1201, 286] on div "CDD Suzano" at bounding box center [1210, 294] width 222 height 27
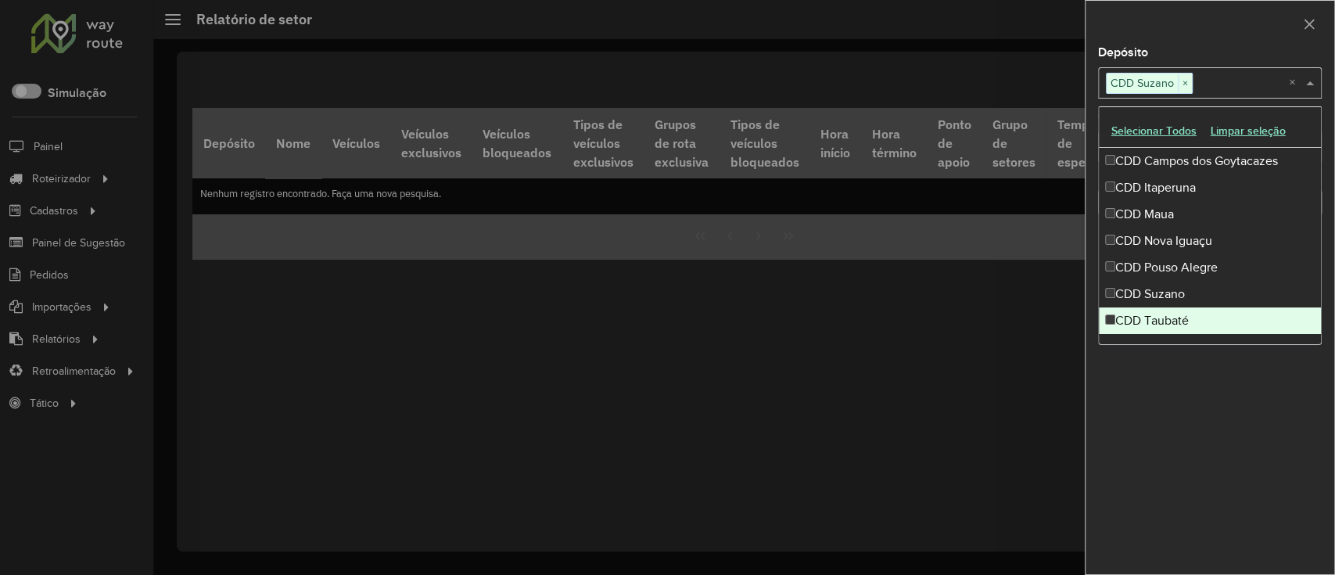
click at [1173, 451] on div "Depósito Selecione um ou mais itens CDD Suzano × × Grupo de Depósito Selecione …" at bounding box center [1210, 310] width 249 height 527
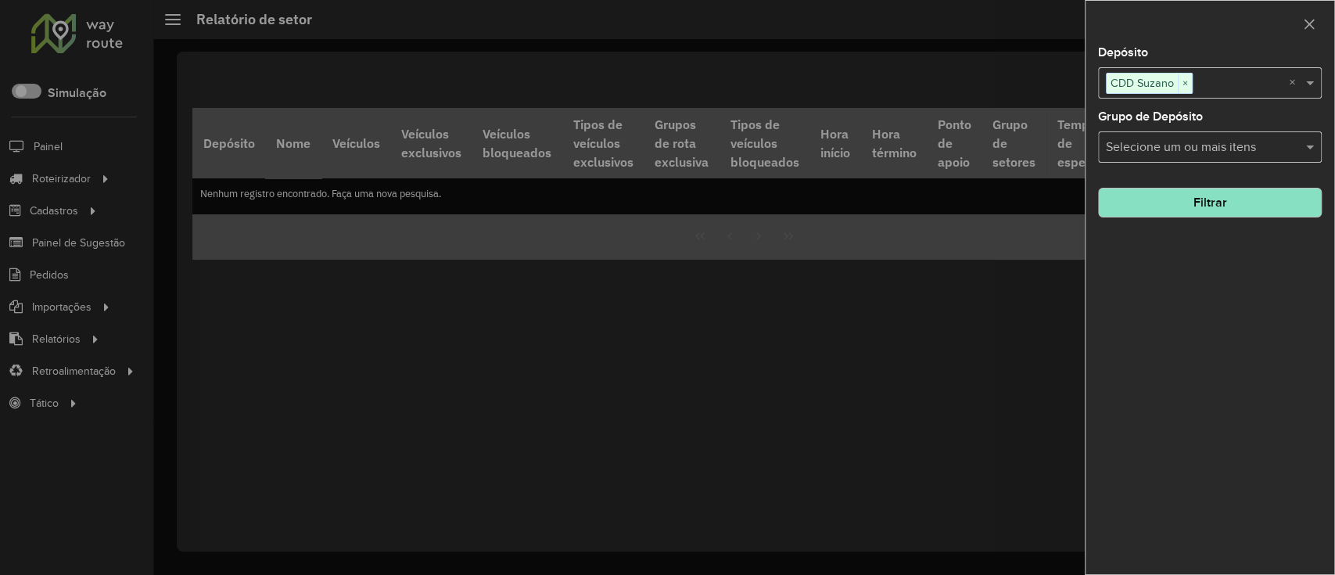
click at [1212, 141] on input "text" at bounding box center [1202, 147] width 200 height 19
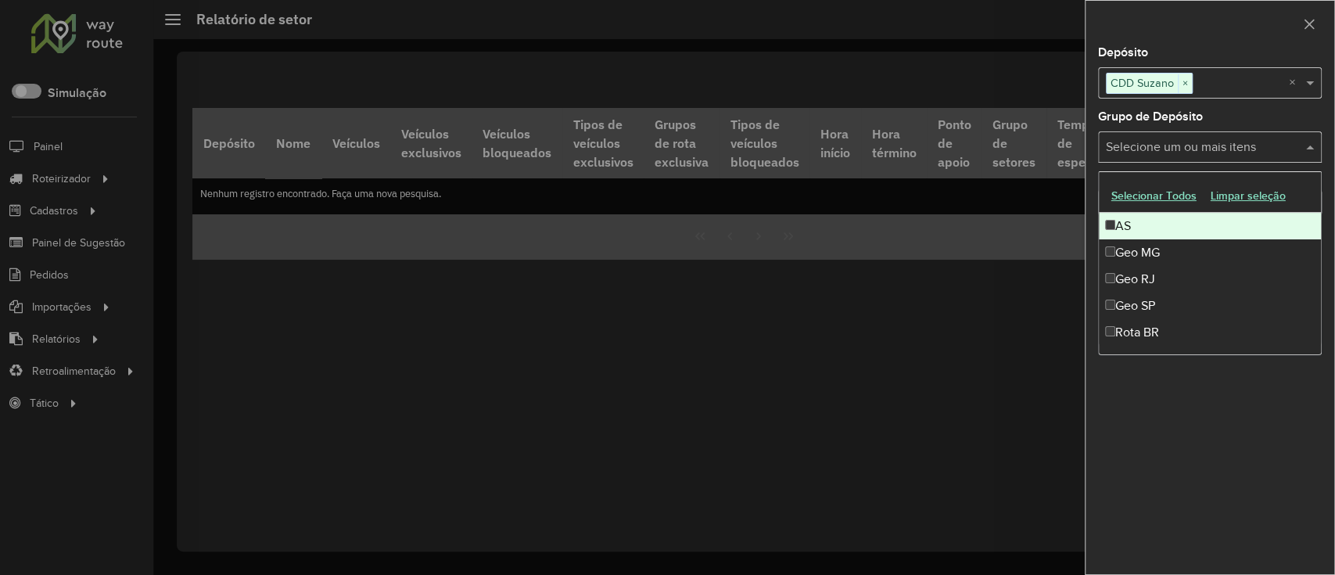
click at [1212, 141] on input "text" at bounding box center [1202, 147] width 200 height 19
click at [1208, 128] on div "Grupo de Depósito Selecione um ou mais itens" at bounding box center [1210, 137] width 224 height 52
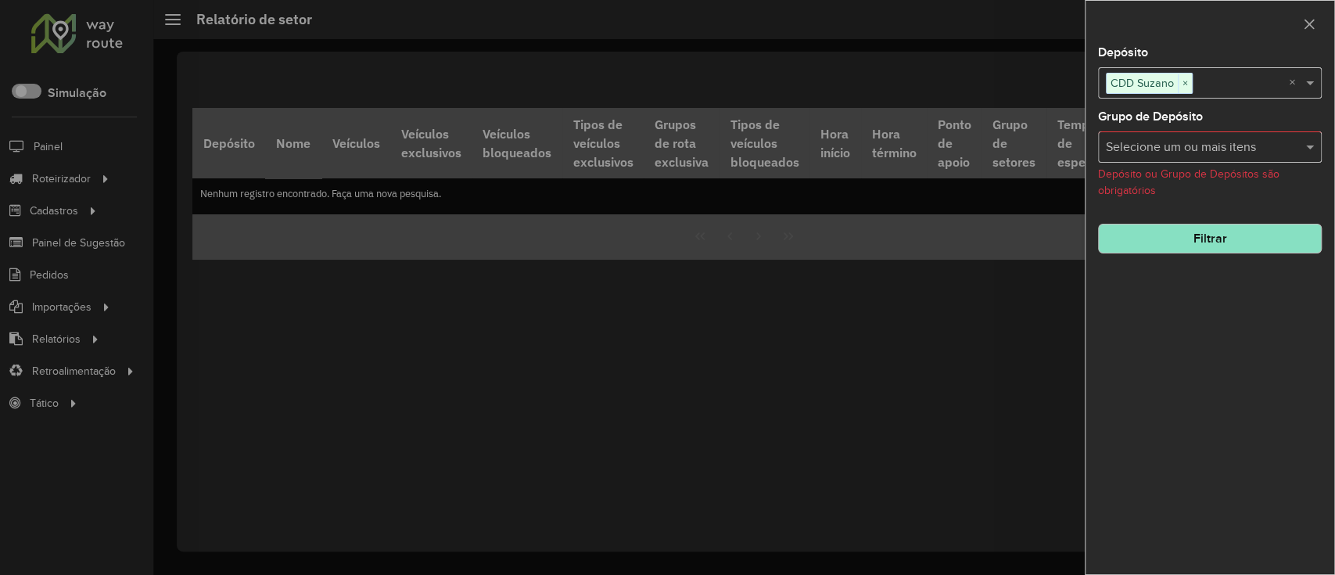
click at [1206, 138] on input "text" at bounding box center [1202, 147] width 200 height 19
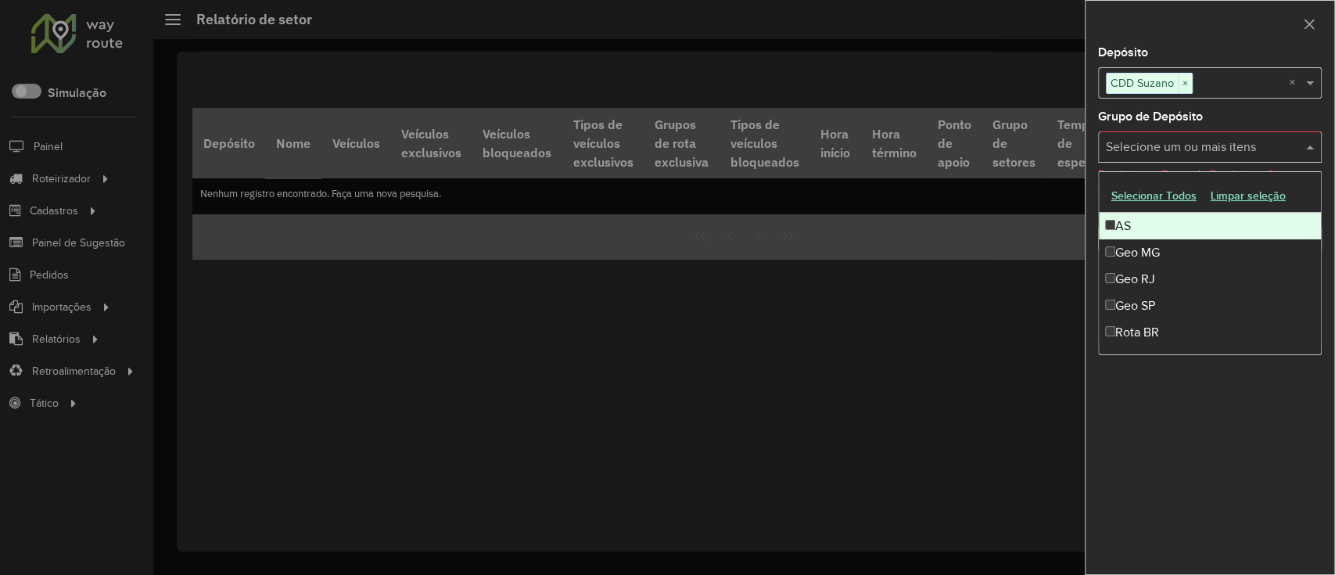
click at [1206, 138] on input "text" at bounding box center [1202, 147] width 200 height 19
click at [1205, 144] on input "text" at bounding box center [1202, 147] width 200 height 19
click at [1205, 145] on input "text" at bounding box center [1202, 147] width 200 height 19
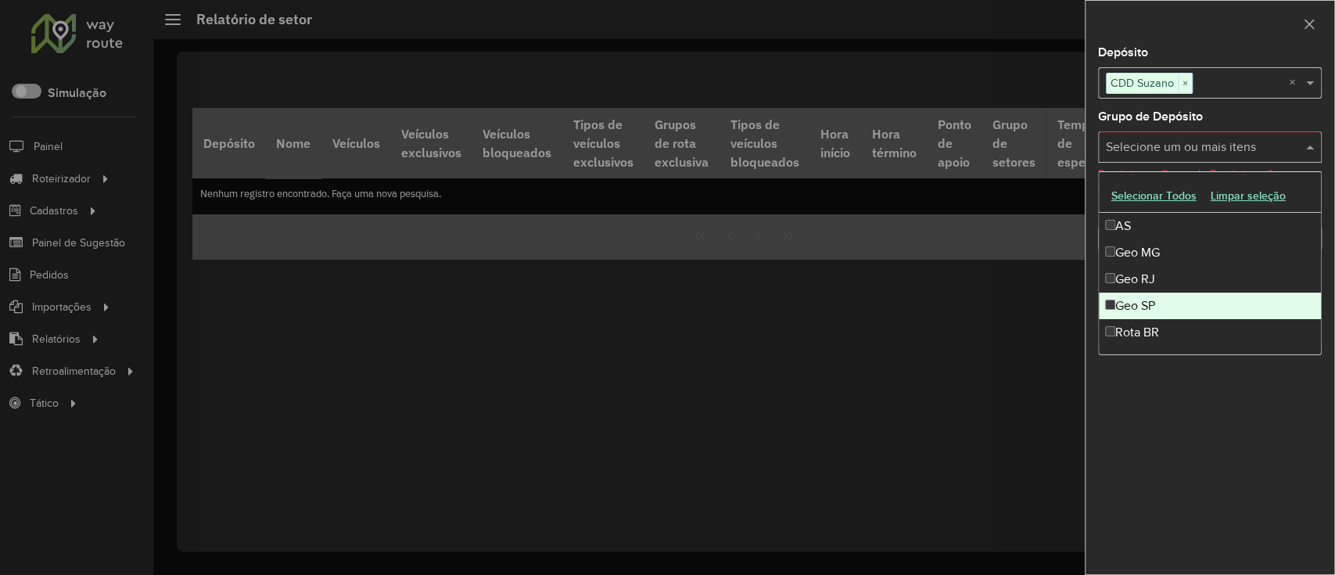
click at [1203, 555] on div "Depósito Selecione um ou mais itens CDD Suzano × × Grupo de Depósito Selecione …" at bounding box center [1210, 310] width 249 height 527
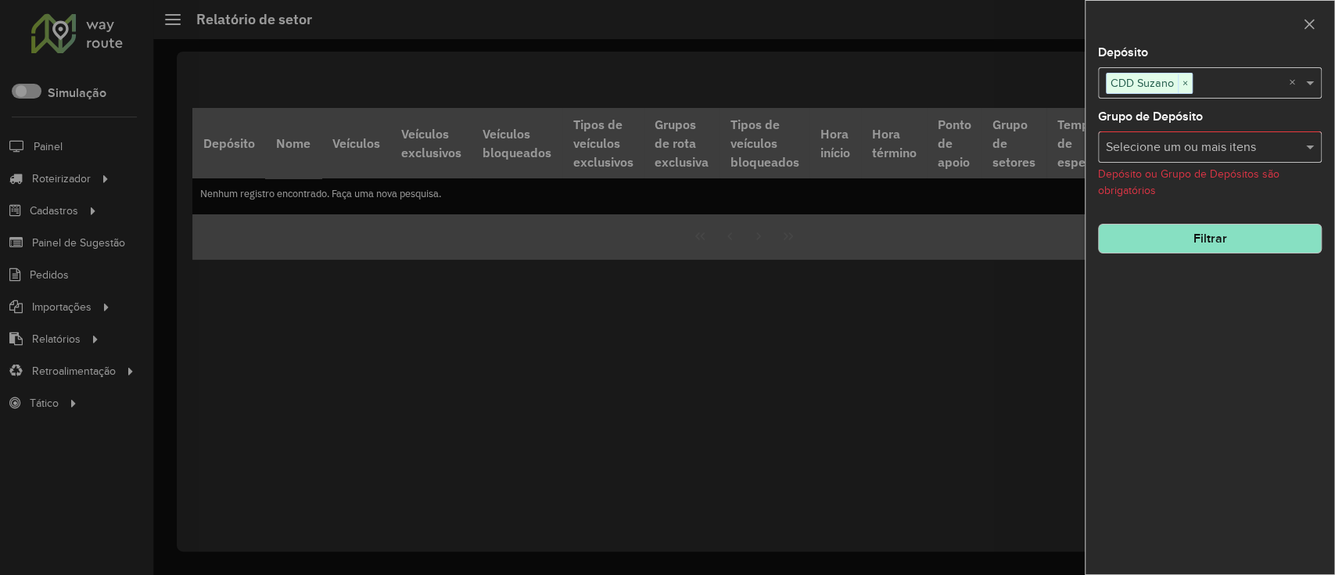
click at [1201, 235] on button "Filtrar" at bounding box center [1210, 239] width 224 height 30
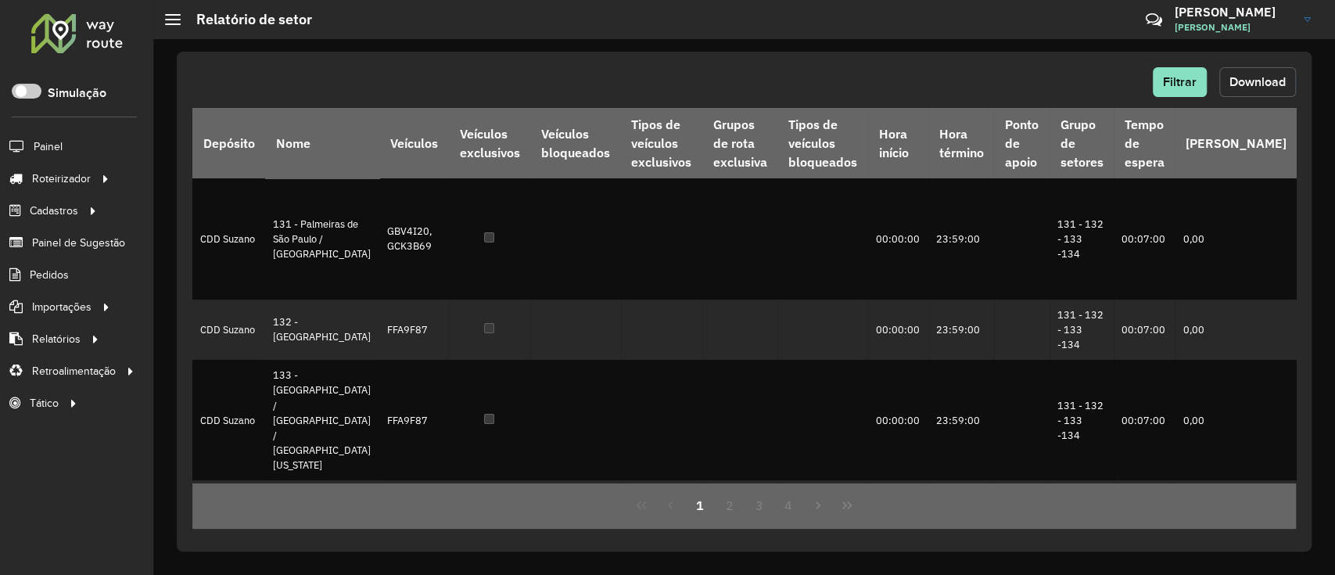
click at [1251, 78] on span "Download" at bounding box center [1258, 81] width 56 height 13
